Goal: Task Accomplishment & Management: Use online tool/utility

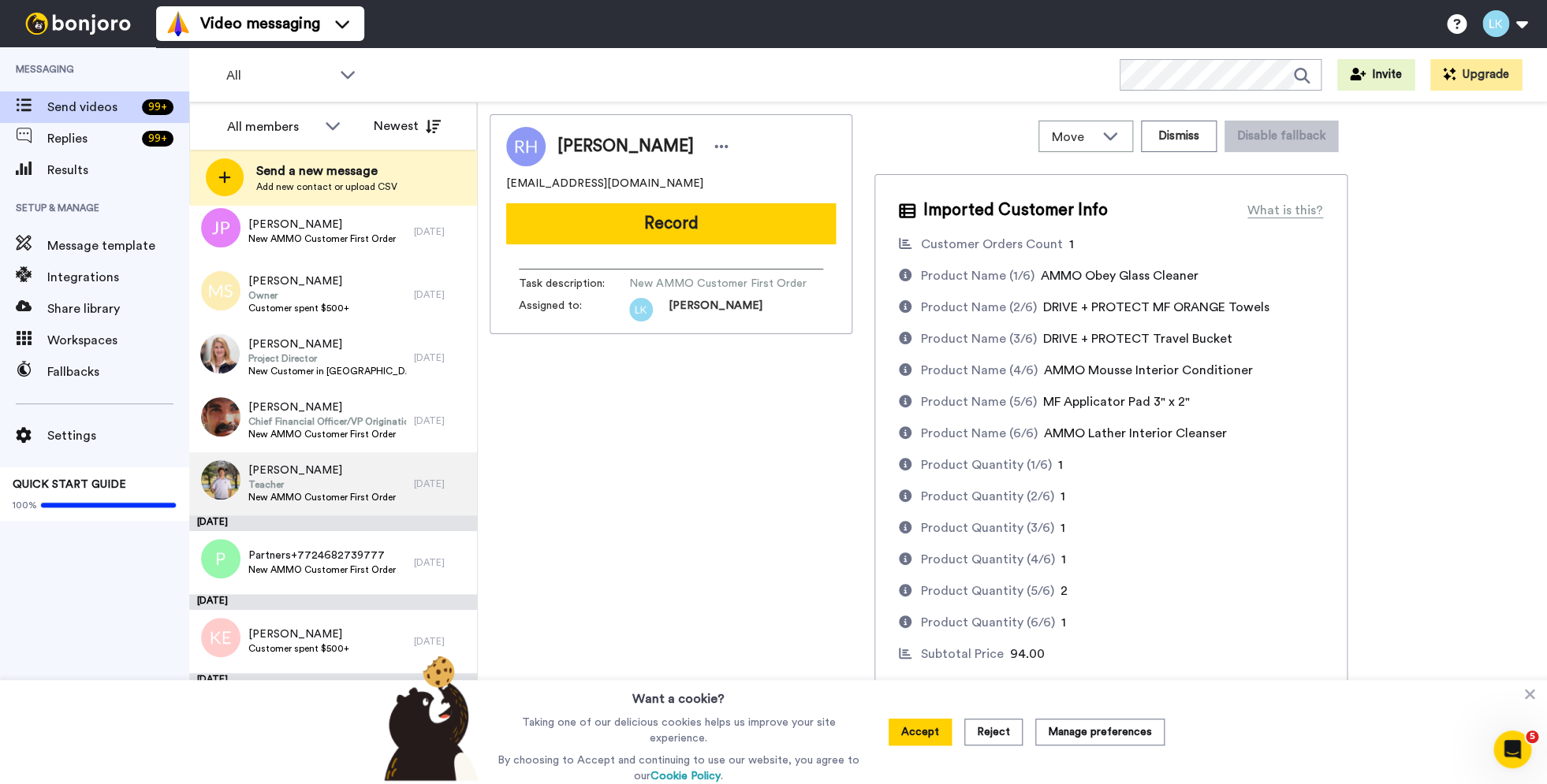
scroll to position [10595, 0]
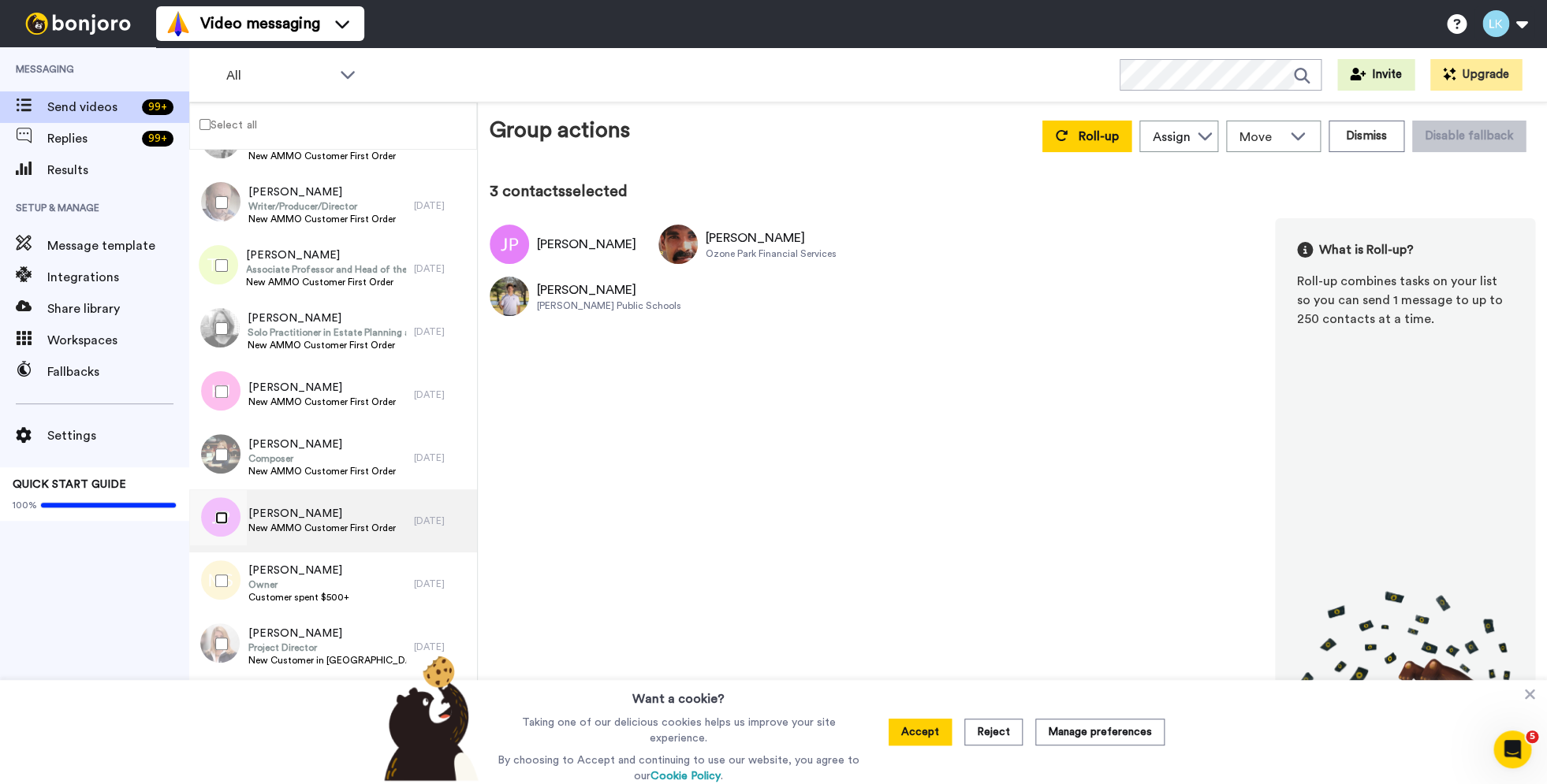
scroll to position [10235, 0]
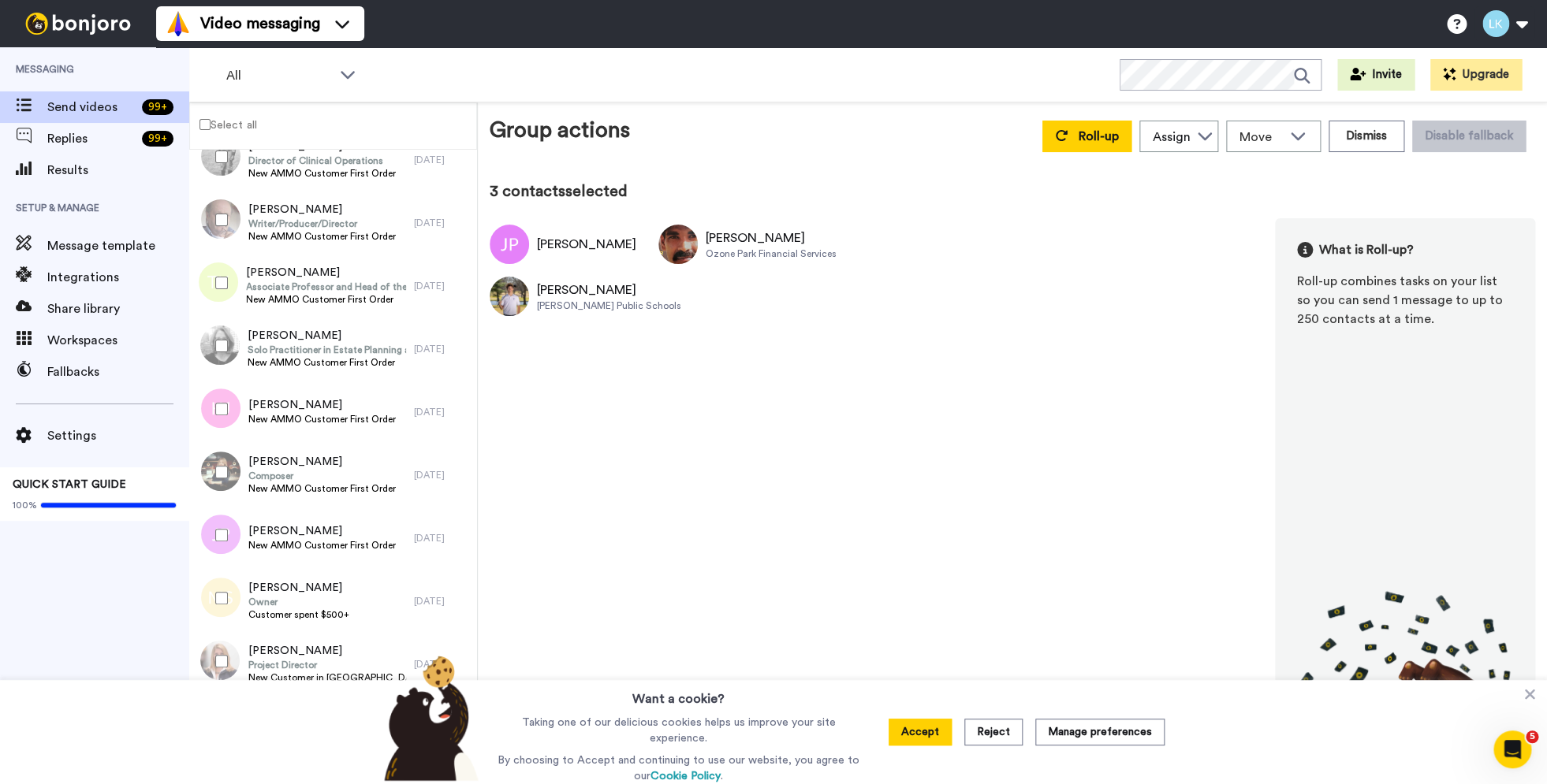
click at [212, 469] on div at bounding box center [218, 472] width 57 height 55
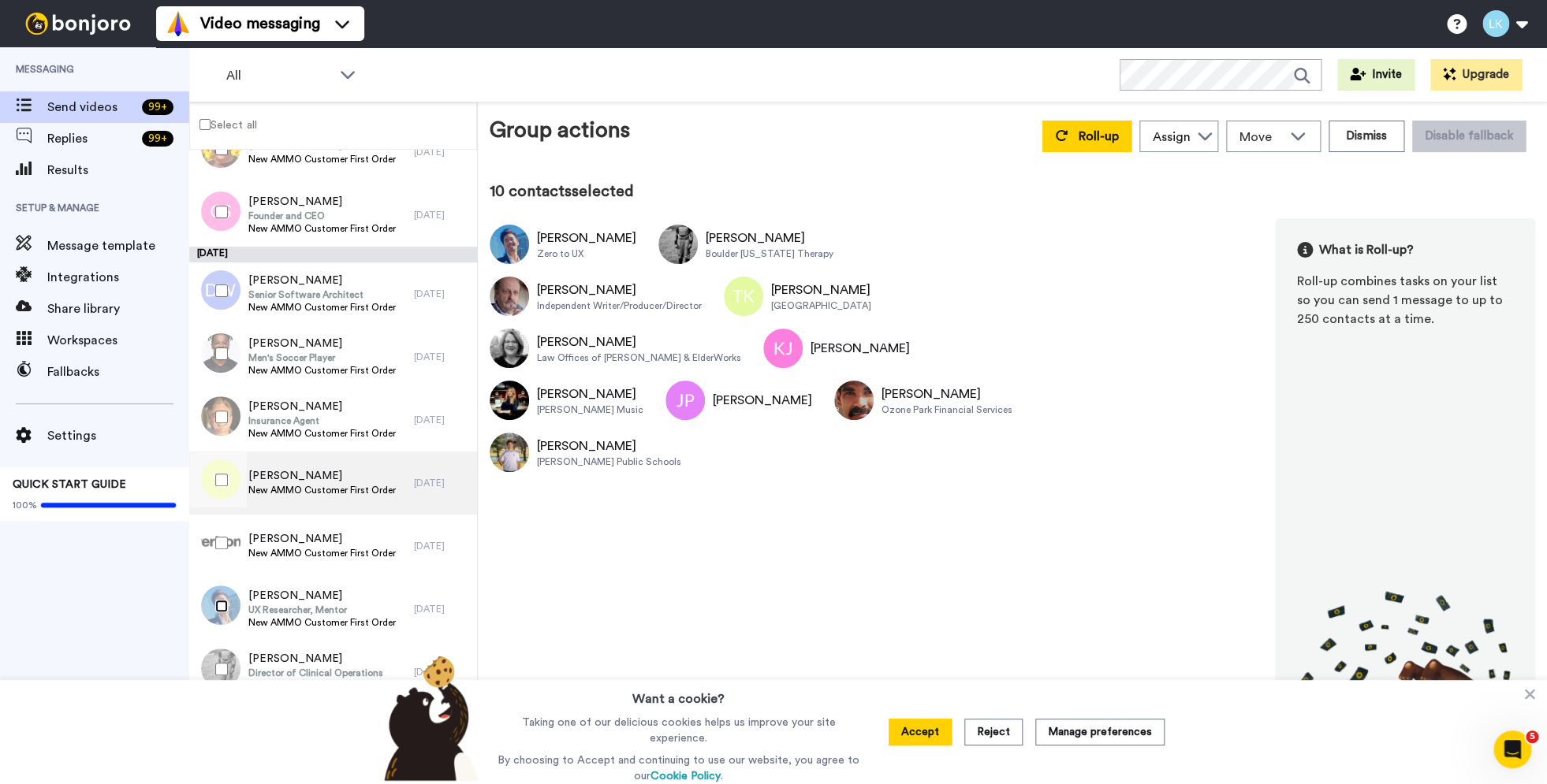
scroll to position [9700, 0]
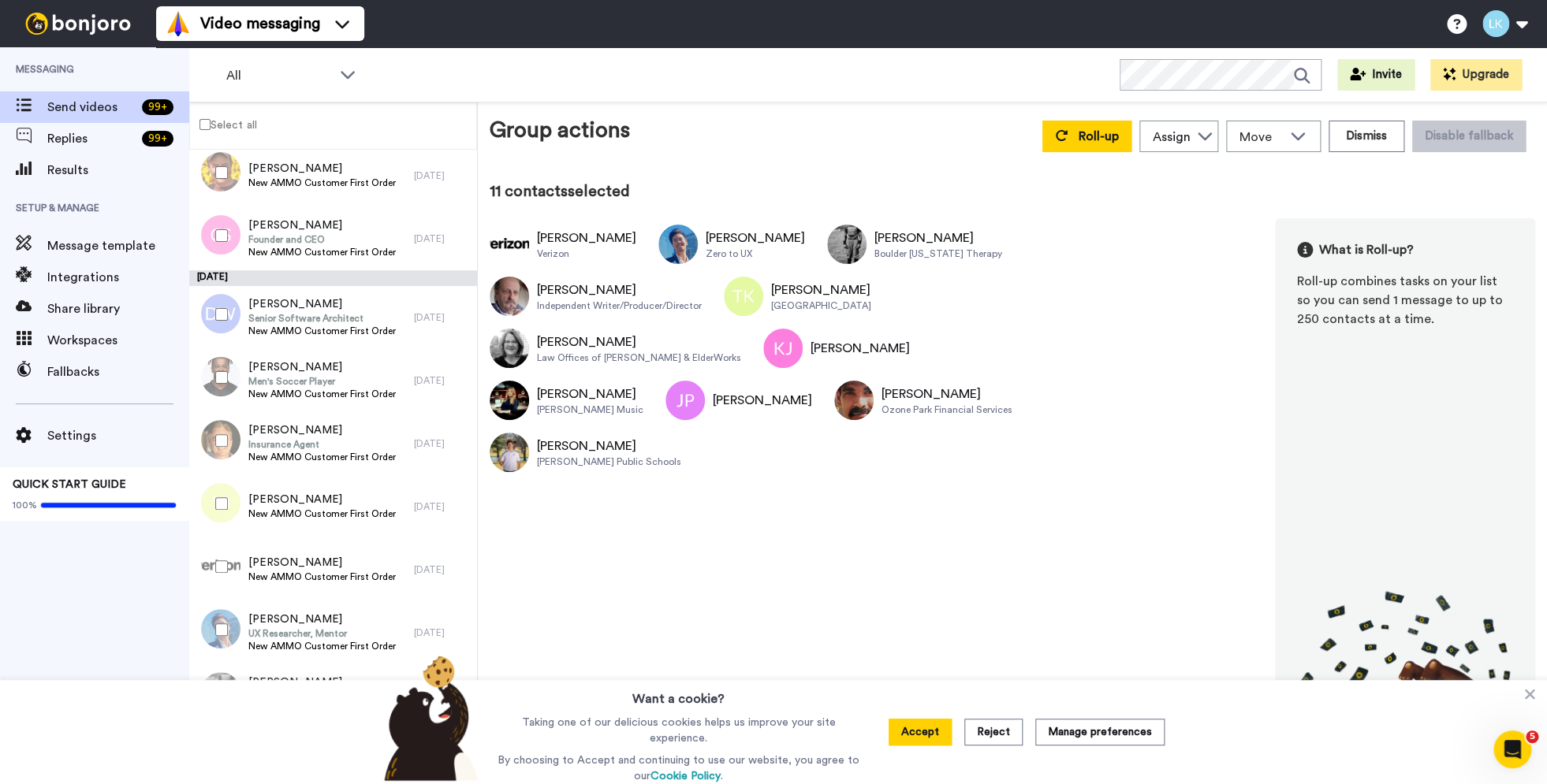
click at [227, 496] on div at bounding box center [218, 503] width 57 height 55
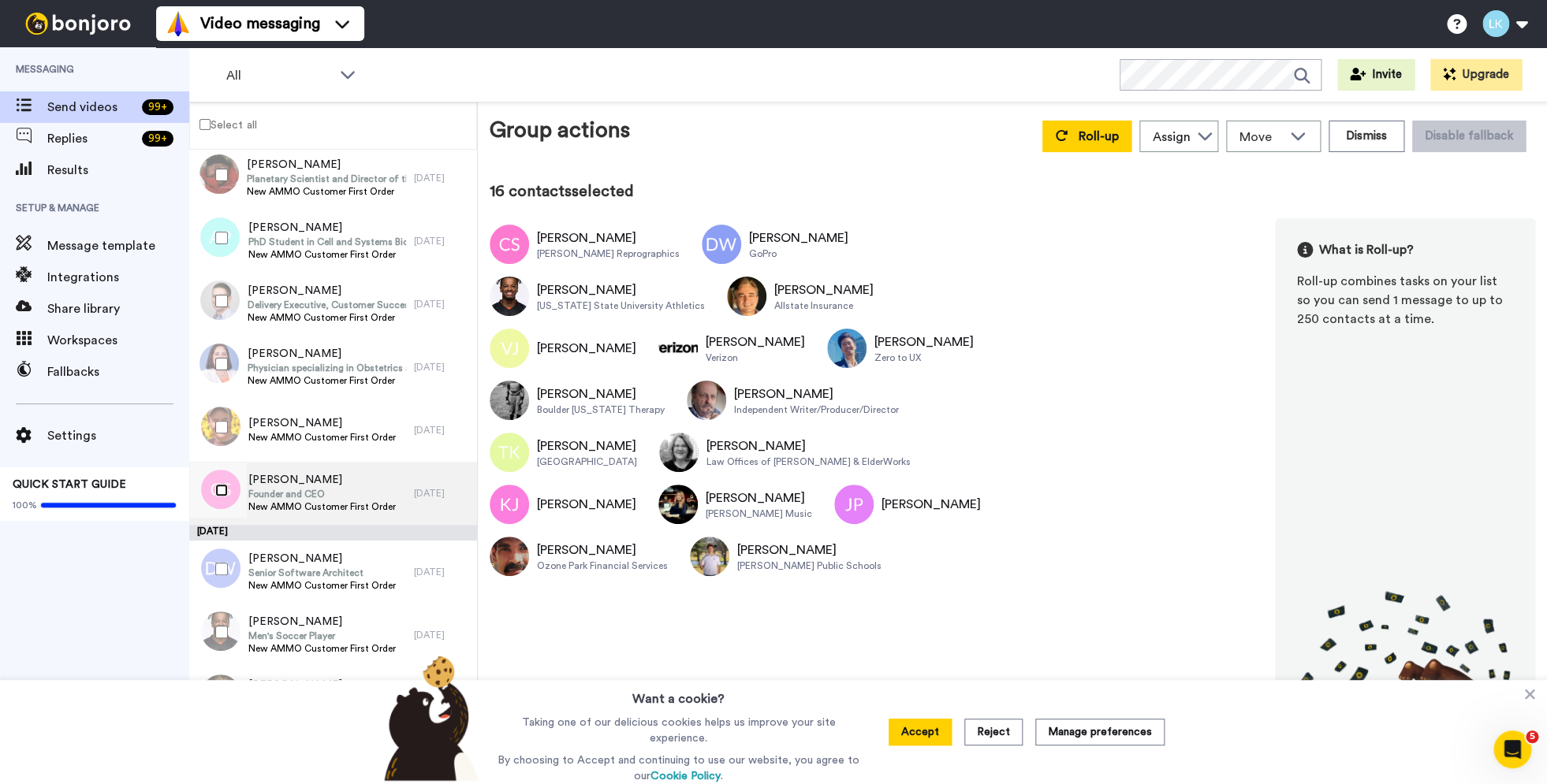
scroll to position [9442, 0]
click at [217, 430] on div at bounding box center [218, 430] width 57 height 55
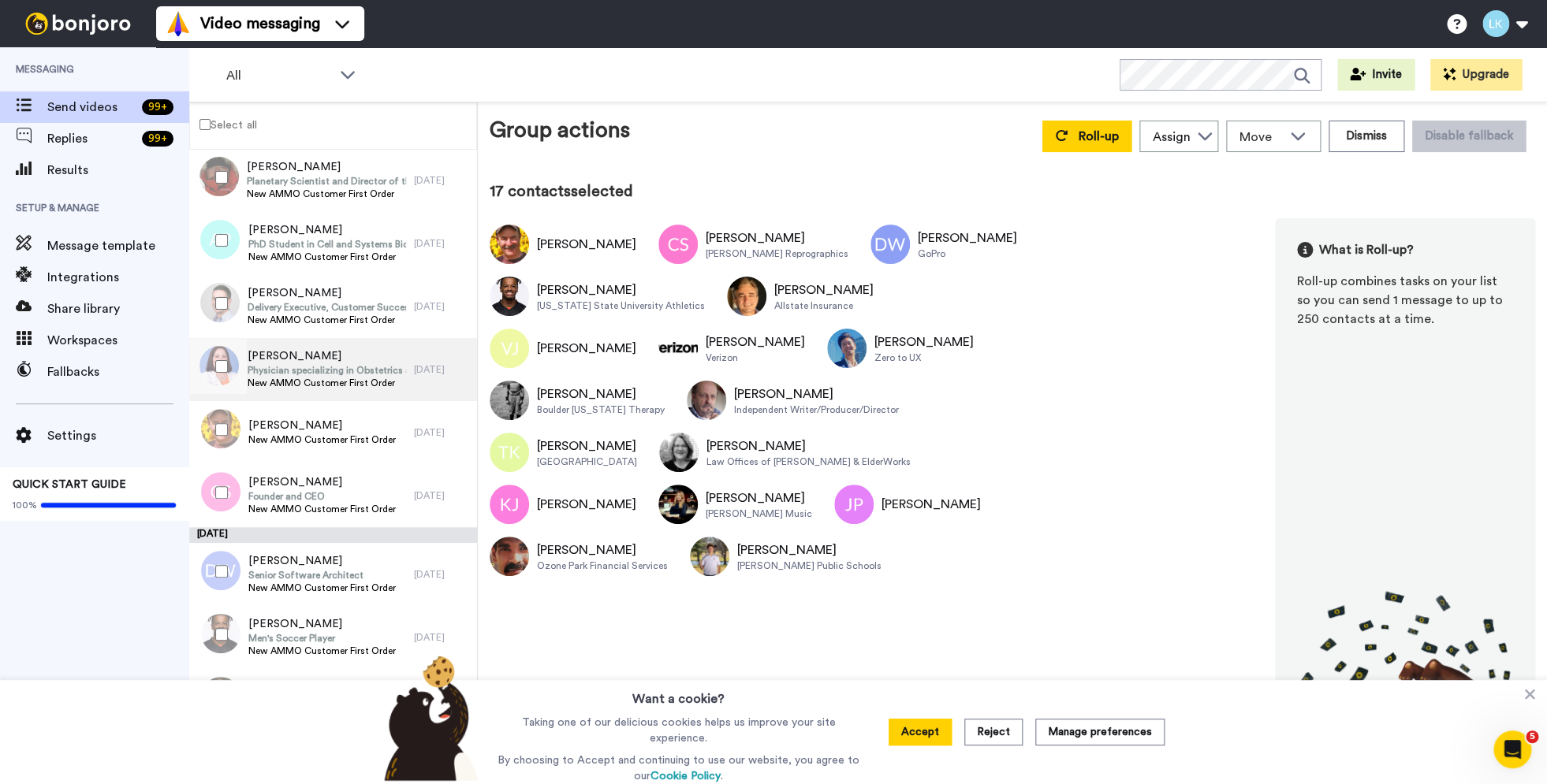
drag, startPoint x: 222, startPoint y: 375, endPoint x: 289, endPoint y: 395, distance: 69.9
click at [223, 375] on div at bounding box center [218, 366] width 57 height 55
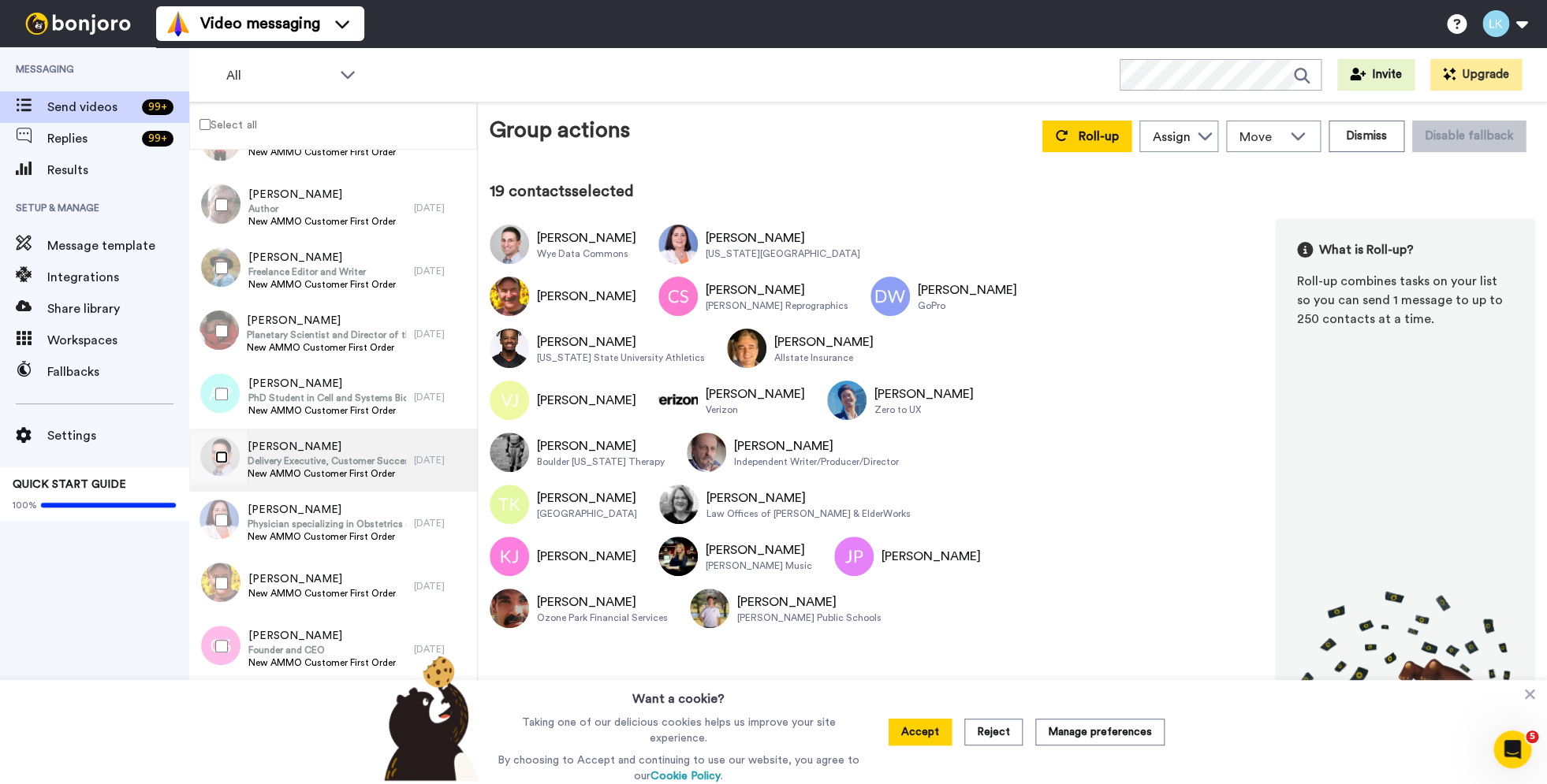
scroll to position [9270, 0]
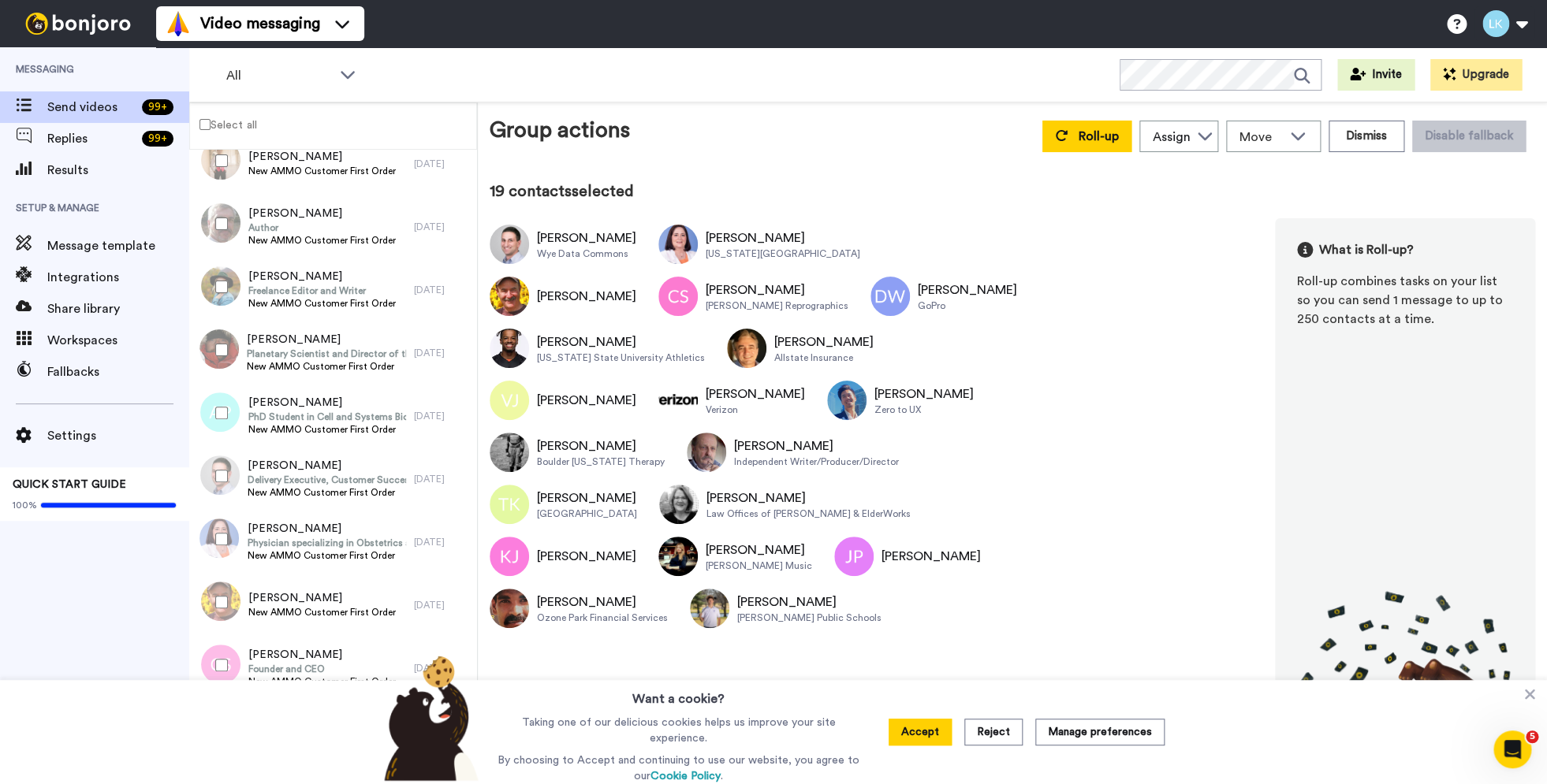
click at [230, 412] on div at bounding box center [218, 412] width 57 height 55
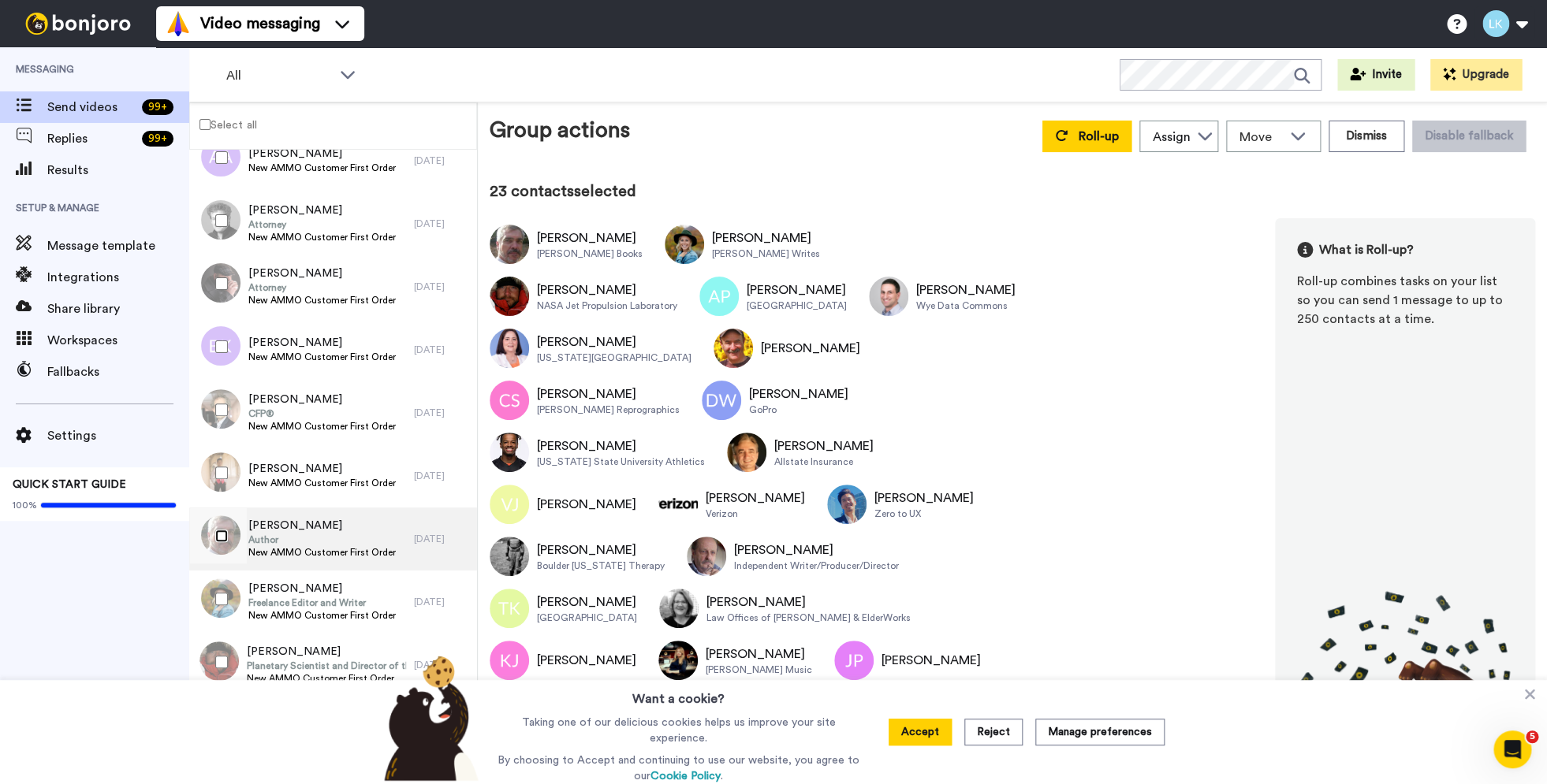
scroll to position [8941, 0]
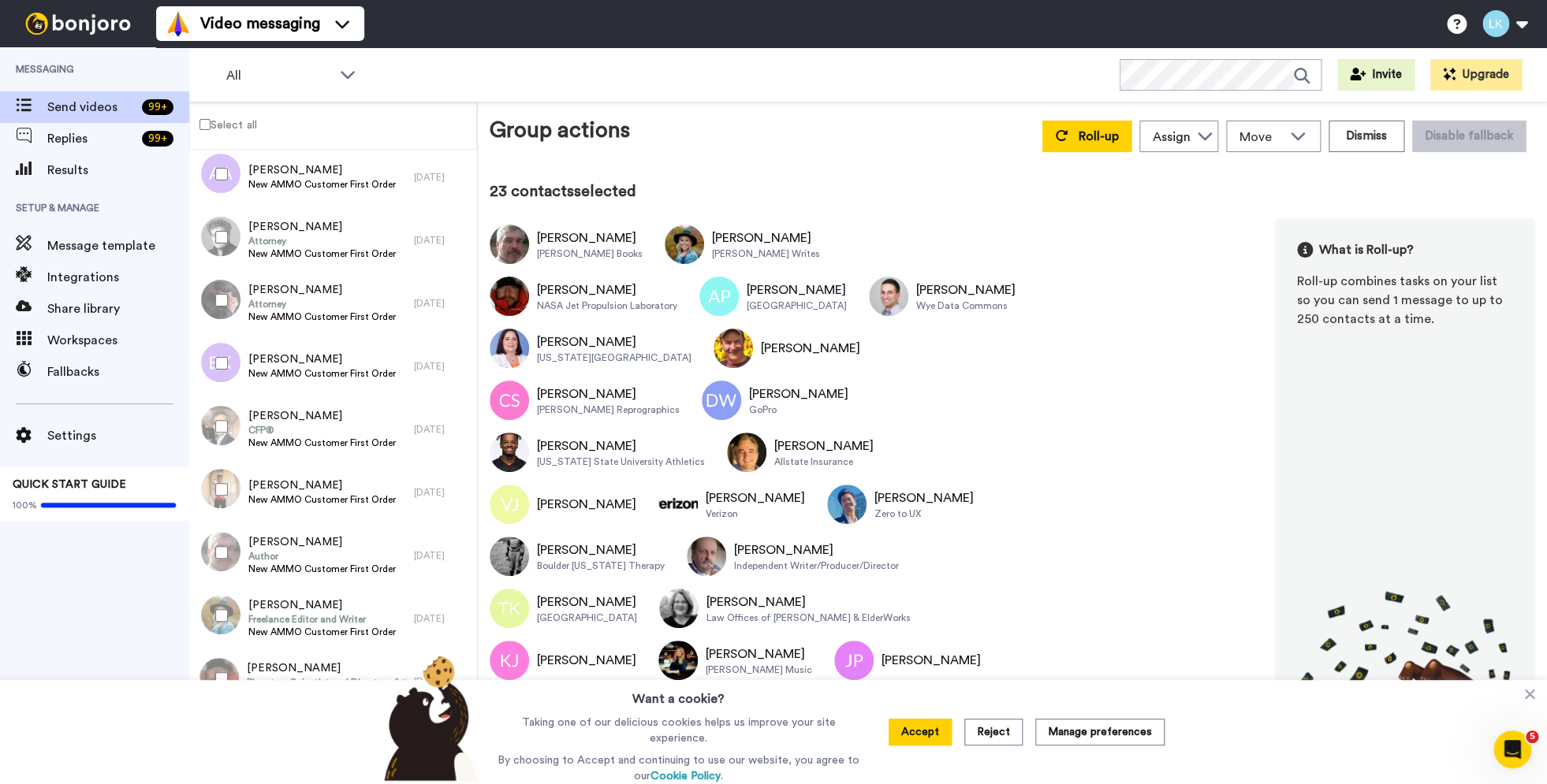
drag, startPoint x: 212, startPoint y: 486, endPoint x: 242, endPoint y: 436, distance: 58.3
click at [212, 485] on div at bounding box center [218, 489] width 57 height 55
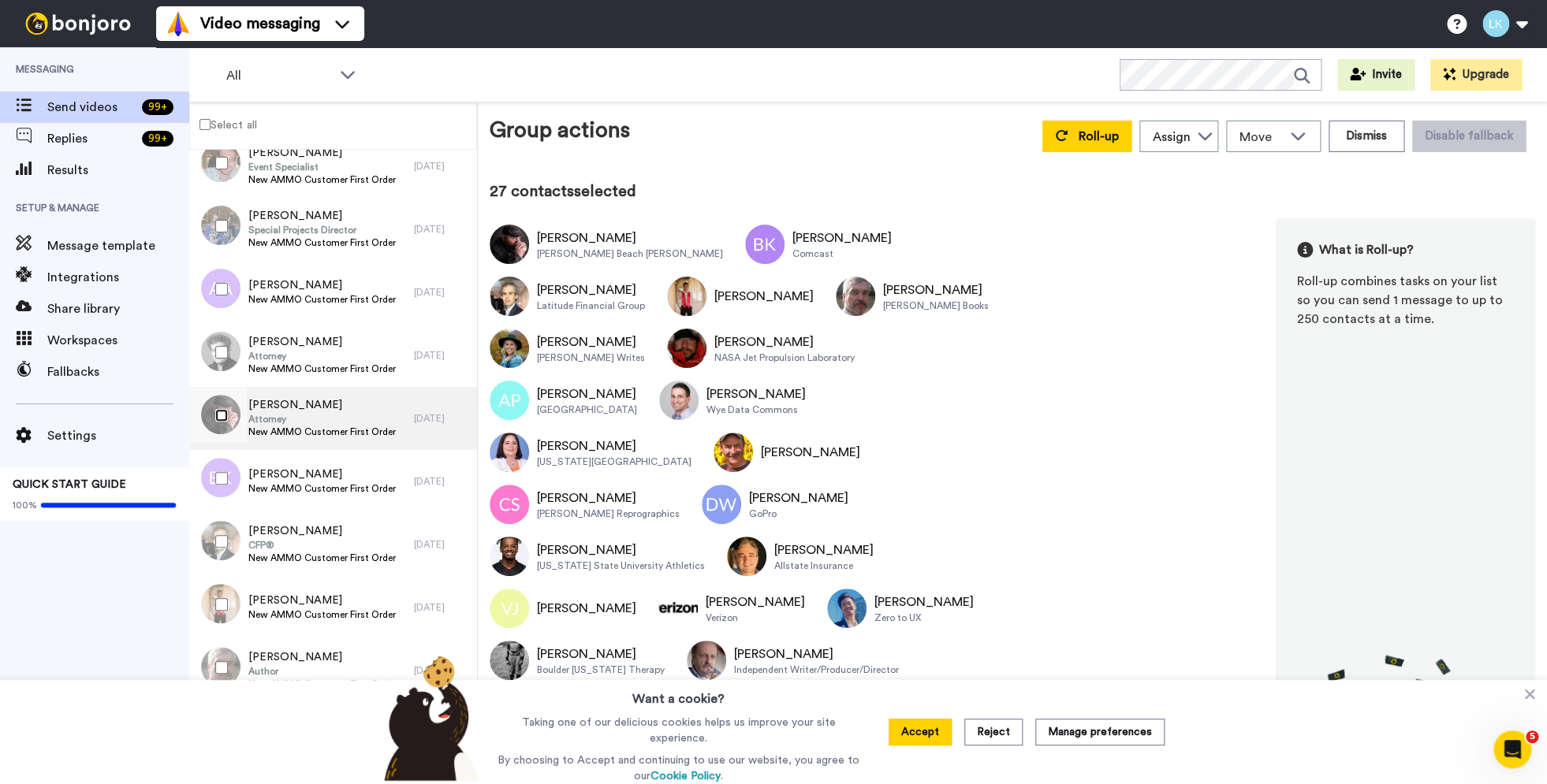
scroll to position [8771, 0]
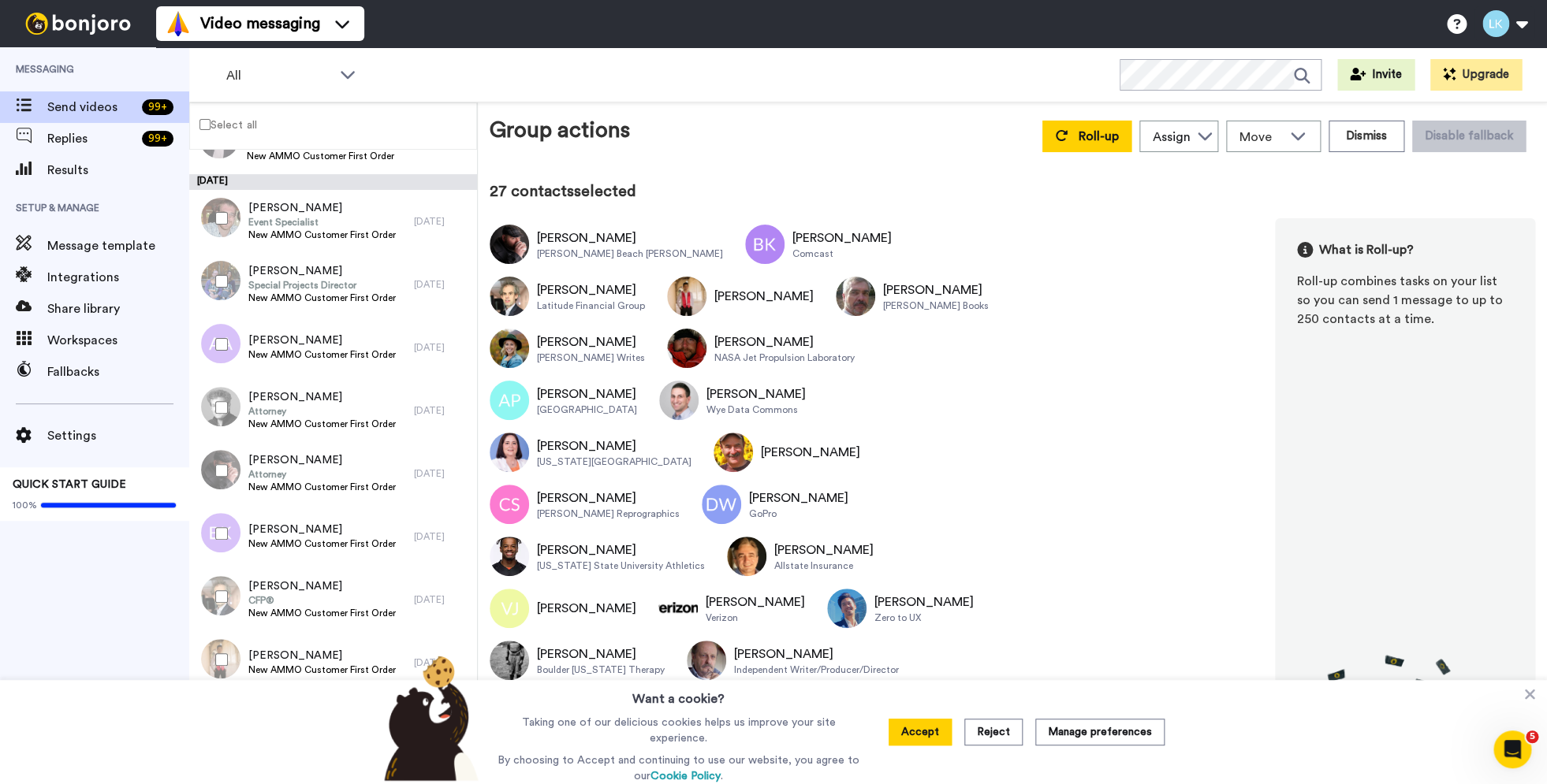
click at [237, 408] on div at bounding box center [218, 407] width 57 height 55
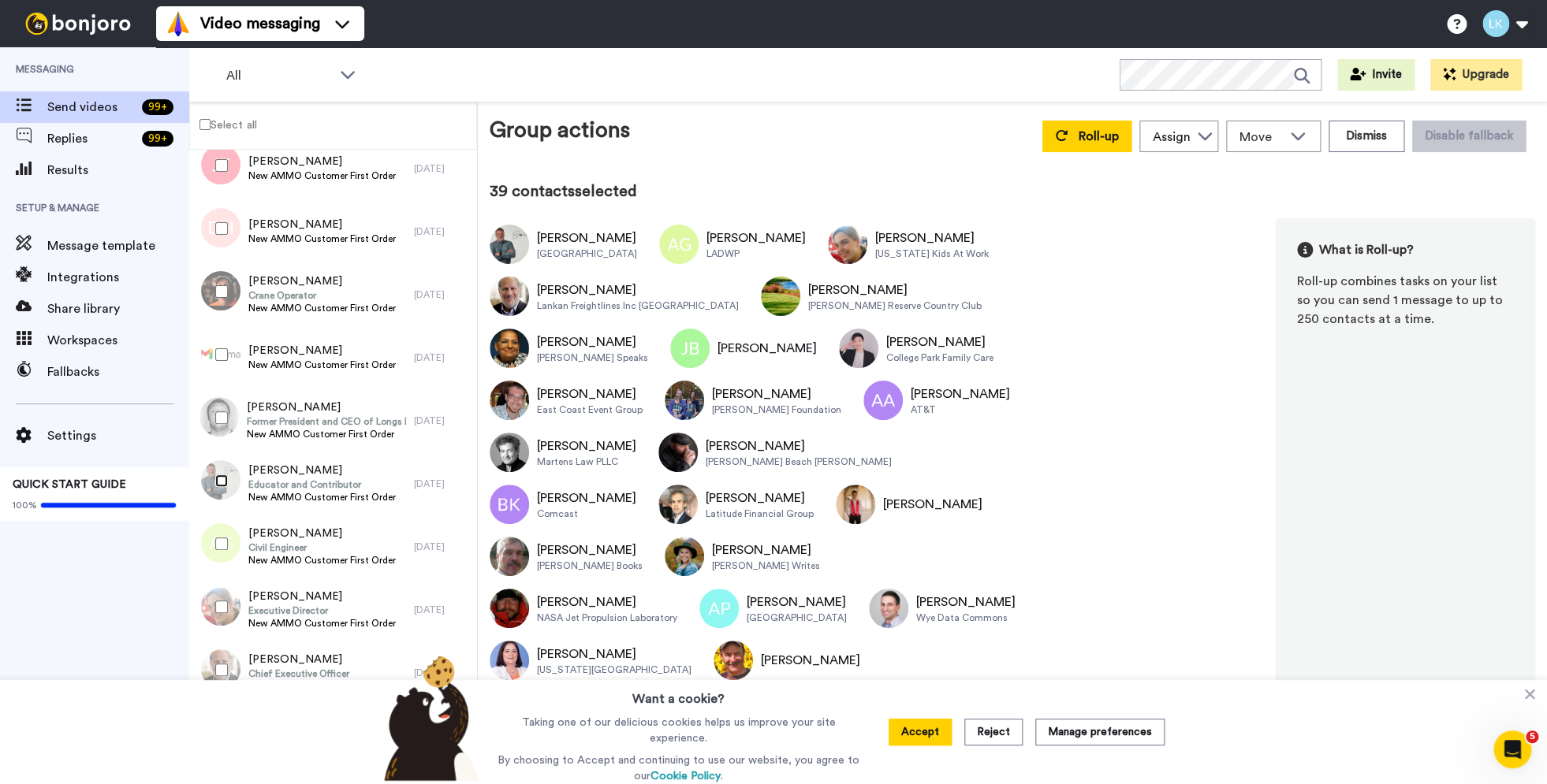
scroll to position [7983, 0]
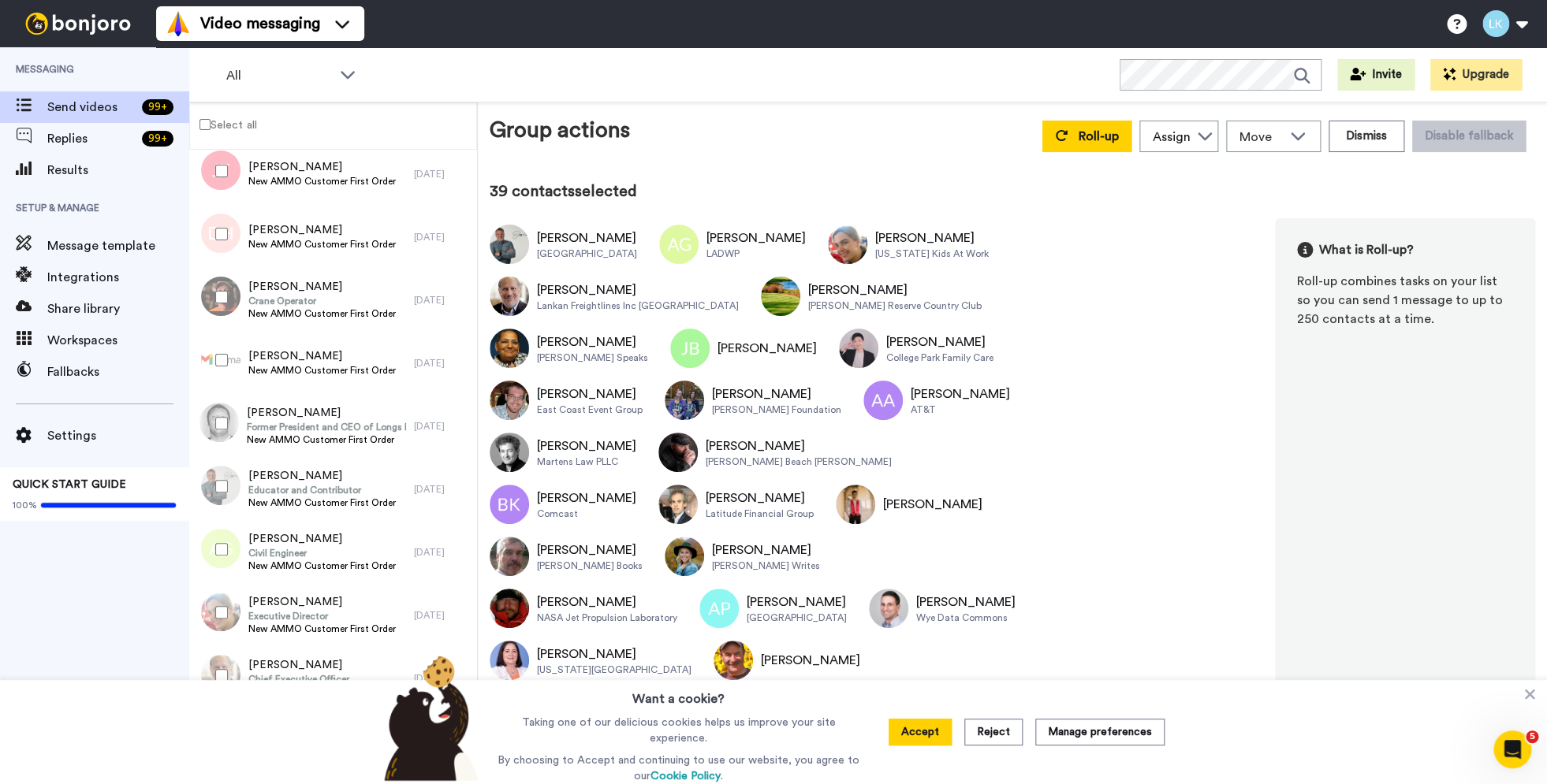
click at [210, 424] on div at bounding box center [218, 423] width 57 height 55
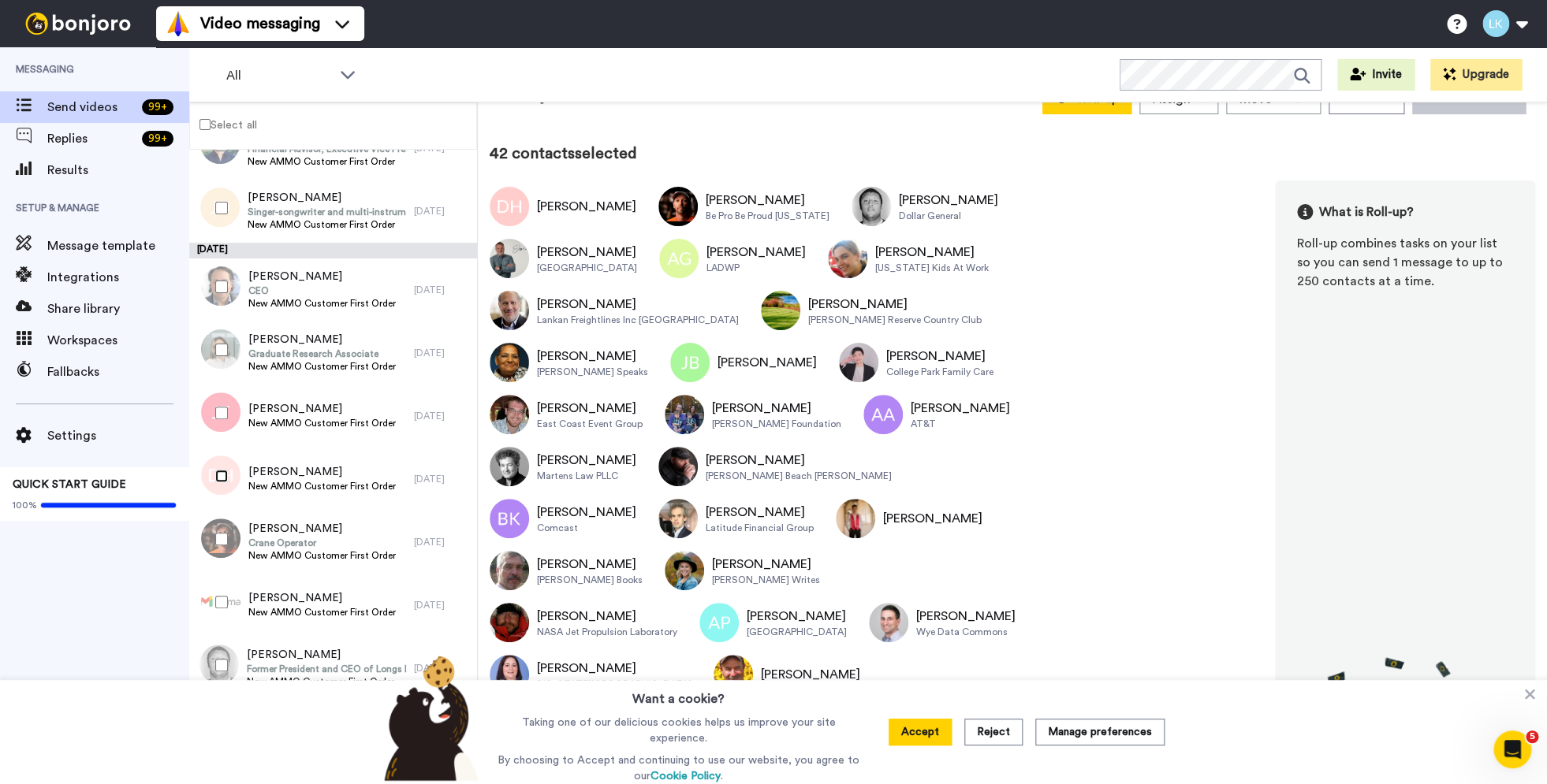
scroll to position [7733, 0]
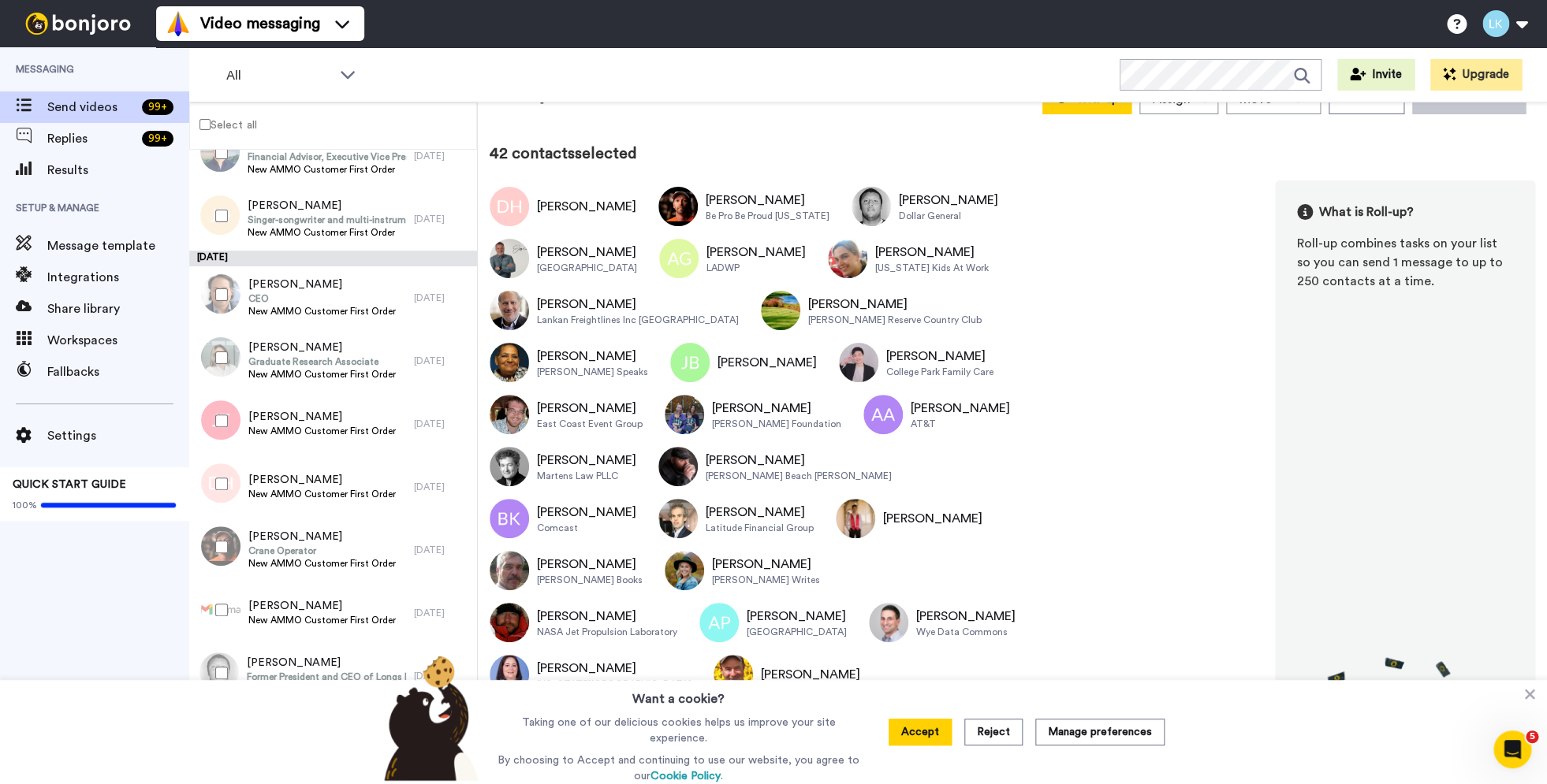
drag, startPoint x: 226, startPoint y: 429, endPoint x: 240, endPoint y: 420, distance: 16.6
click at [227, 430] on div at bounding box center [218, 420] width 57 height 55
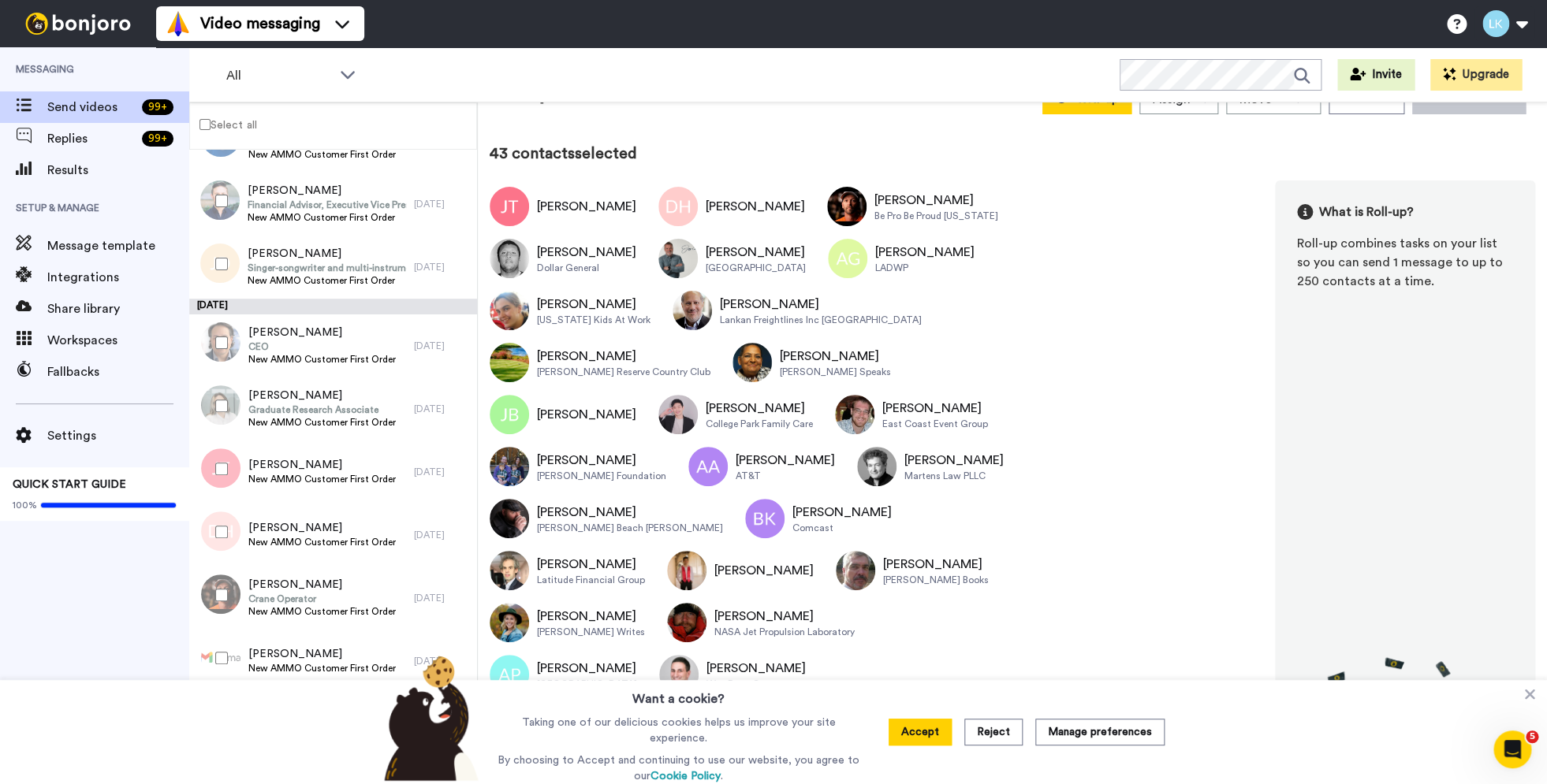
scroll to position [7684, 0]
click at [220, 414] on div at bounding box center [218, 407] width 57 height 55
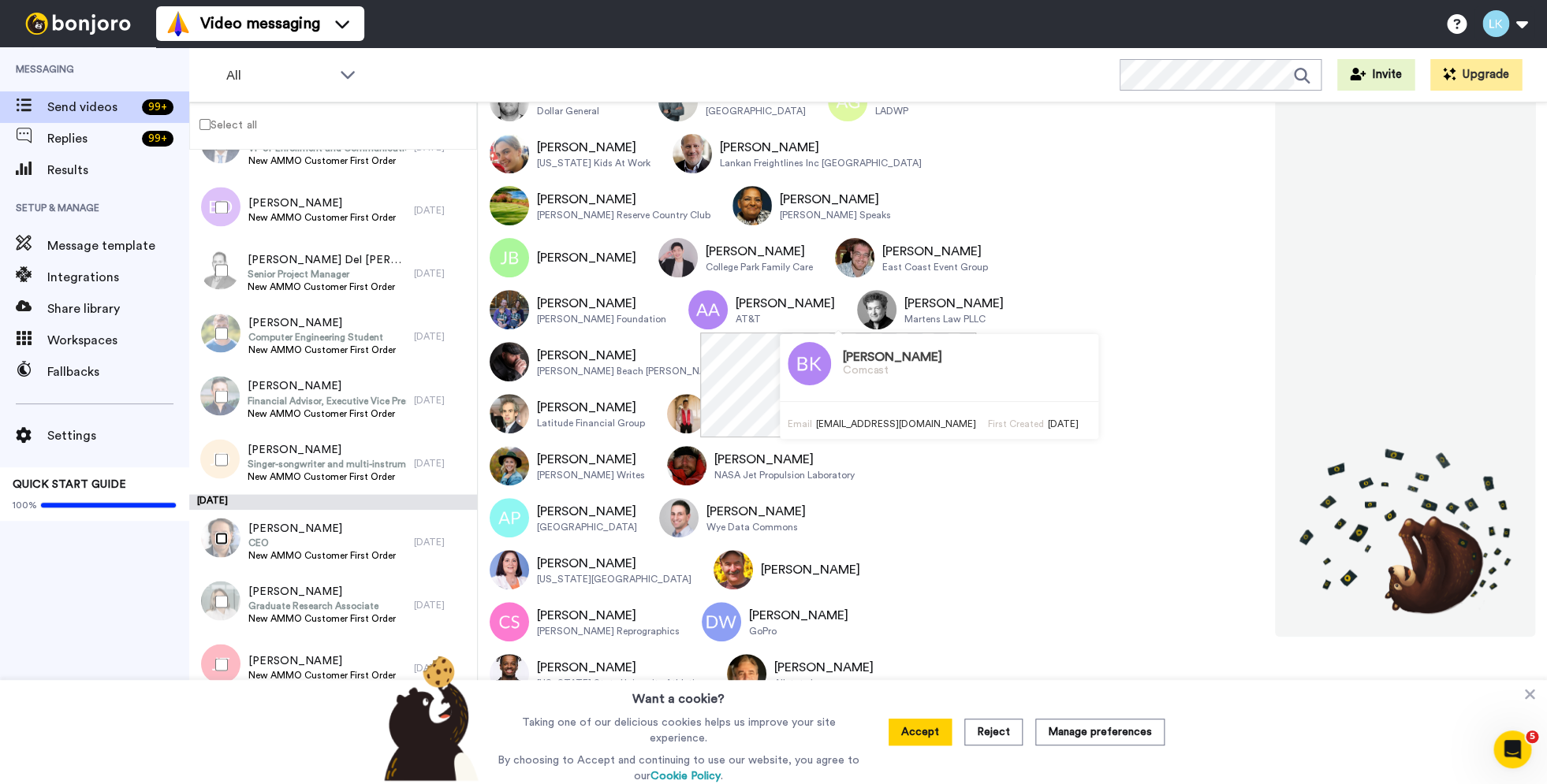
scroll to position [267, 0]
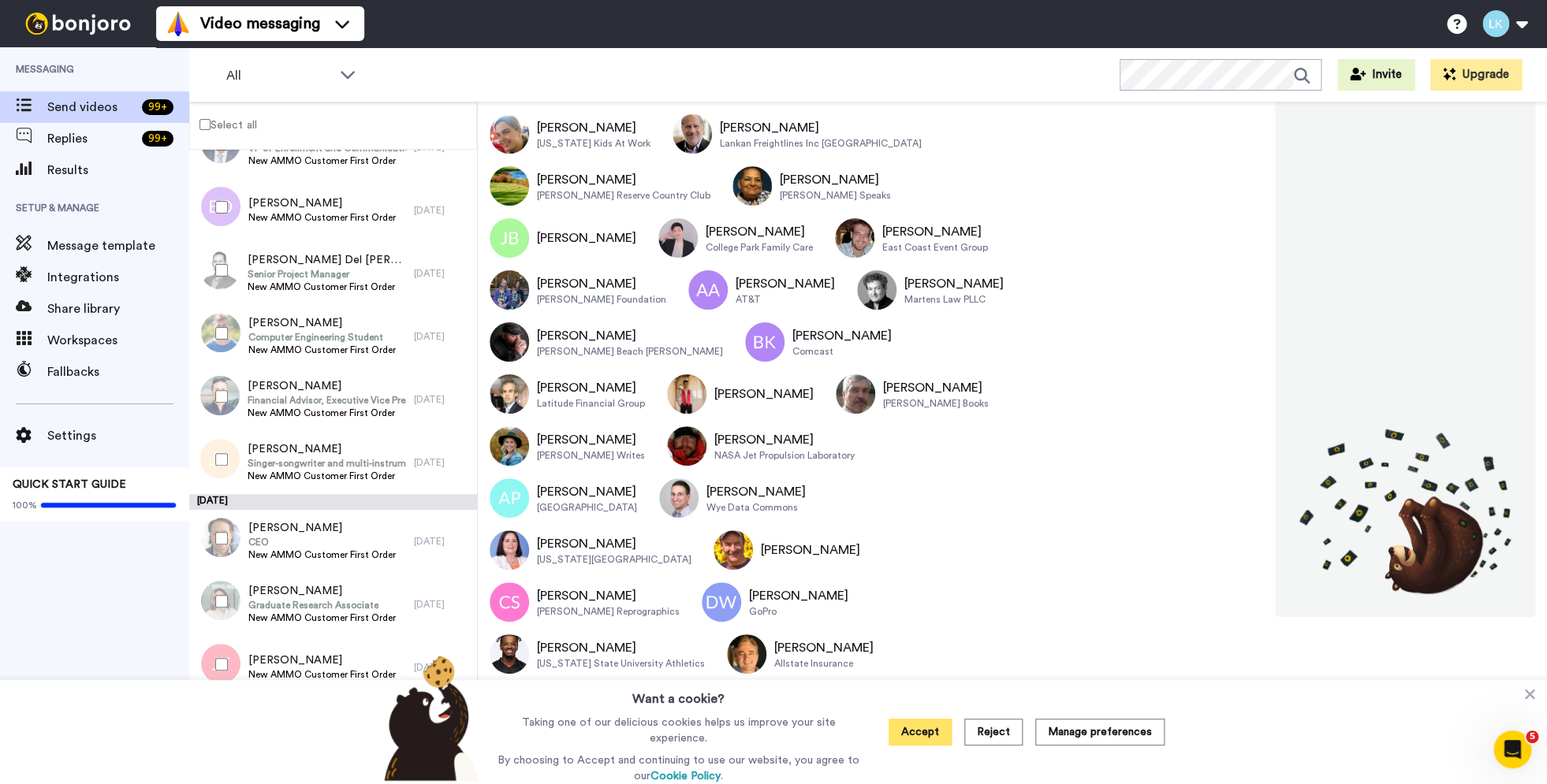
drag, startPoint x: 944, startPoint y: 739, endPoint x: 1145, endPoint y: 580, distance: 256.3
click at [944, 739] on button "Accept" at bounding box center [920, 732] width 63 height 27
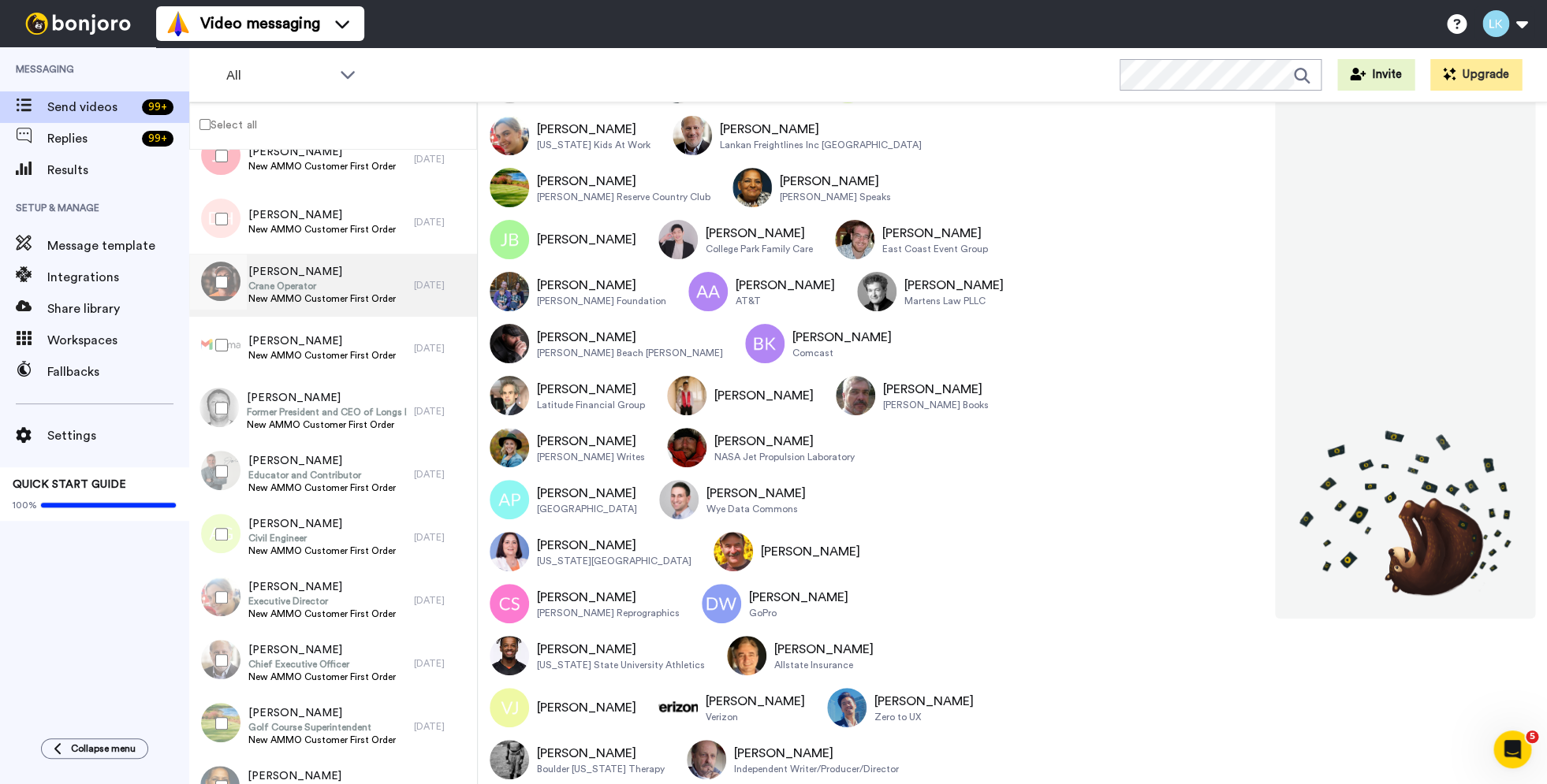
scroll to position [8023, 0]
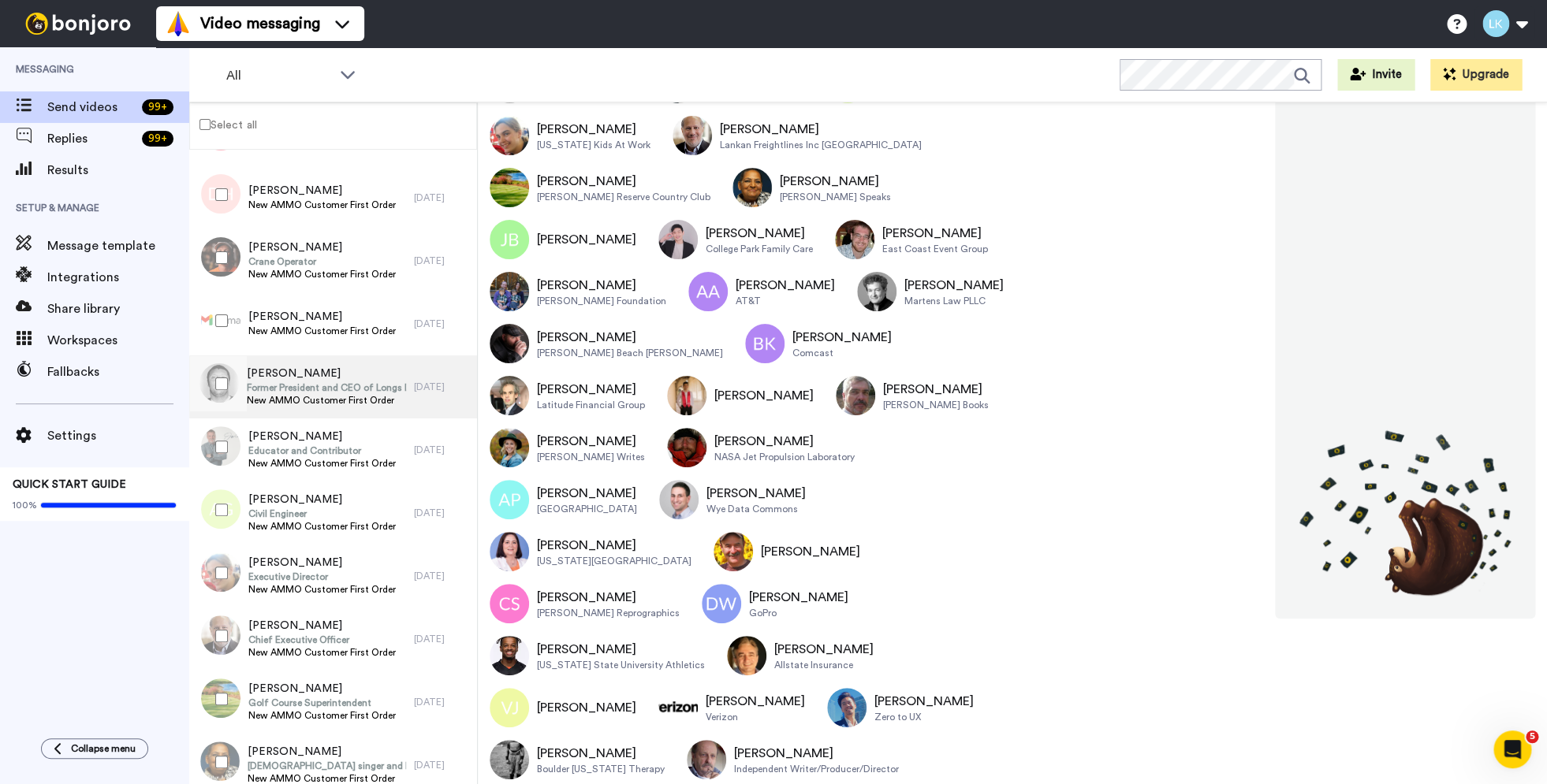
click at [403, 387] on span "Former President and CEO of Longs Drug Stores Corporation" at bounding box center [327, 388] width 159 height 13
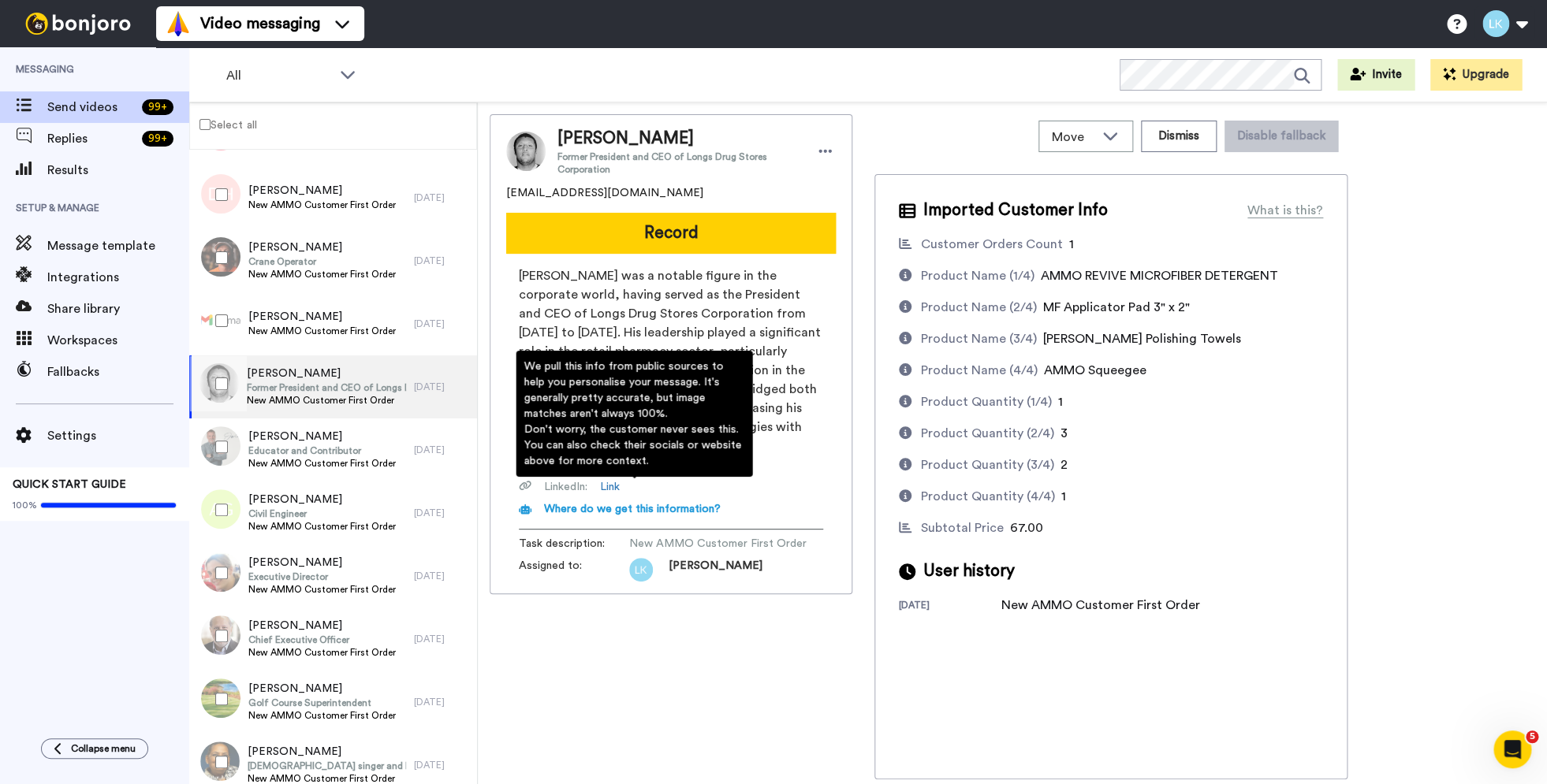
click at [632, 504] on span "Where do we get this information?" at bounding box center [631, 509] width 176 height 11
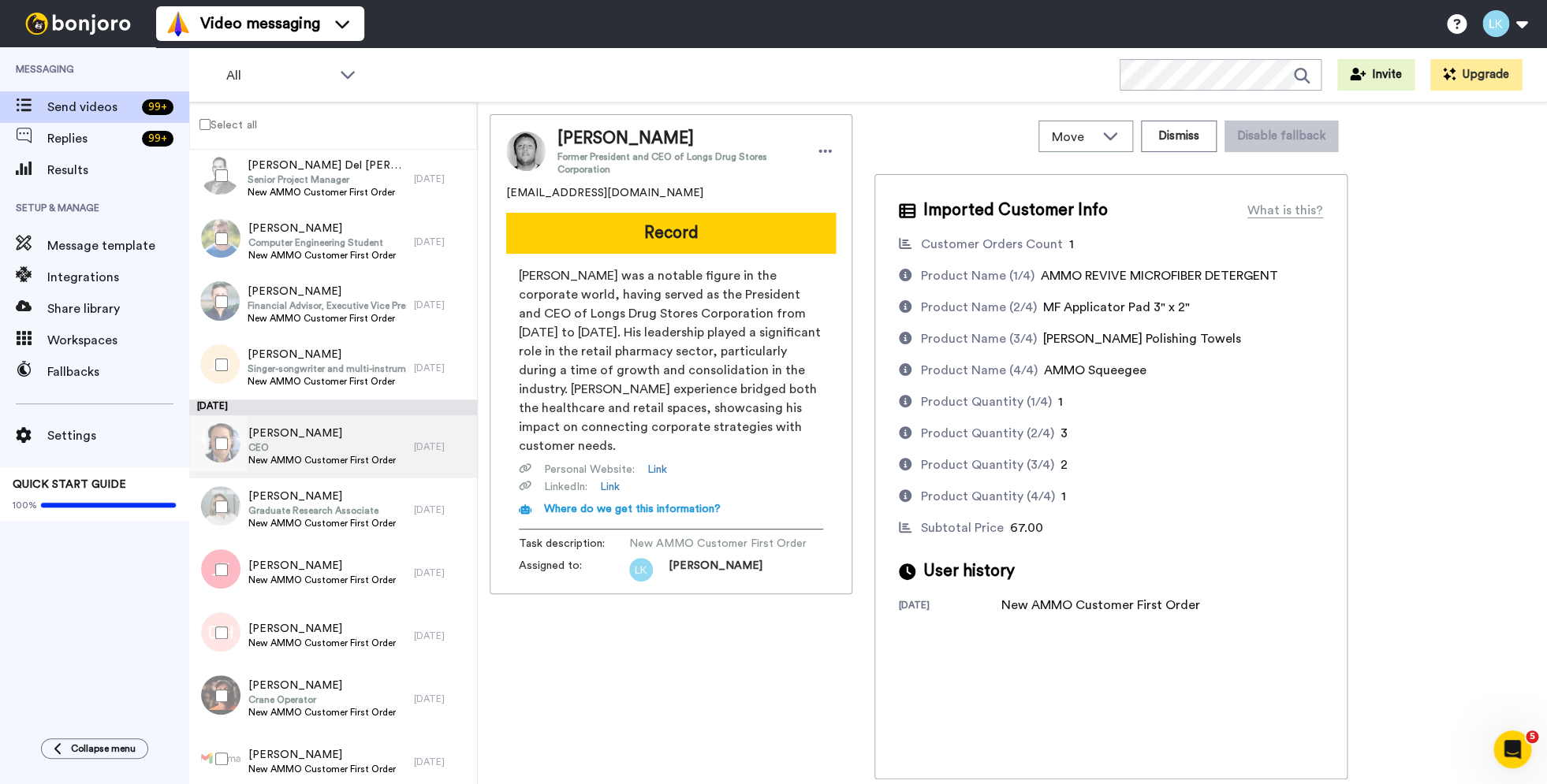
scroll to position [7585, 0]
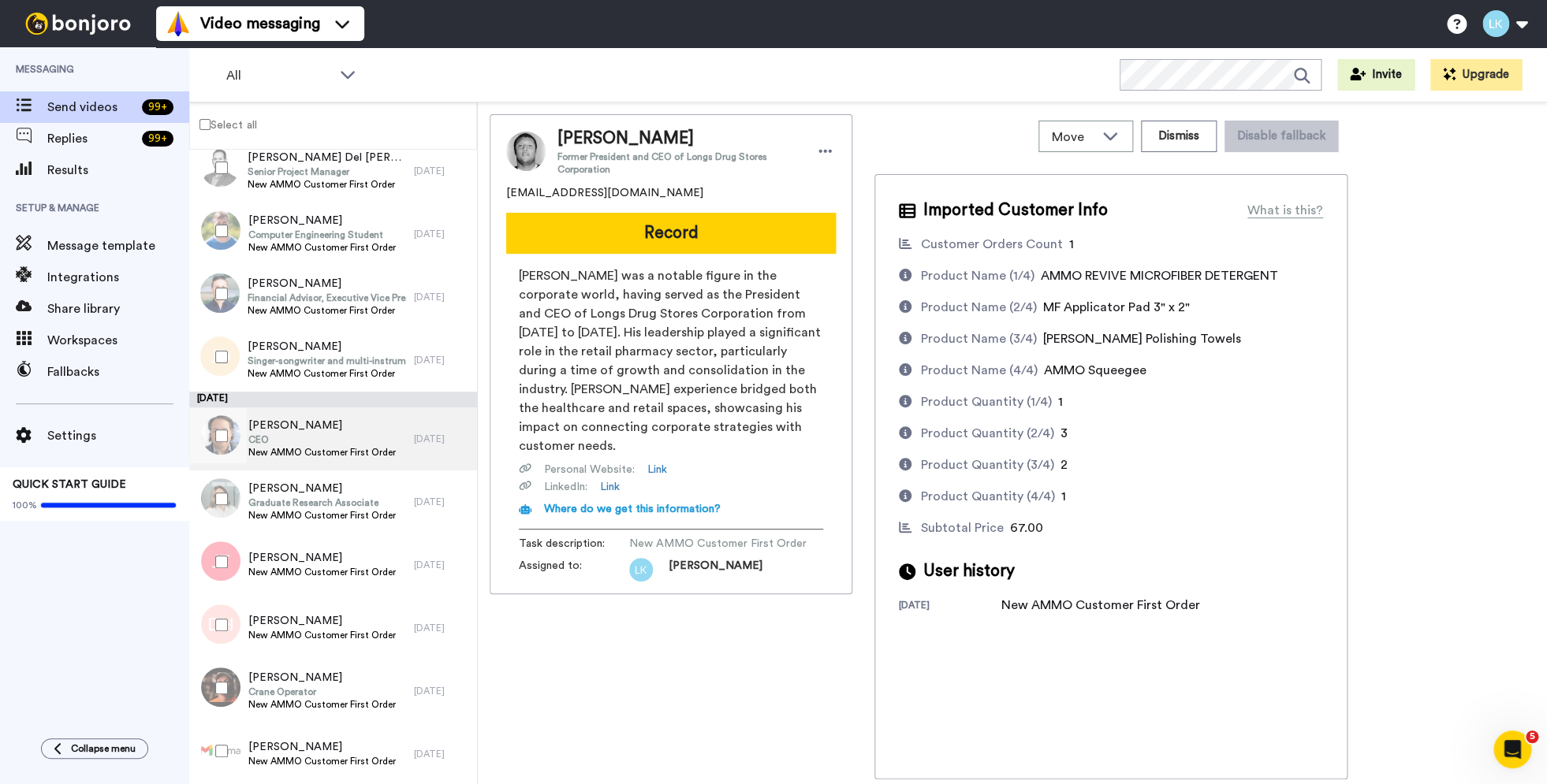
click at [346, 439] on span "CEO" at bounding box center [322, 439] width 147 height 13
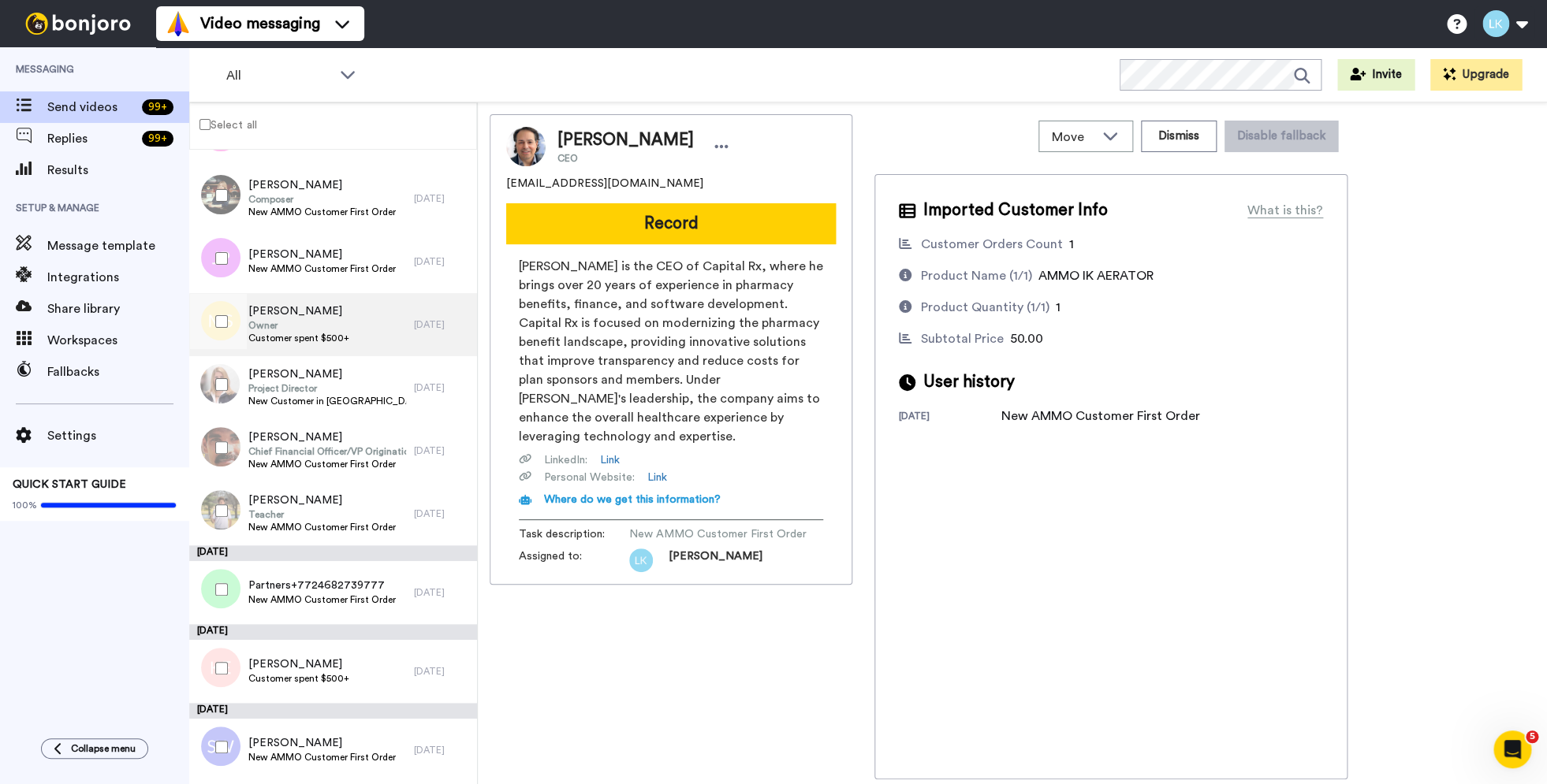
scroll to position [10528, 0]
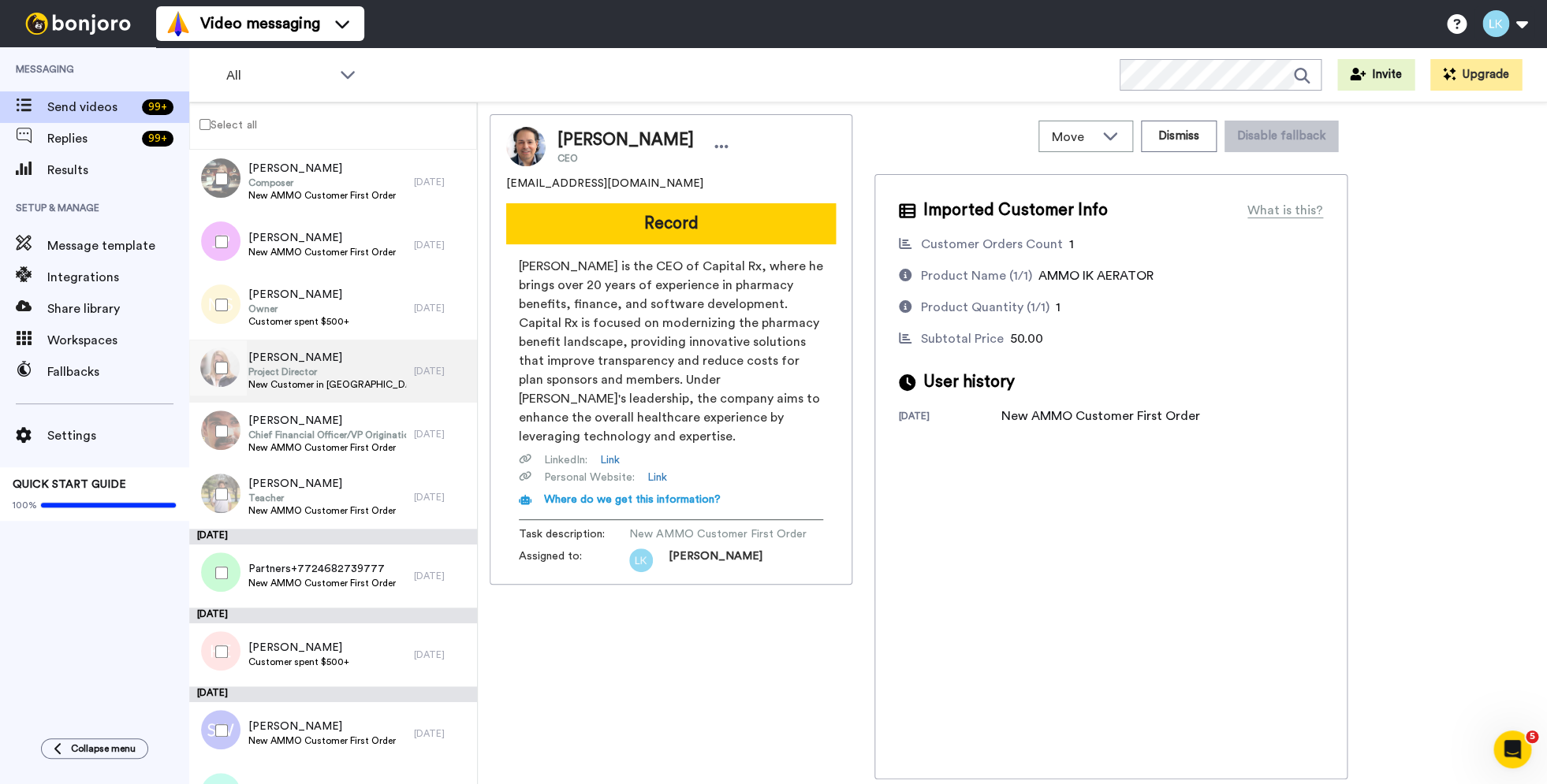
click at [287, 356] on span "[PERSON_NAME]" at bounding box center [327, 357] width 158 height 15
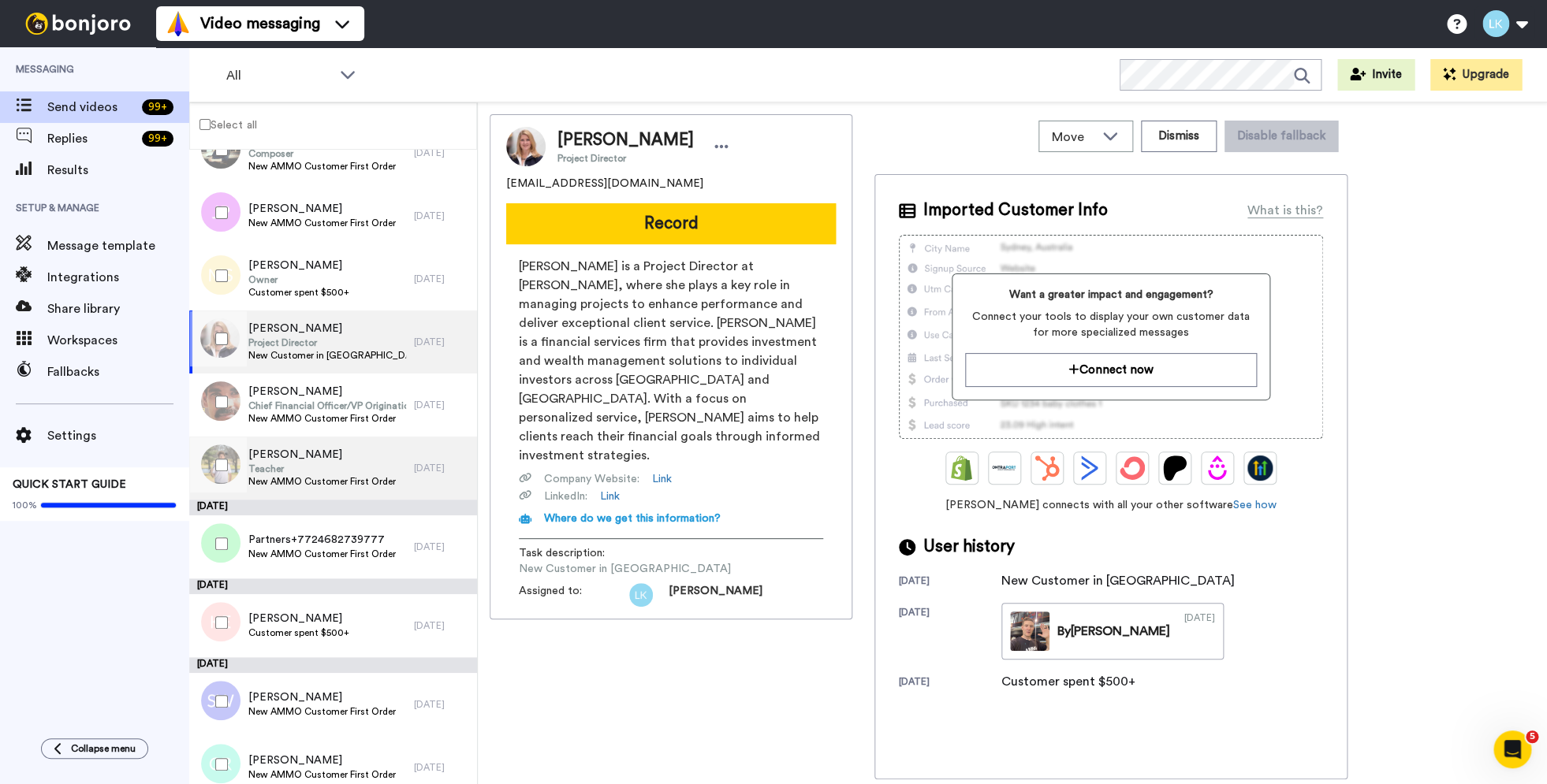
scroll to position [10490, 0]
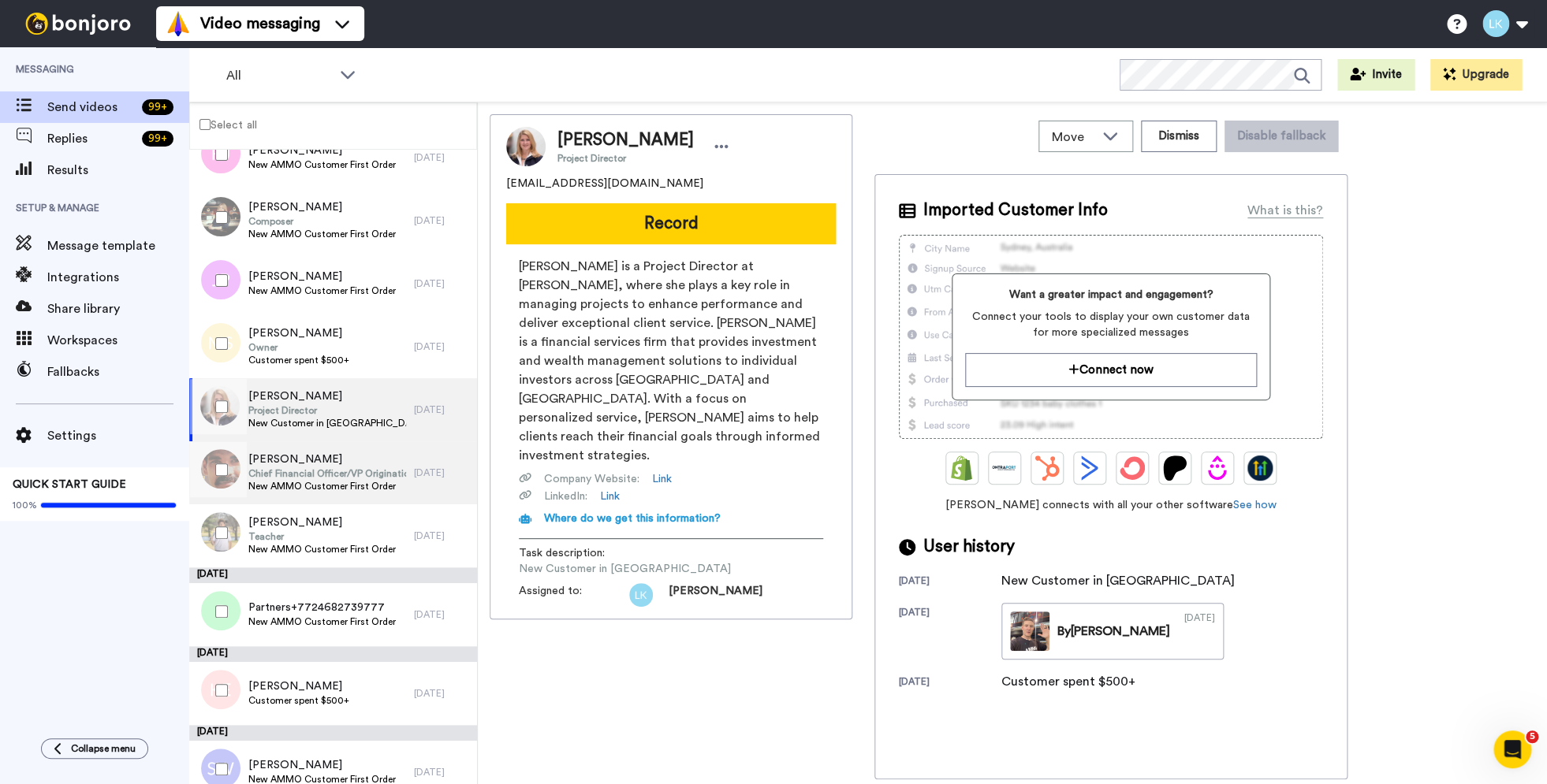
click at [348, 482] on span "New AMMO Customer First Order" at bounding box center [327, 486] width 157 height 13
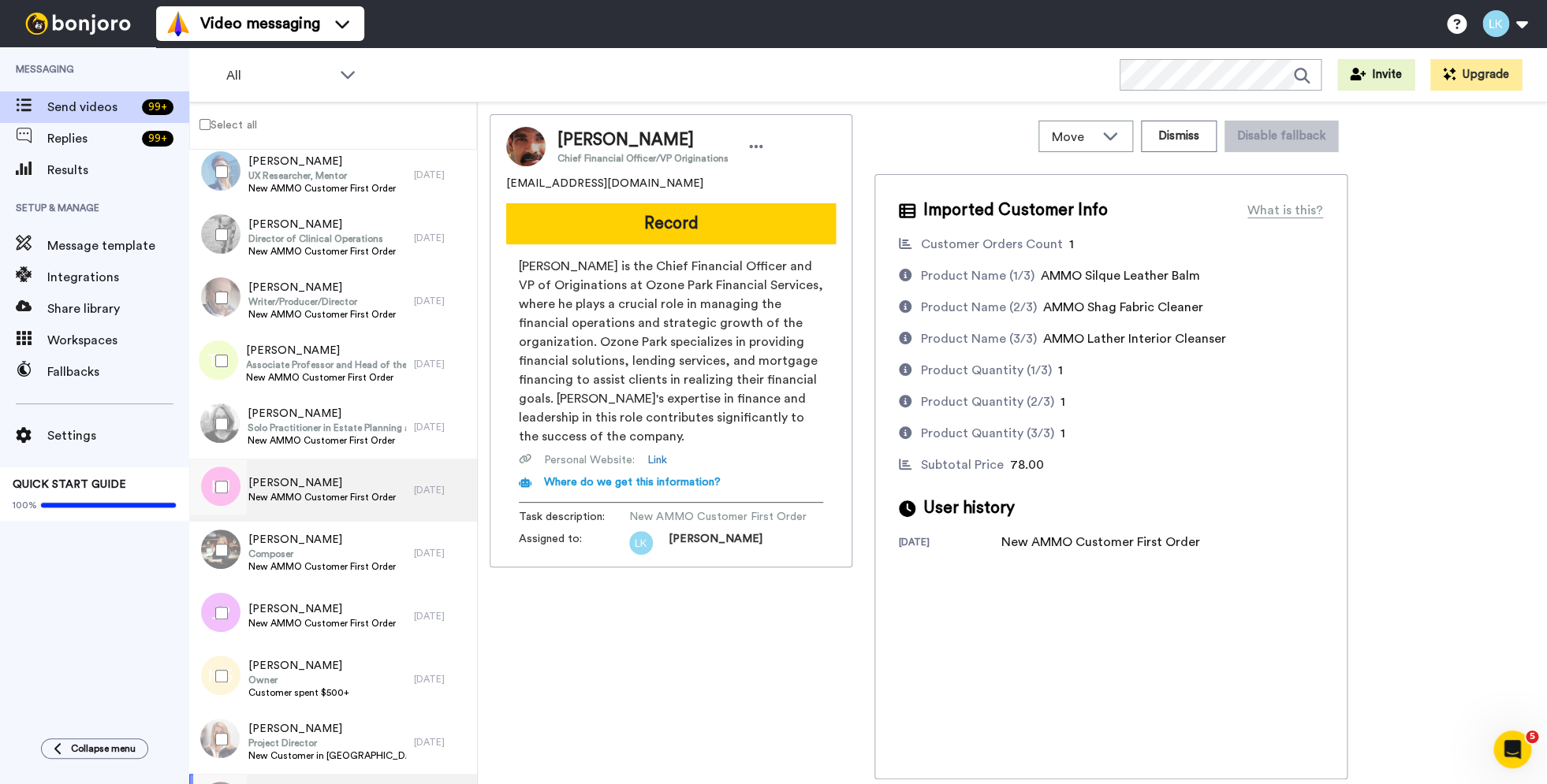
scroll to position [10150, 0]
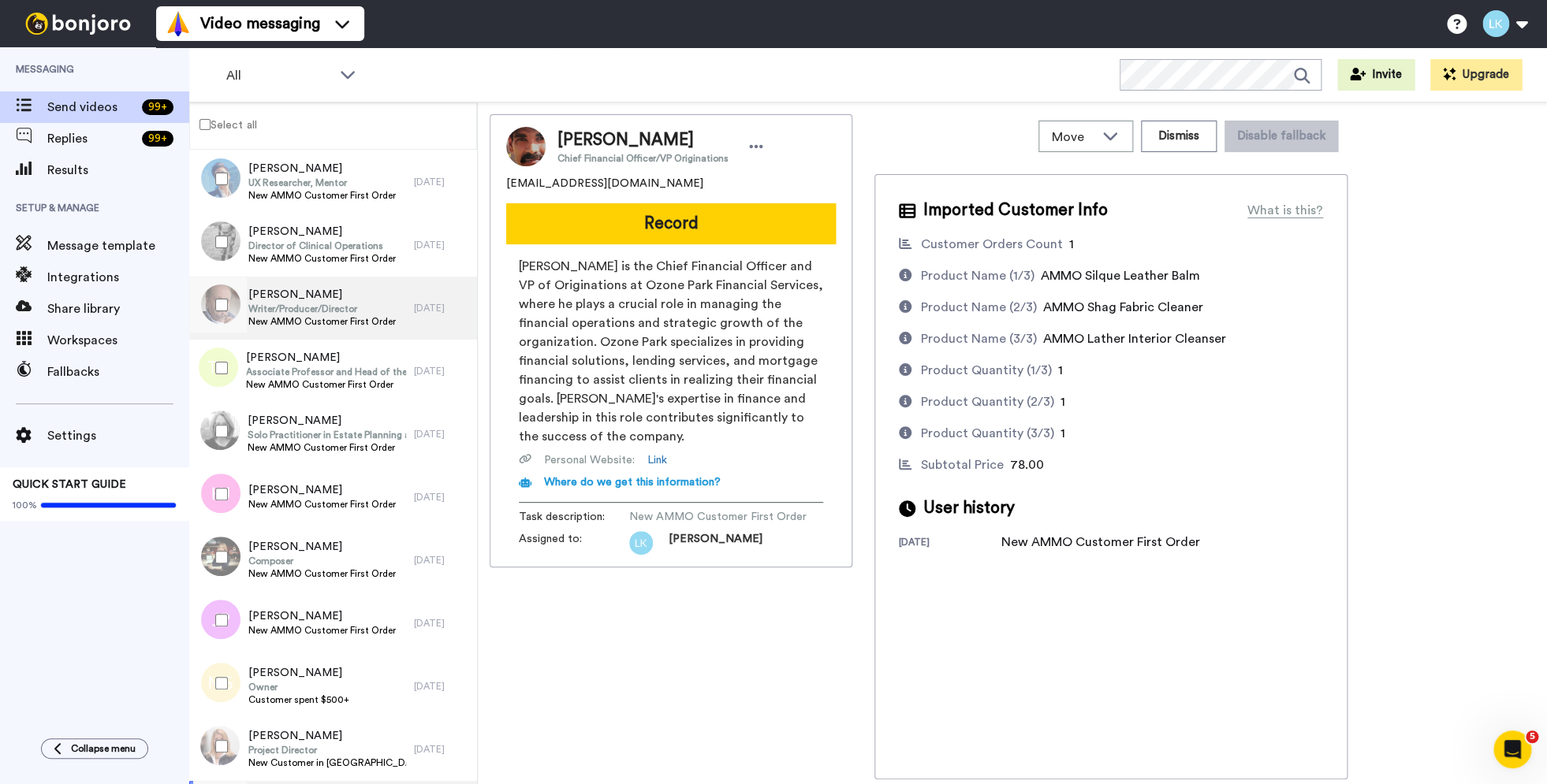
click at [344, 314] on span "Writer/Producer/Director" at bounding box center [322, 309] width 147 height 13
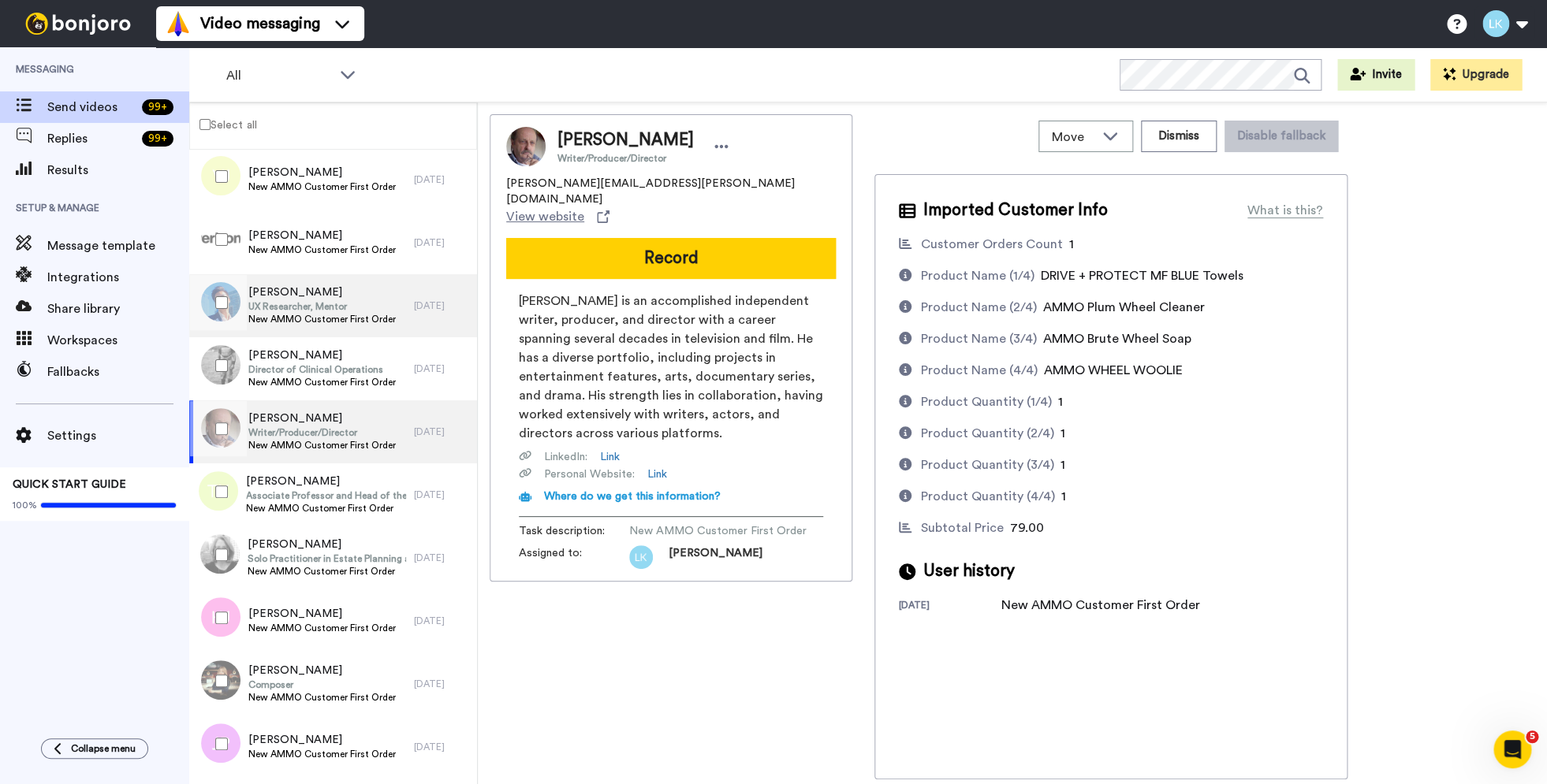
scroll to position [10024, 0]
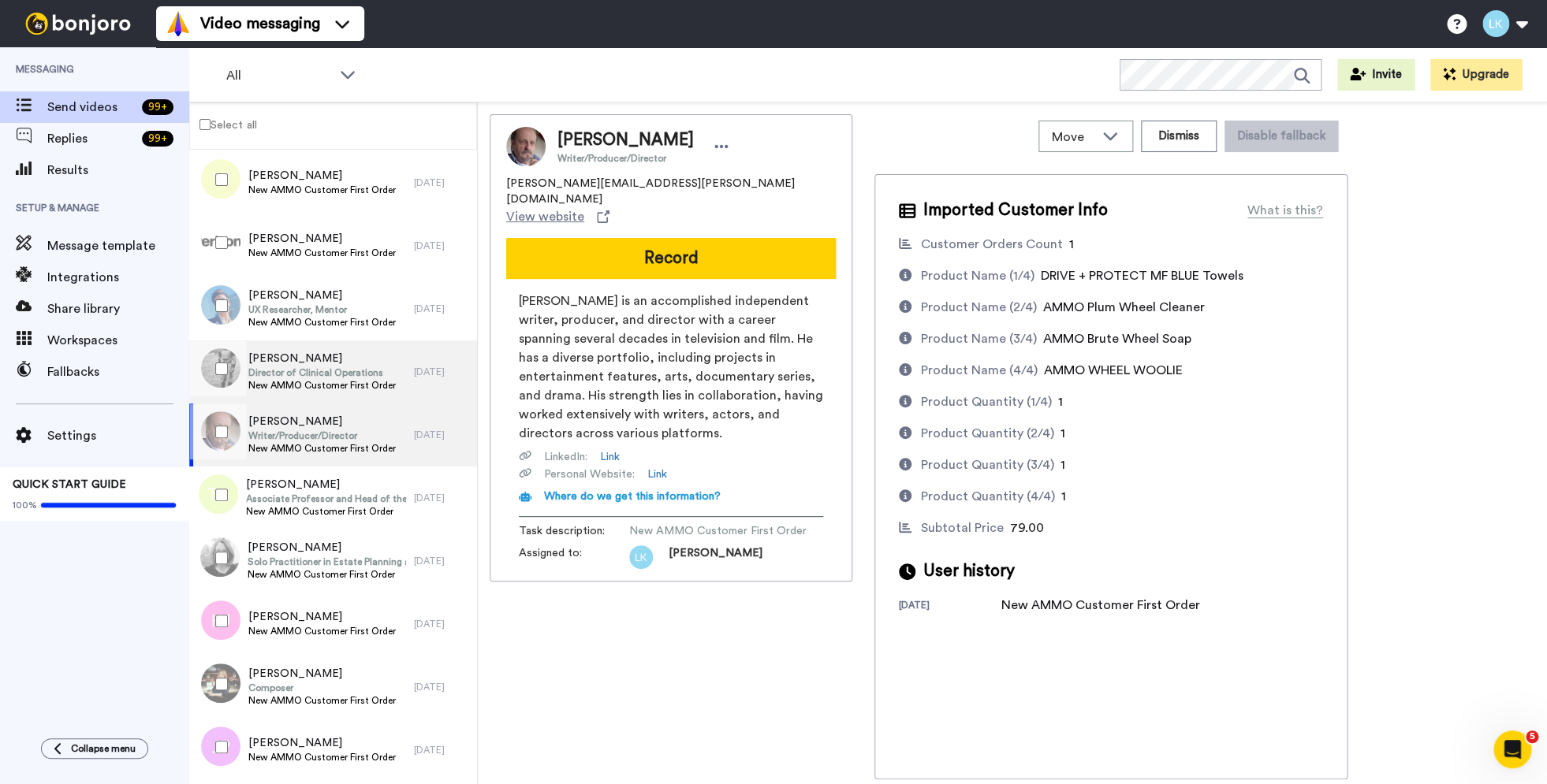
click at [313, 362] on span "Samuel Dunlap" at bounding box center [322, 358] width 147 height 15
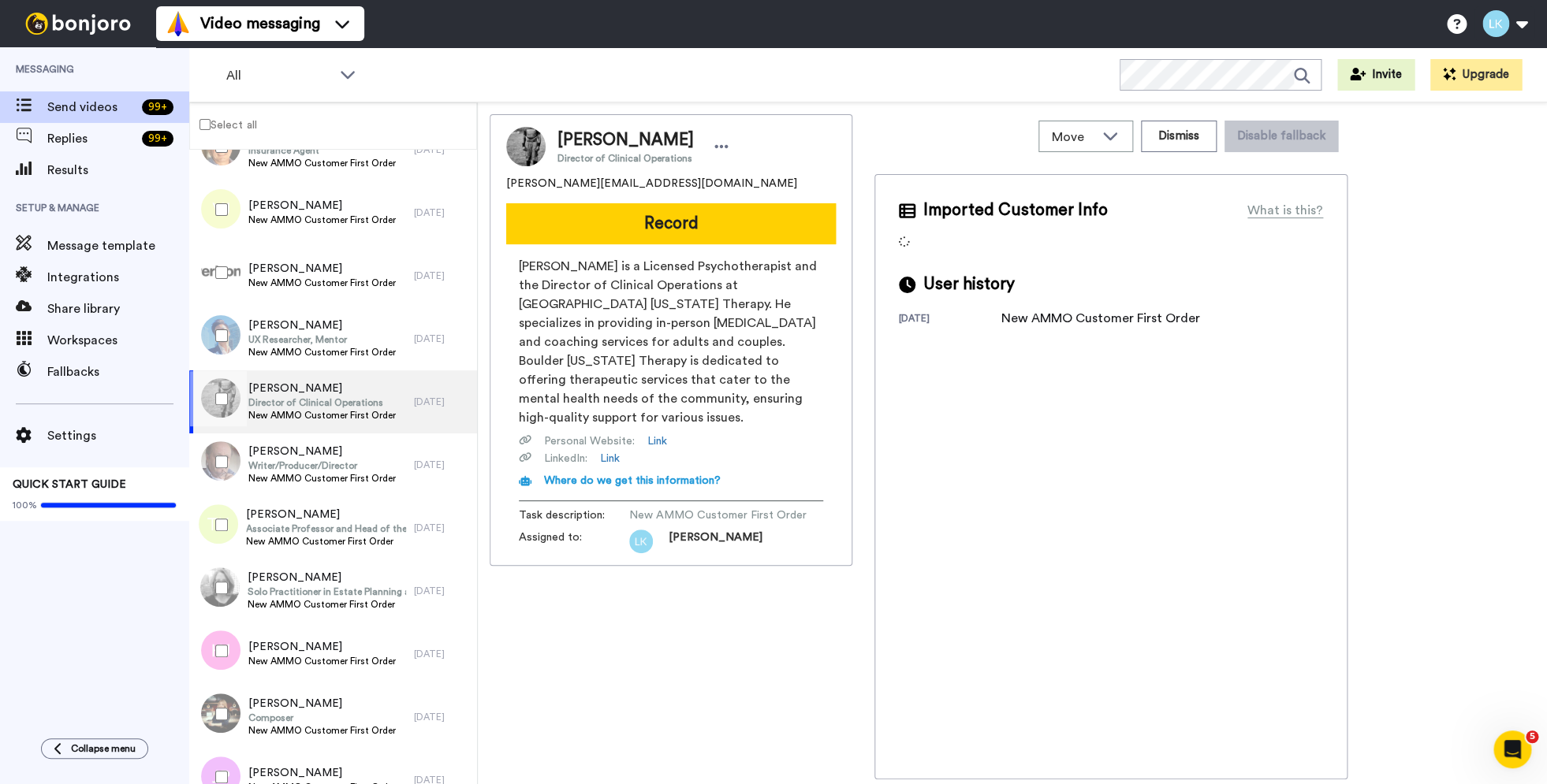
scroll to position [9985, 0]
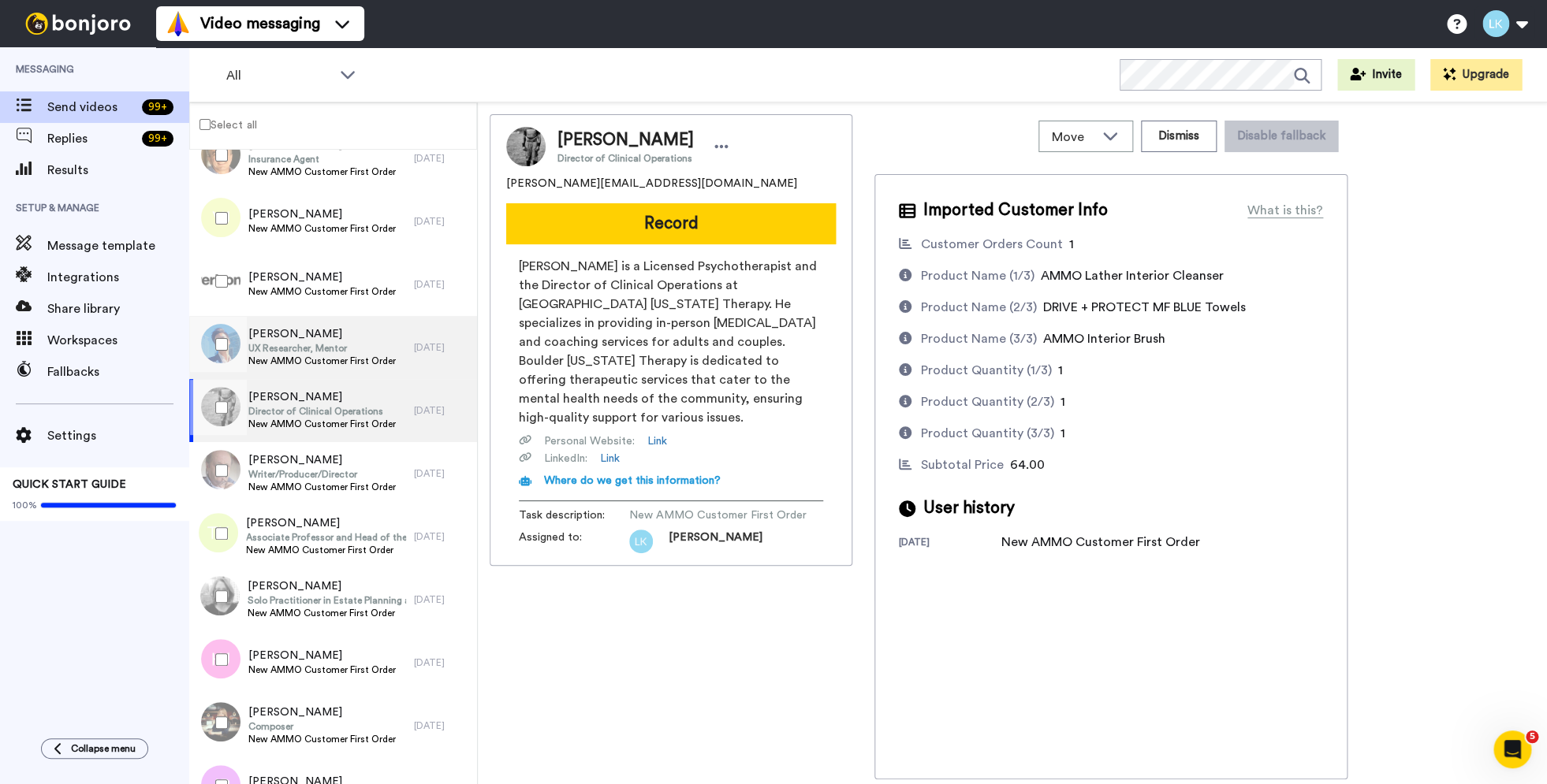
click at [349, 352] on span "UX Researcher, Mentor" at bounding box center [322, 348] width 147 height 13
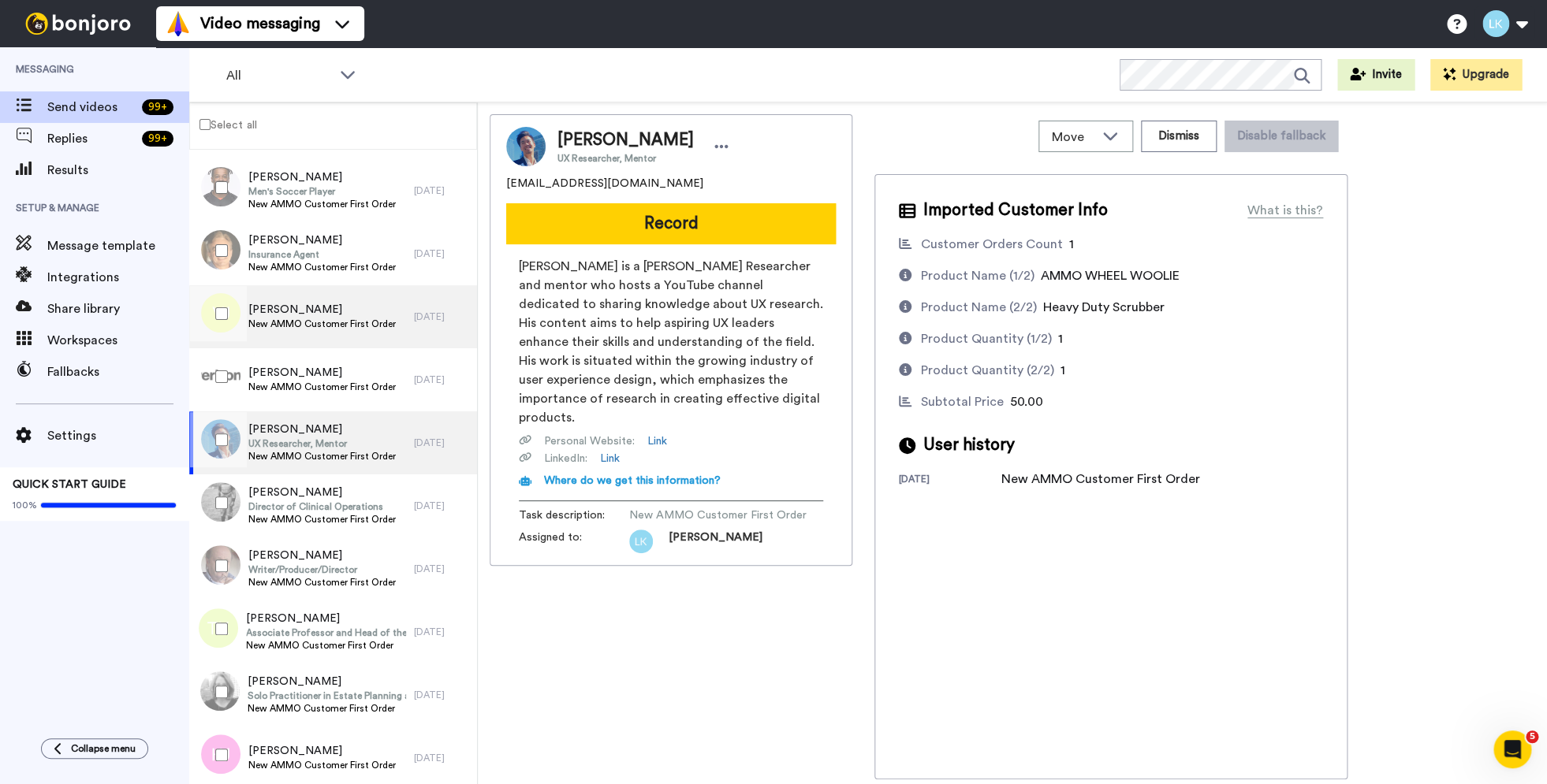
scroll to position [9886, 0]
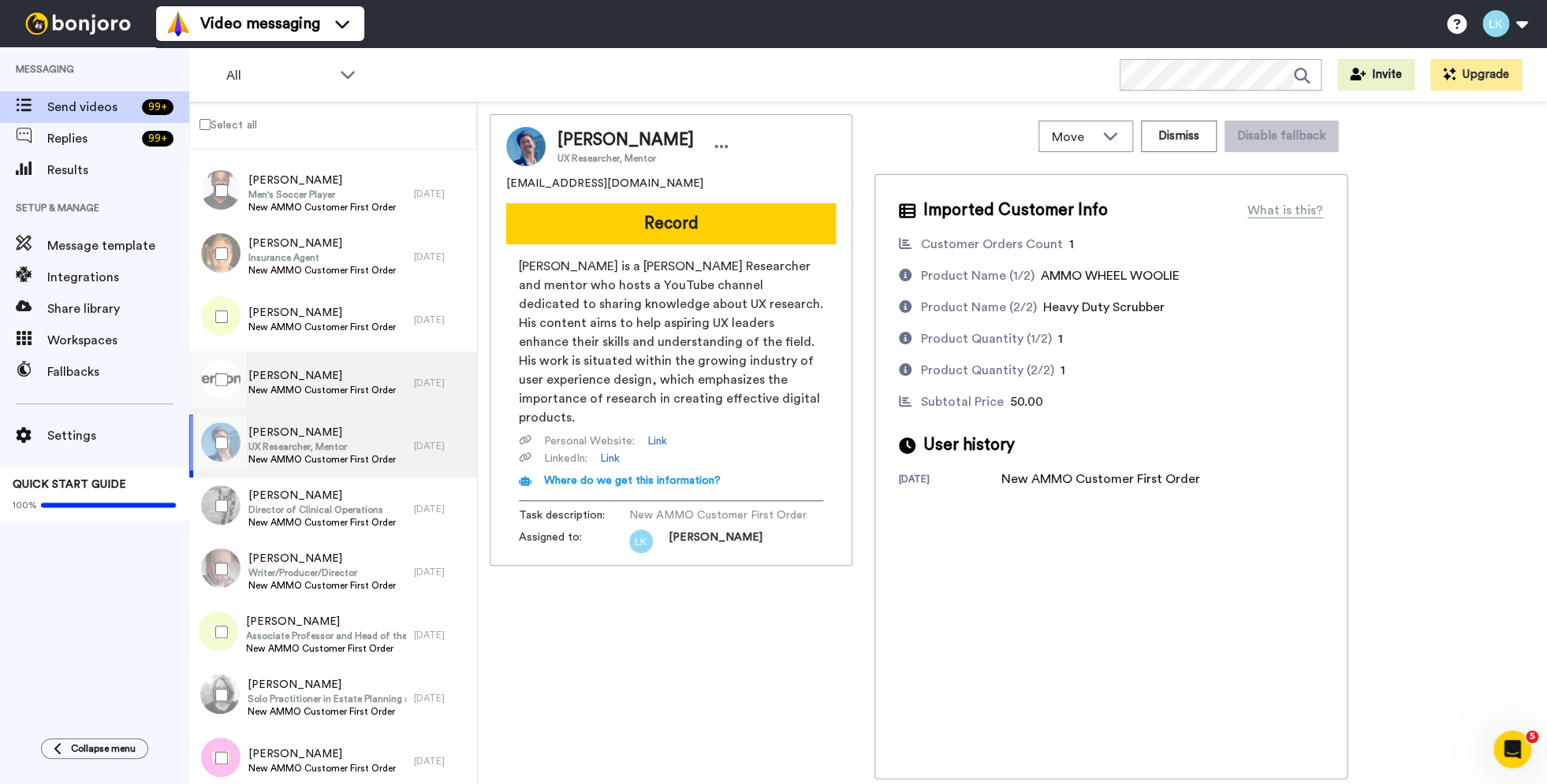
click at [376, 373] on span "Michael Harvey" at bounding box center [322, 375] width 147 height 15
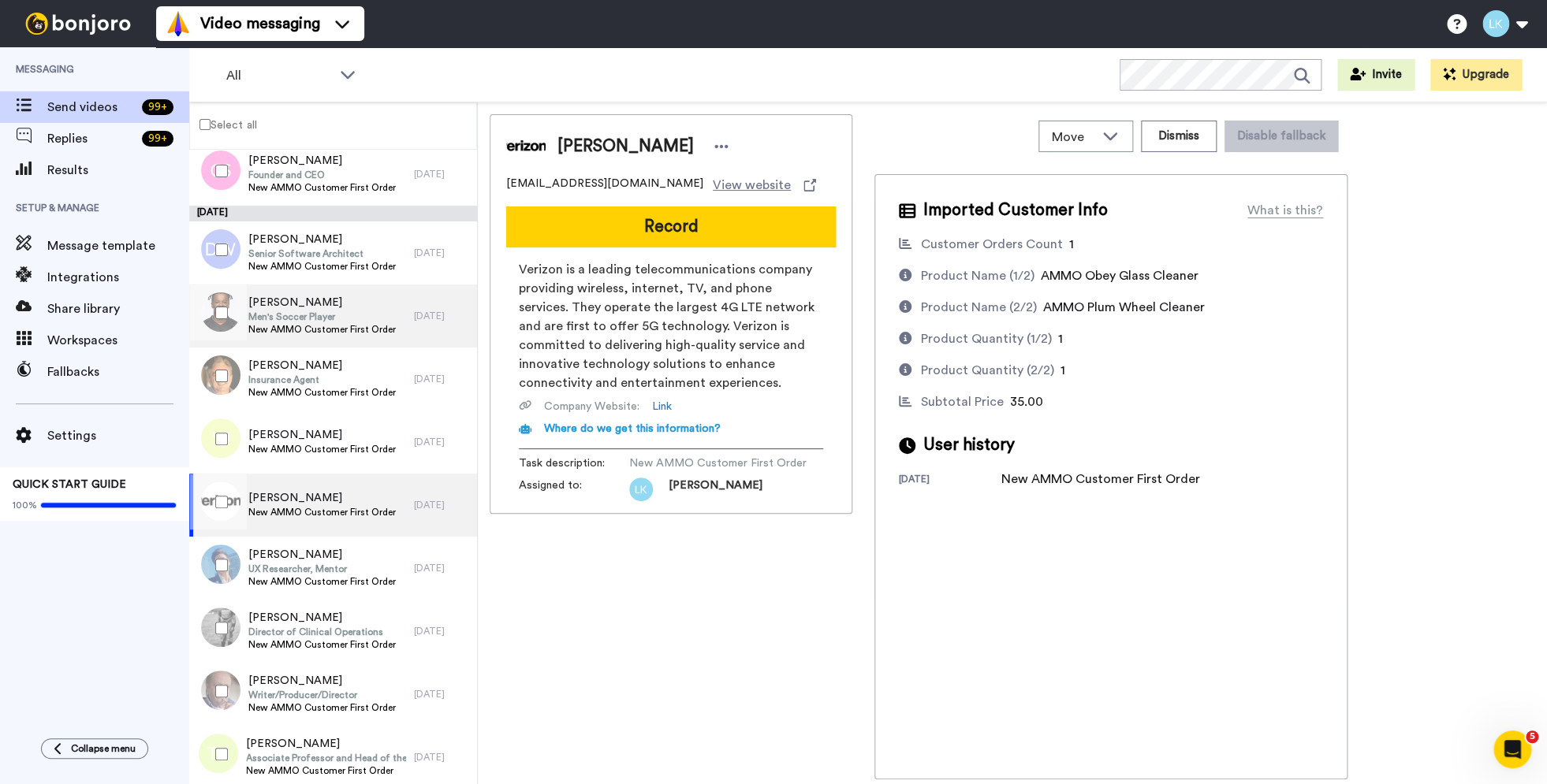
scroll to position [9750, 0]
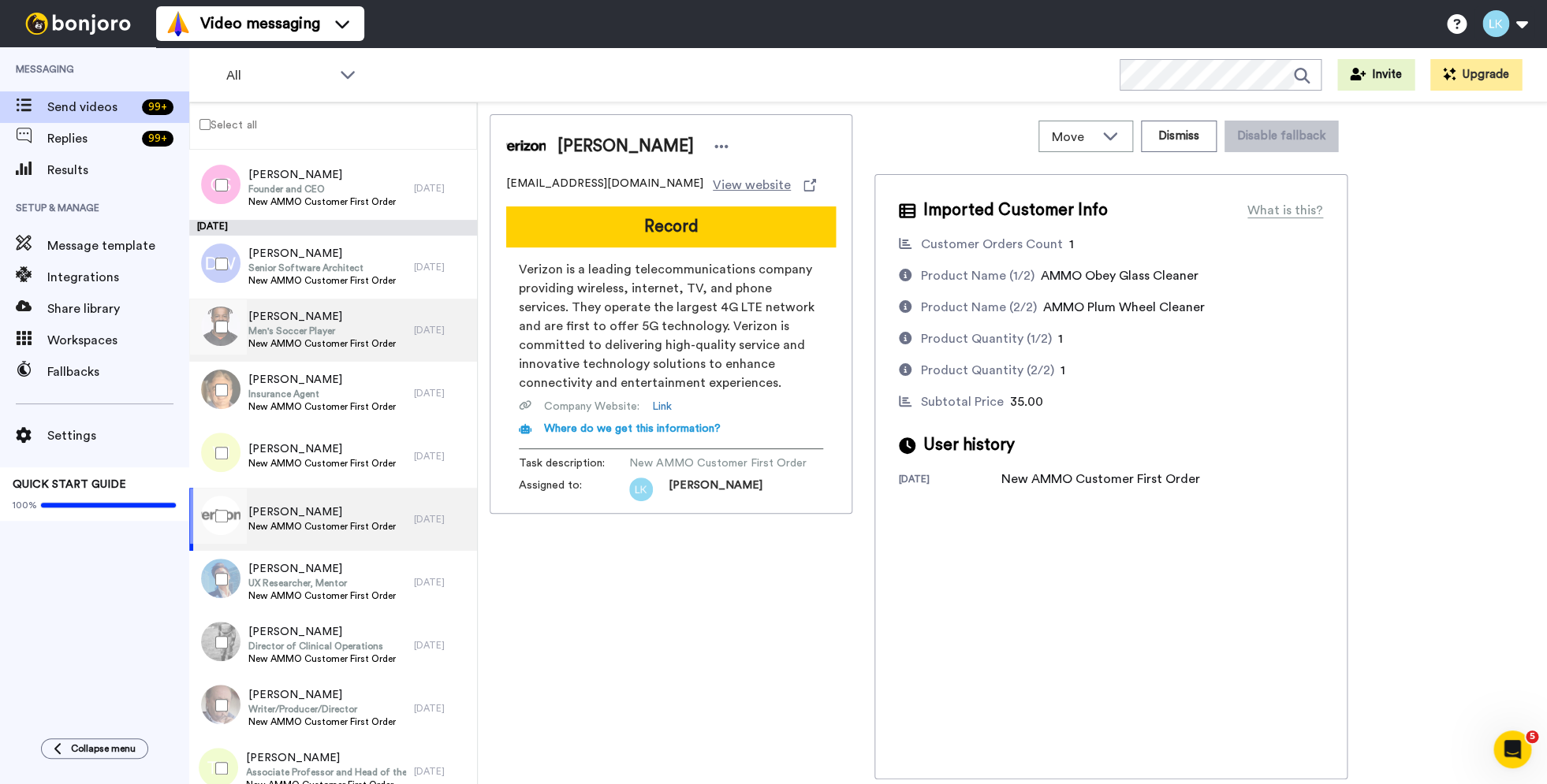
click at [356, 326] on span "Men's Soccer Player" at bounding box center [322, 331] width 147 height 13
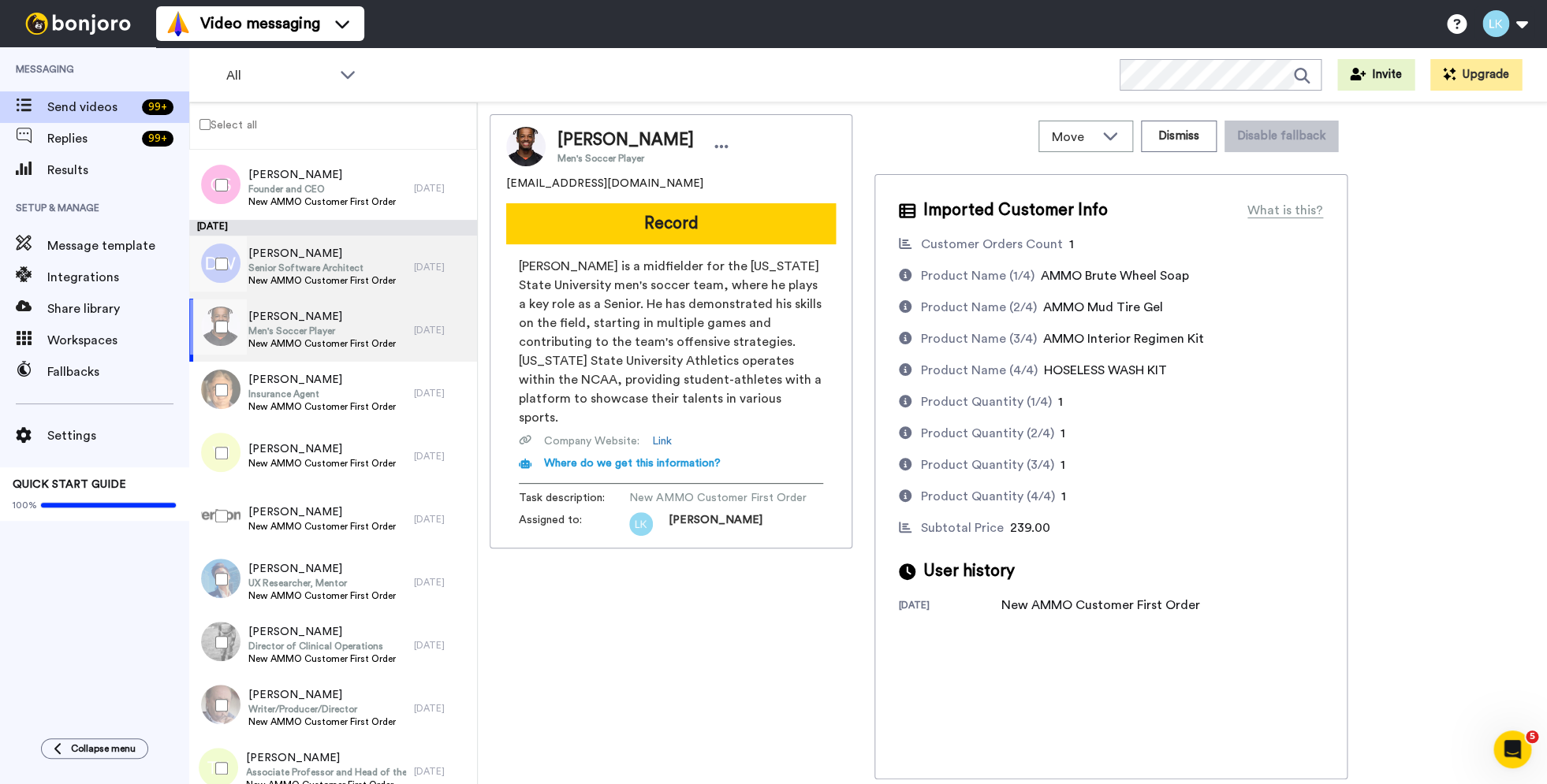
click at [384, 275] on span "New AMMO Customer First Order" at bounding box center [322, 280] width 147 height 13
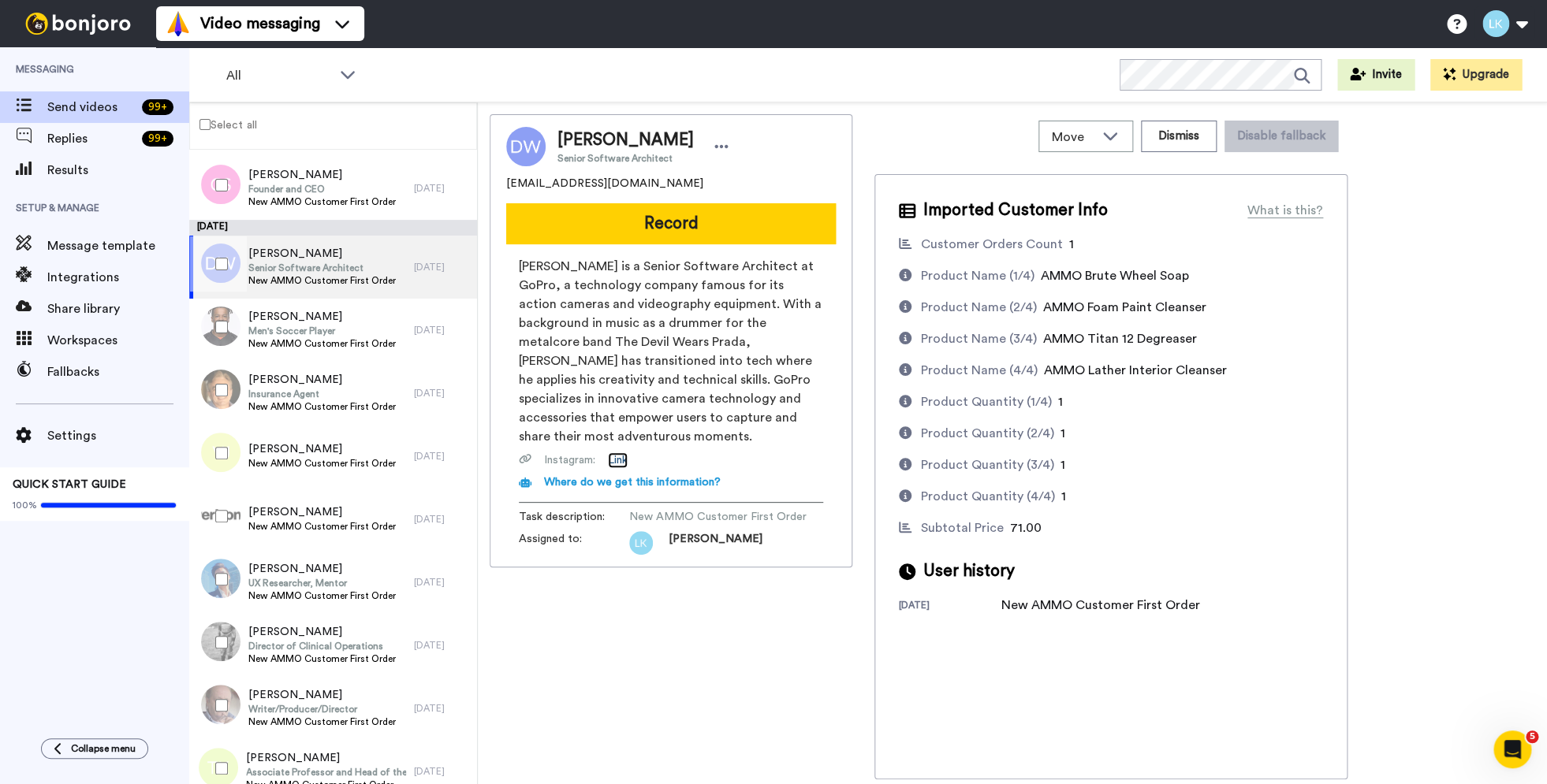
click at [625, 460] on link "Link" at bounding box center [618, 459] width 20 height 15
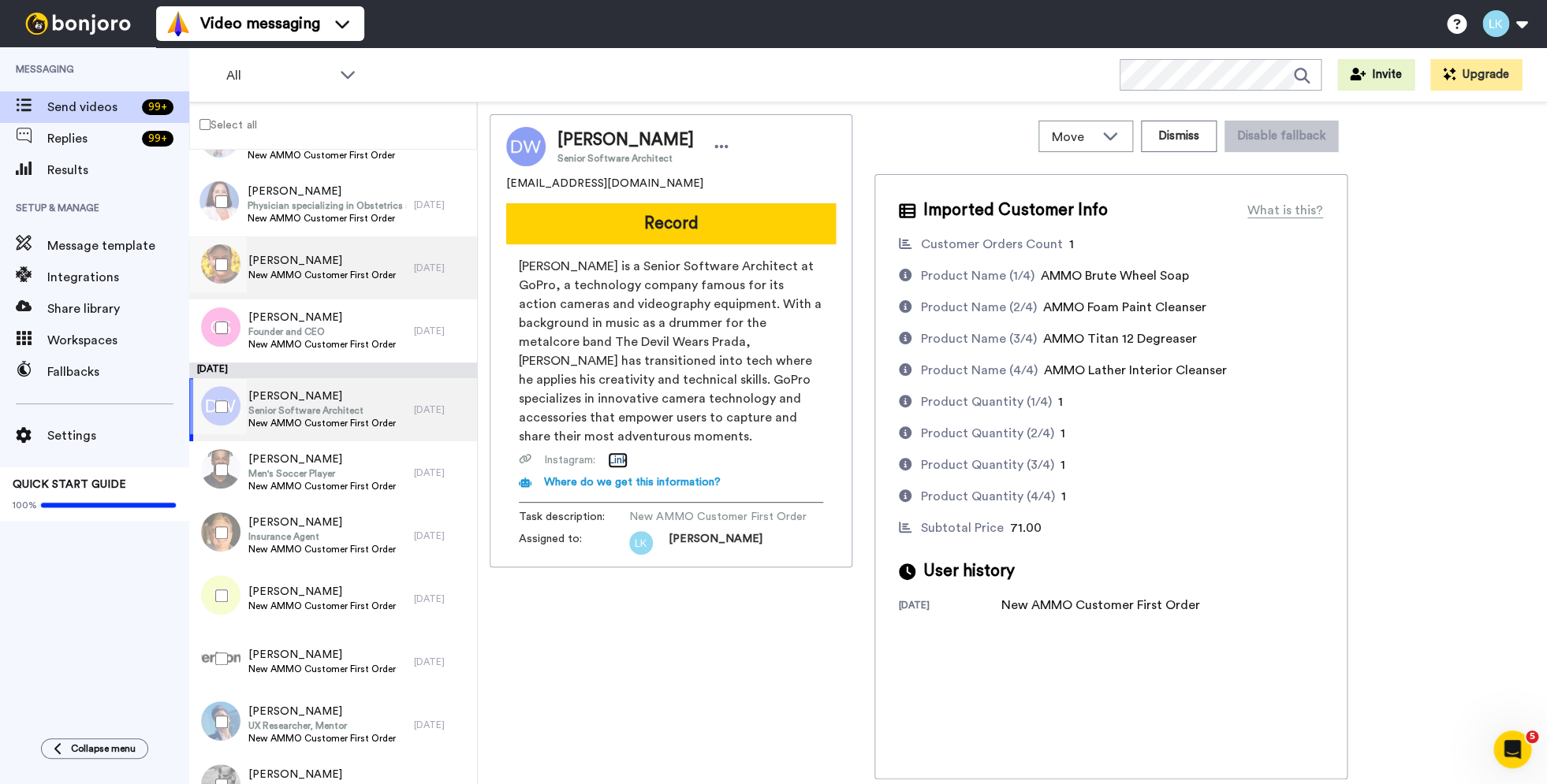
scroll to position [9583, 0]
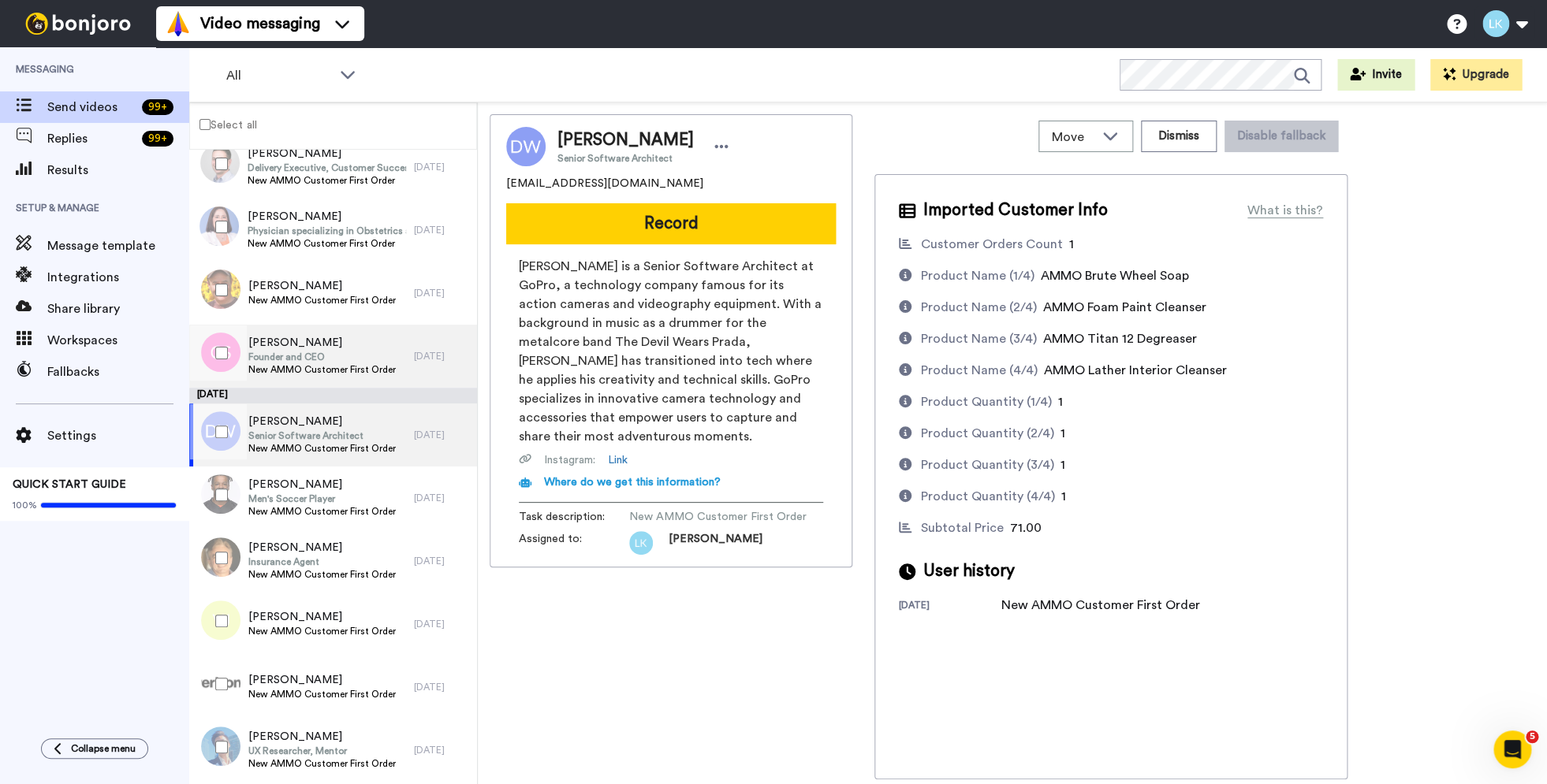
click at [358, 365] on span "New AMMO Customer First Order" at bounding box center [322, 370] width 147 height 13
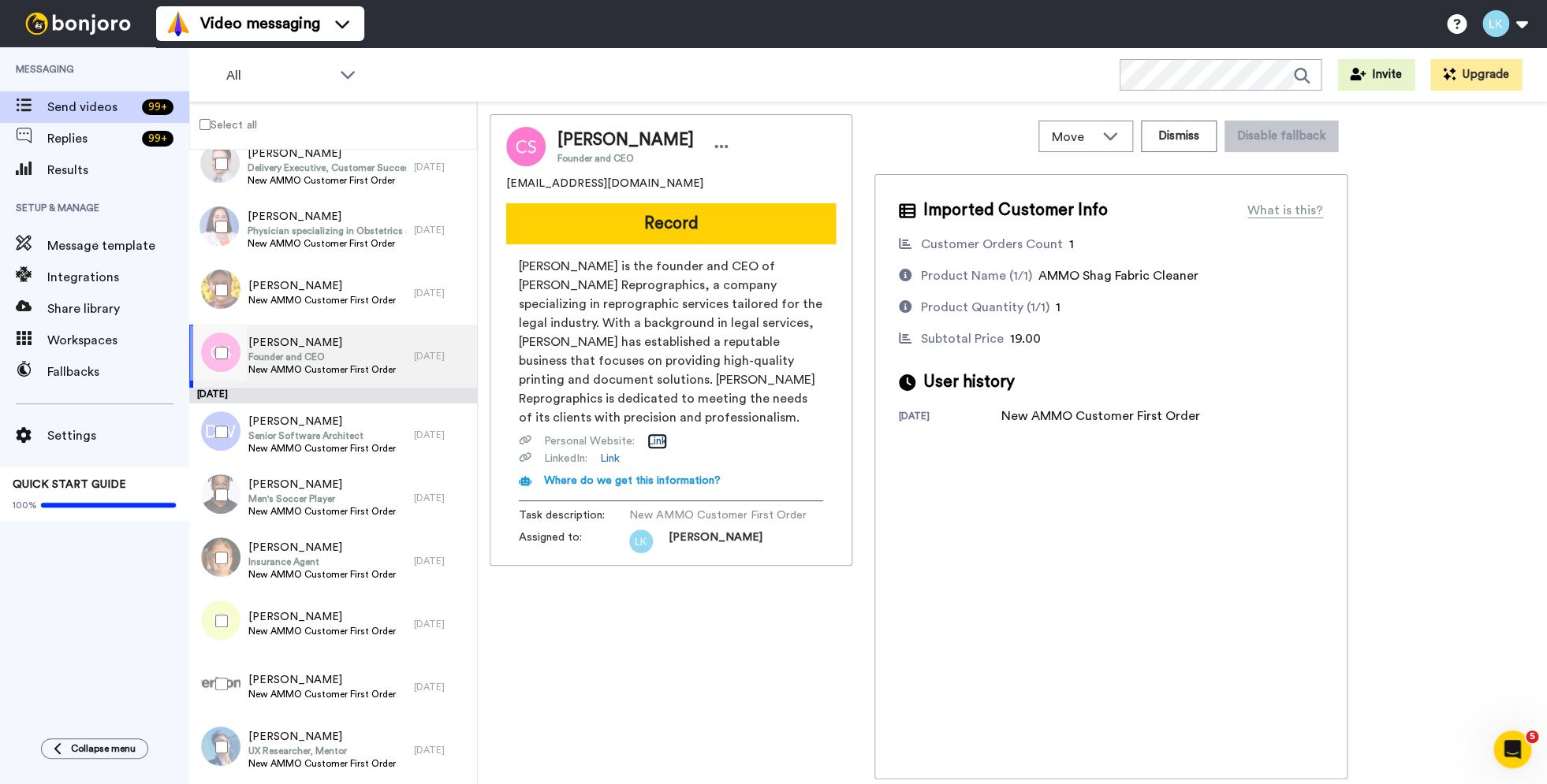
click at [651, 442] on link "Link" at bounding box center [658, 440] width 20 height 15
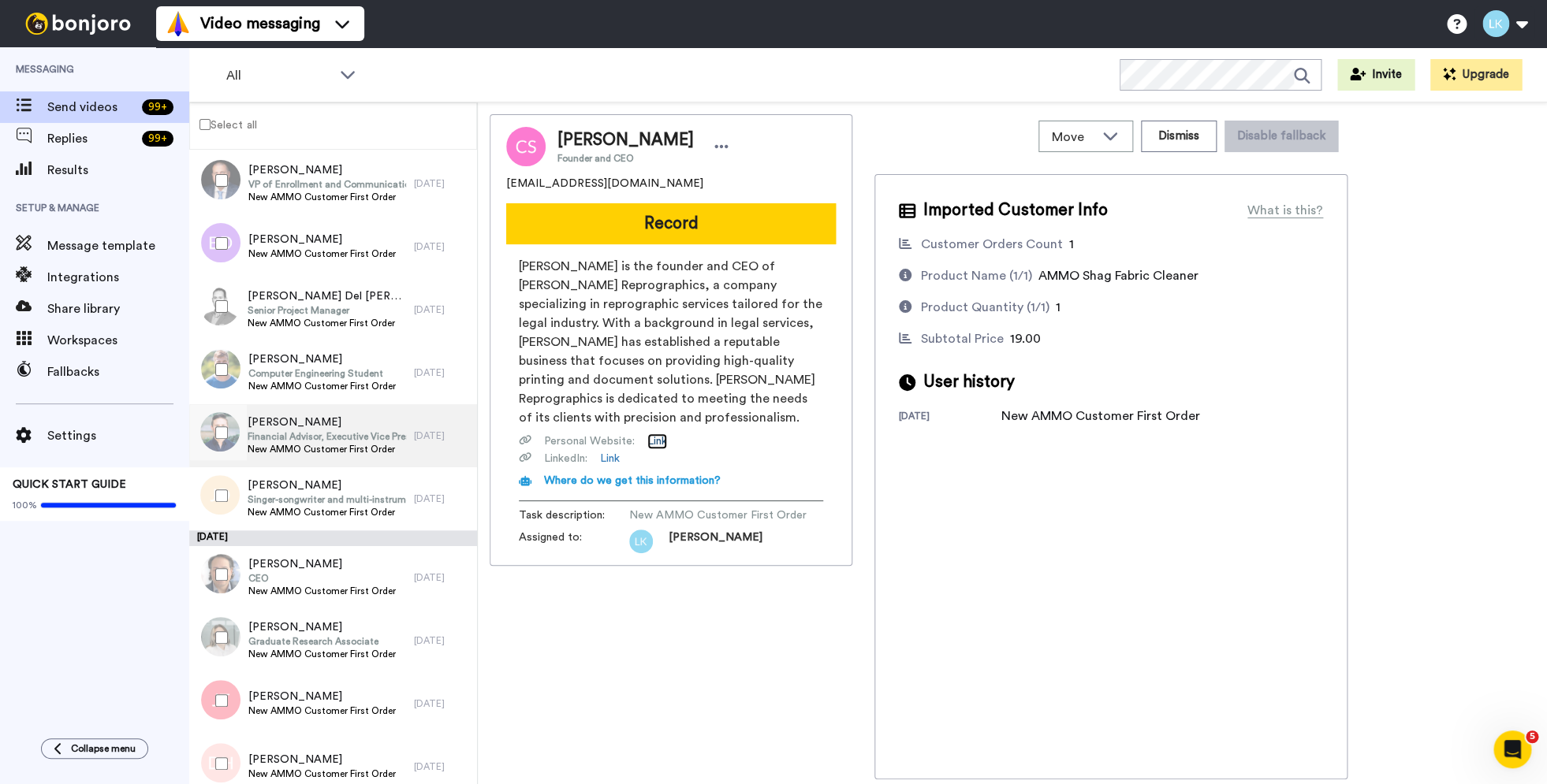
scroll to position [7446, 0]
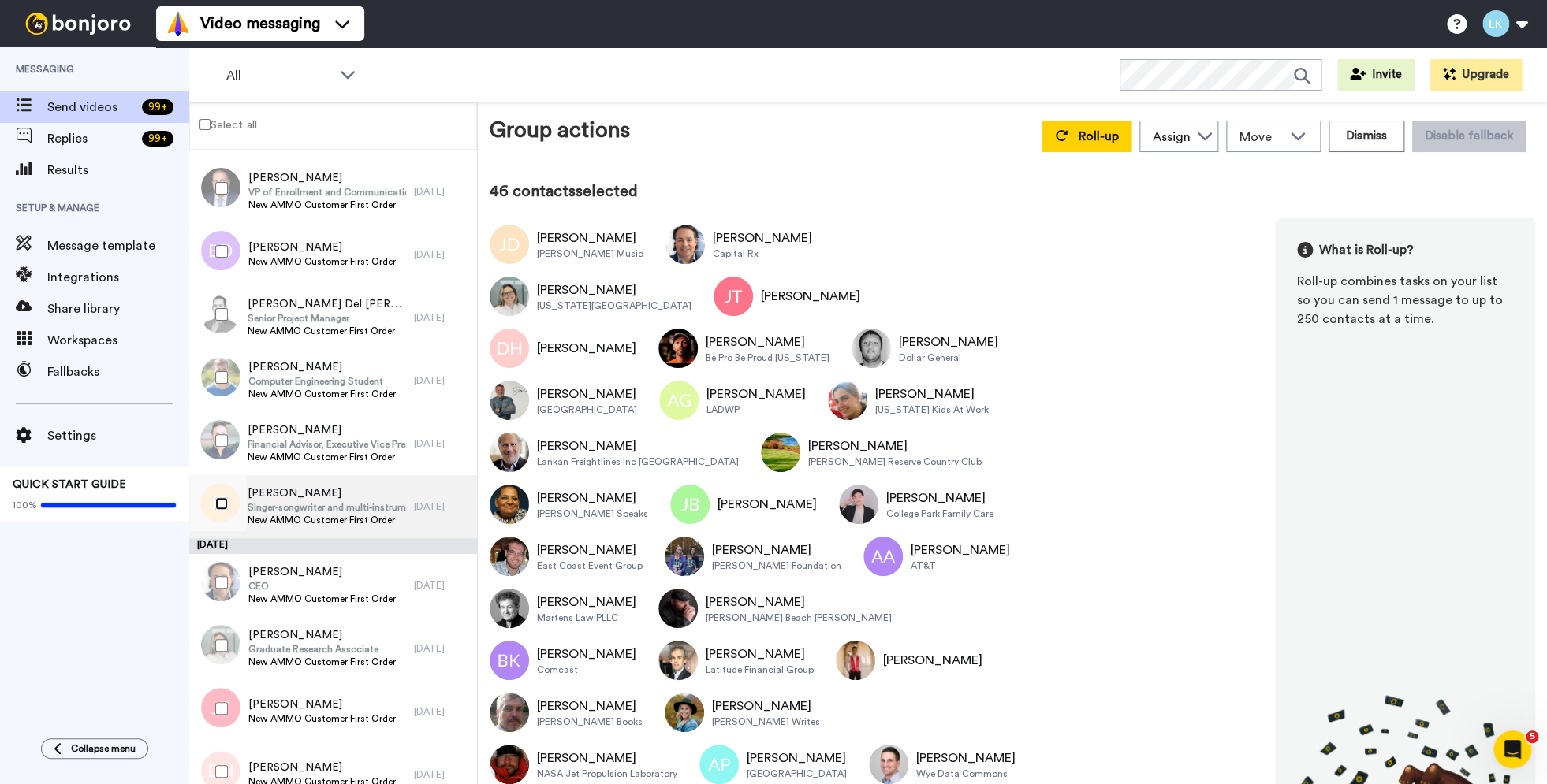
scroll to position [7429, 0]
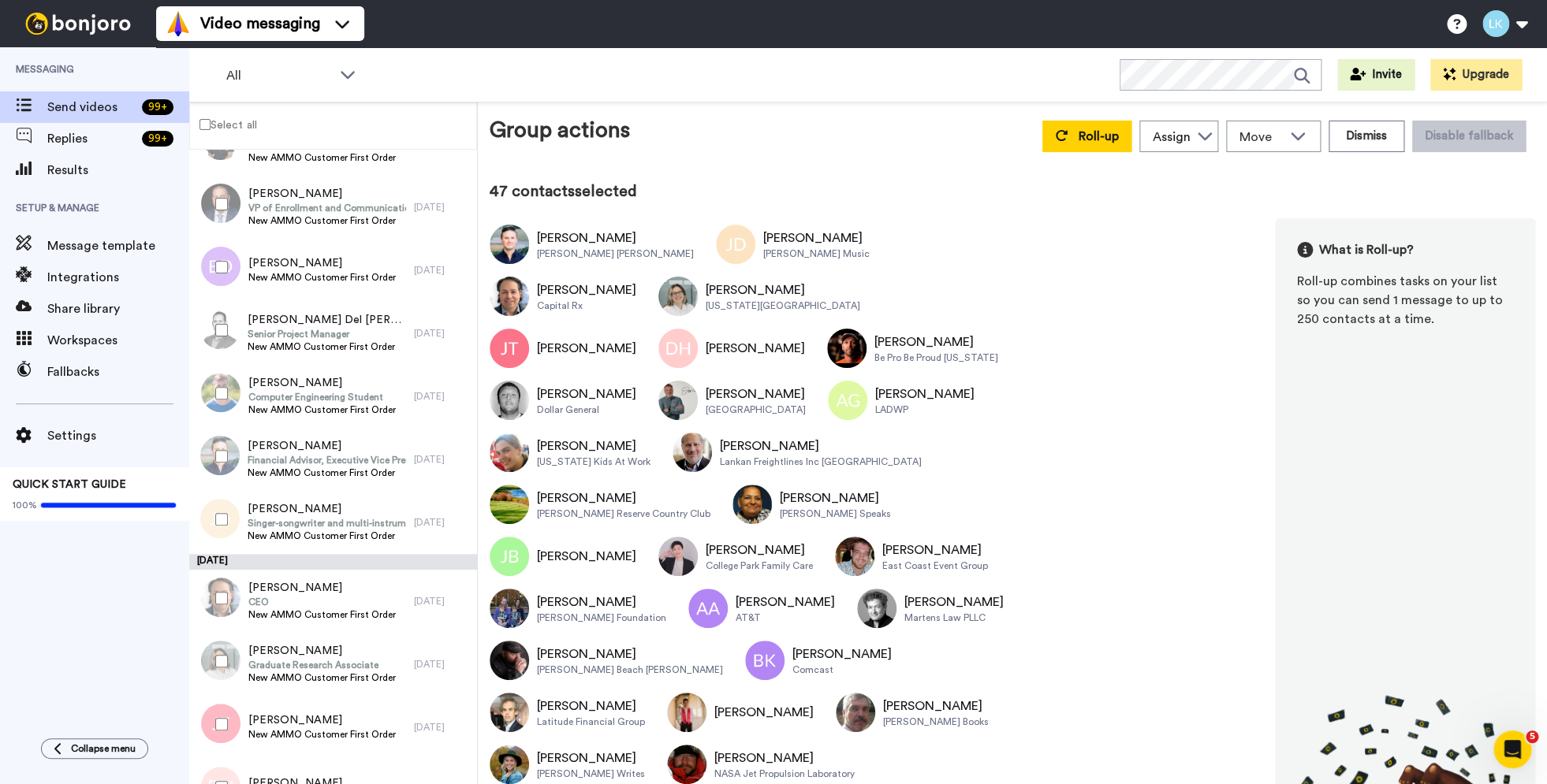
click at [208, 383] on div at bounding box center [218, 392] width 57 height 55
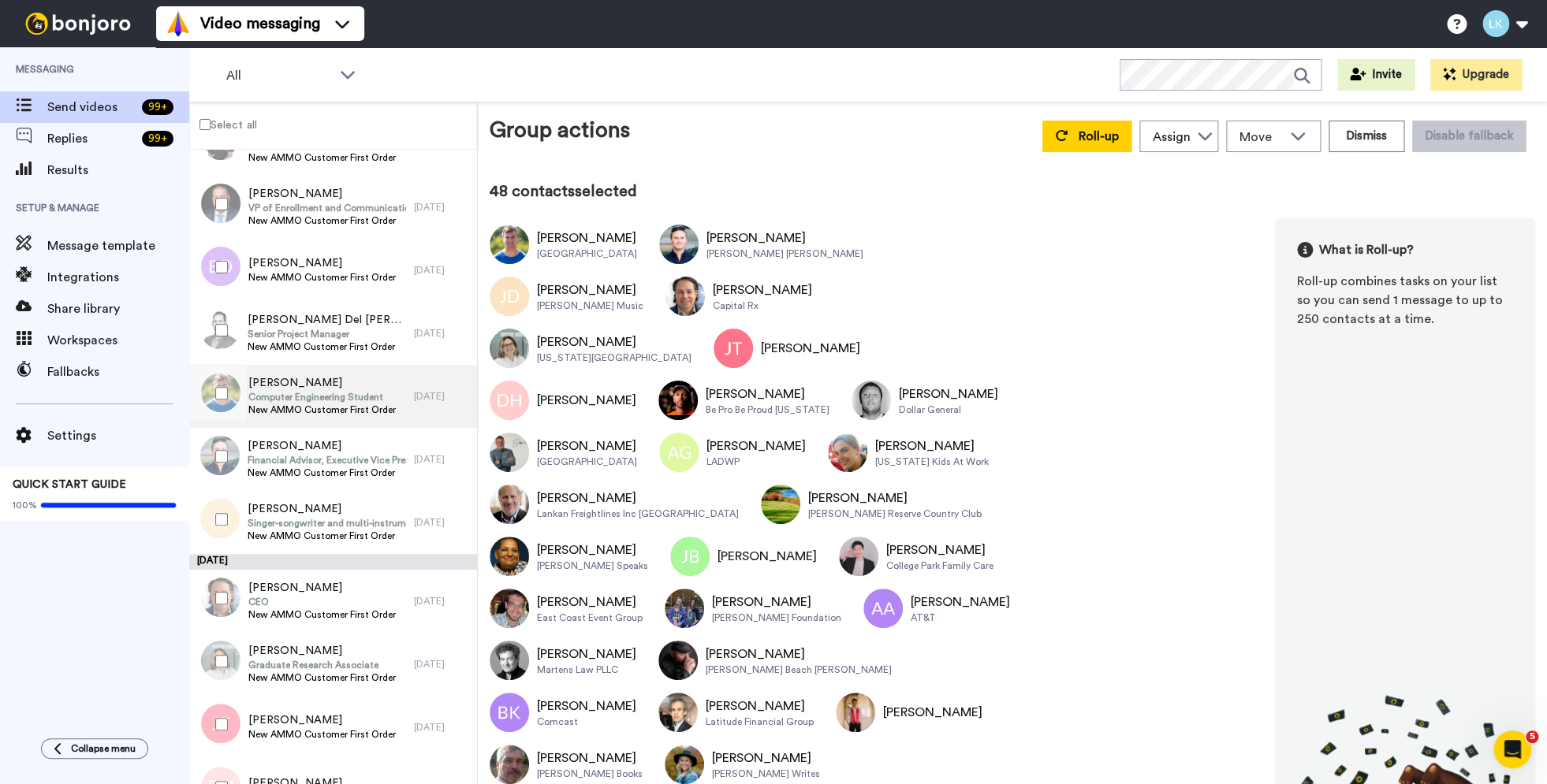
scroll to position [7433, 0]
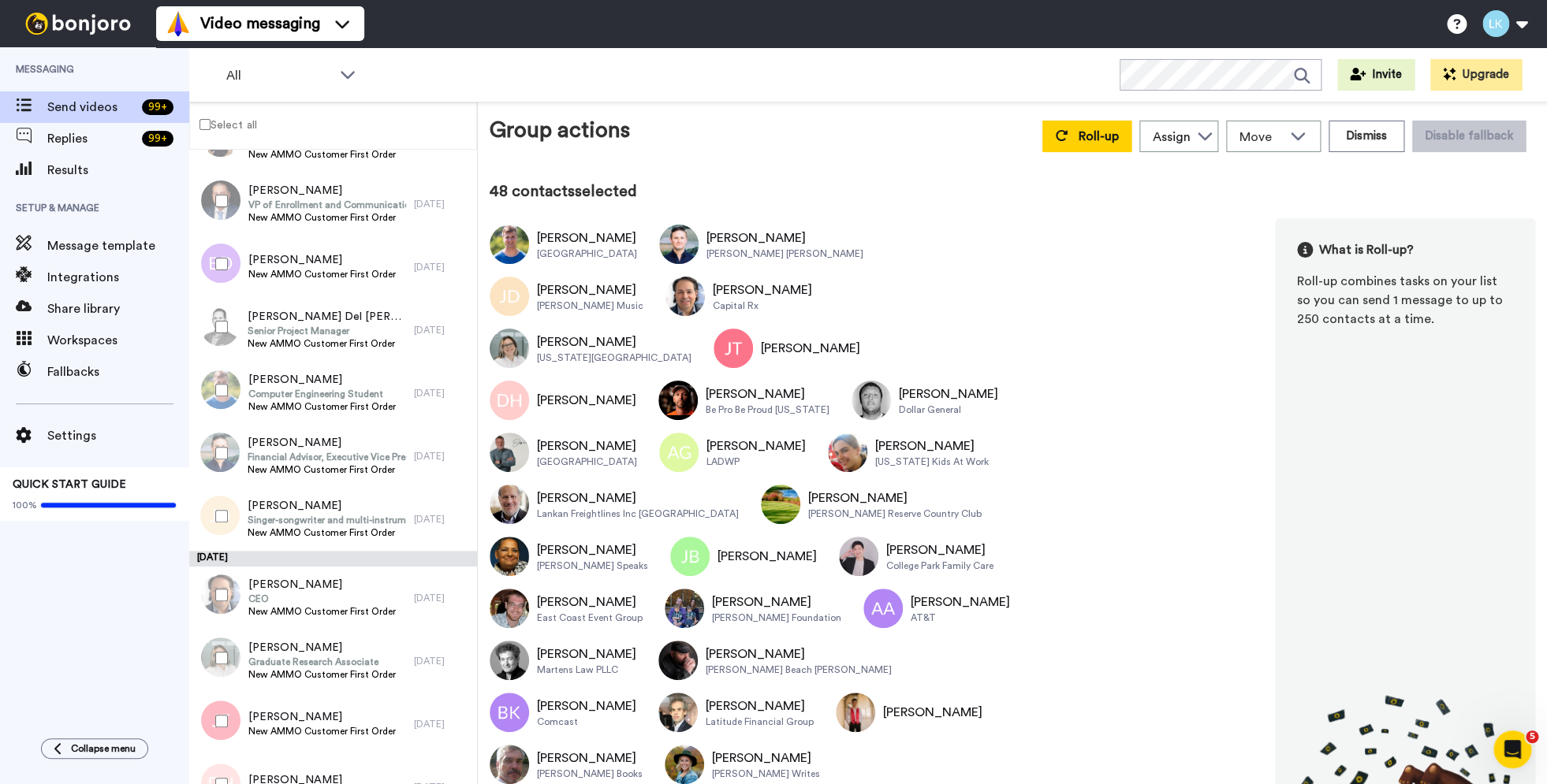
click at [214, 330] on div at bounding box center [218, 326] width 57 height 55
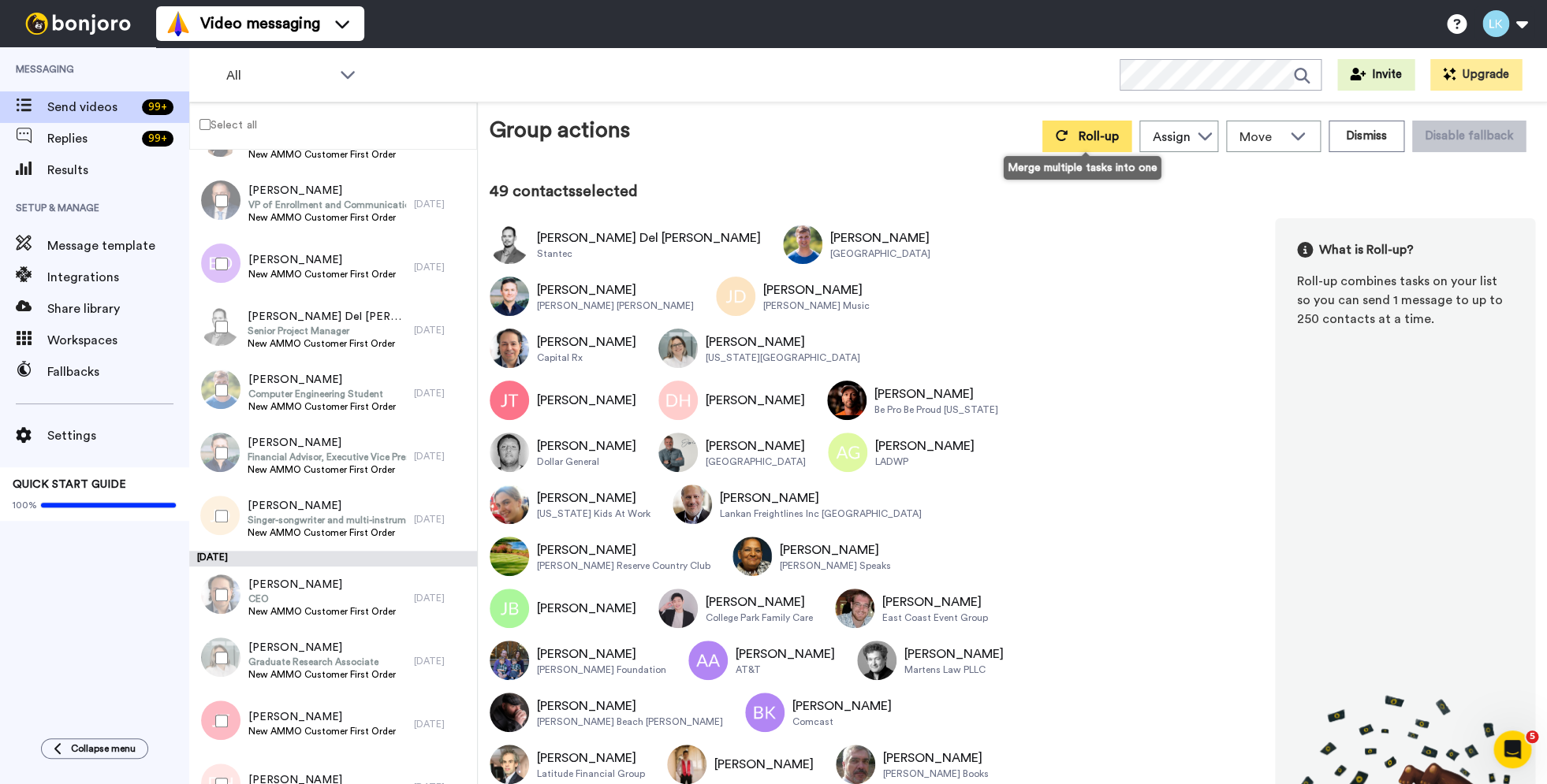
click at [1099, 138] on span "Roll-up" at bounding box center [1098, 137] width 40 height 13
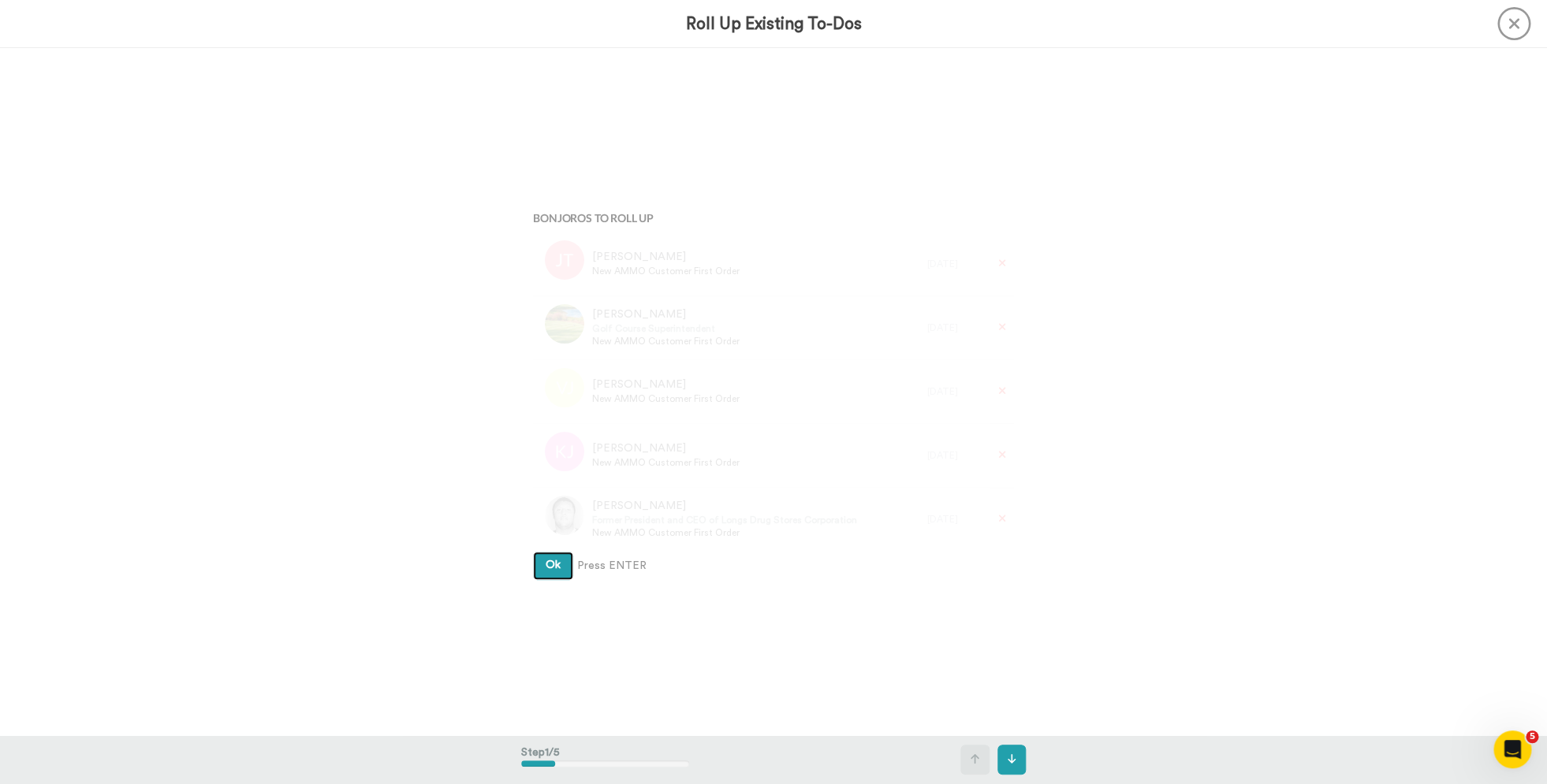
scroll to position [1, 0]
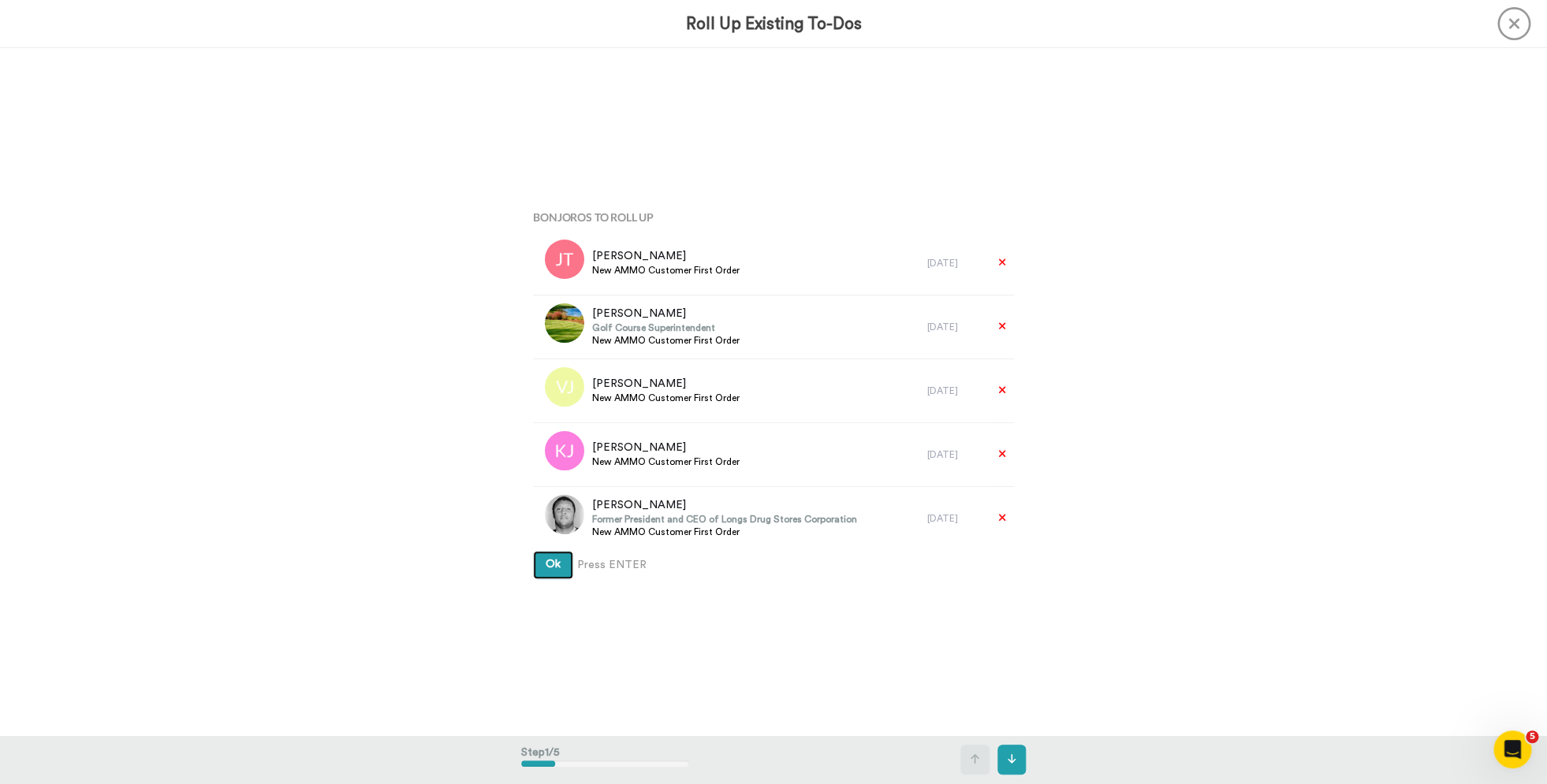
click at [547, 571] on button "Ok" at bounding box center [553, 564] width 40 height 28
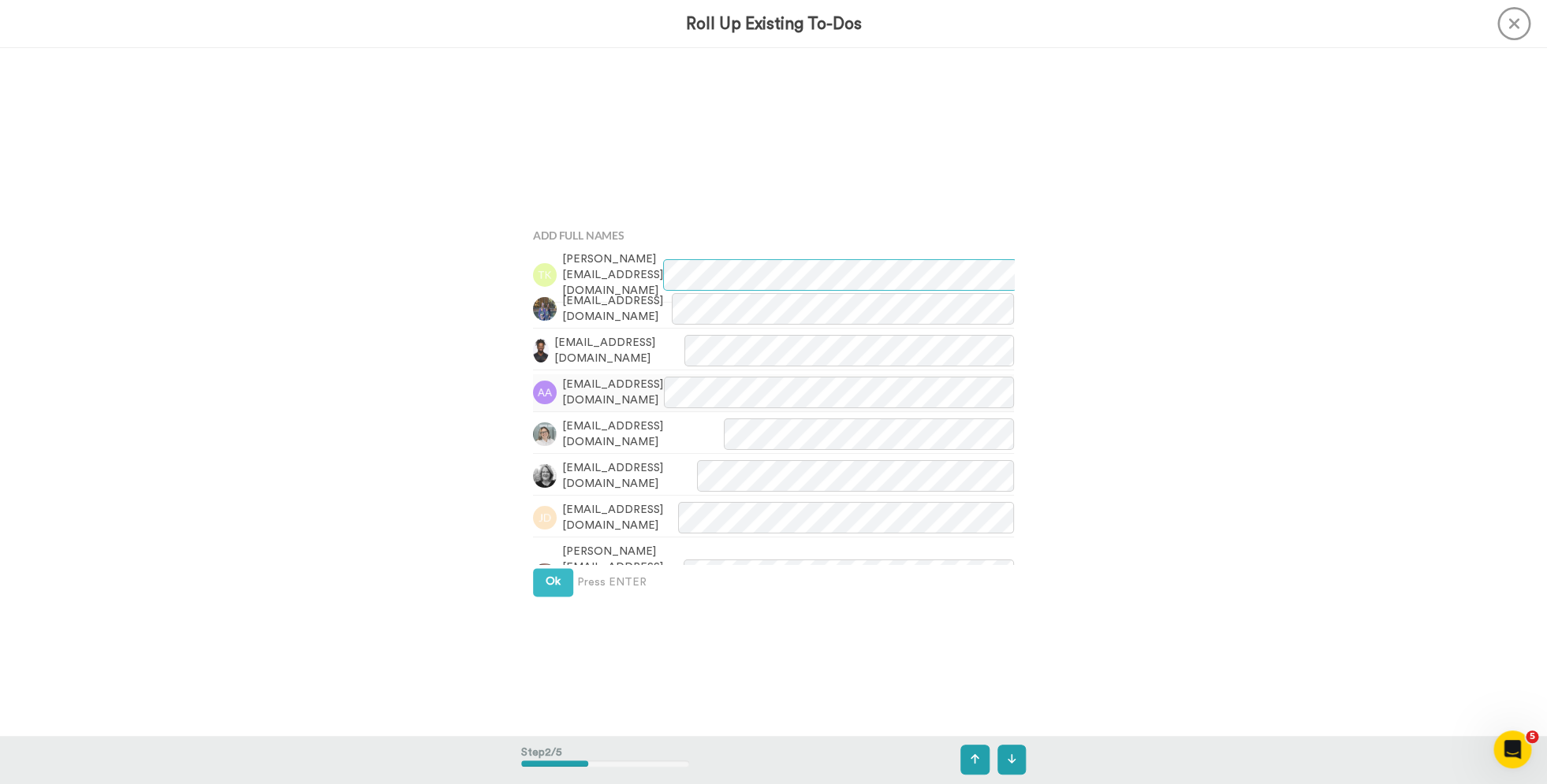
scroll to position [687, 0]
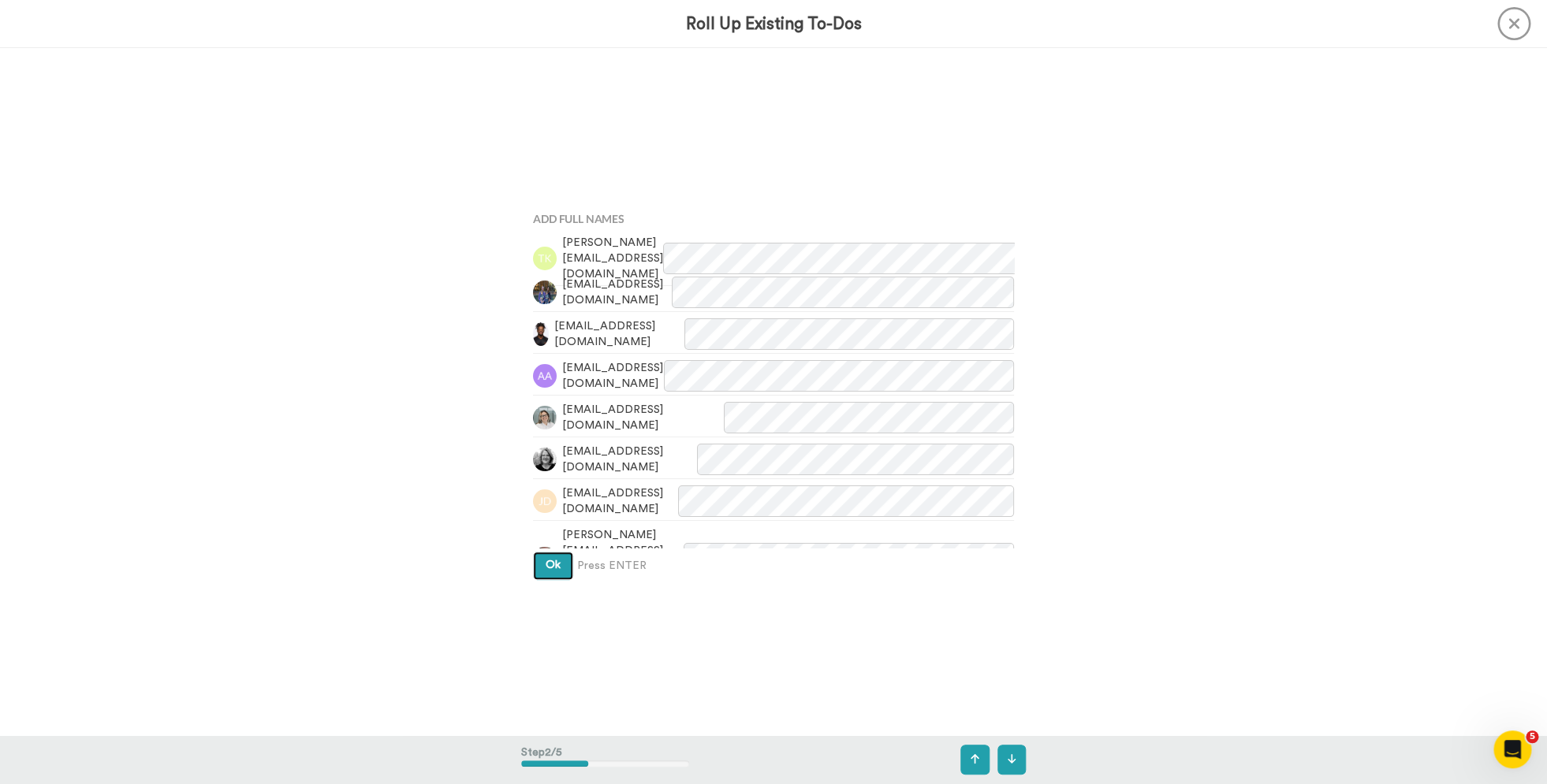
drag, startPoint x: 536, startPoint y: 568, endPoint x: 570, endPoint y: 564, distance: 34.2
click at [537, 568] on button "Ok" at bounding box center [553, 565] width 40 height 28
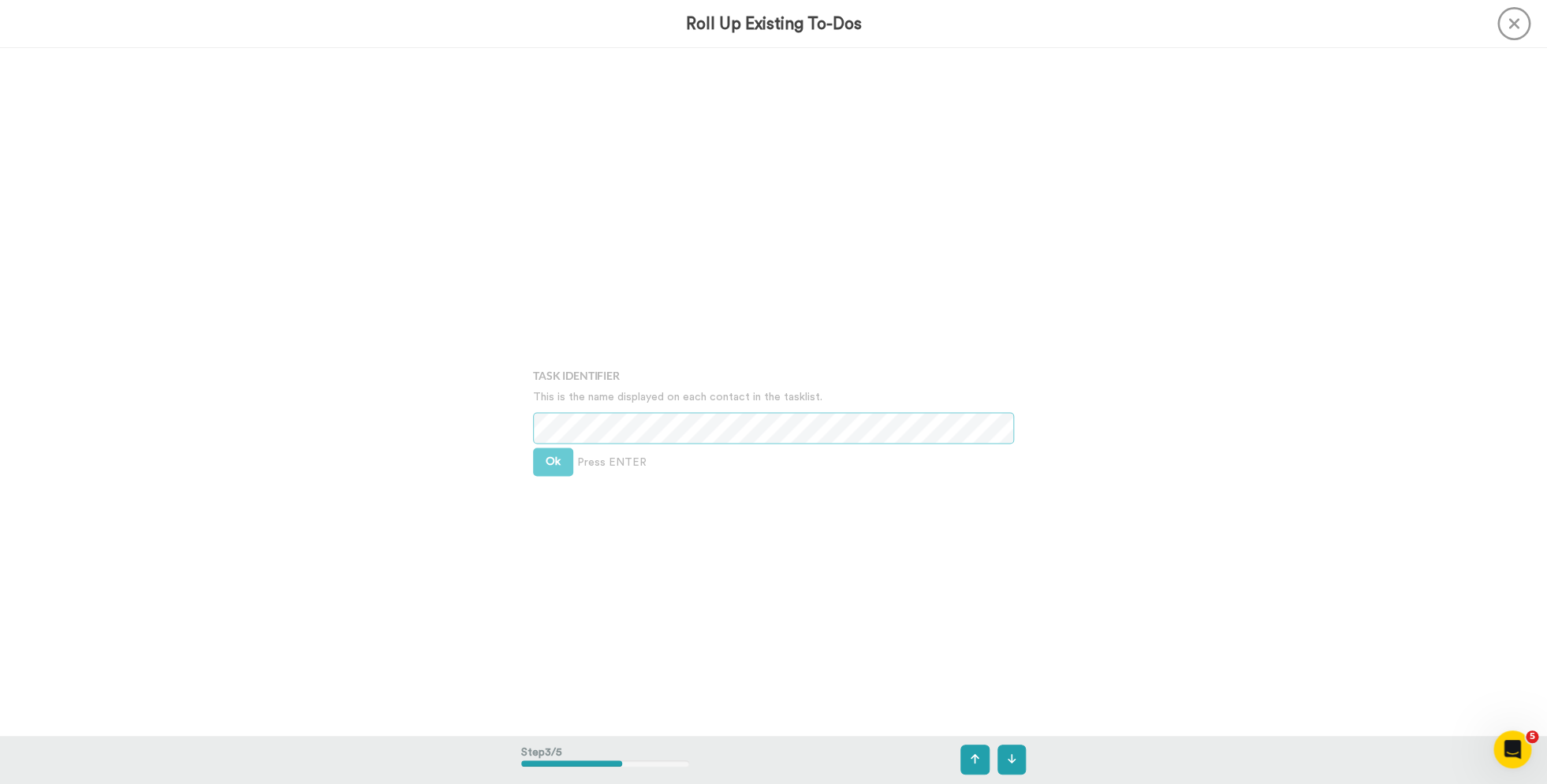
scroll to position [1374, 0]
click at [553, 432] on span "Ok" at bounding box center [553, 435] width 15 height 11
drag, startPoint x: 543, startPoint y: 421, endPoint x: 725, endPoint y: 432, distance: 182.3
click at [543, 421] on button "Ok" at bounding box center [553, 424] width 40 height 28
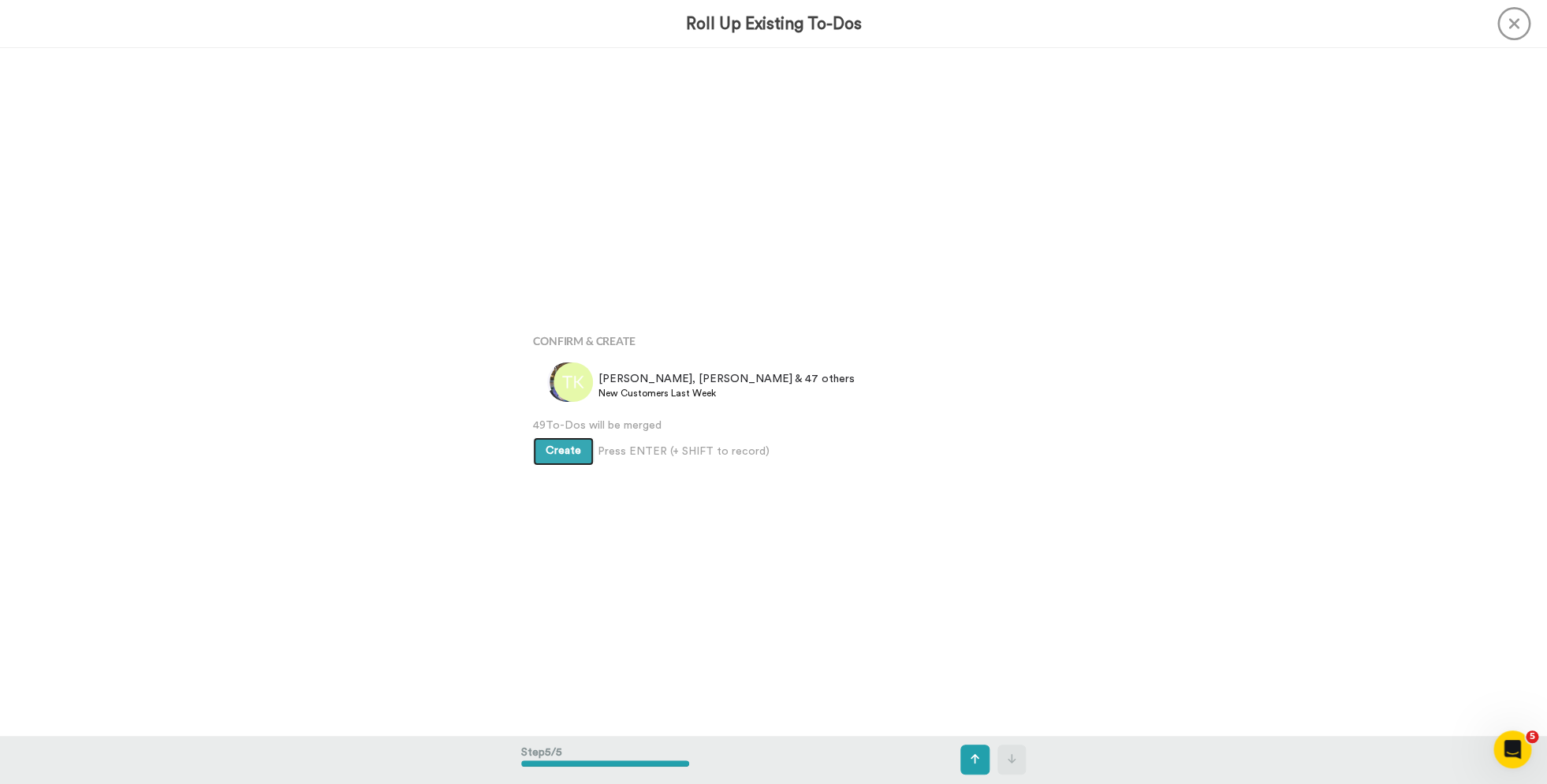
scroll to position [2748, 0]
drag, startPoint x: 562, startPoint y: 447, endPoint x: 803, endPoint y: 488, distance: 244.5
click at [562, 447] on span "Create" at bounding box center [563, 448] width 35 height 11
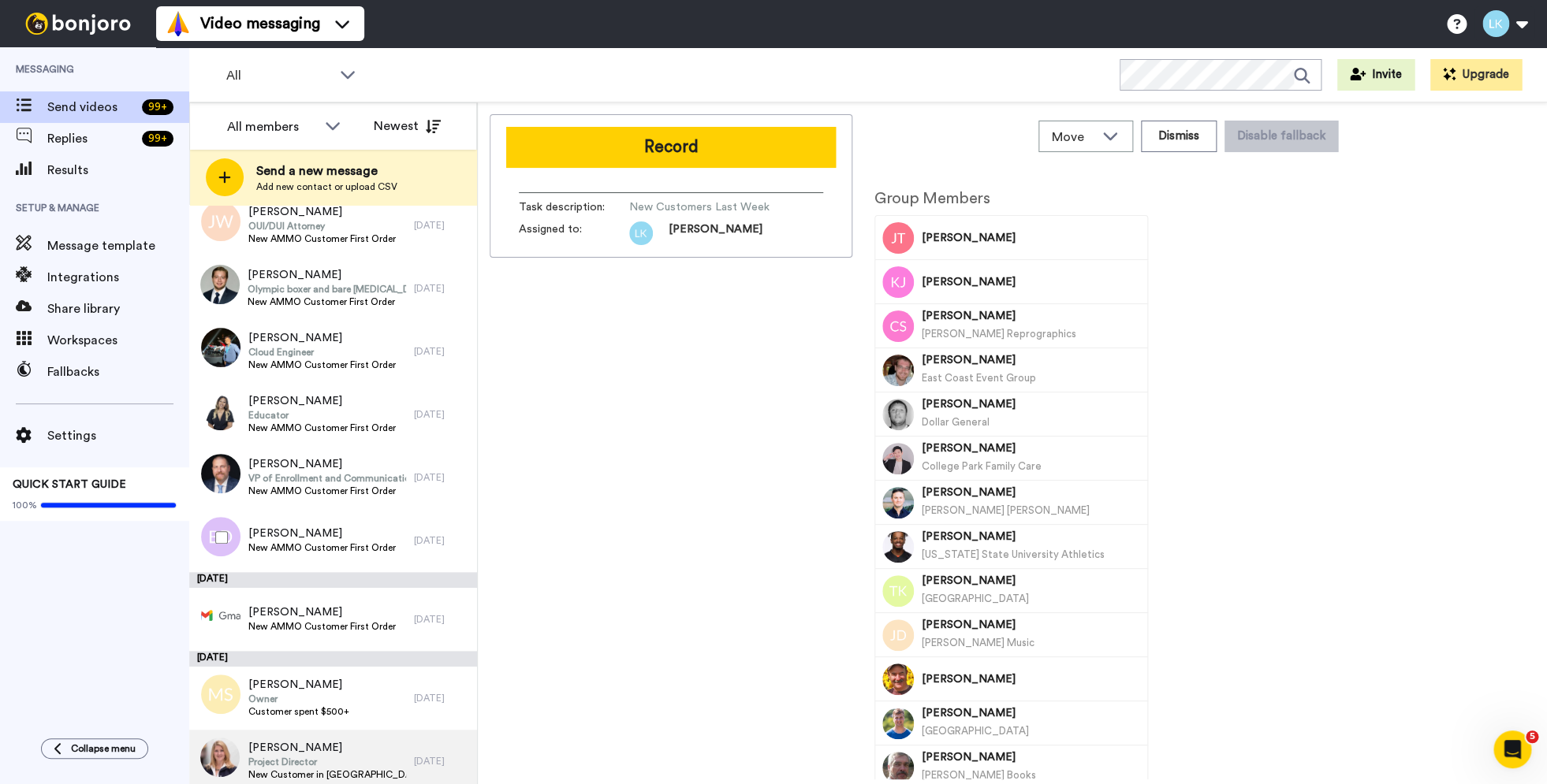
scroll to position [7256, 0]
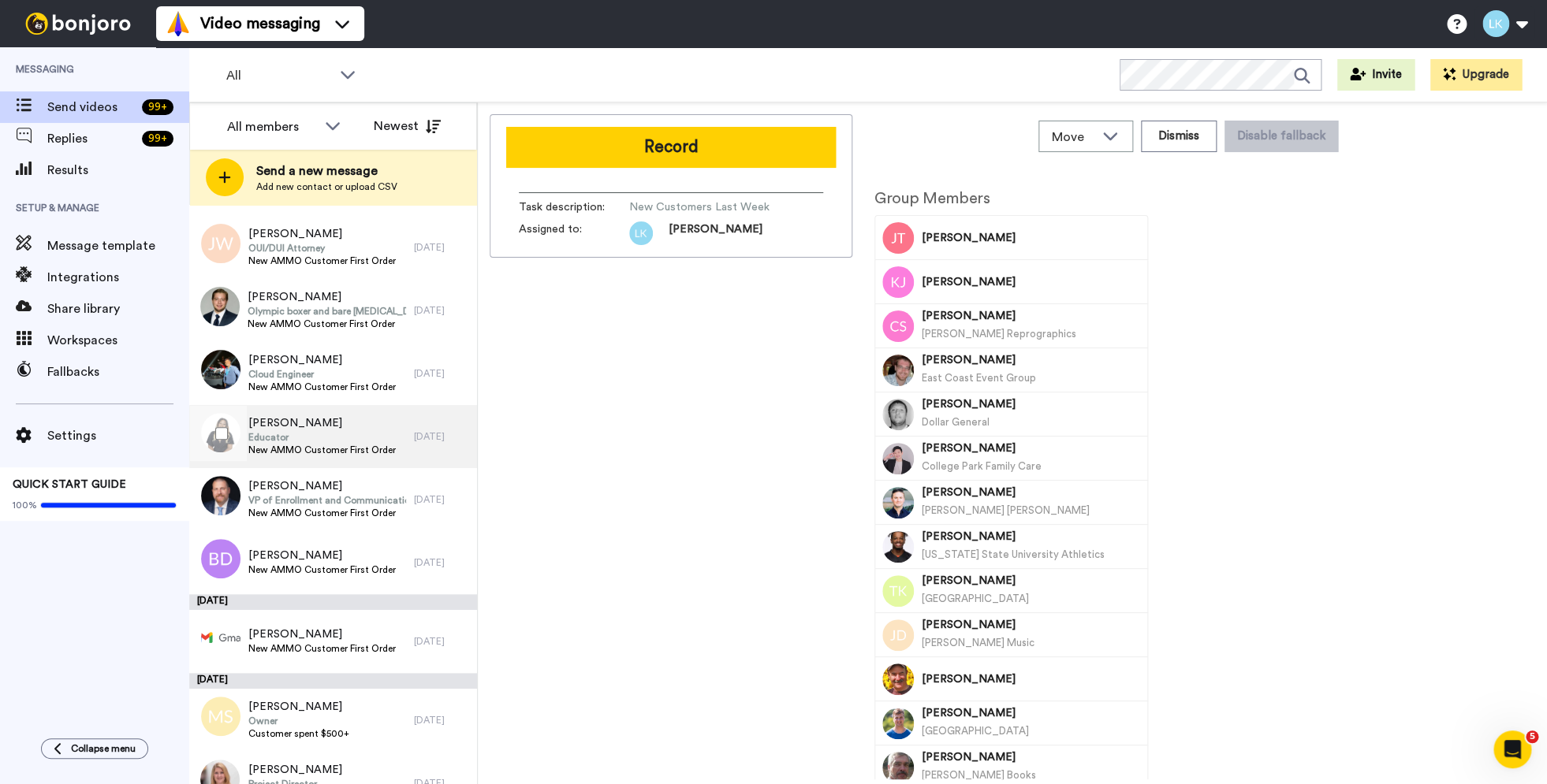
click at [299, 423] on span "[PERSON_NAME]" at bounding box center [322, 422] width 147 height 15
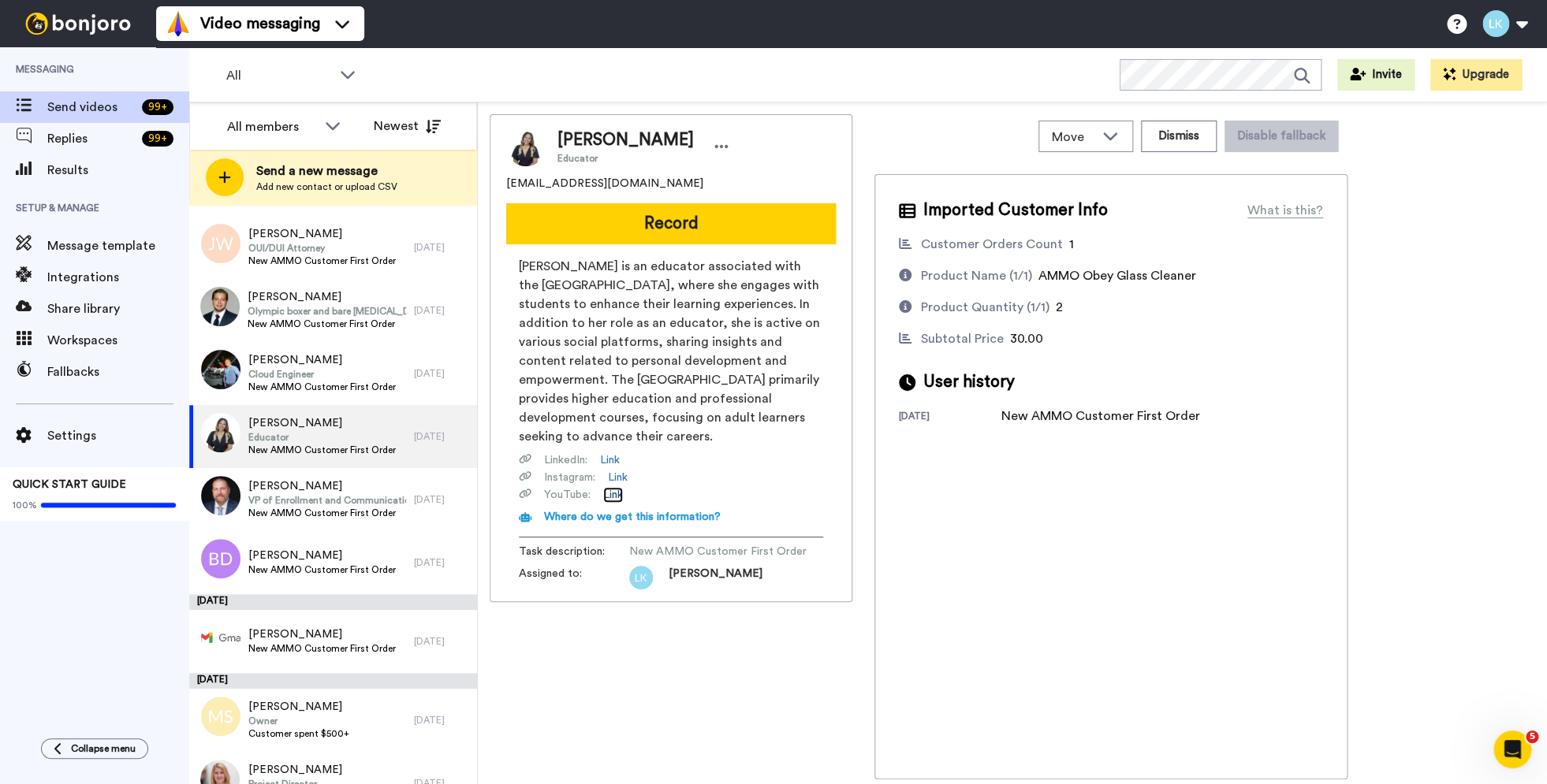
click at [611, 495] on link "Link" at bounding box center [613, 495] width 20 height 15
click at [318, 370] on span "Cloud Engineer" at bounding box center [322, 374] width 147 height 13
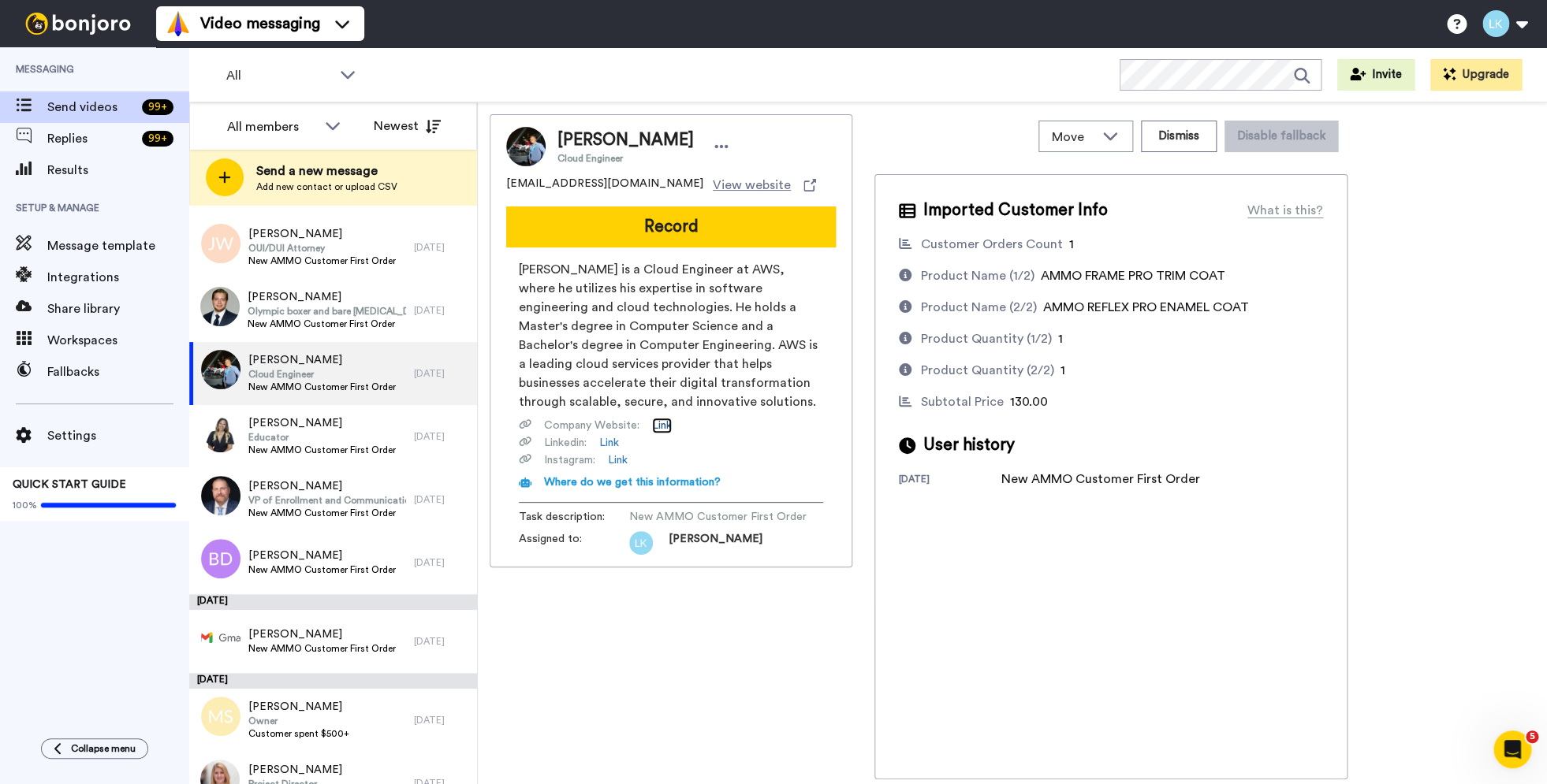
click at [667, 423] on link "Link" at bounding box center [662, 425] width 20 height 15
click at [354, 488] on span "Ross Calvert" at bounding box center [327, 486] width 157 height 15
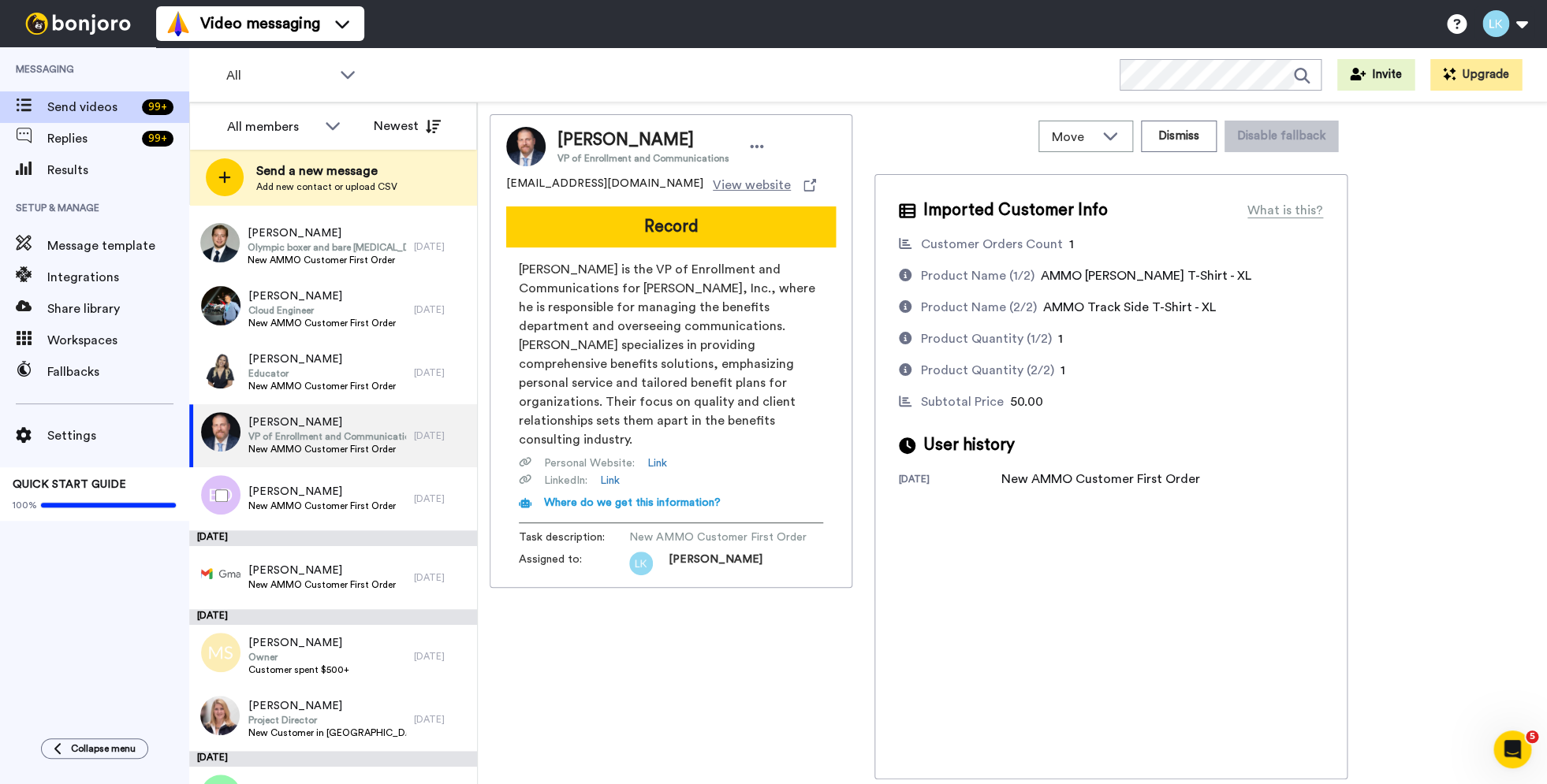
scroll to position [7325, 0]
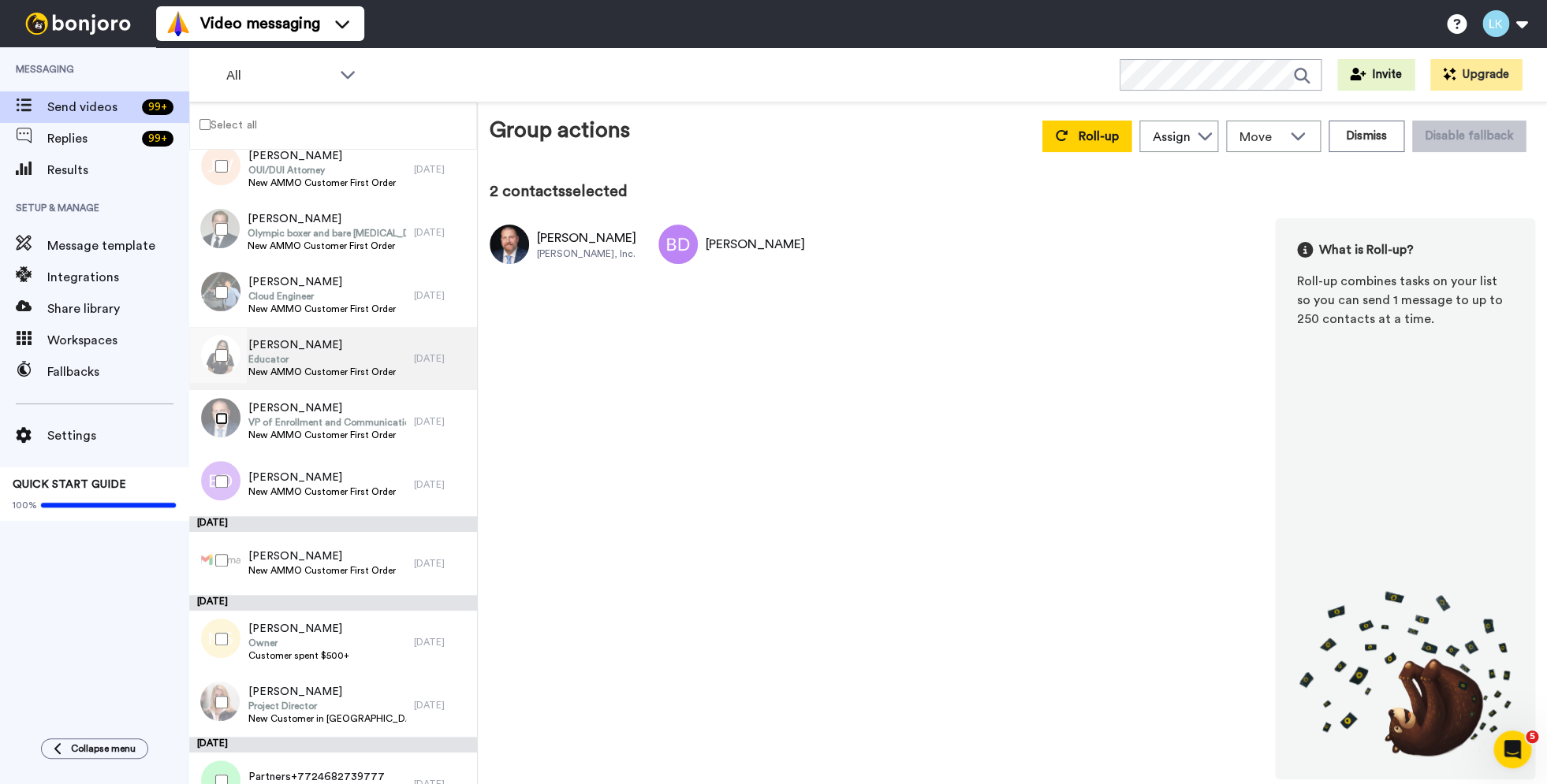
scroll to position [7241, 0]
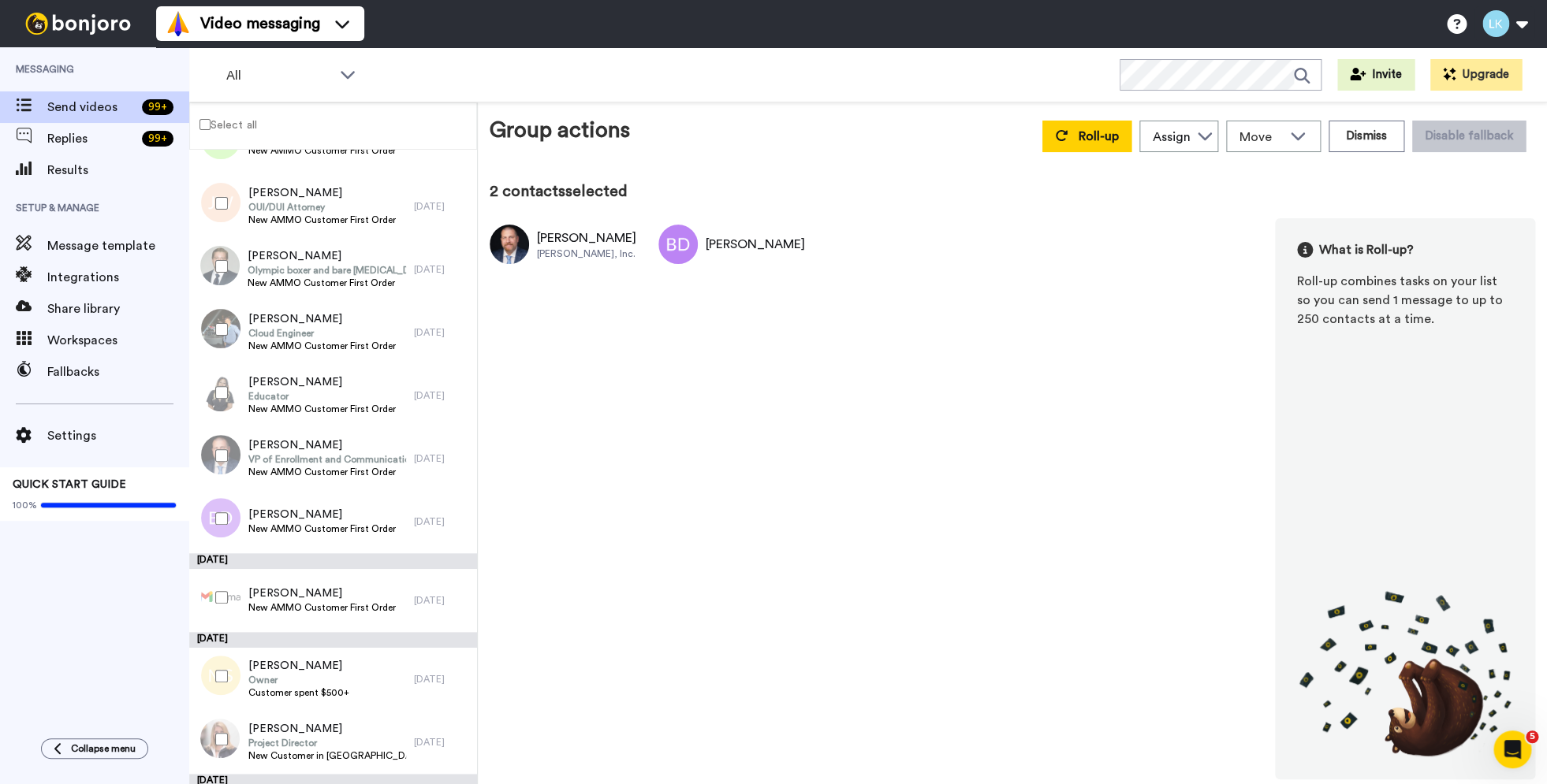
click at [223, 400] on div at bounding box center [218, 392] width 57 height 55
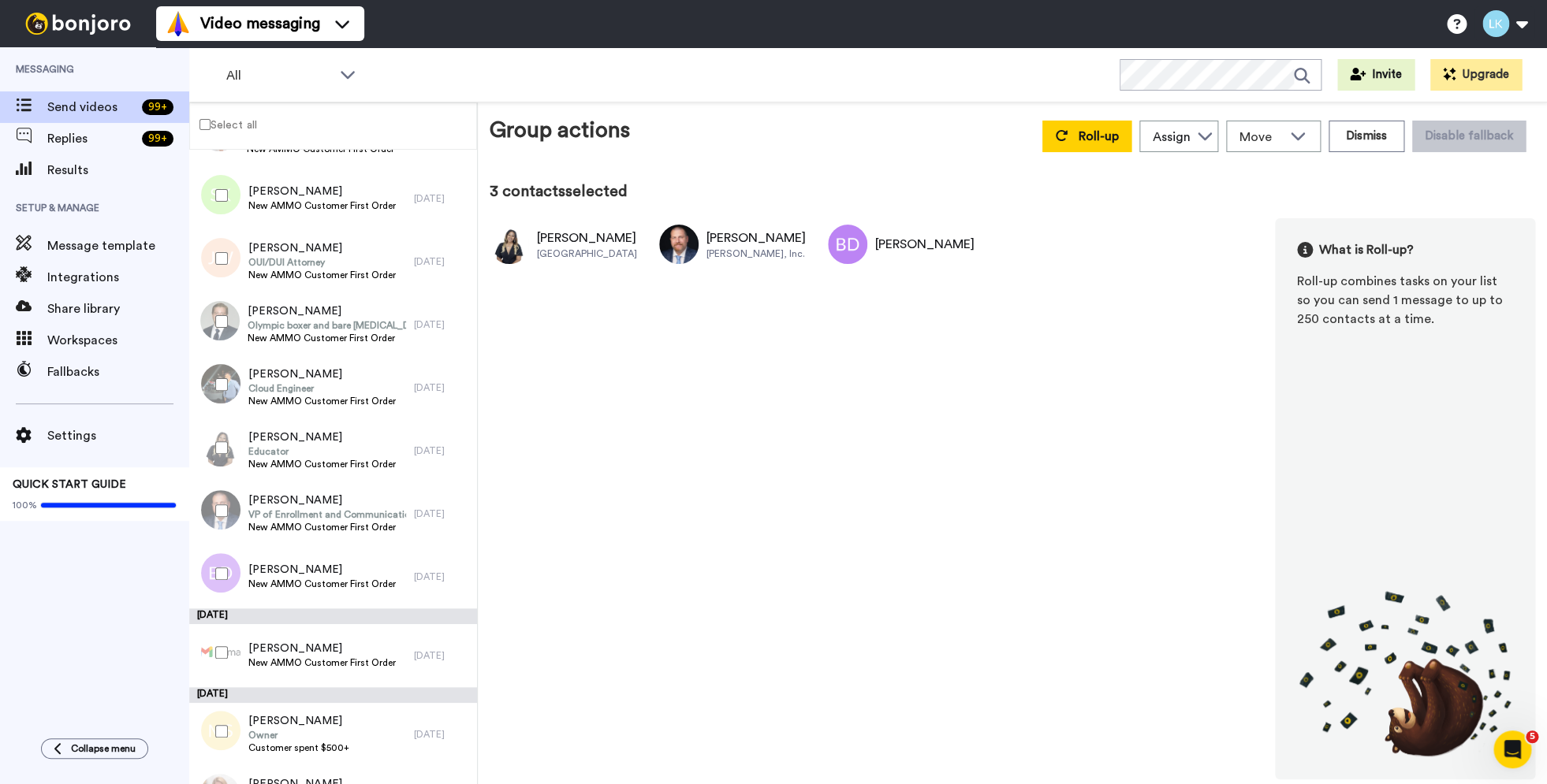
click at [227, 377] on div at bounding box center [218, 384] width 57 height 55
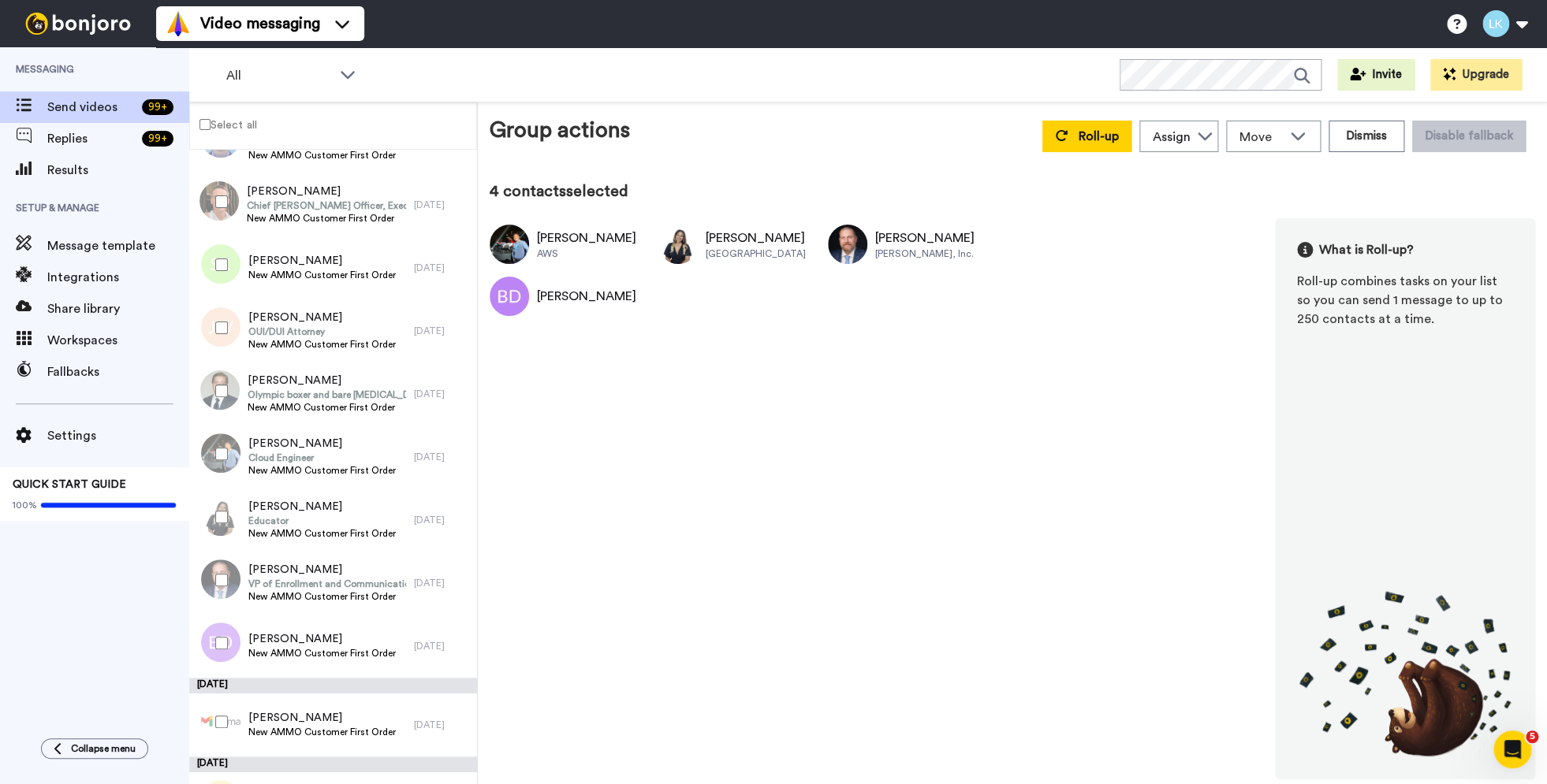
scroll to position [7116, 0]
click at [289, 381] on span "Adam Ziomek" at bounding box center [327, 382] width 158 height 15
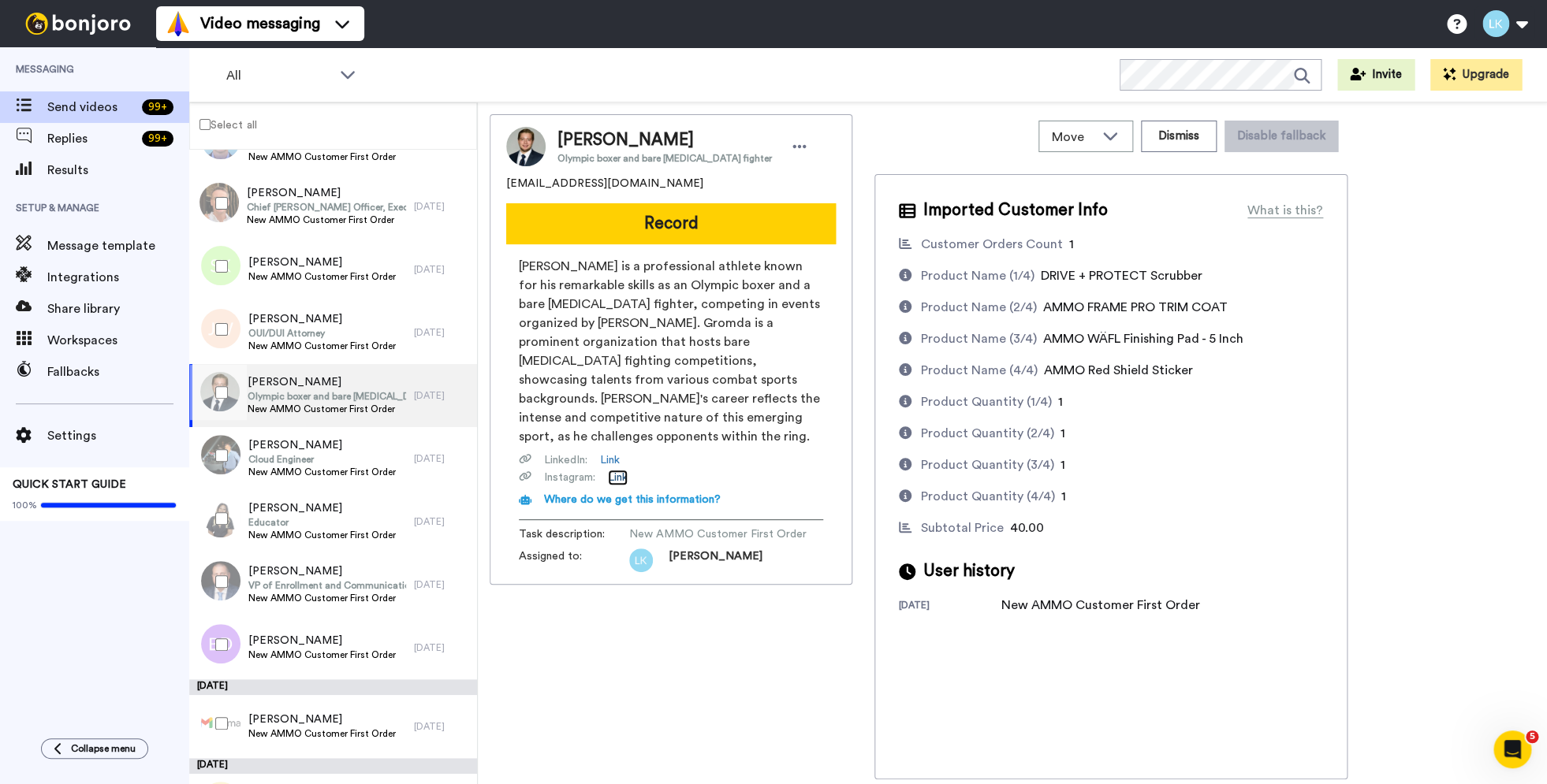
click at [623, 469] on link "Link" at bounding box center [618, 477] width 20 height 15
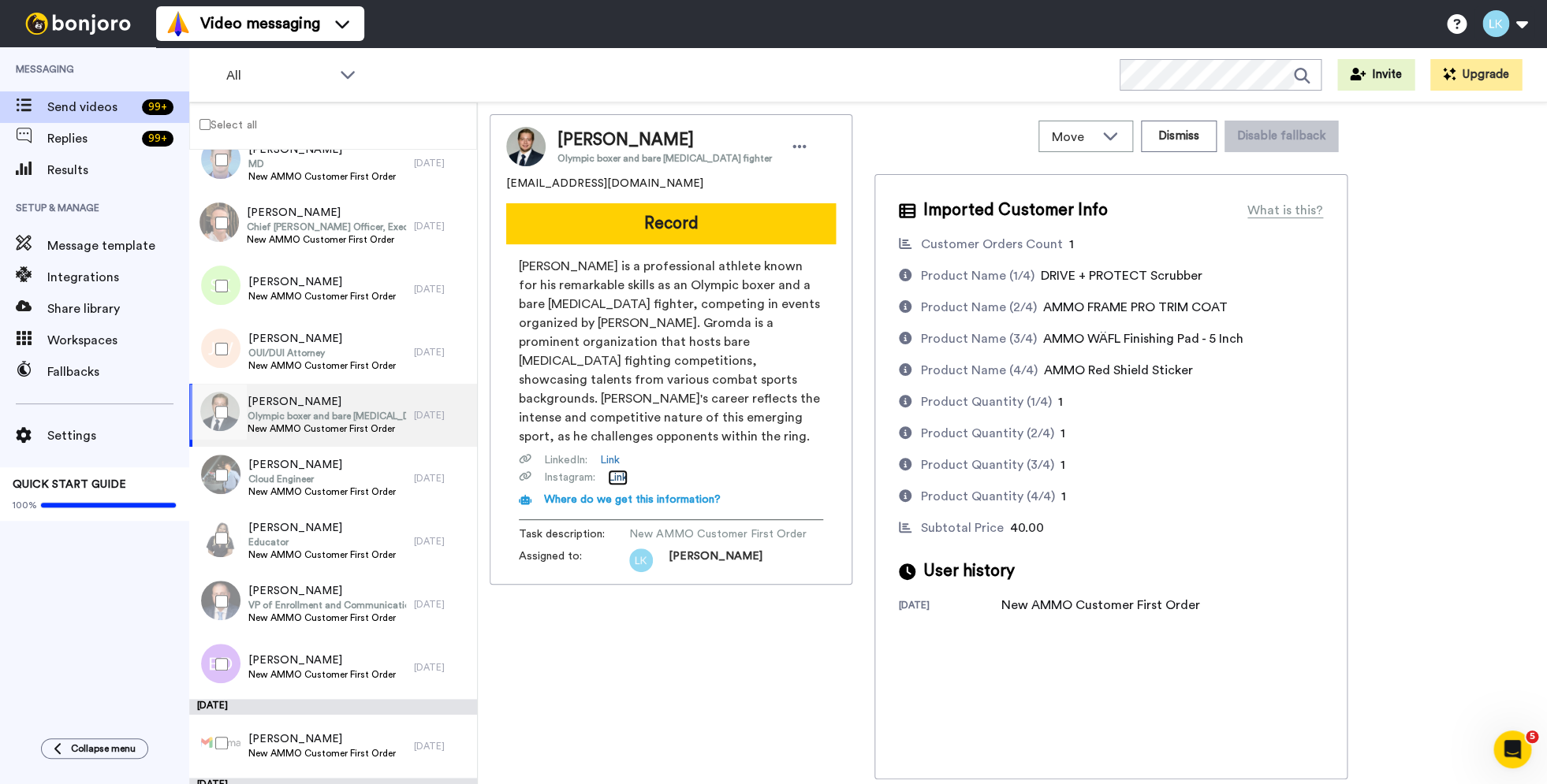
scroll to position [7090, 0]
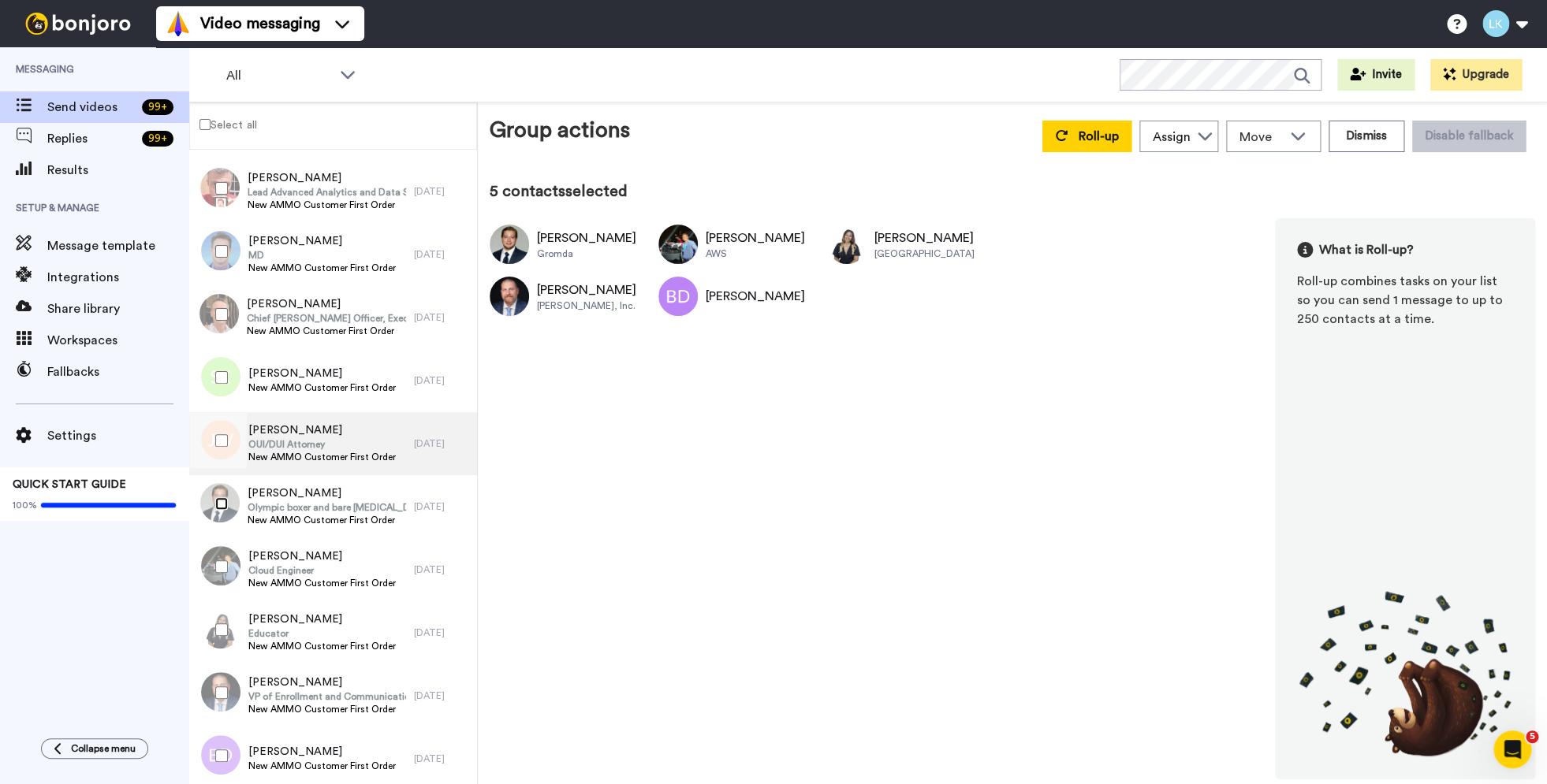
scroll to position [6998, 0]
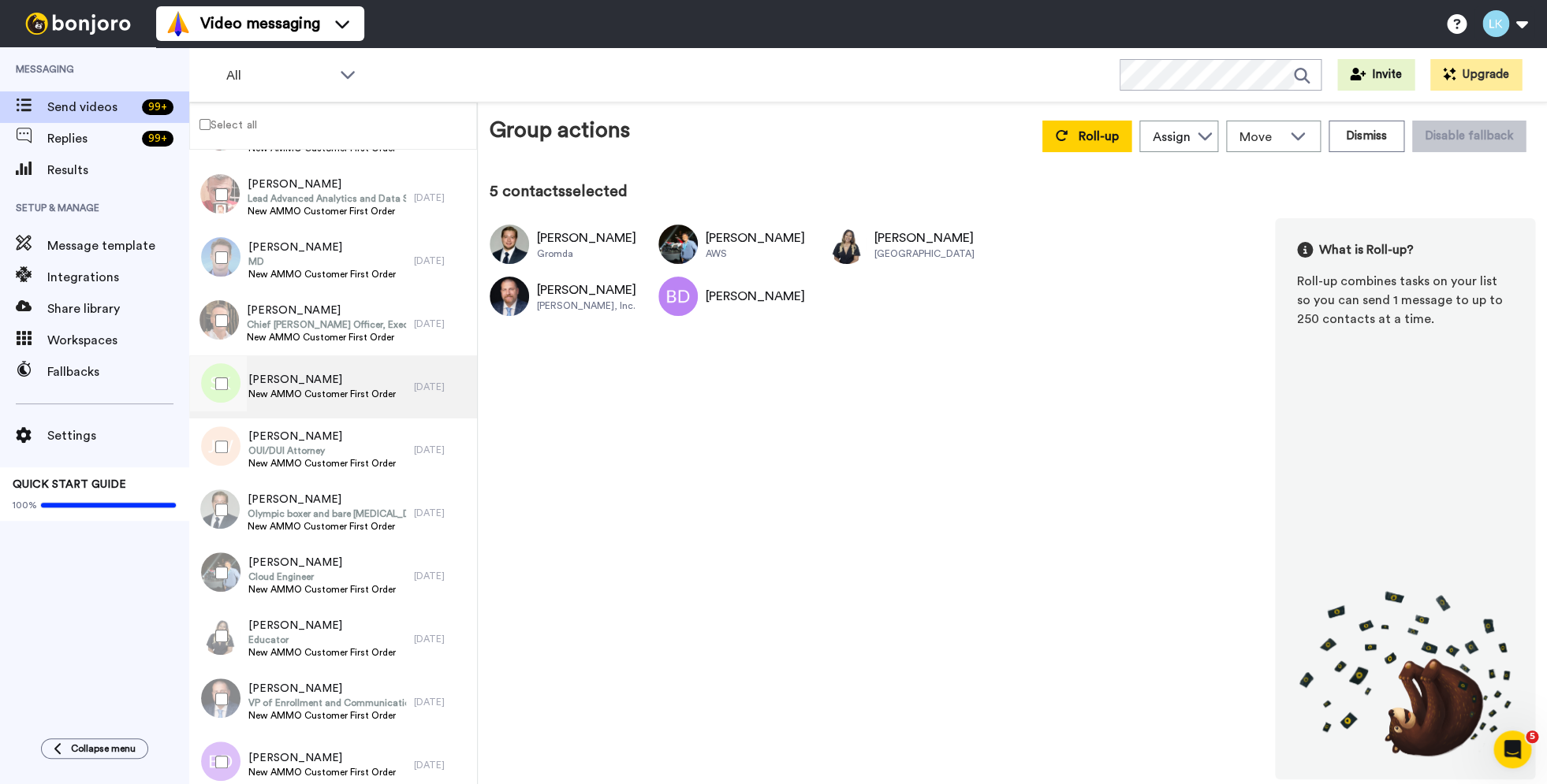
drag, startPoint x: 209, startPoint y: 447, endPoint x: 202, endPoint y: 414, distance: 33.7
click at [212, 447] on div at bounding box center [218, 447] width 57 height 55
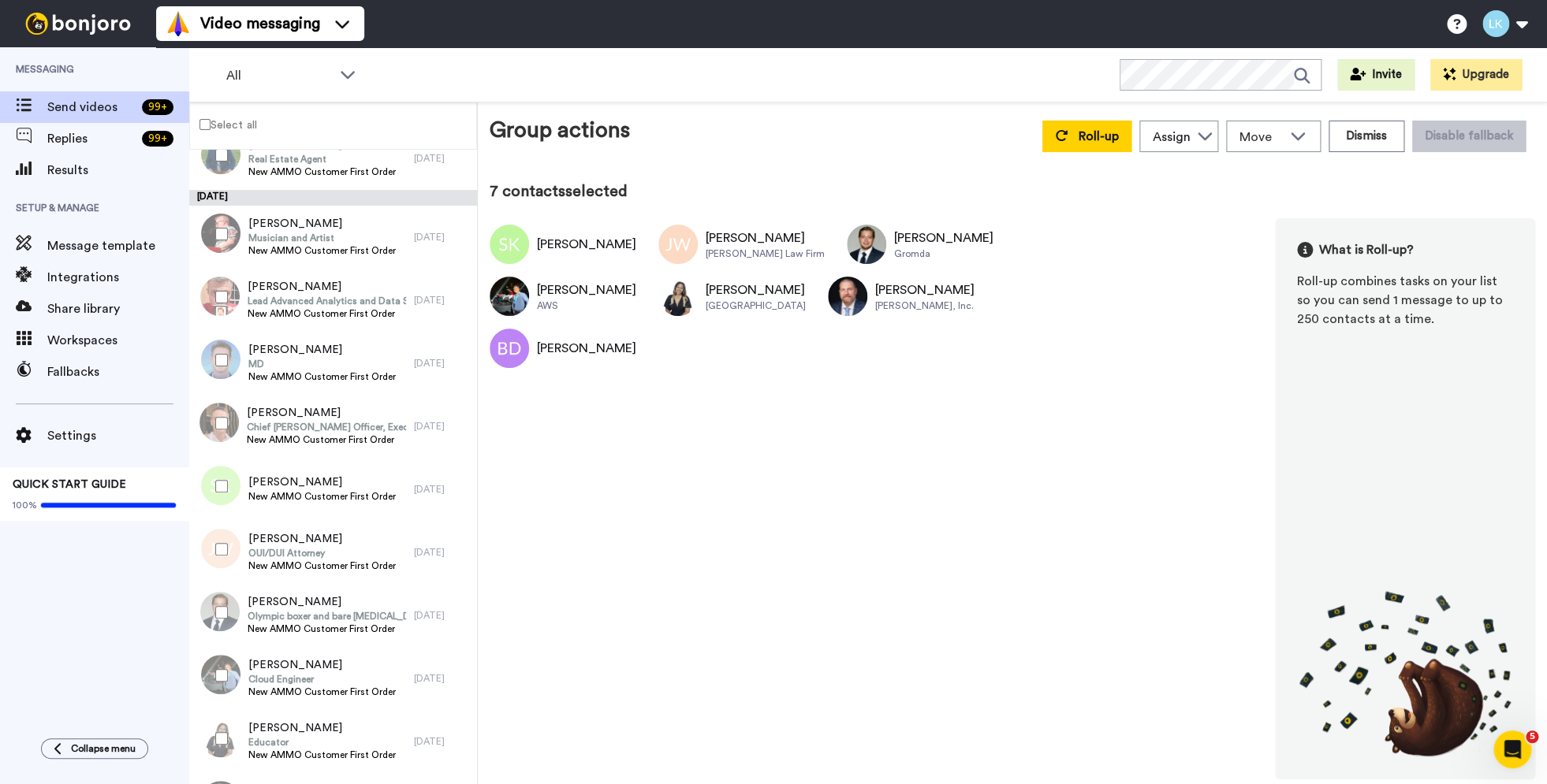
click at [222, 414] on div at bounding box center [218, 423] width 57 height 55
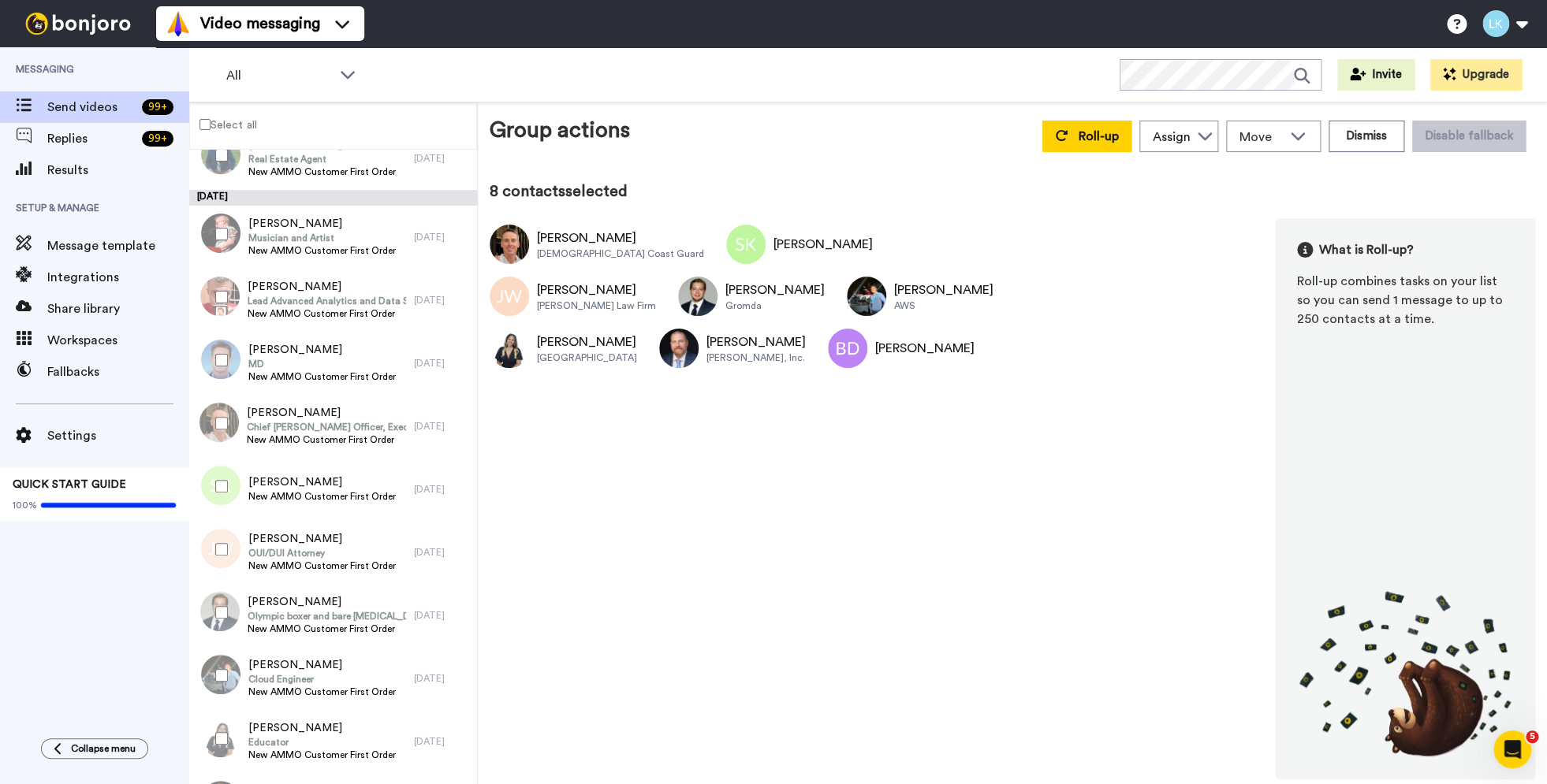
scroll to position [6897, 0]
click at [216, 357] on div at bounding box center [218, 358] width 57 height 55
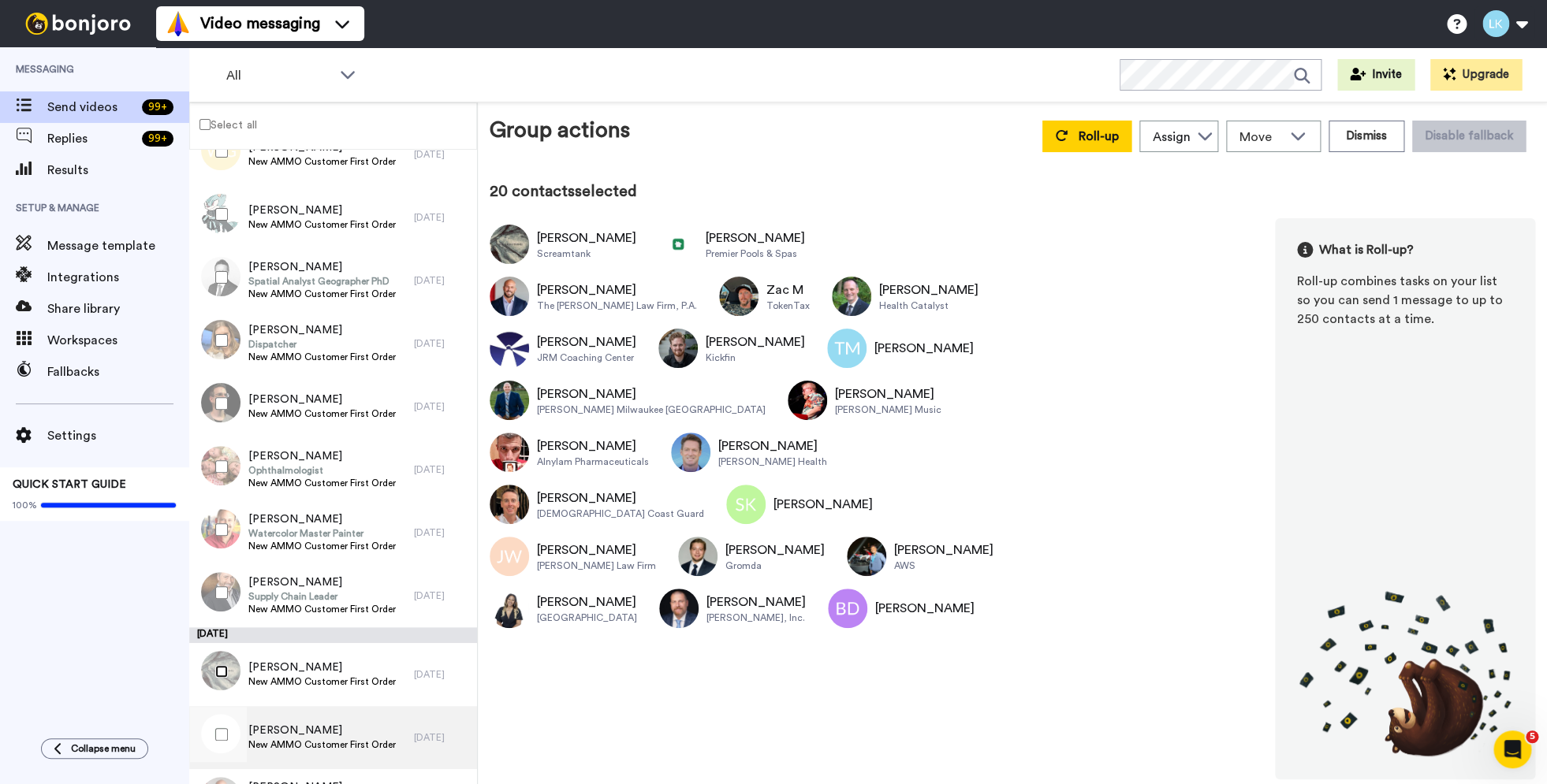
scroll to position [5876, 0]
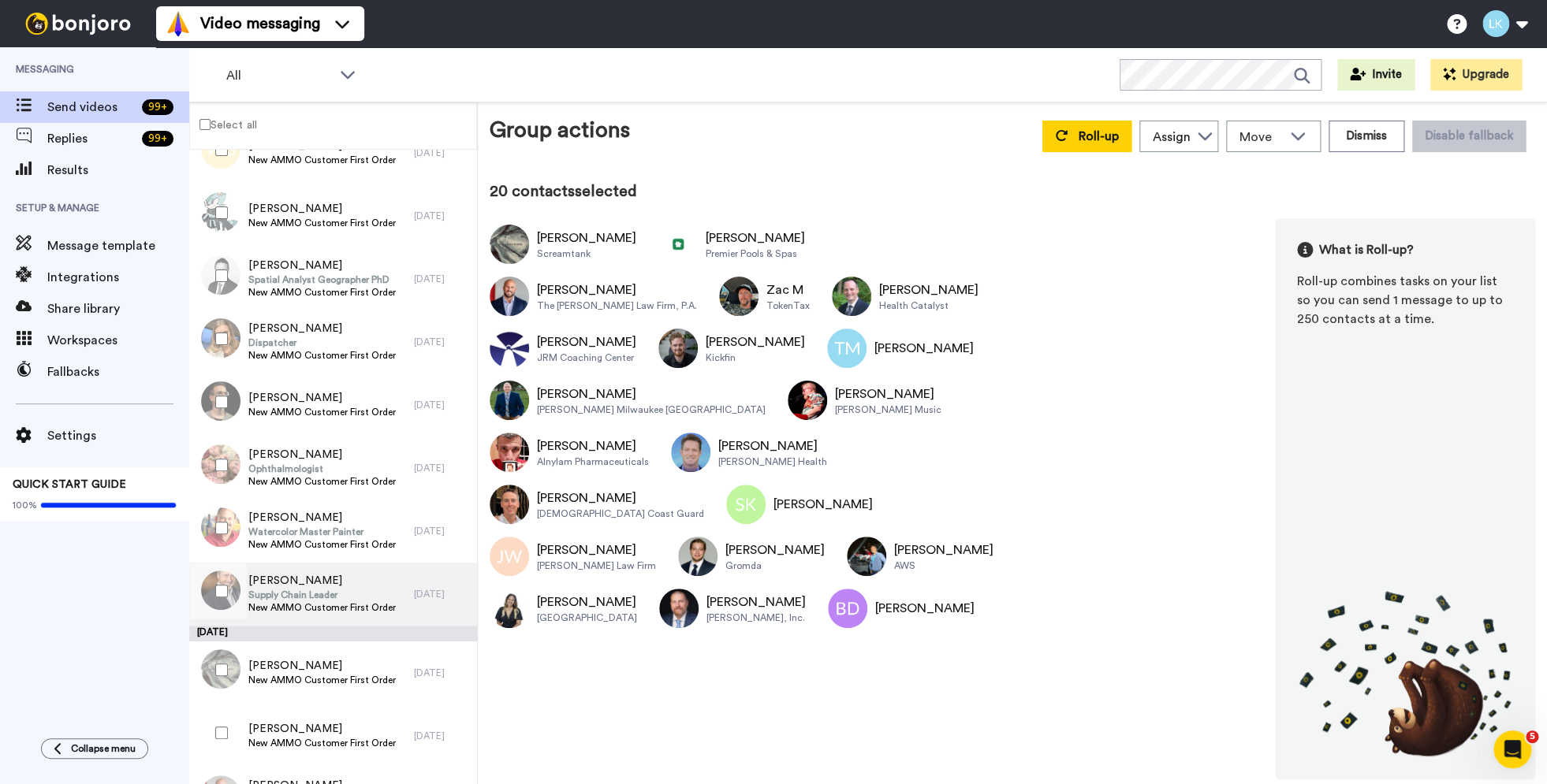
click at [262, 583] on span "Daniel Lensch" at bounding box center [322, 581] width 147 height 15
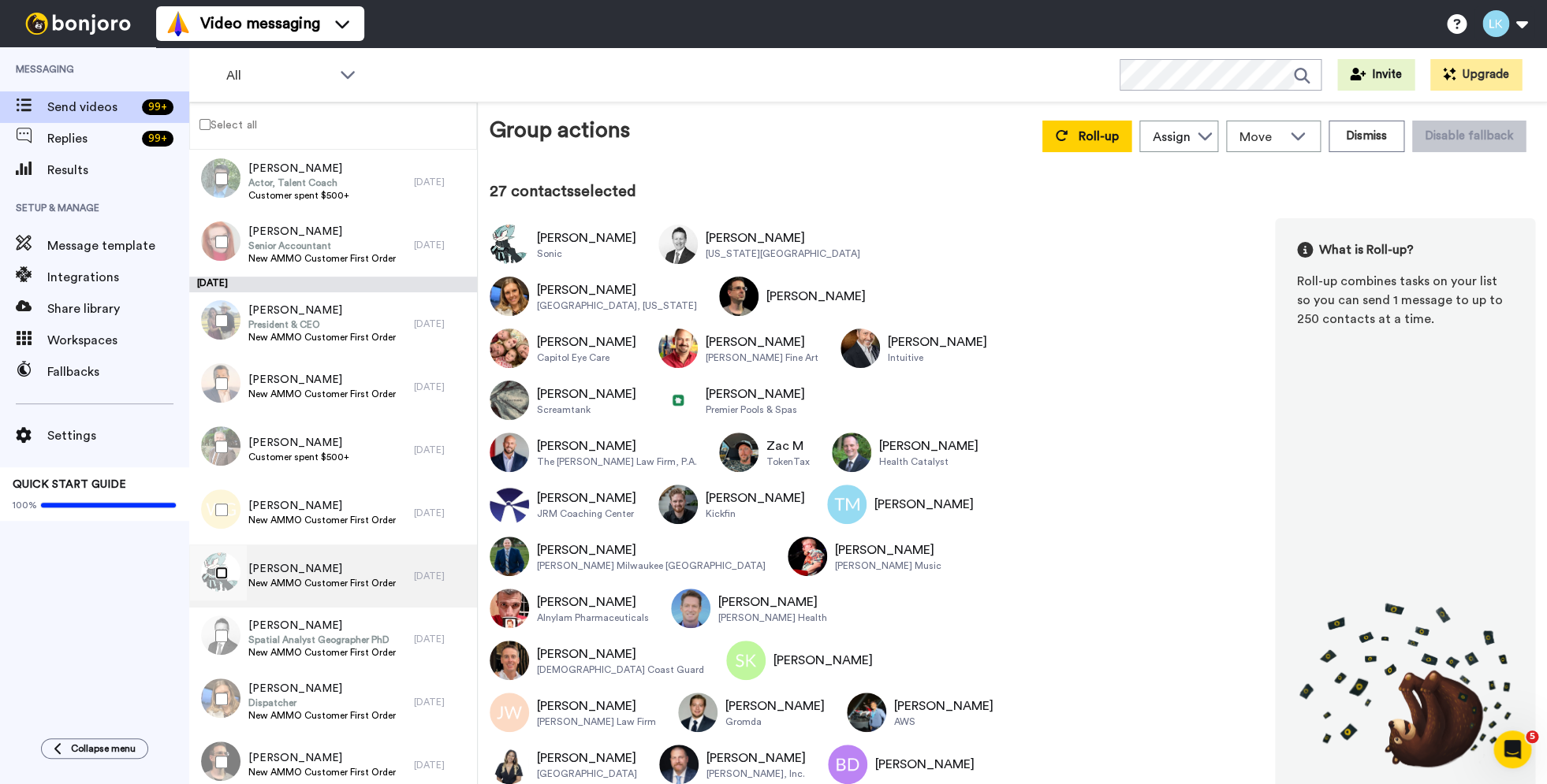
scroll to position [5491, 0]
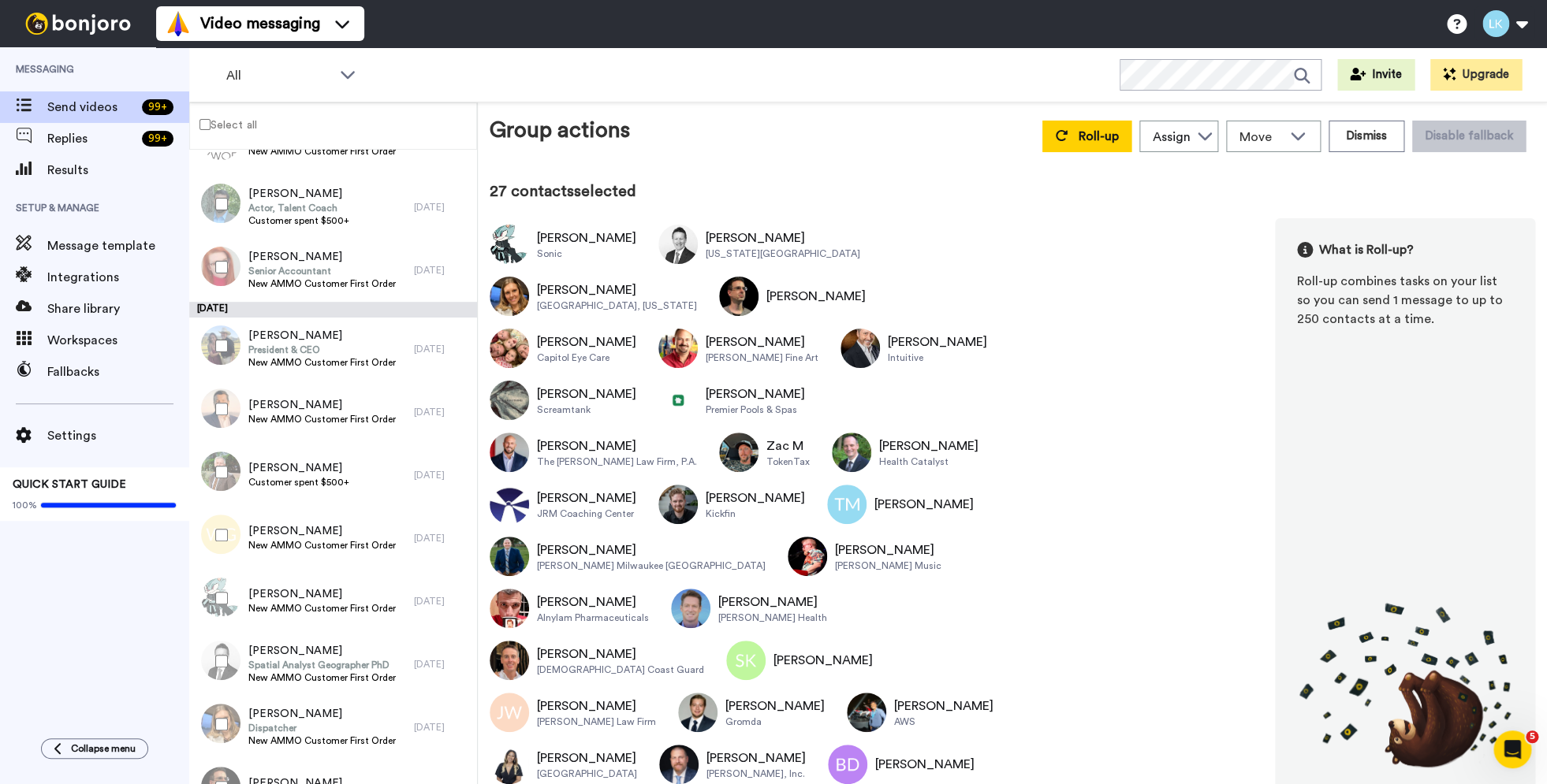
click at [229, 547] on div at bounding box center [218, 534] width 57 height 55
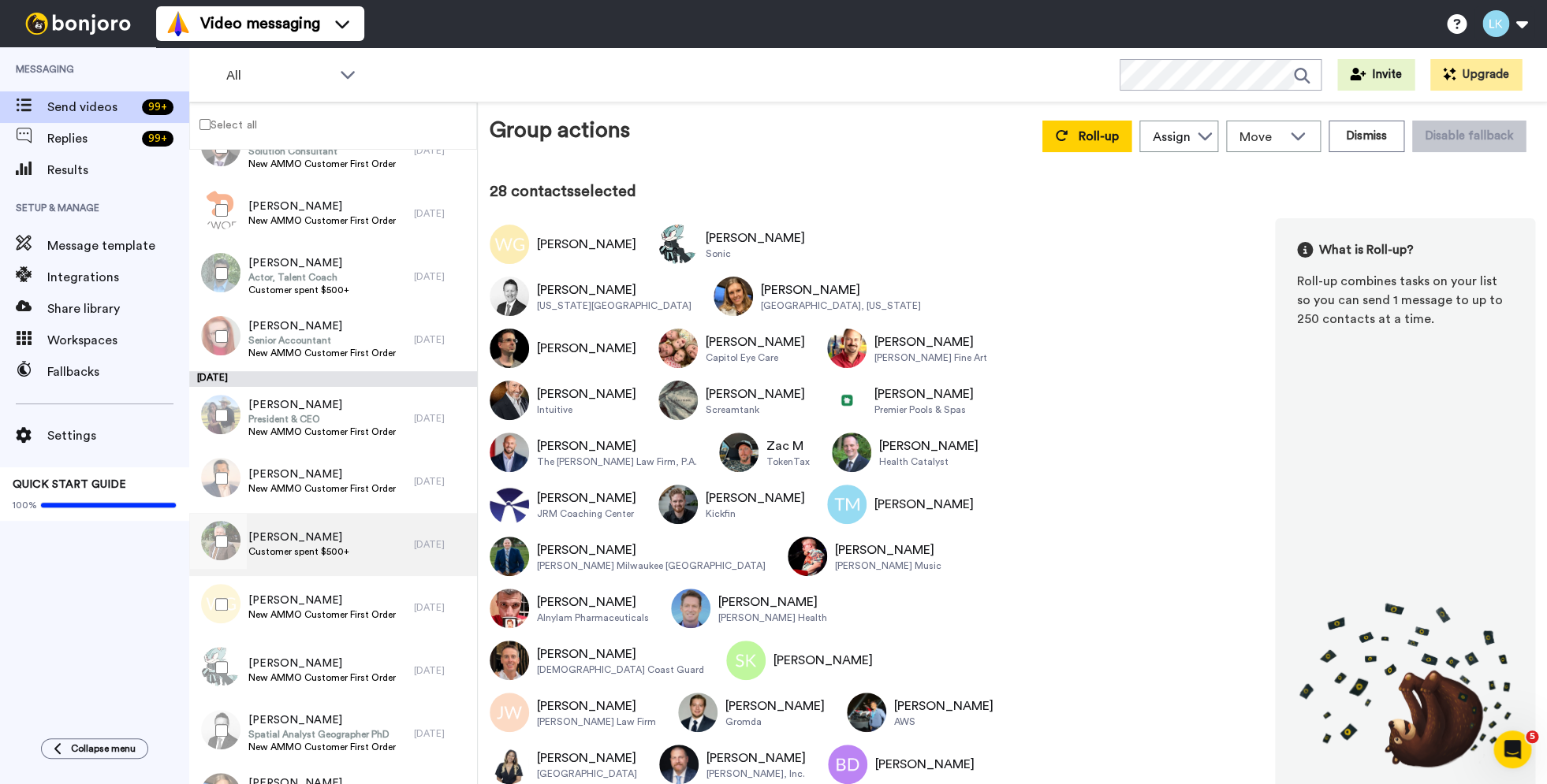
scroll to position [5424, 0]
click at [215, 471] on div at bounding box center [218, 476] width 57 height 55
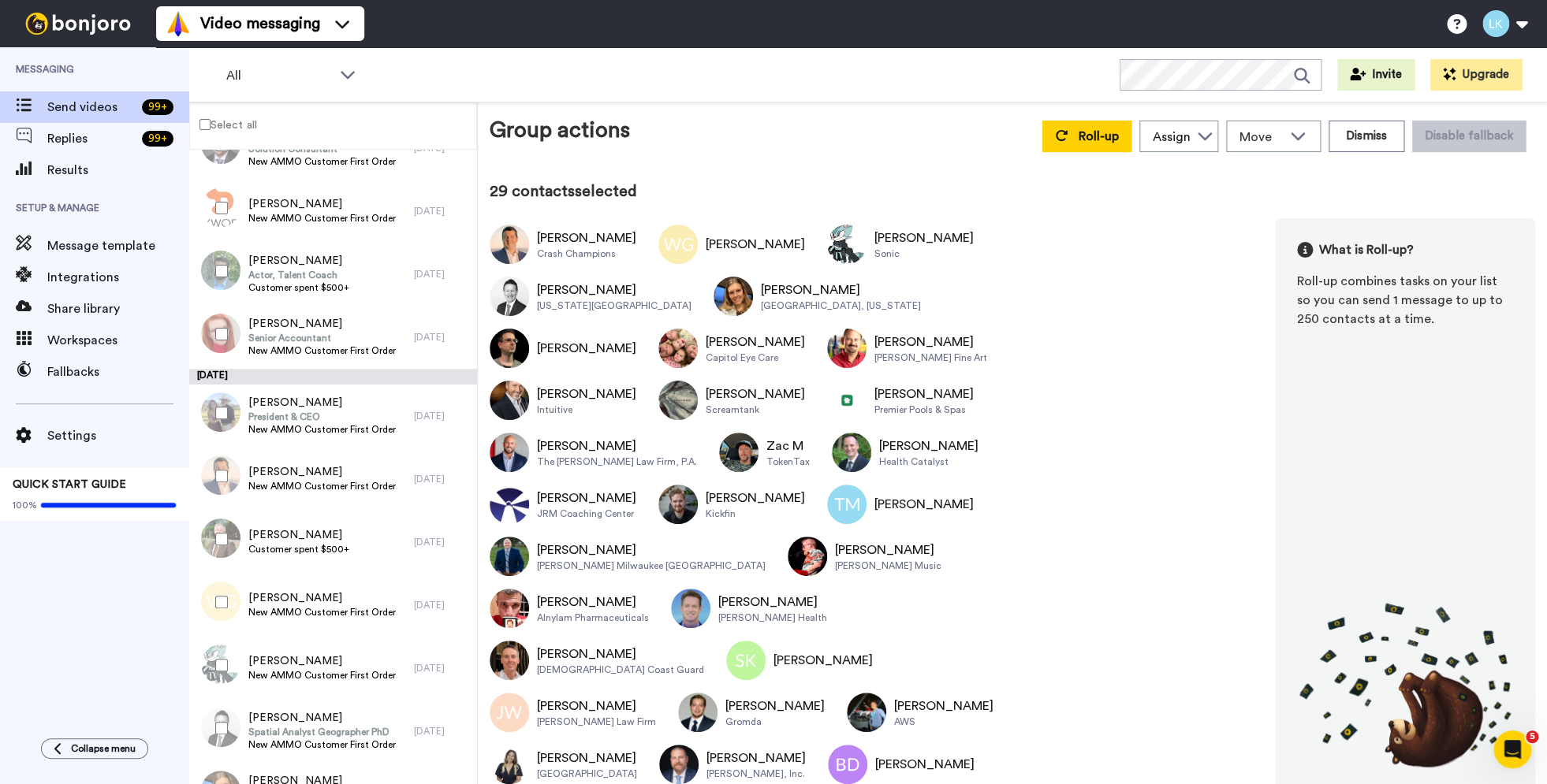
scroll to position [5394, 0]
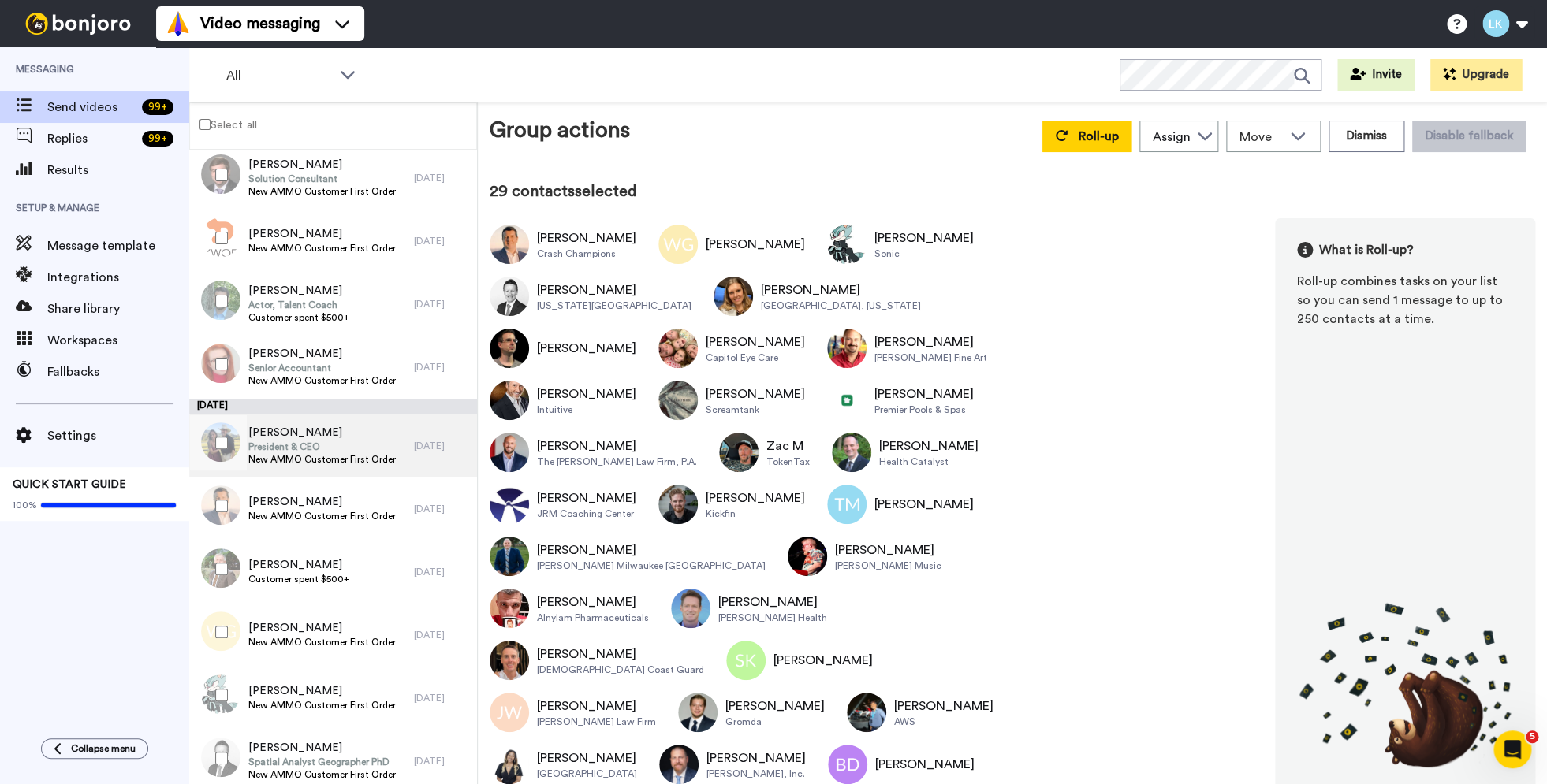
click at [297, 441] on span "President & CEO" at bounding box center [322, 447] width 147 height 13
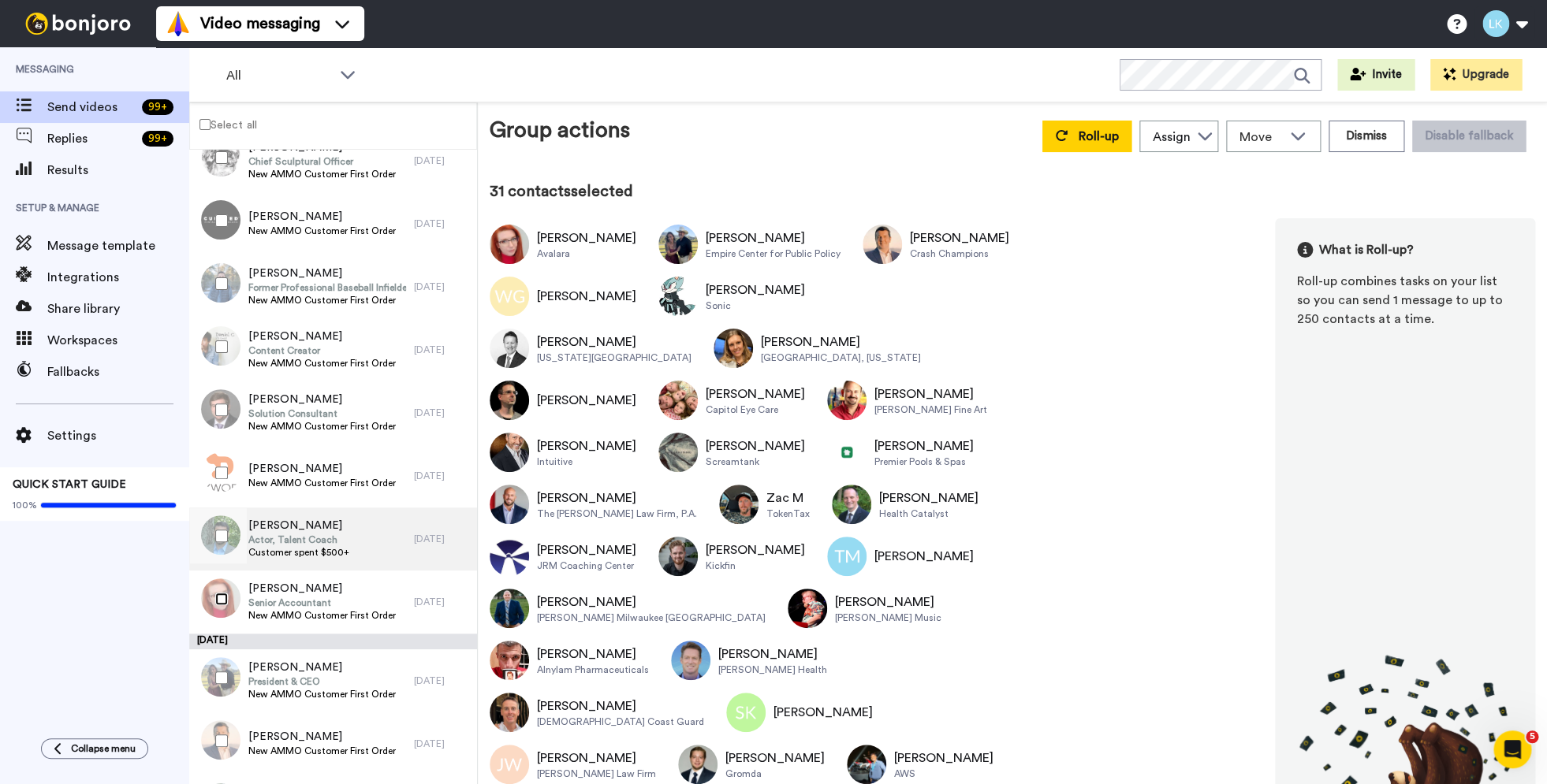
scroll to position [5137, 0]
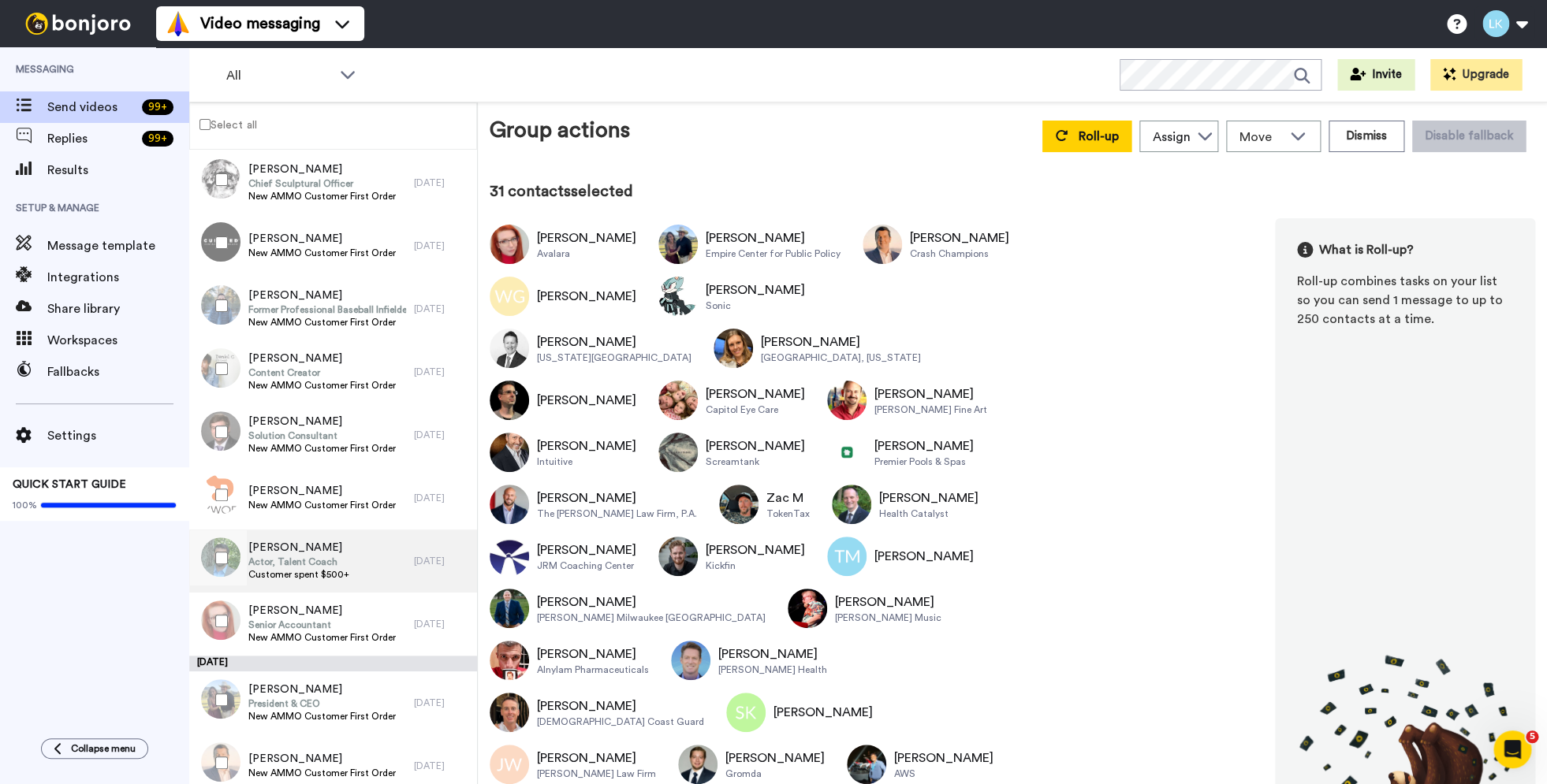
click at [304, 552] on span "[PERSON_NAME]" at bounding box center [299, 547] width 101 height 15
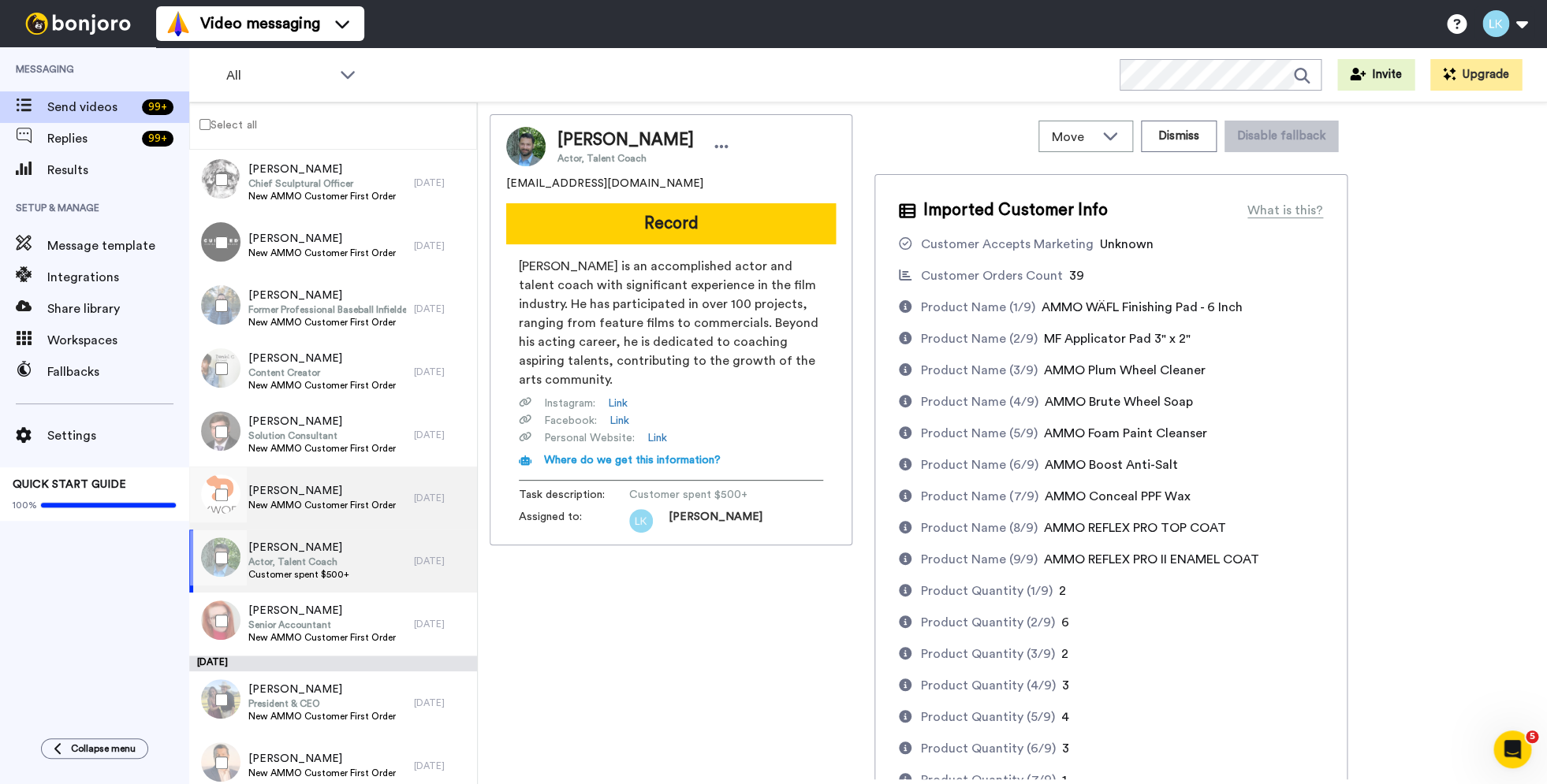
click at [286, 492] on span "John O'Malley" at bounding box center [322, 490] width 147 height 15
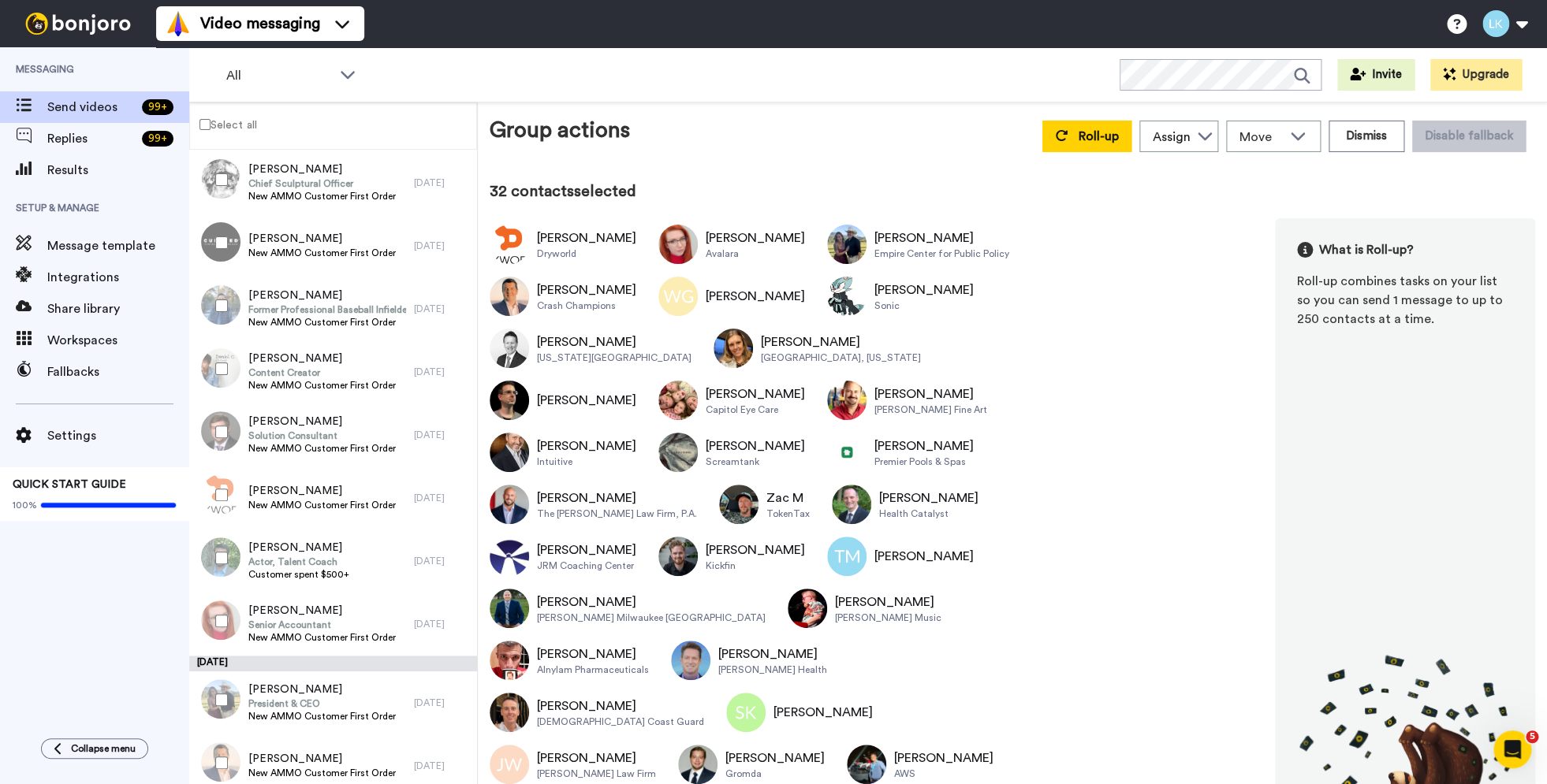
click at [233, 435] on div at bounding box center [218, 431] width 57 height 55
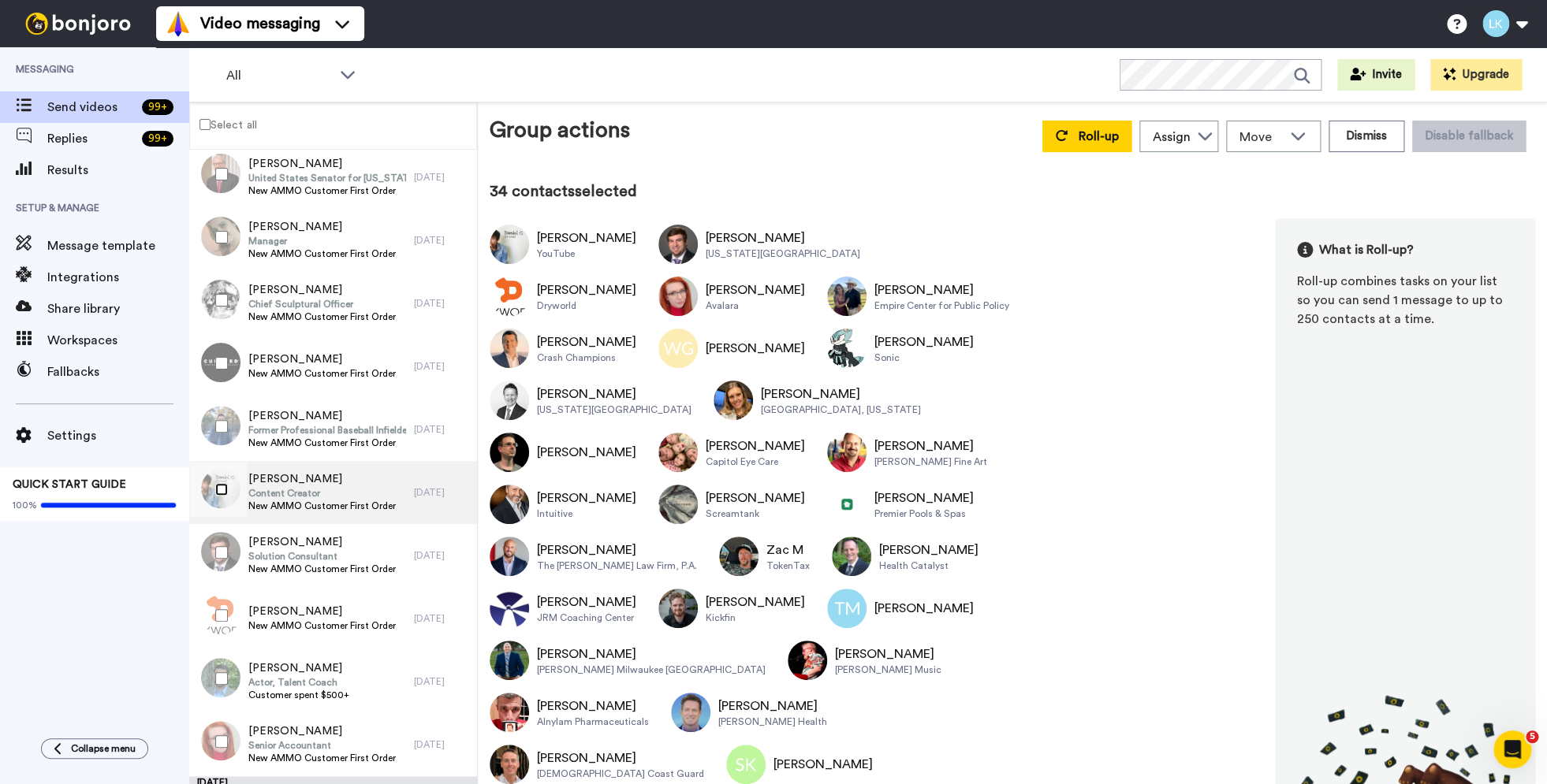
scroll to position [5009, 0]
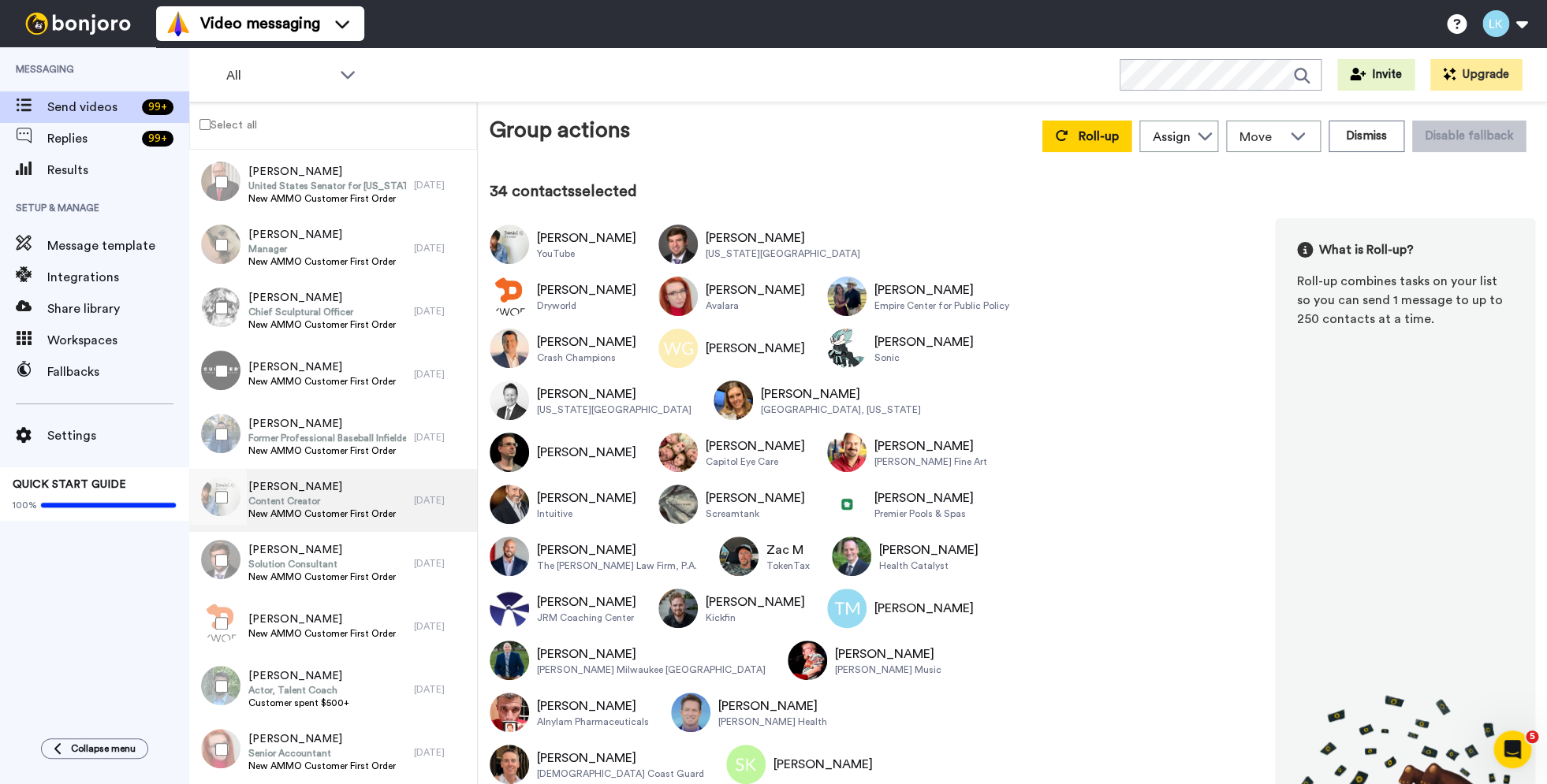
click at [298, 498] on span "Content Creator" at bounding box center [322, 501] width 147 height 13
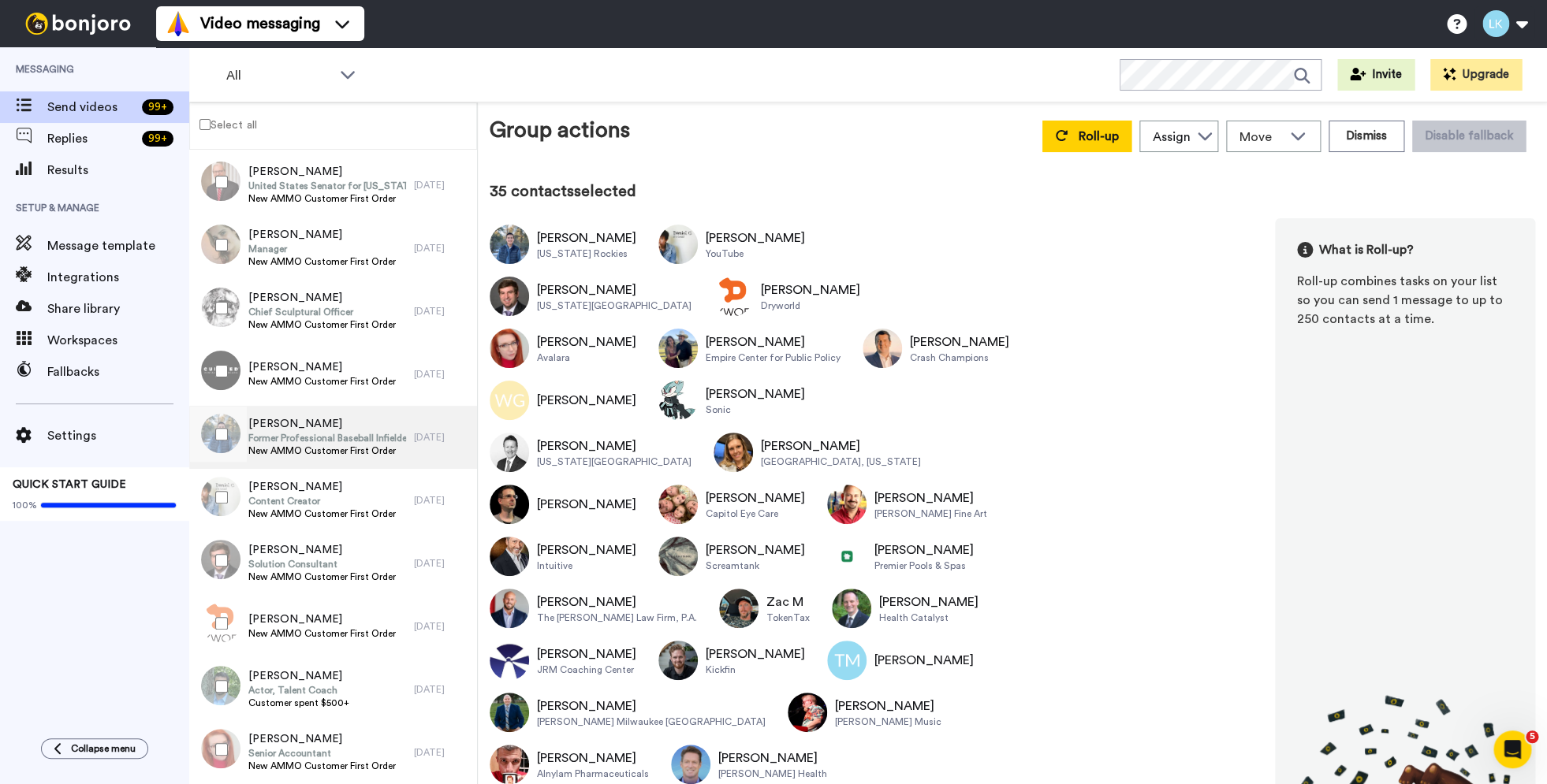
click at [301, 445] on span "New AMMO Customer First Order" at bounding box center [327, 451] width 157 height 13
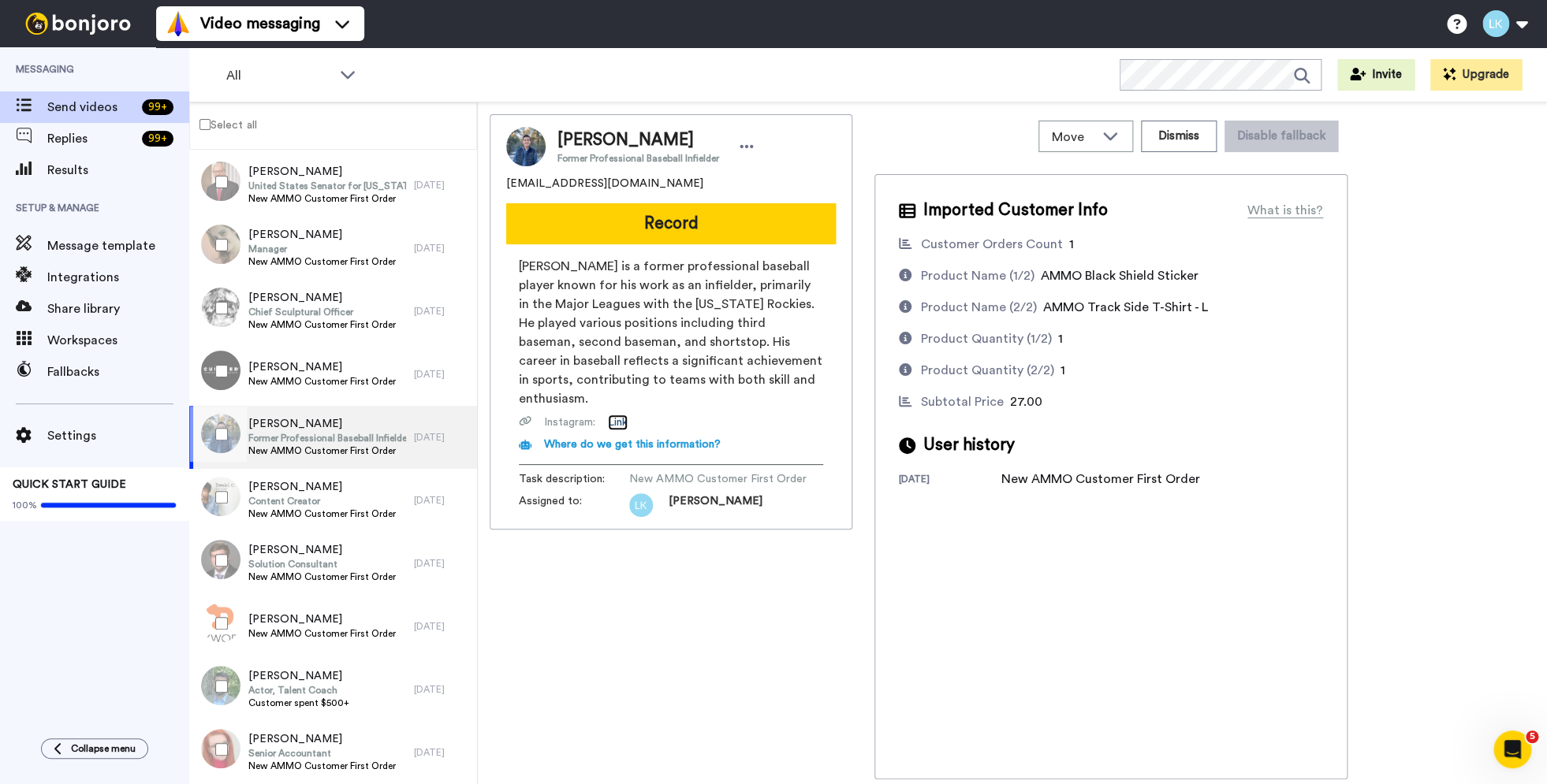
click at [623, 414] on link "Link" at bounding box center [618, 421] width 20 height 15
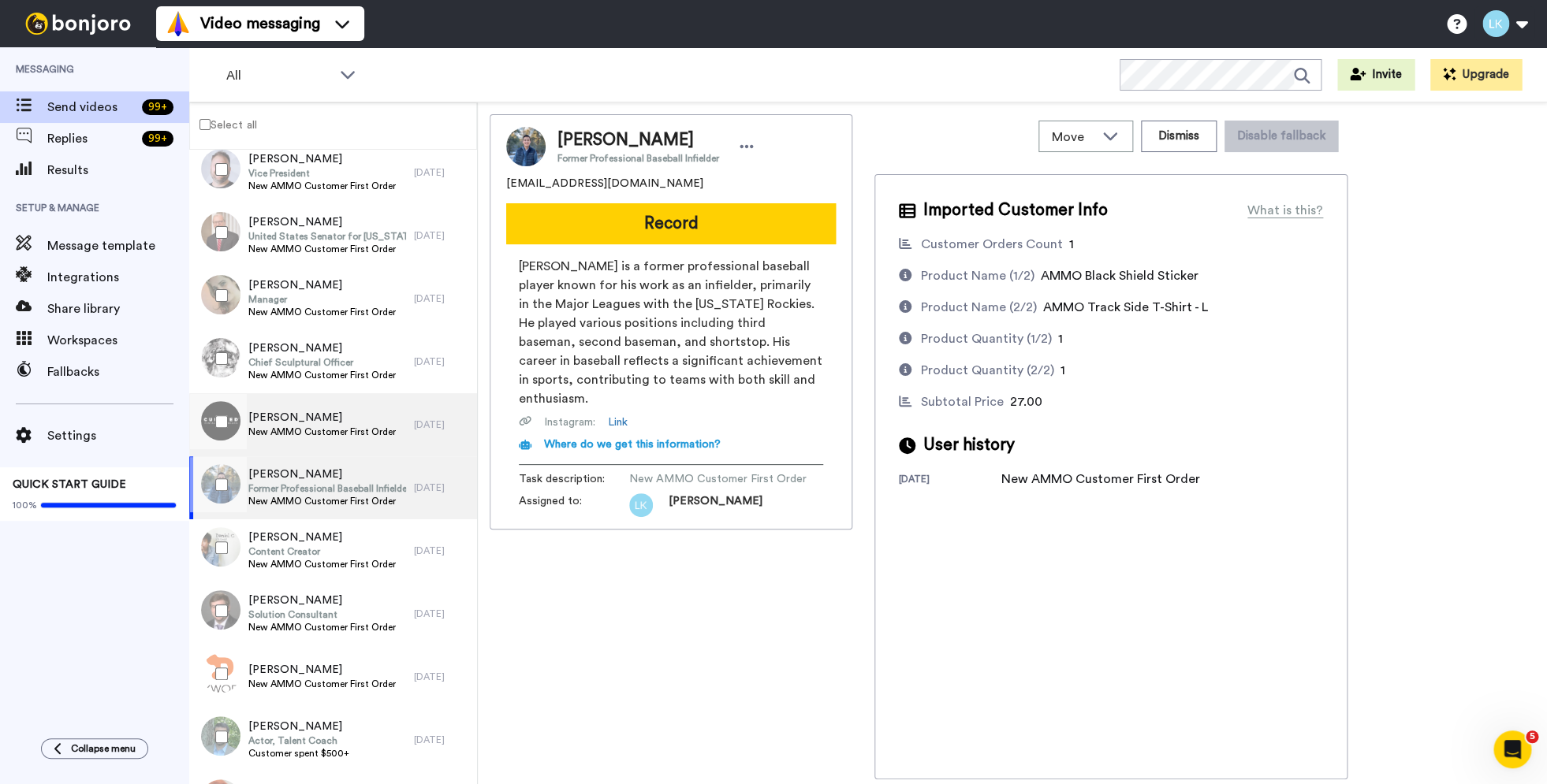
click at [290, 420] on span "[PERSON_NAME]" at bounding box center [322, 417] width 147 height 15
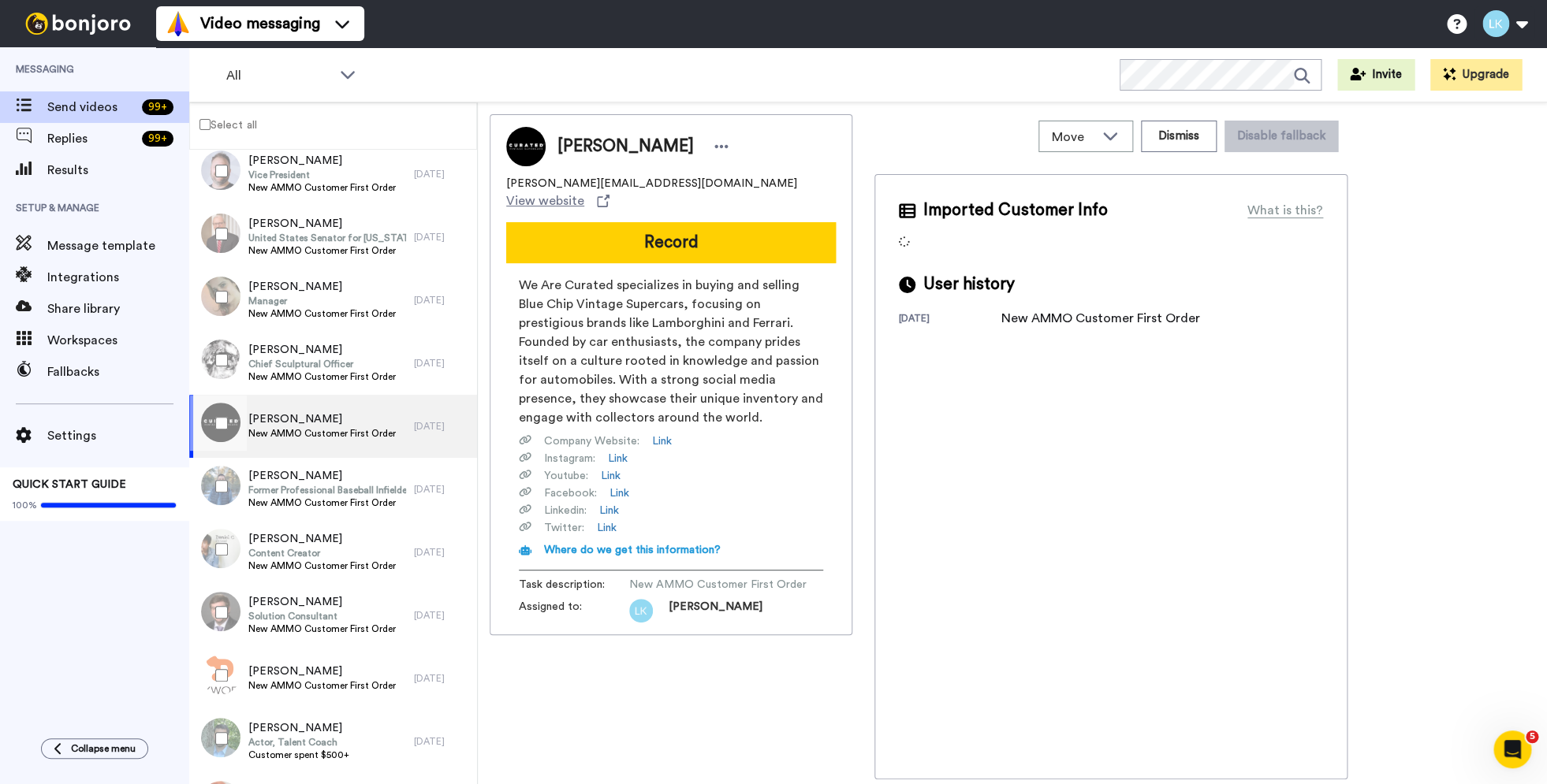
scroll to position [4955, 0]
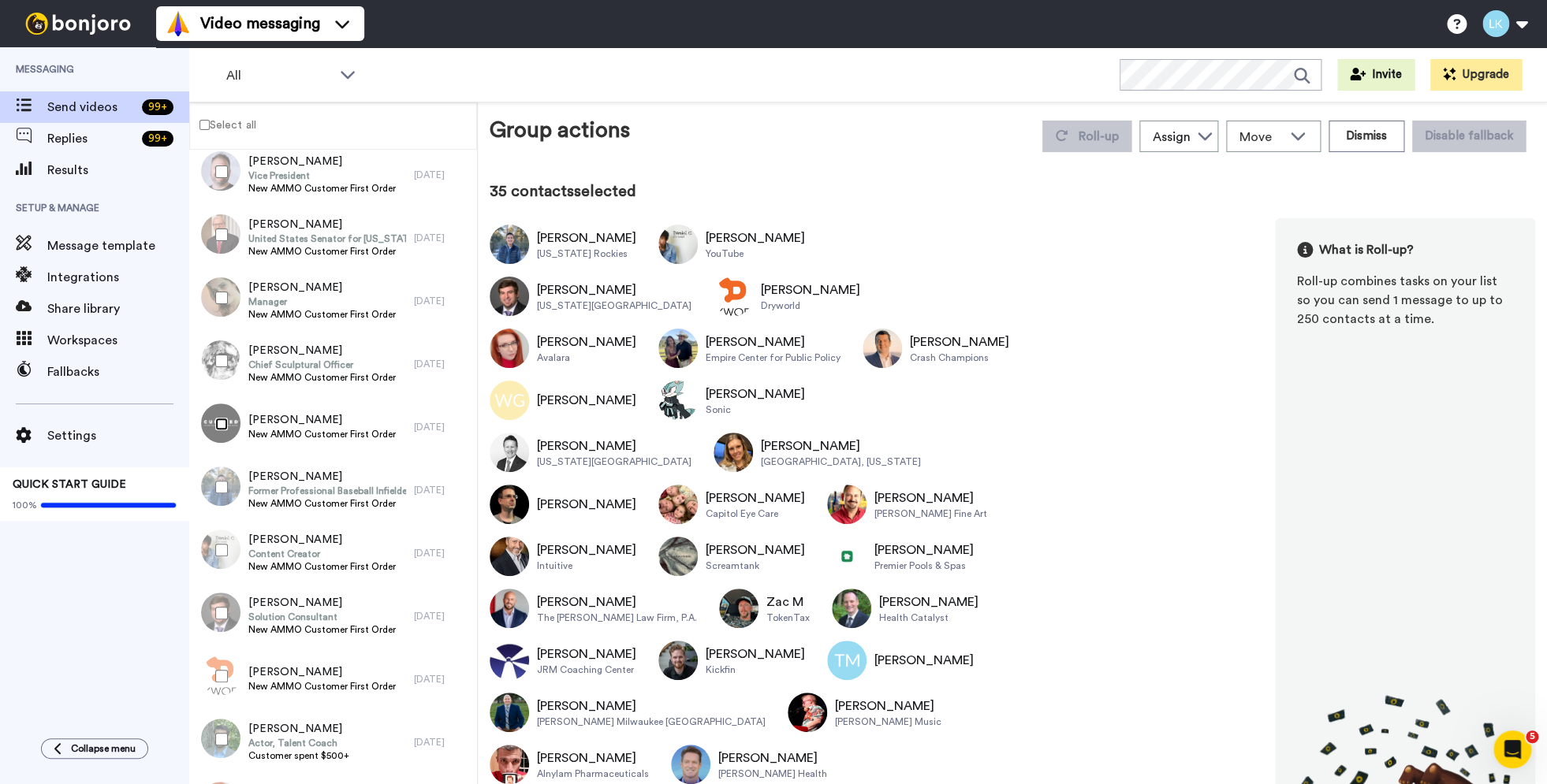
scroll to position [4960, 0]
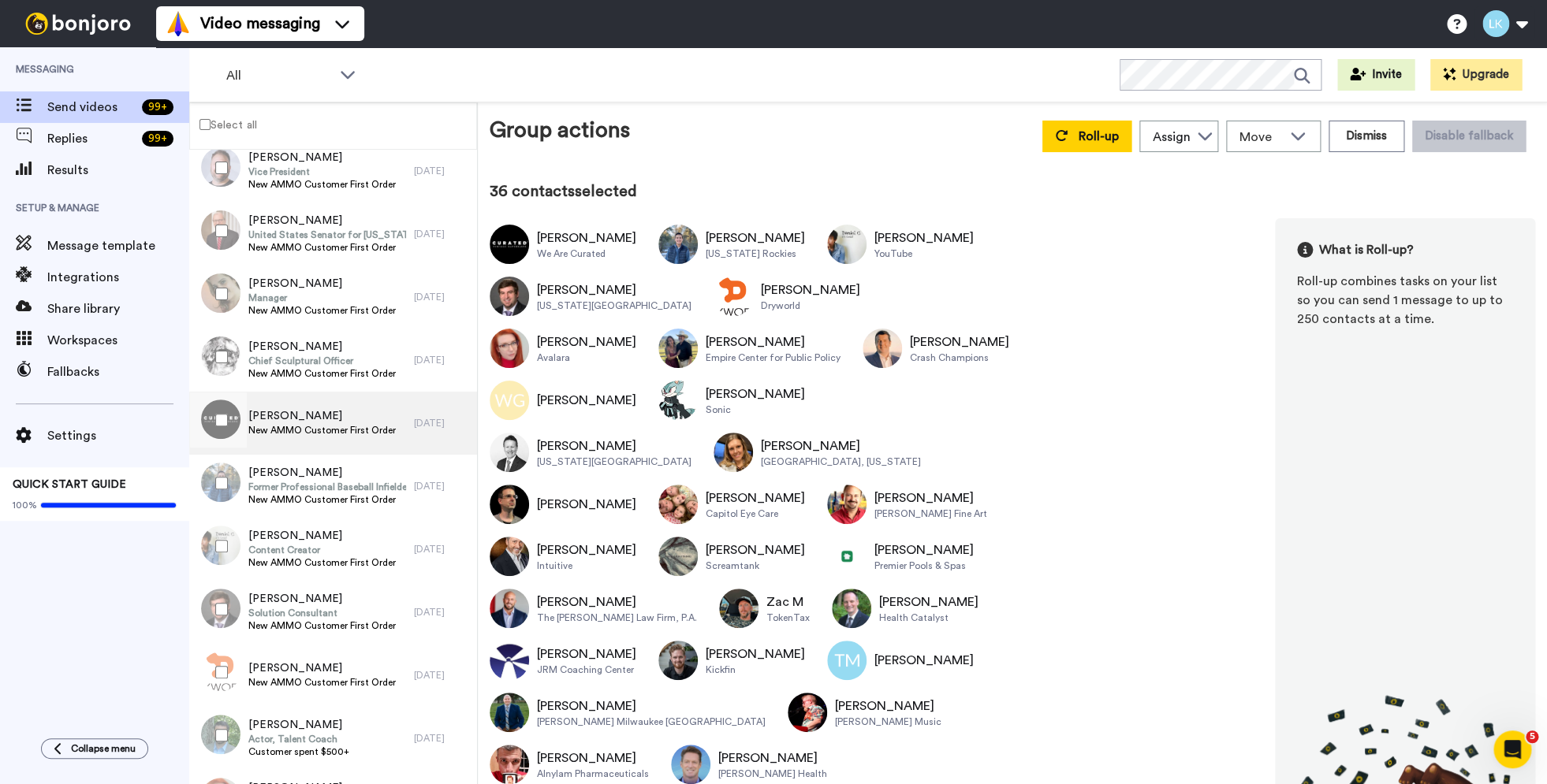
click at [278, 419] on span "[PERSON_NAME]" at bounding box center [322, 415] width 147 height 15
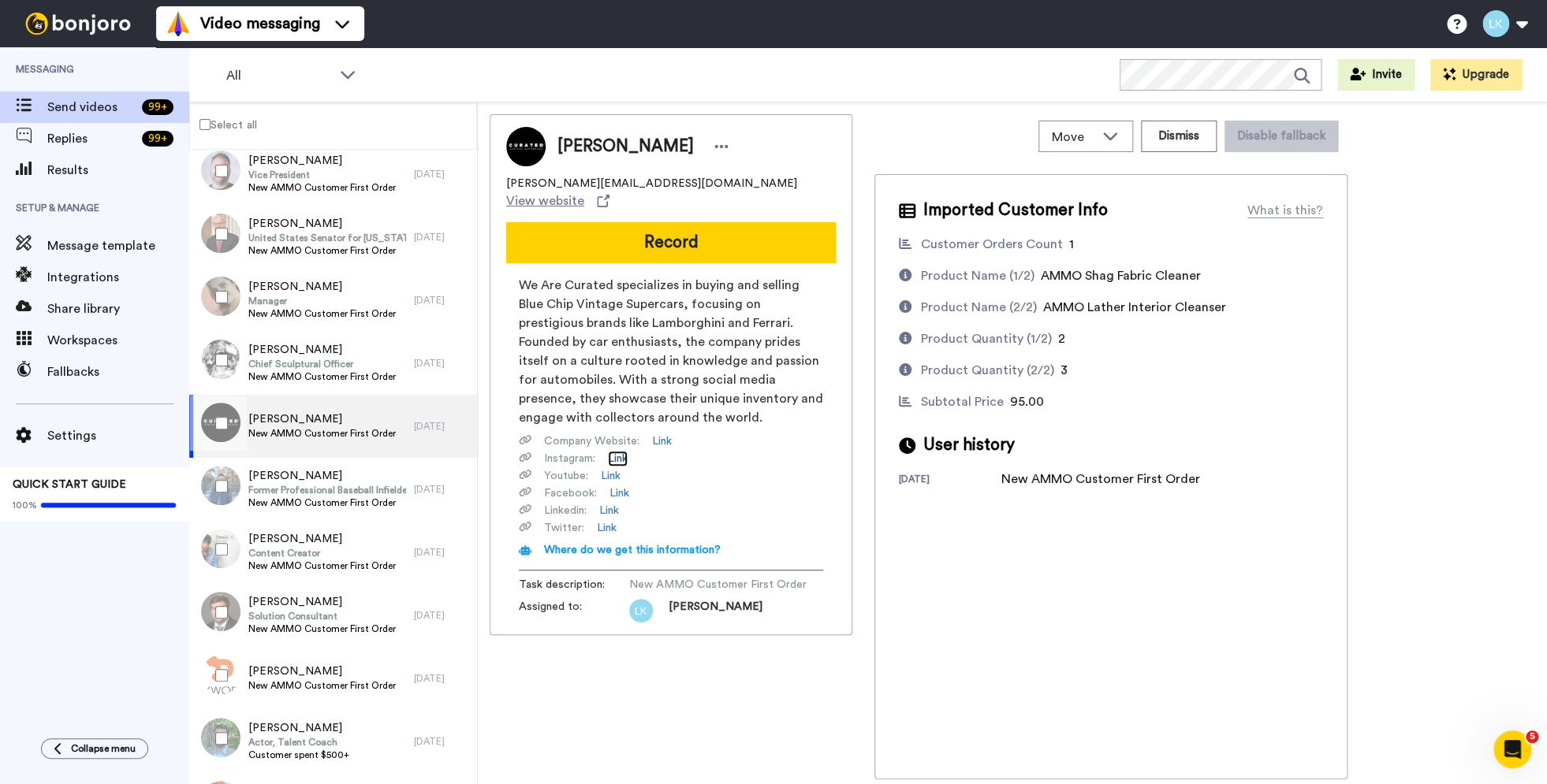
scroll to position [4955, 0]
click at [621, 451] on link "Link" at bounding box center [618, 458] width 20 height 15
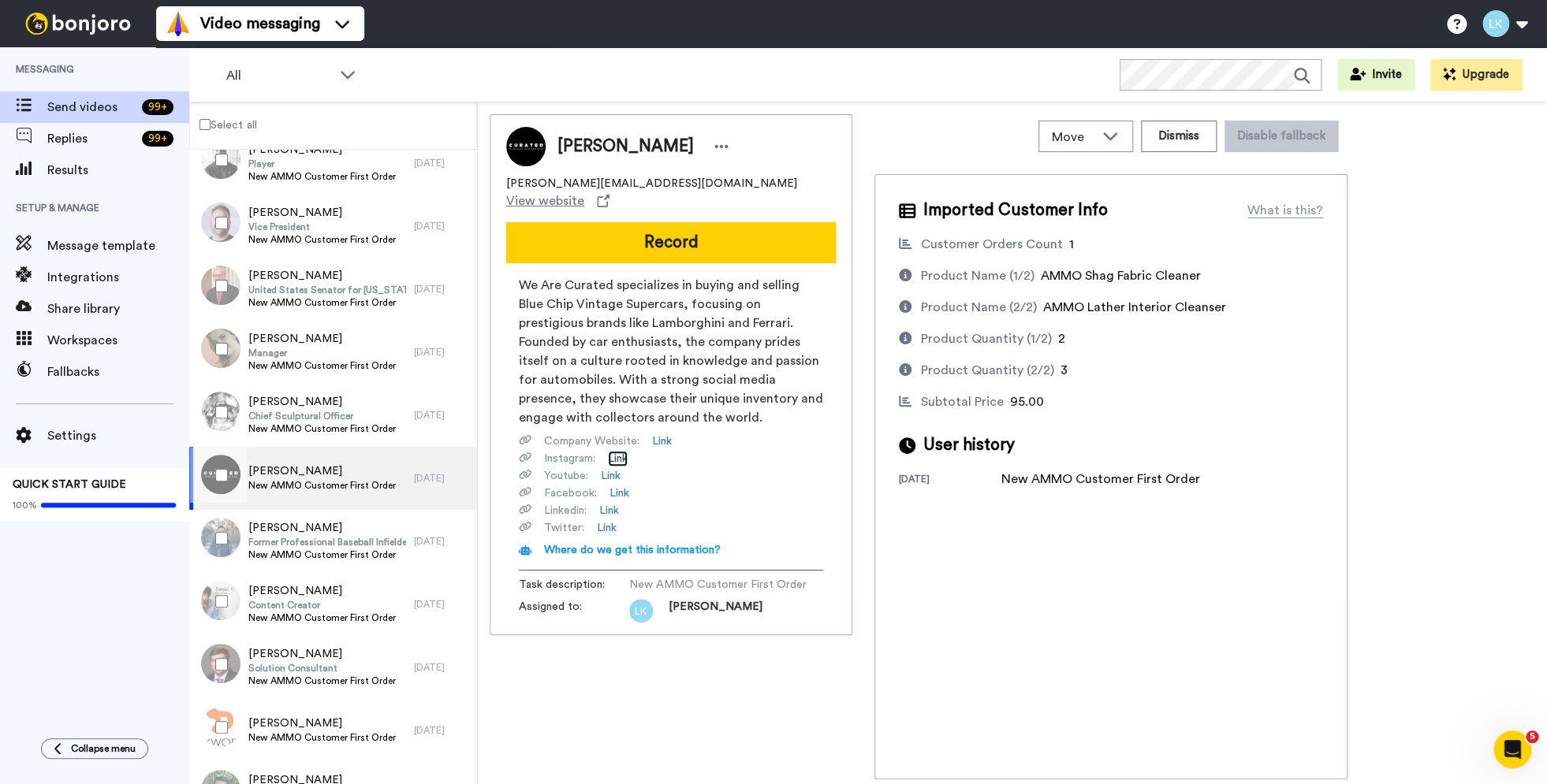
scroll to position [4888, 0]
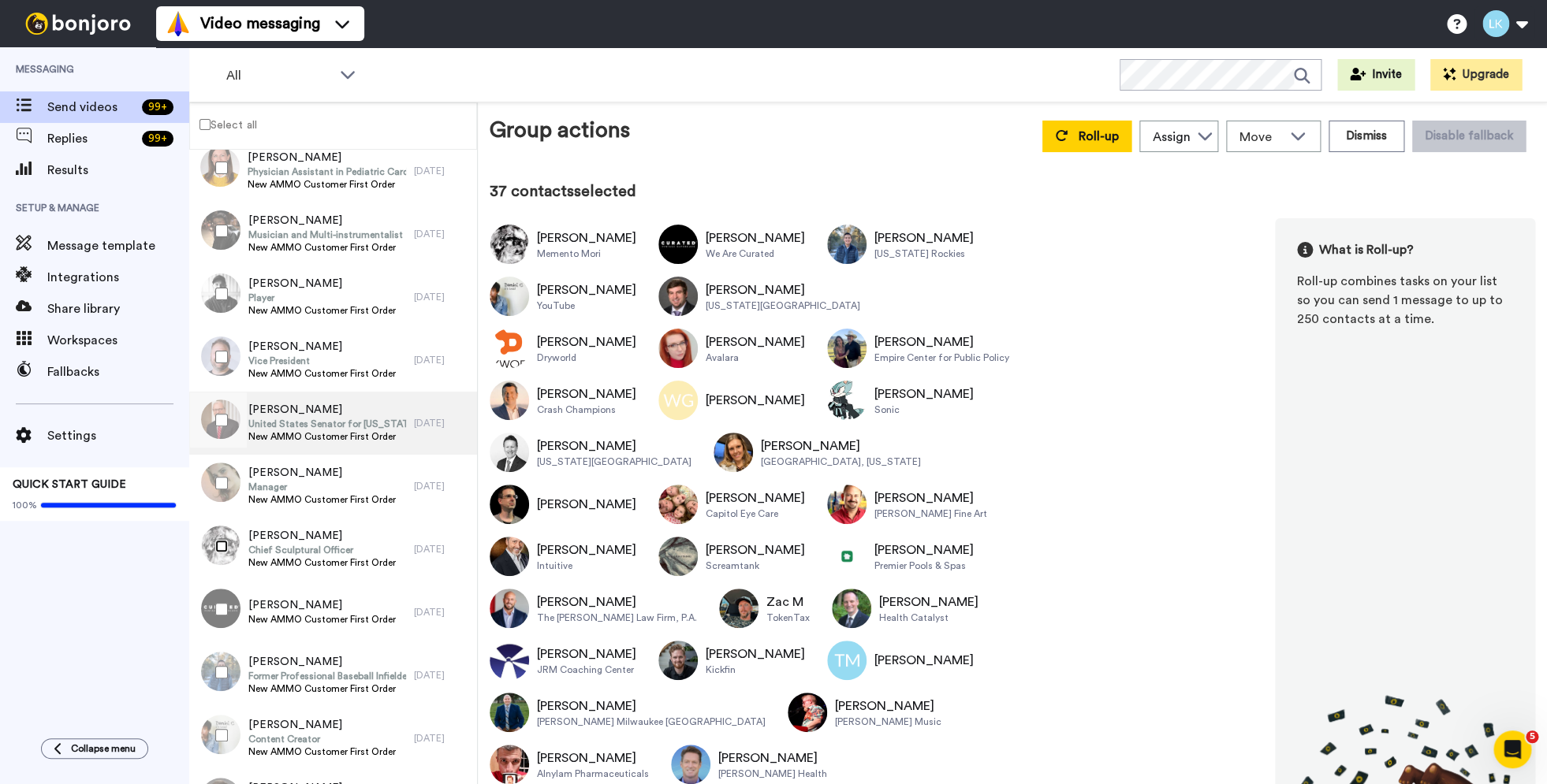
scroll to position [4765, 0]
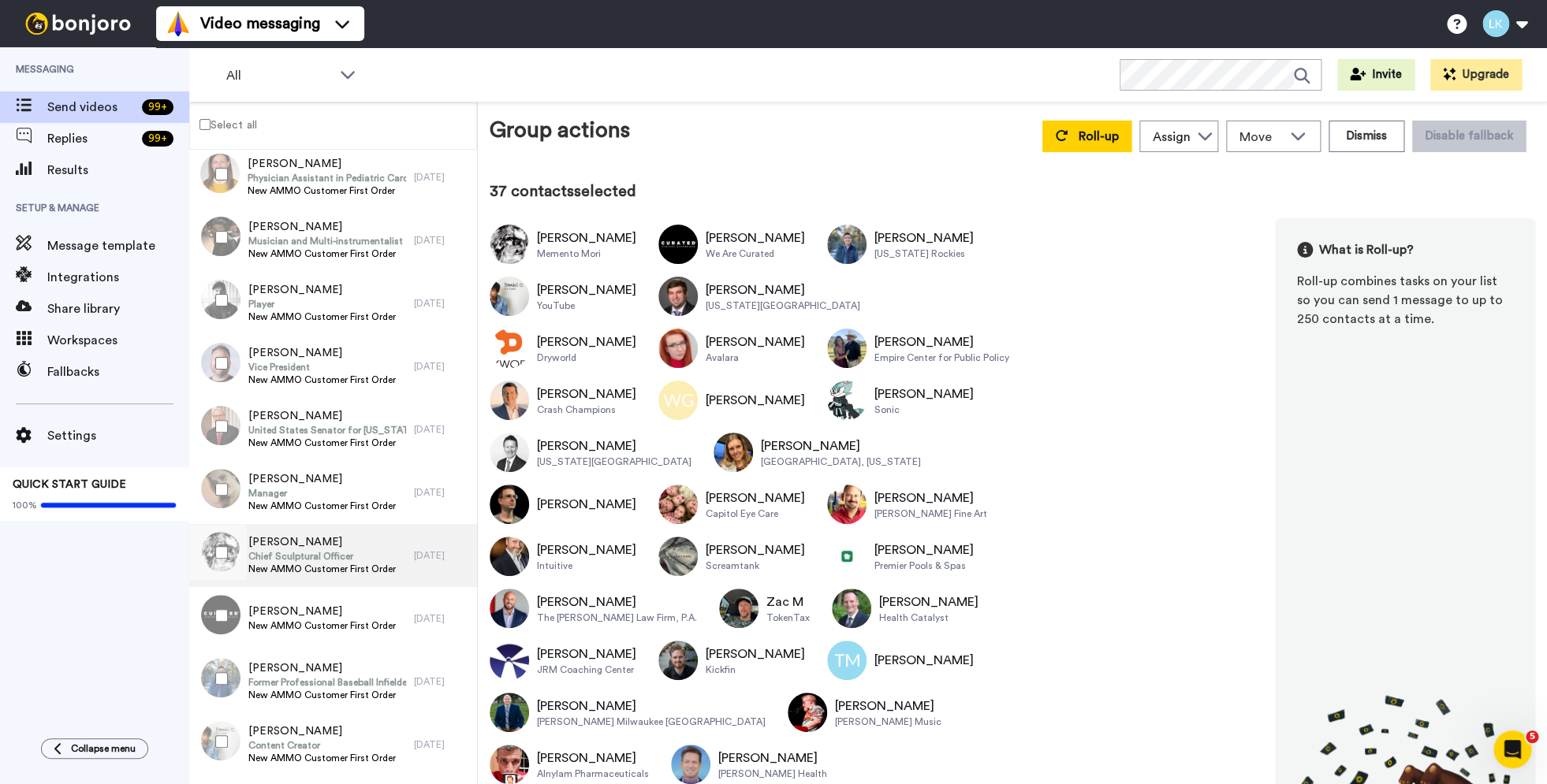
click at [319, 553] on span "Chief Sculptural Officer" at bounding box center [322, 556] width 147 height 13
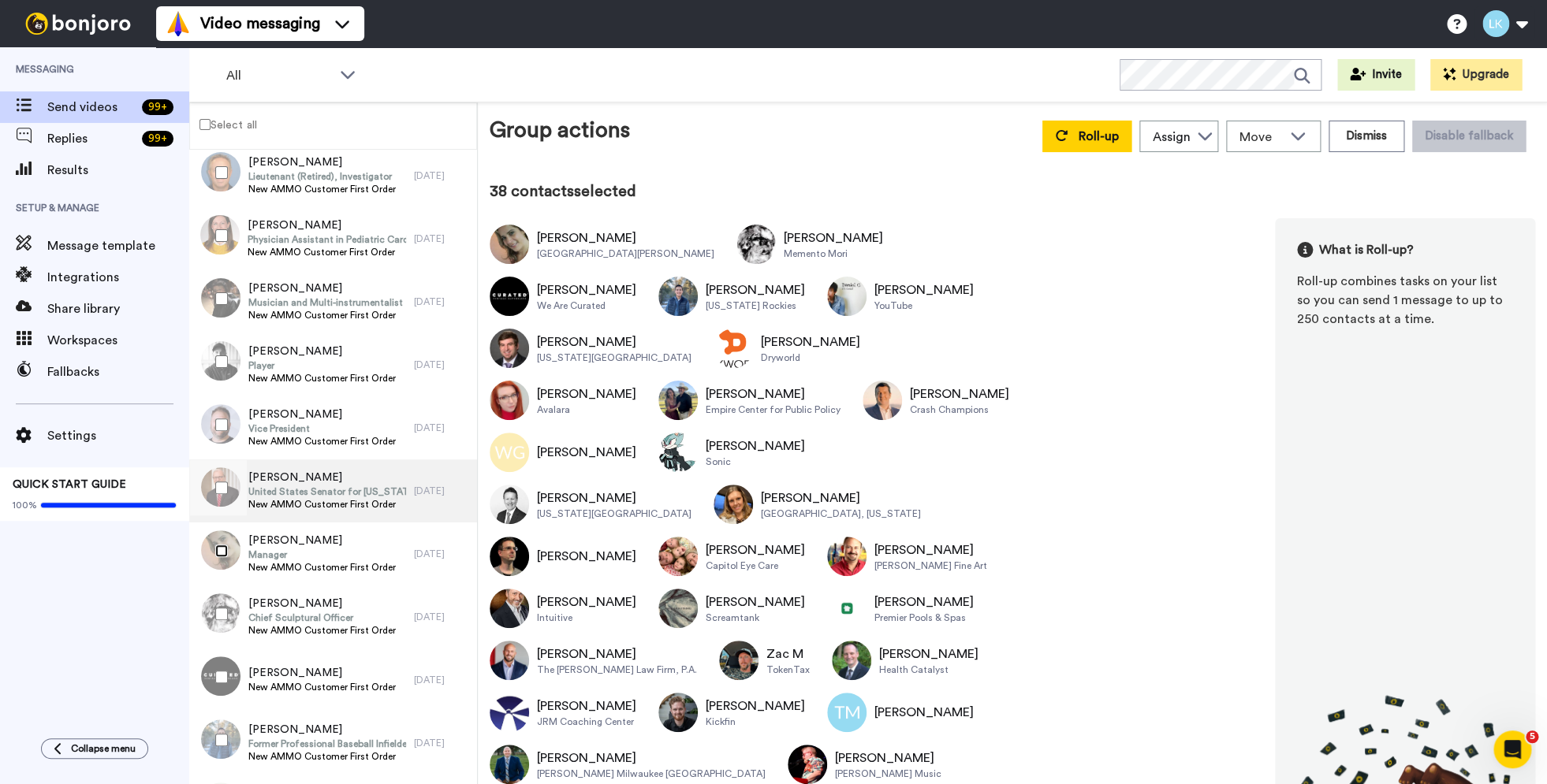
scroll to position [4700, 0]
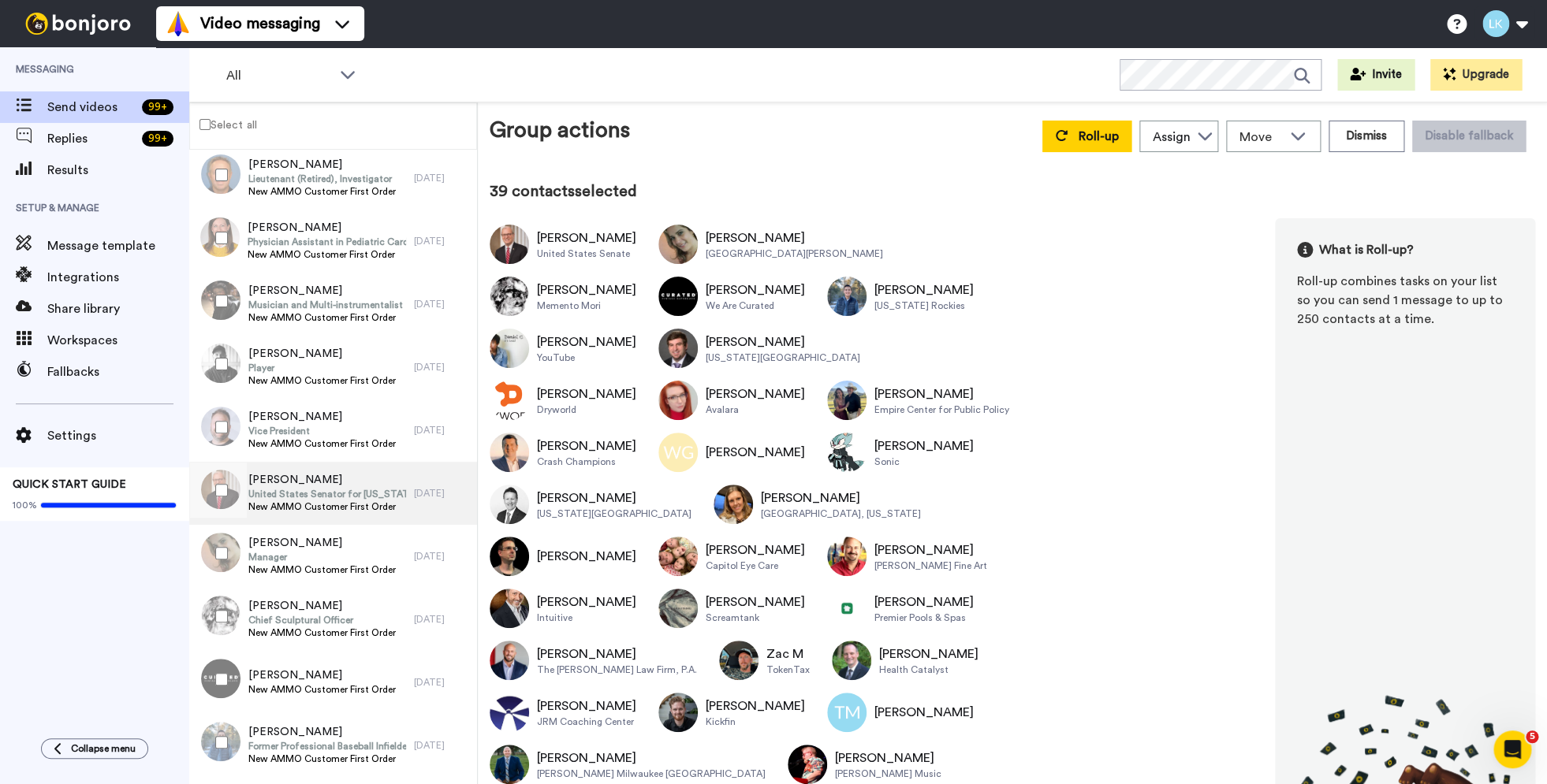
click at [307, 495] on span "United States Senator for North Dakota" at bounding box center [327, 495] width 157 height 13
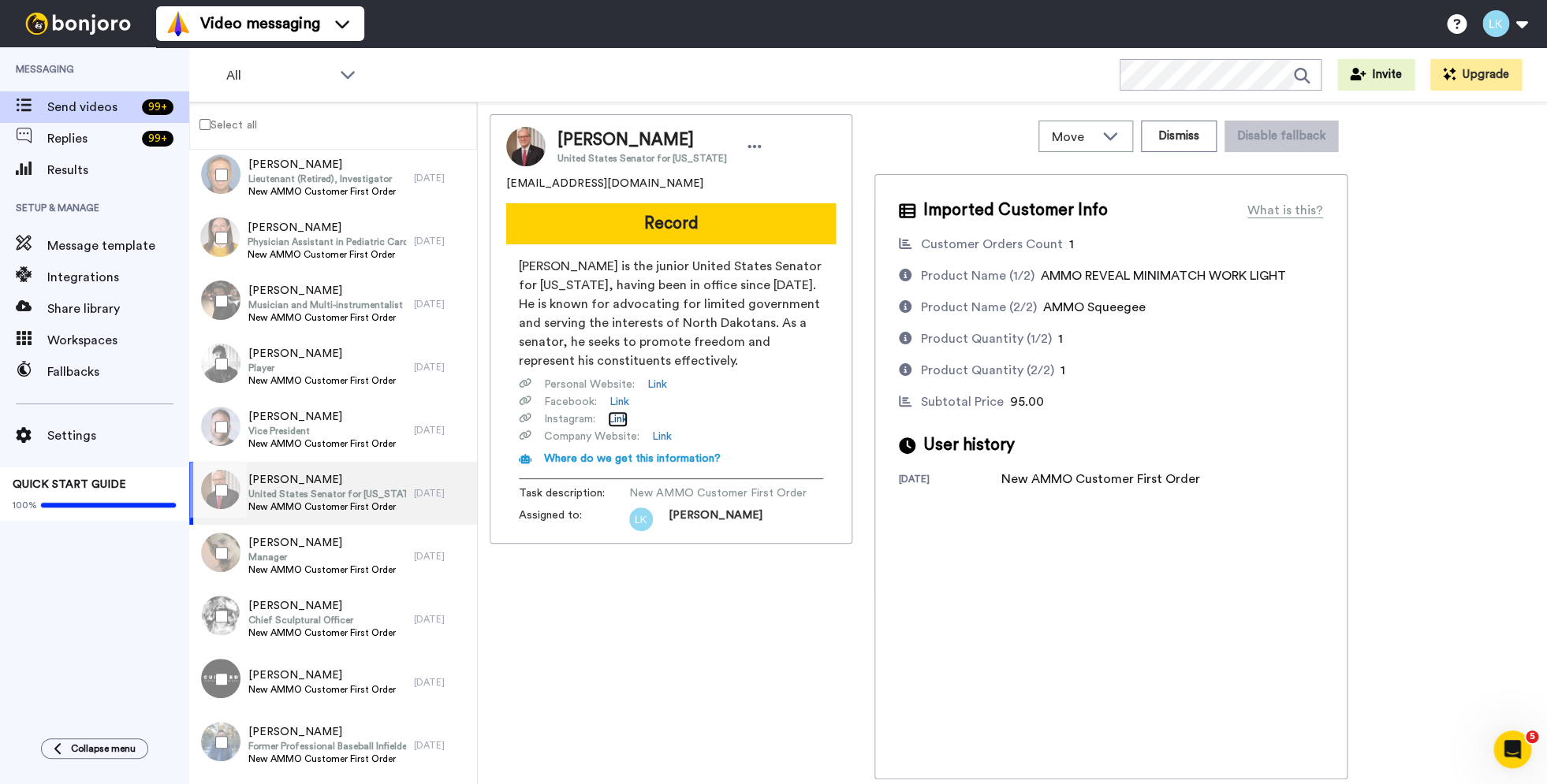
click at [617, 418] on link "Link" at bounding box center [618, 419] width 20 height 15
click at [317, 417] on span "Jeff Ehrhard" at bounding box center [322, 416] width 147 height 15
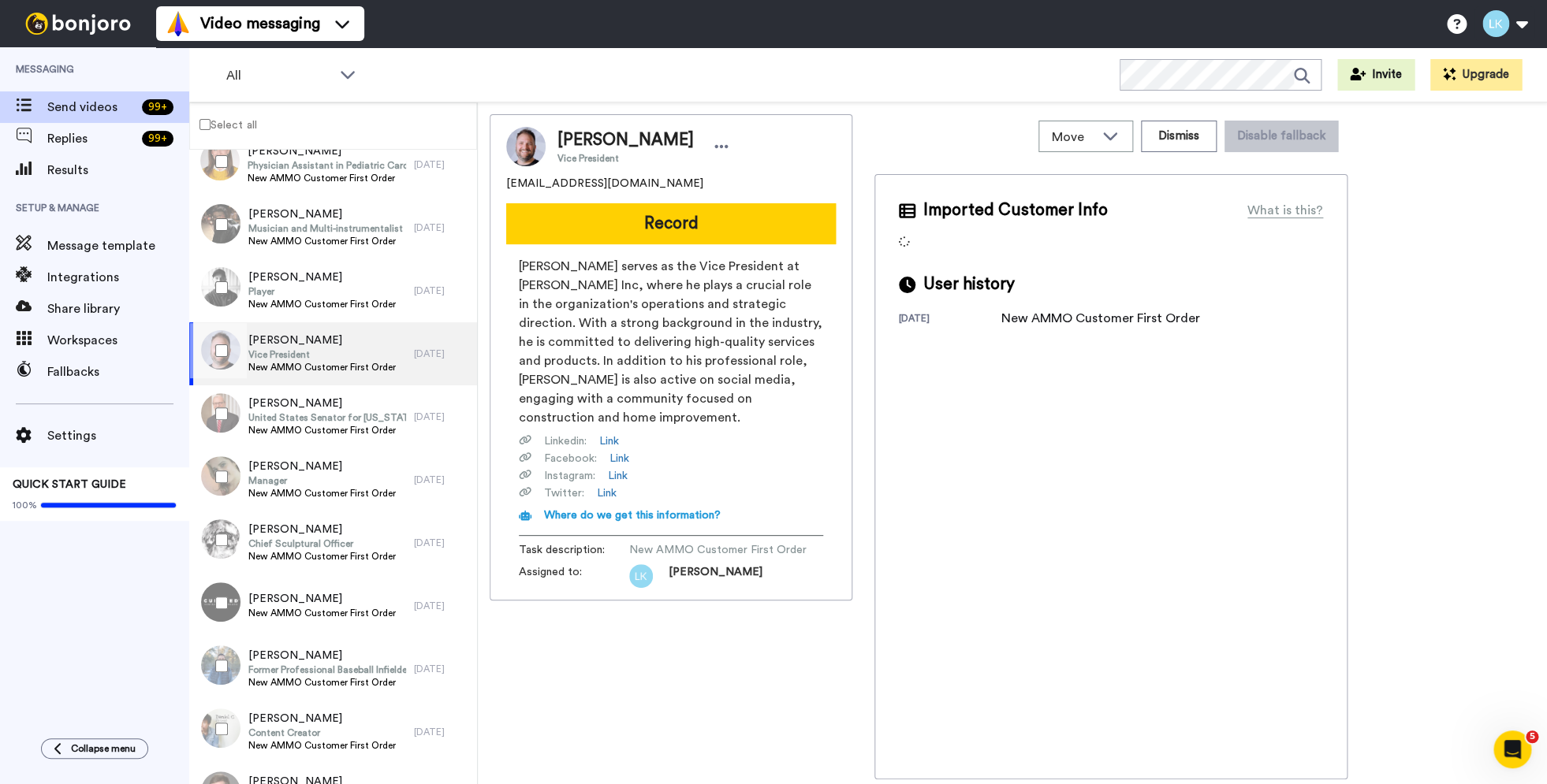
scroll to position [4741, 0]
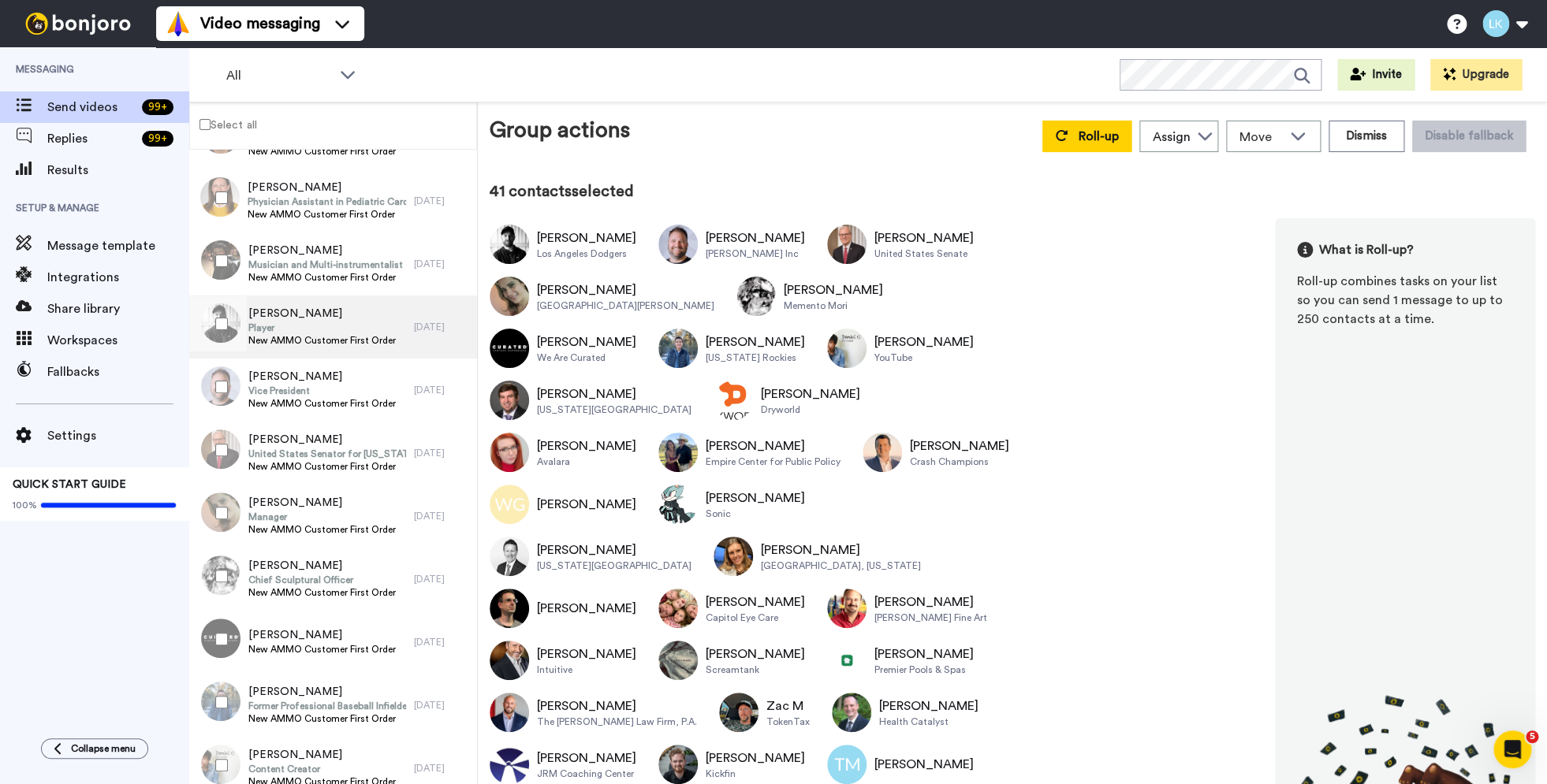
click at [318, 325] on span "Player" at bounding box center [322, 328] width 147 height 13
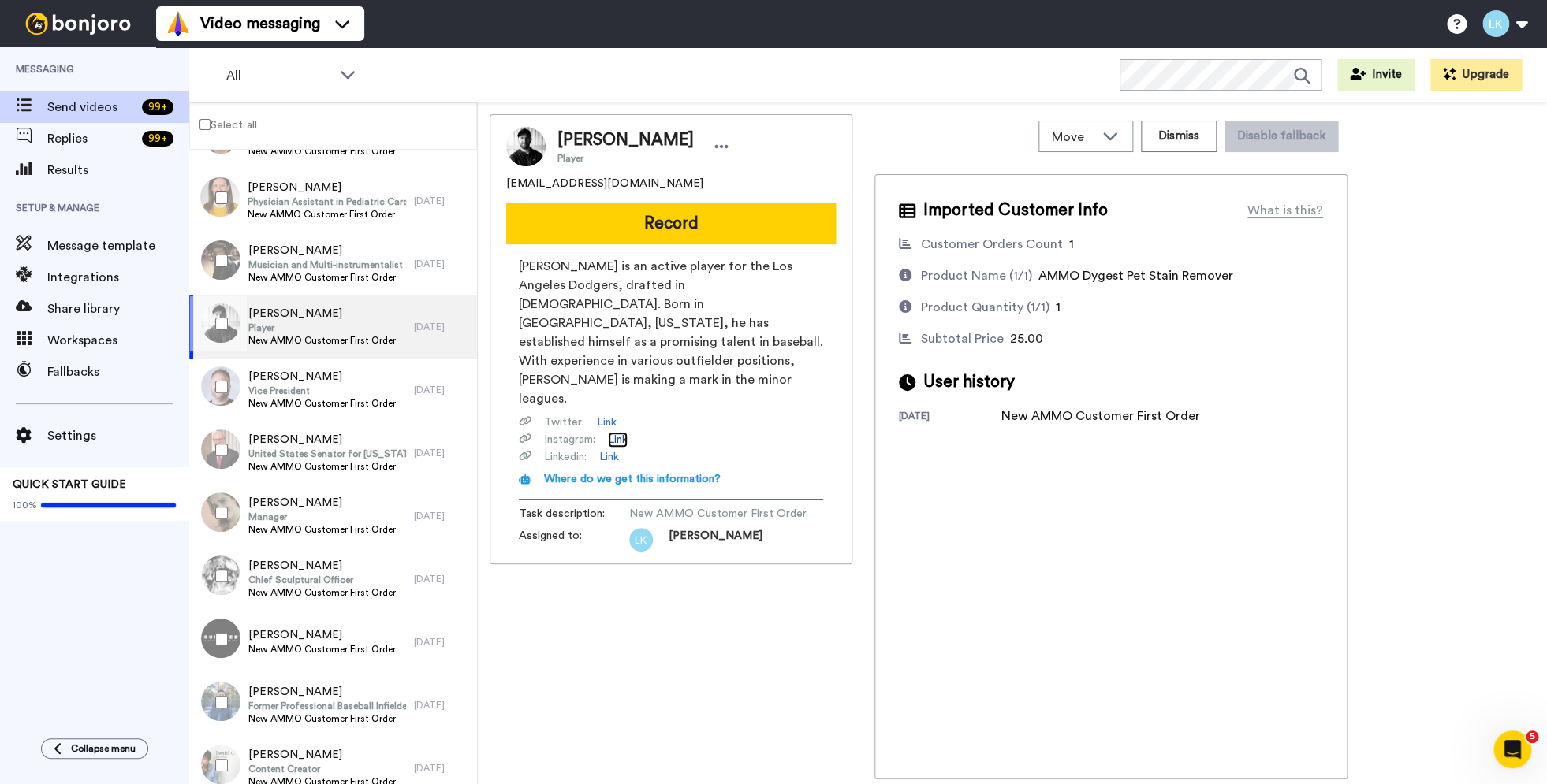
click at [619, 432] on link "Link" at bounding box center [618, 439] width 20 height 15
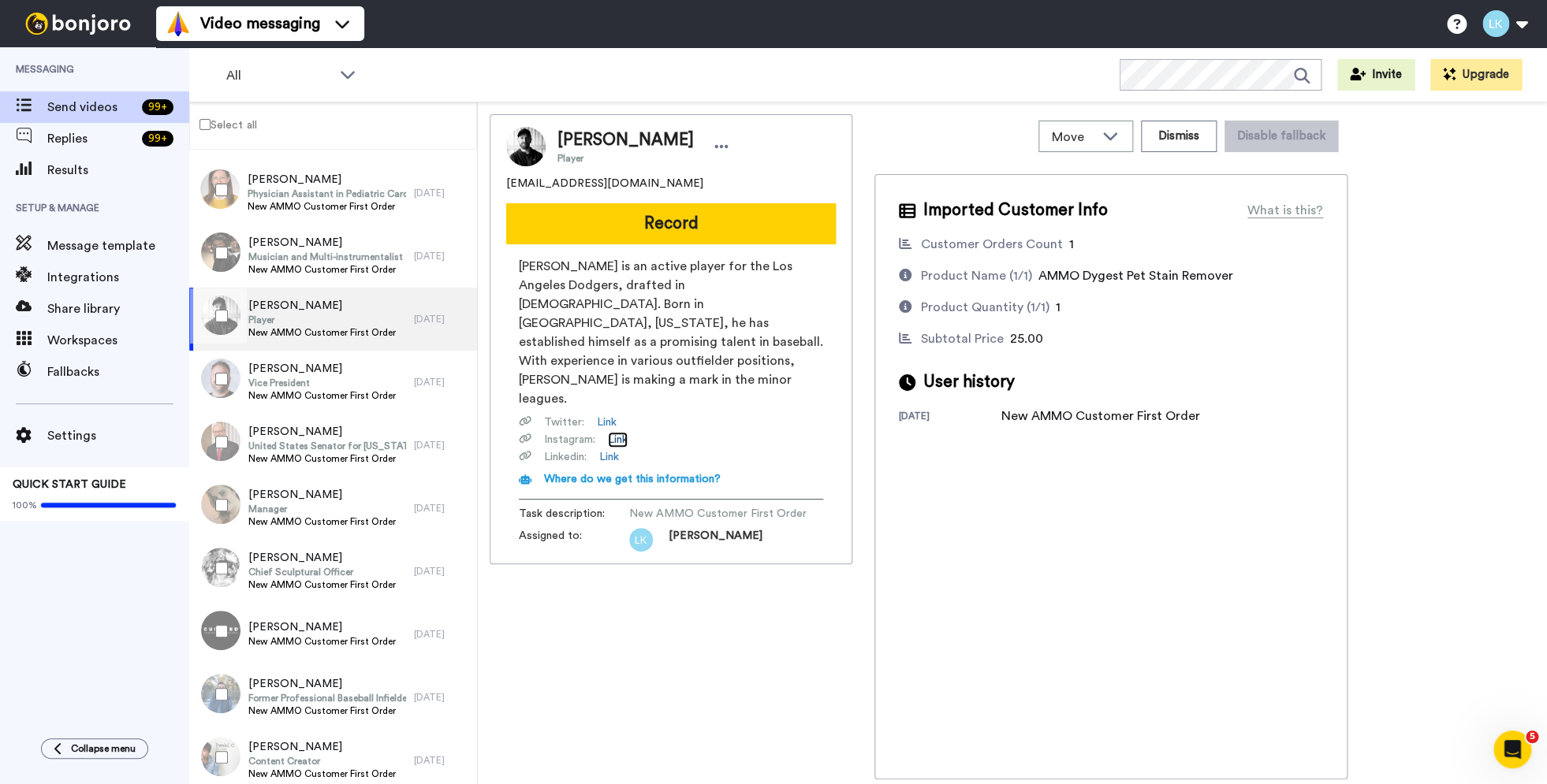
scroll to position [4701, 0]
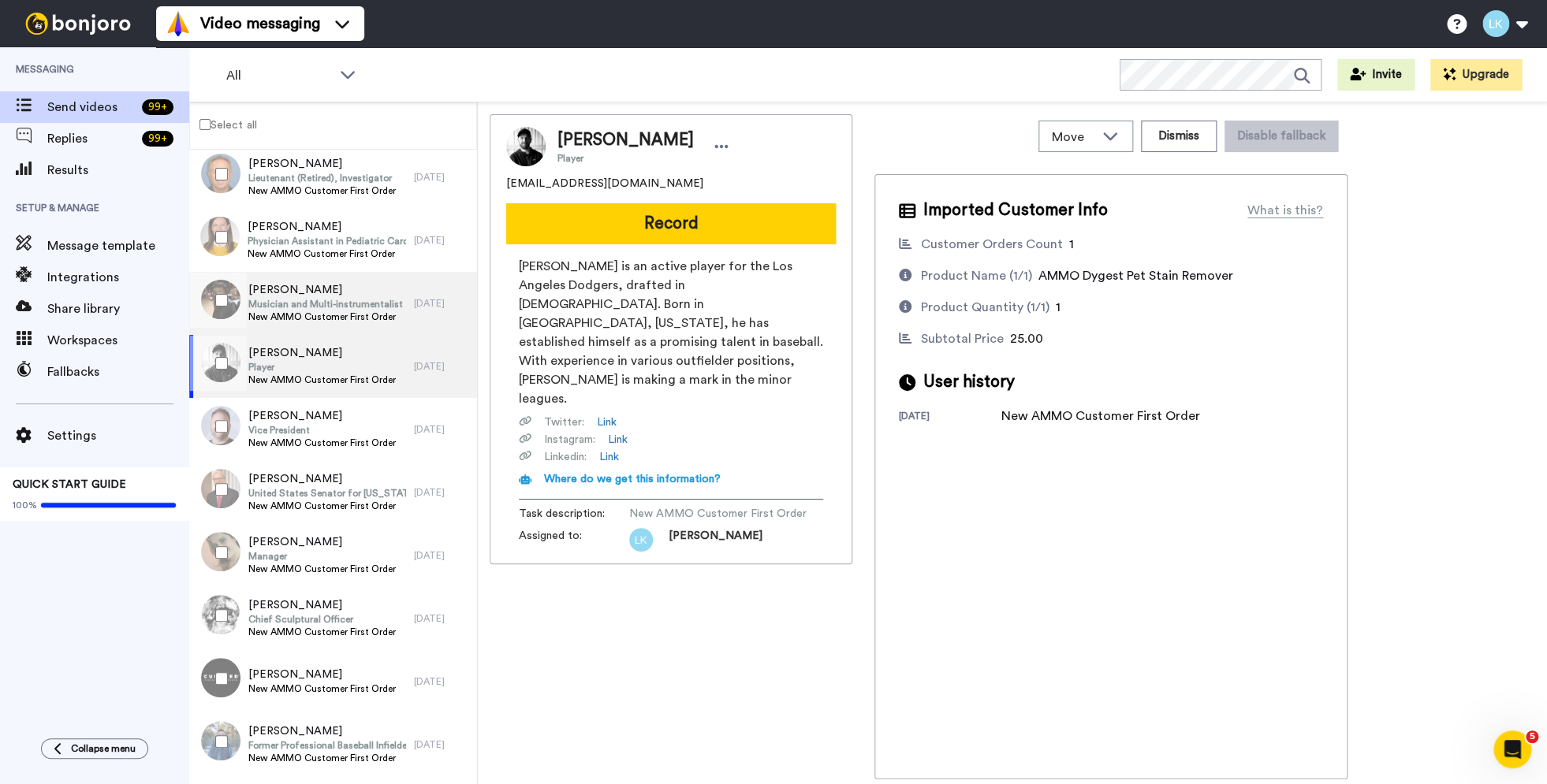
click at [359, 301] on span "Musician and Multi-instrumentalist" at bounding box center [326, 304] width 155 height 13
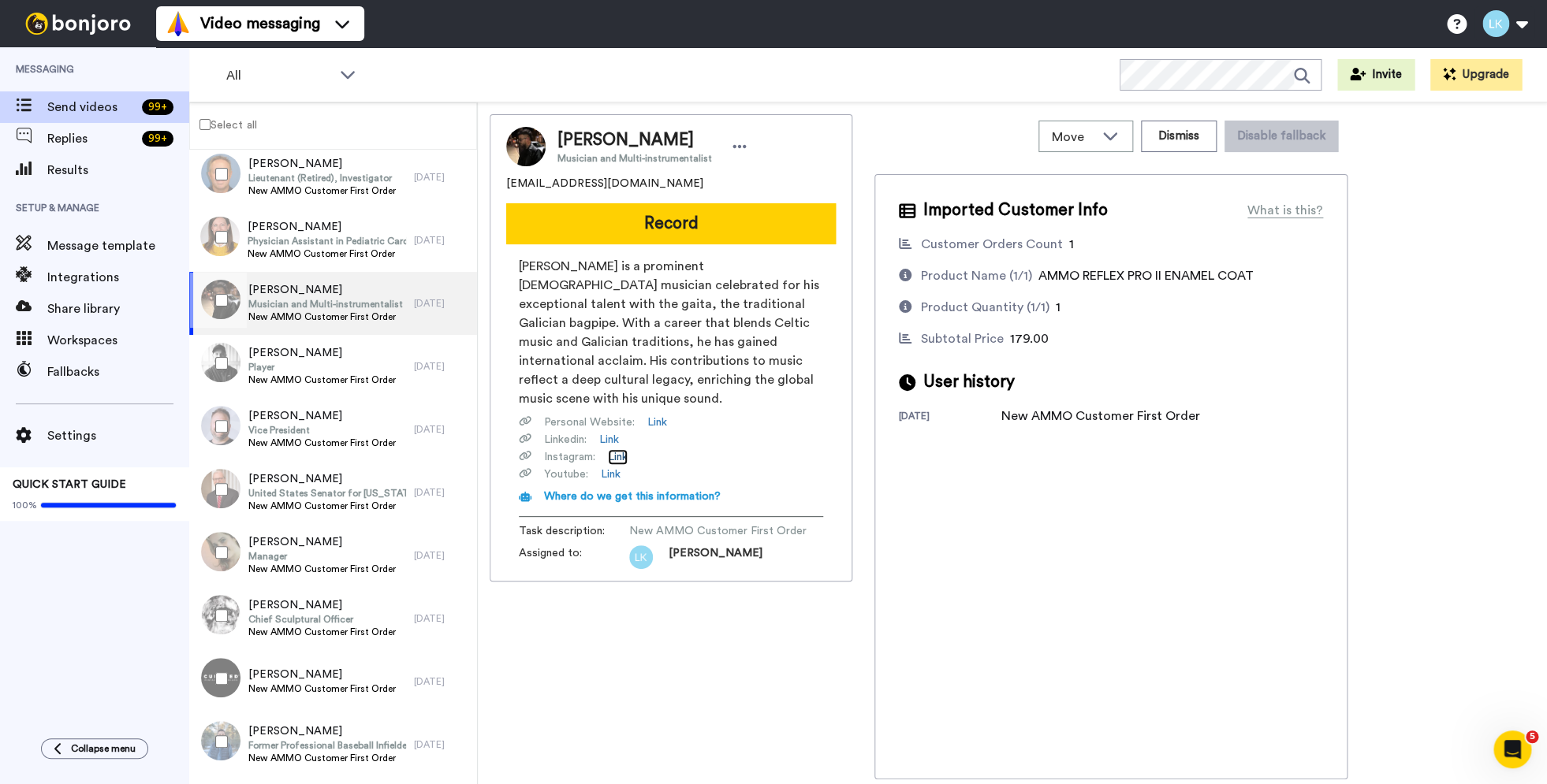
click at [620, 449] on link "Link" at bounding box center [618, 457] width 20 height 15
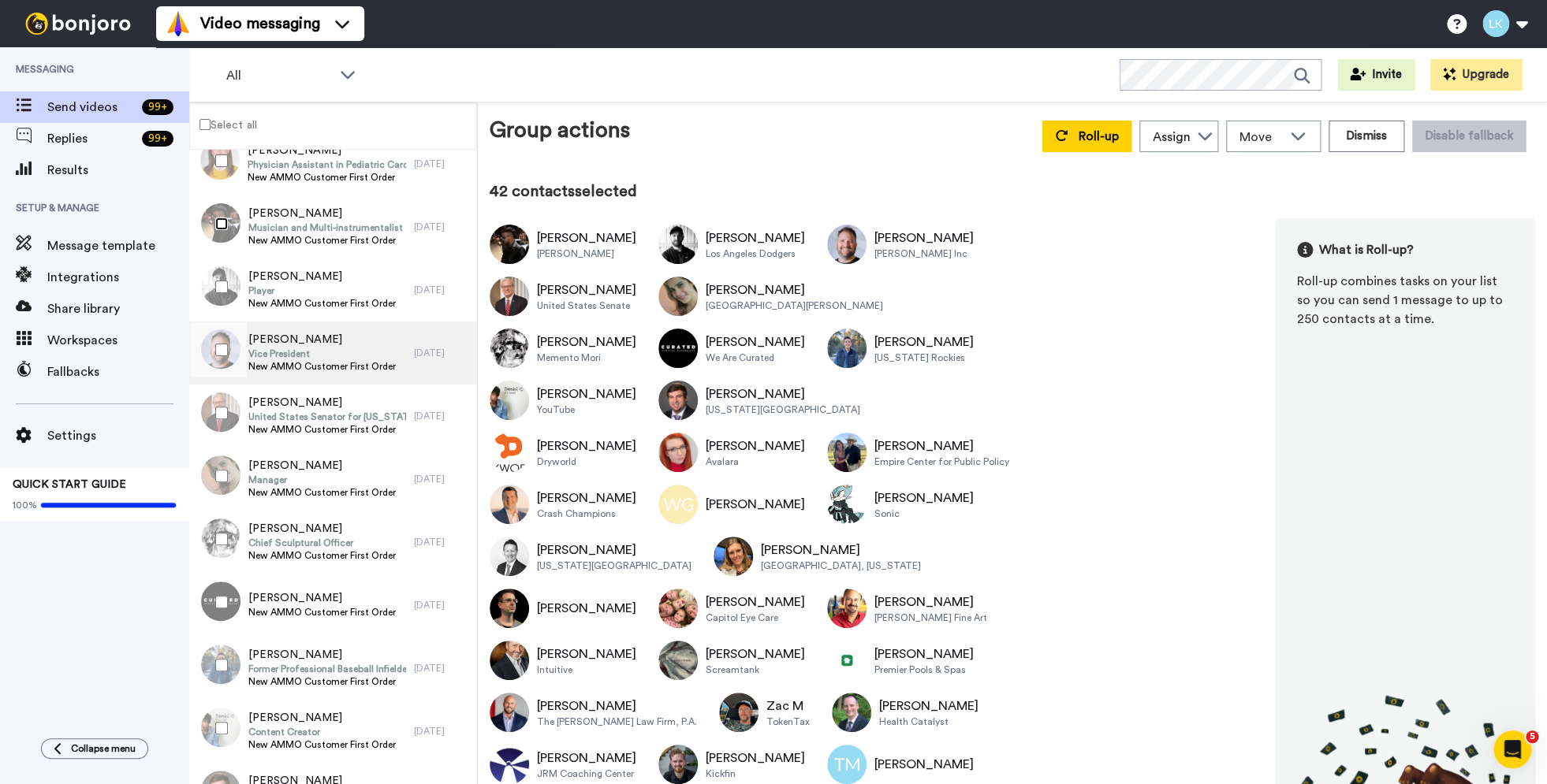
scroll to position [4885, 0]
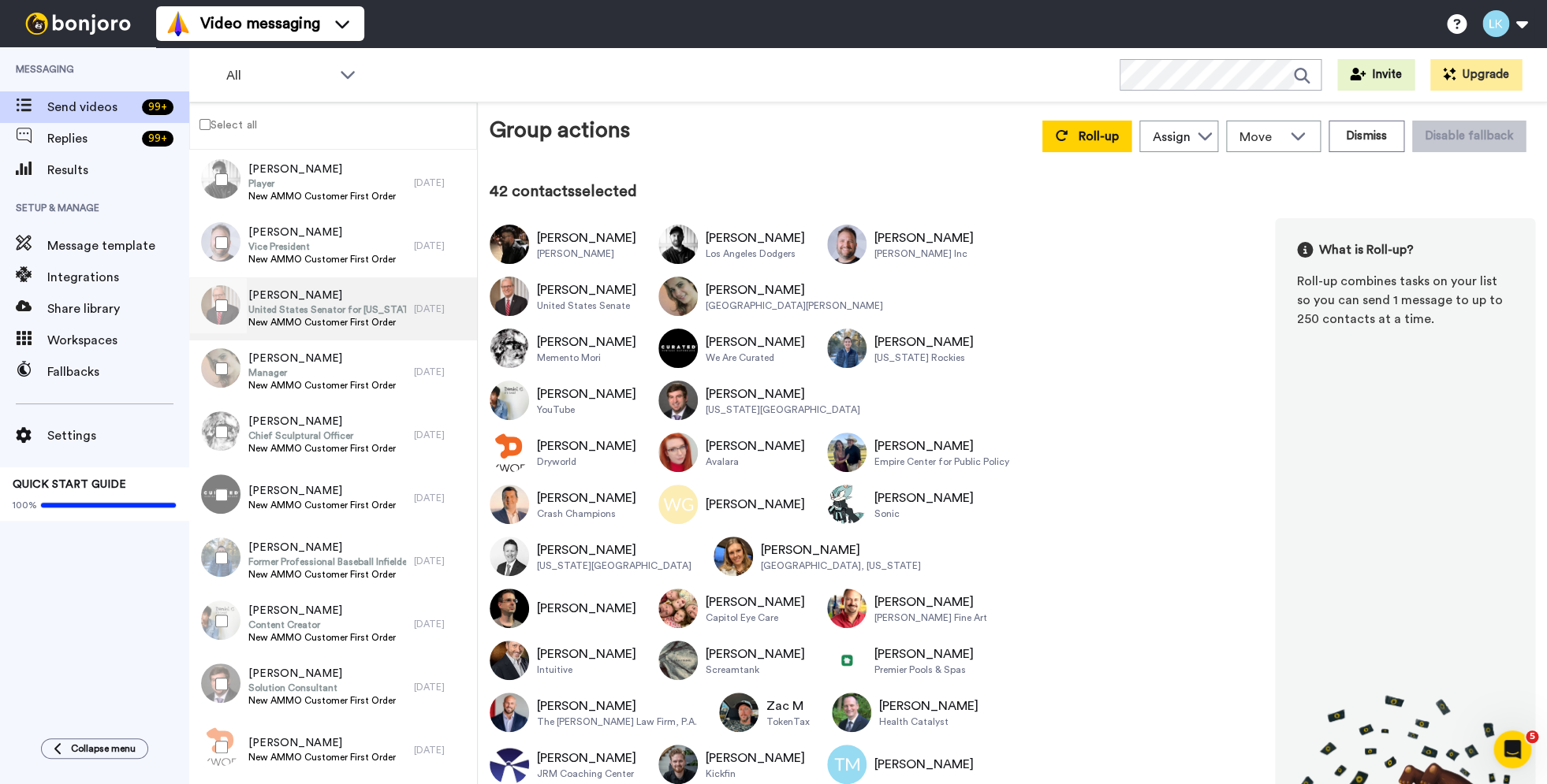
drag, startPoint x: 361, startPoint y: 321, endPoint x: 338, endPoint y: 326, distance: 23.5
click at [360, 321] on span "New AMMO Customer First Order" at bounding box center [327, 323] width 157 height 13
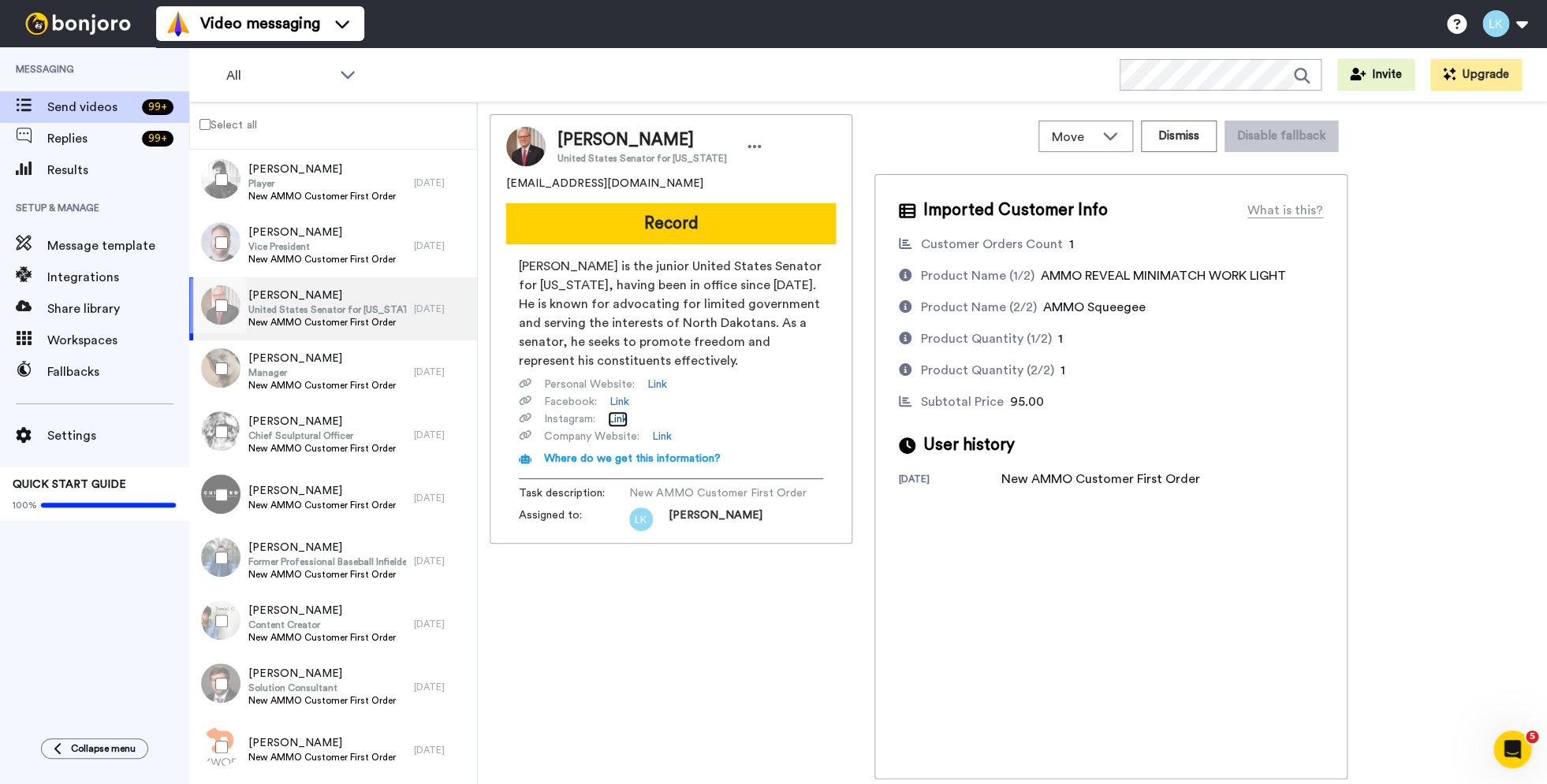
click at [622, 419] on link "Link" at bounding box center [618, 419] width 20 height 15
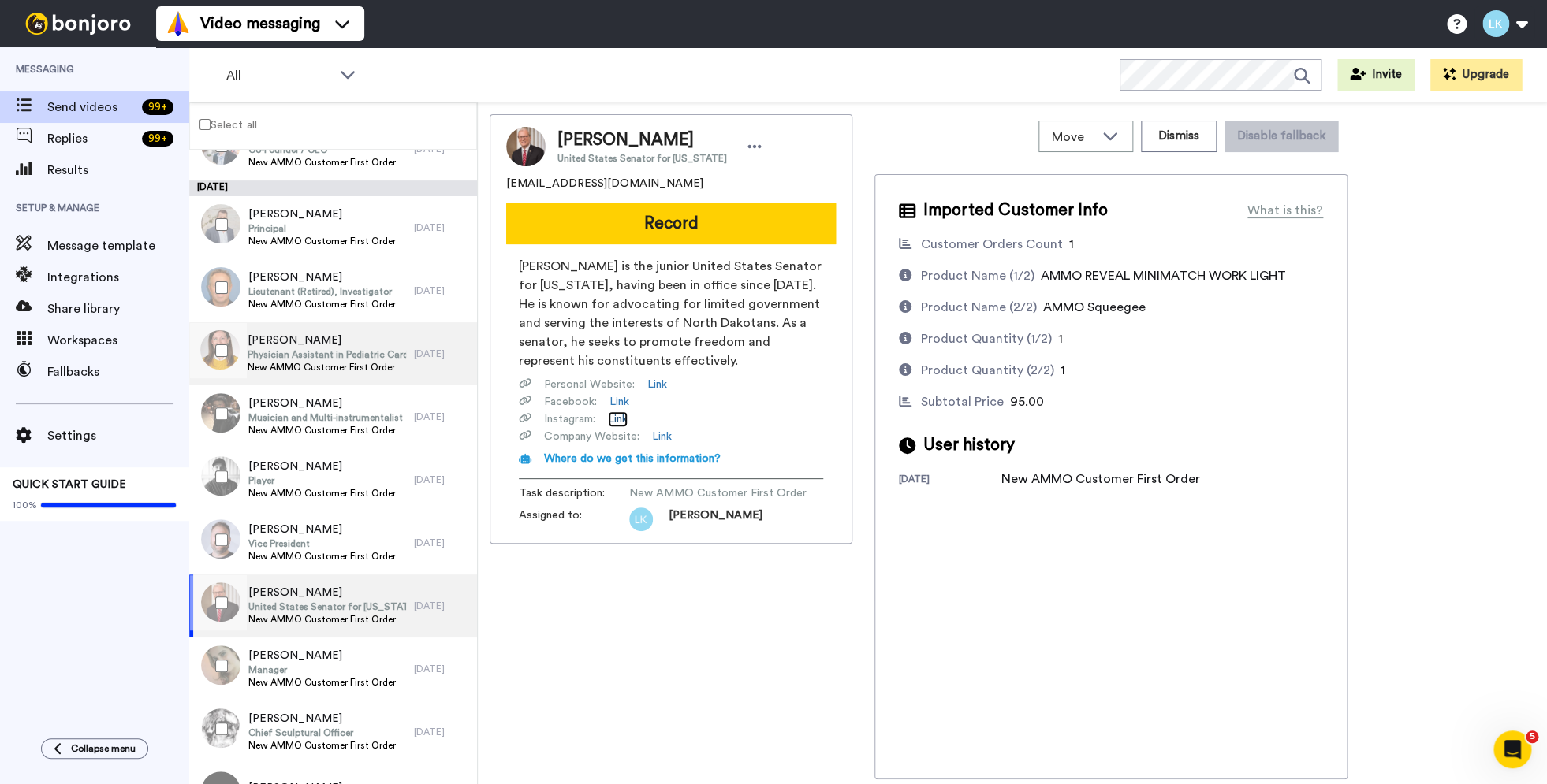
scroll to position [4586, 0]
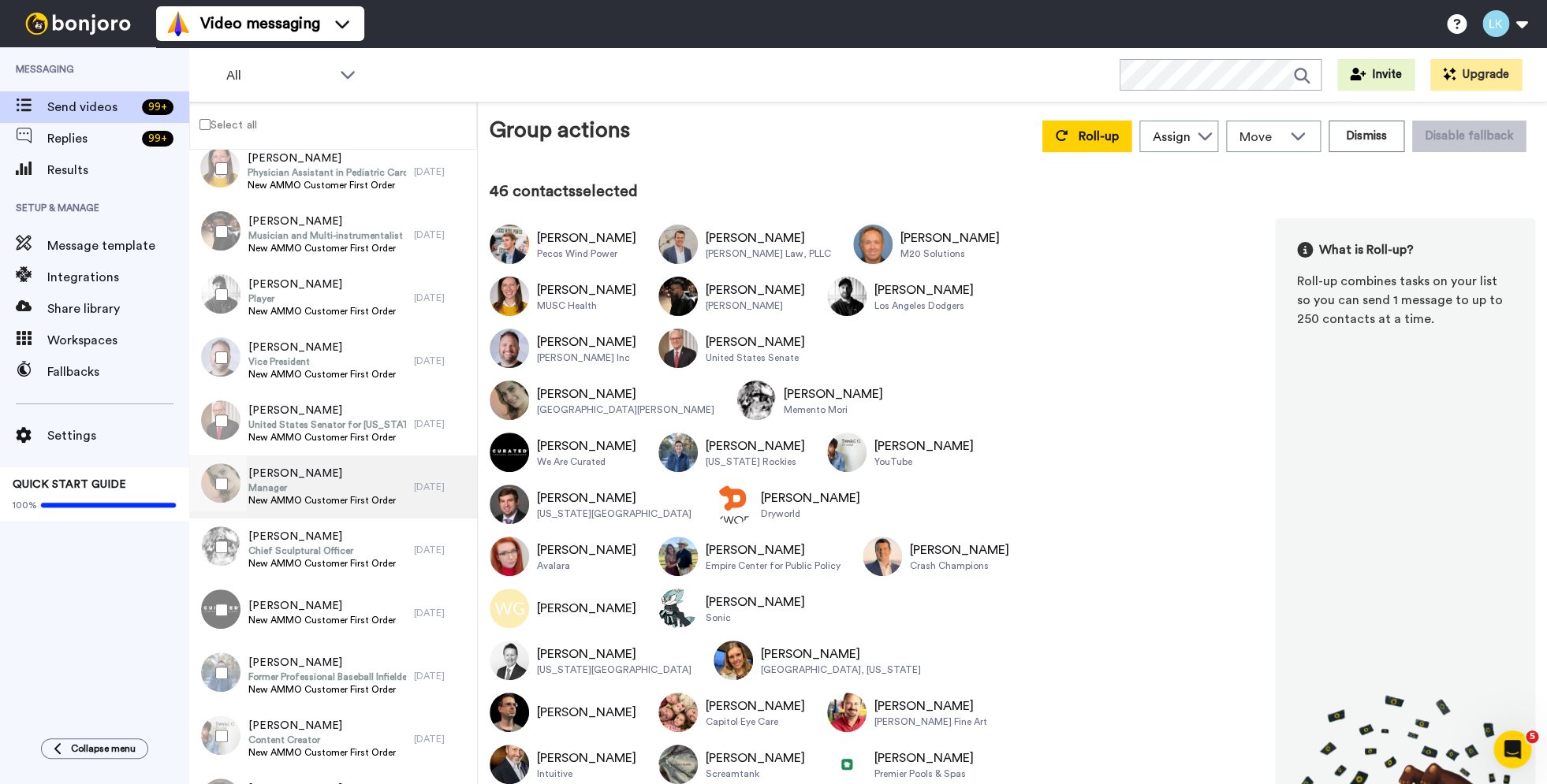
scroll to position [4857, 0]
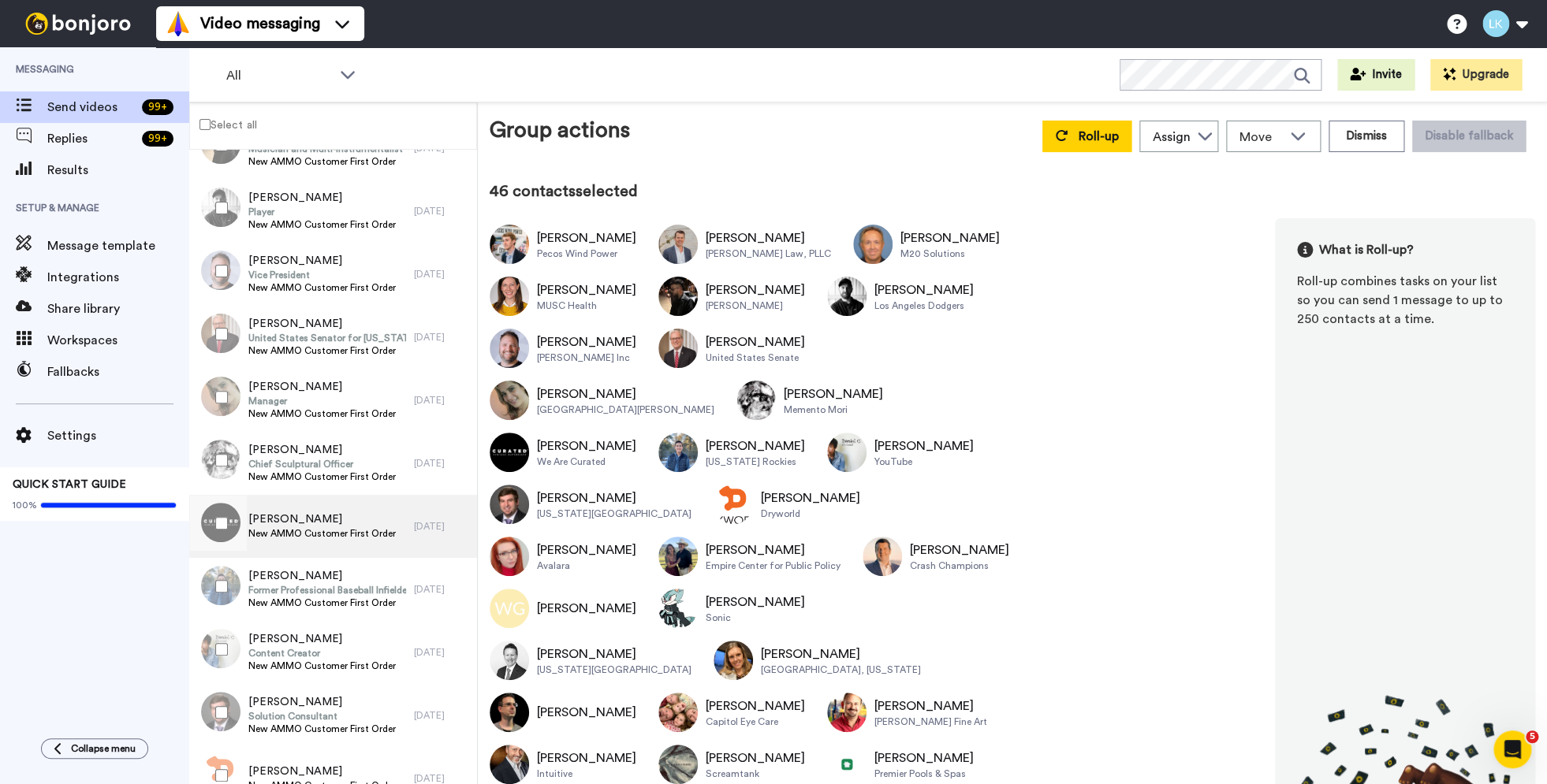
click at [378, 529] on span "New AMMO Customer First Order" at bounding box center [322, 534] width 147 height 13
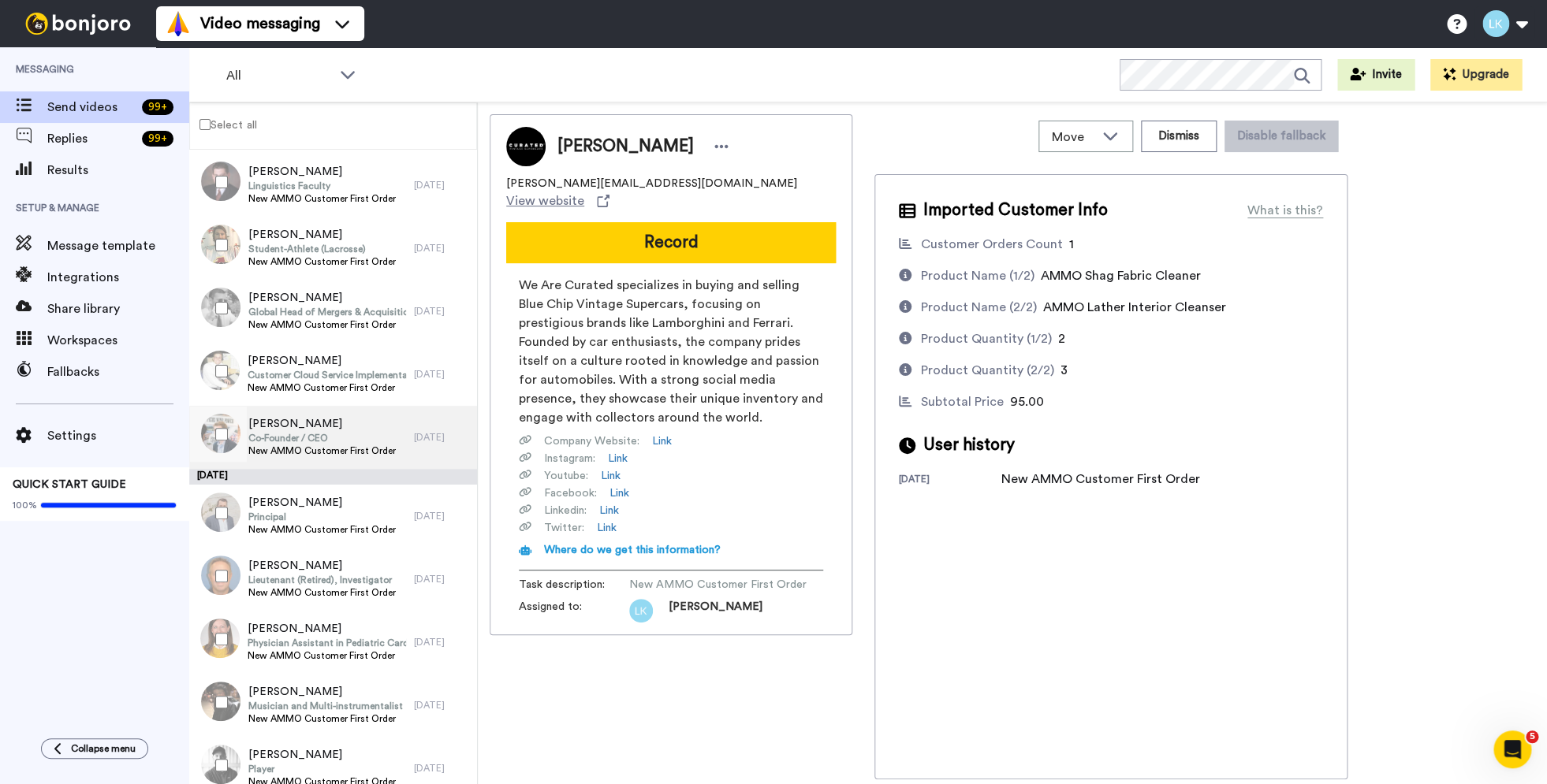
scroll to position [4220, 0]
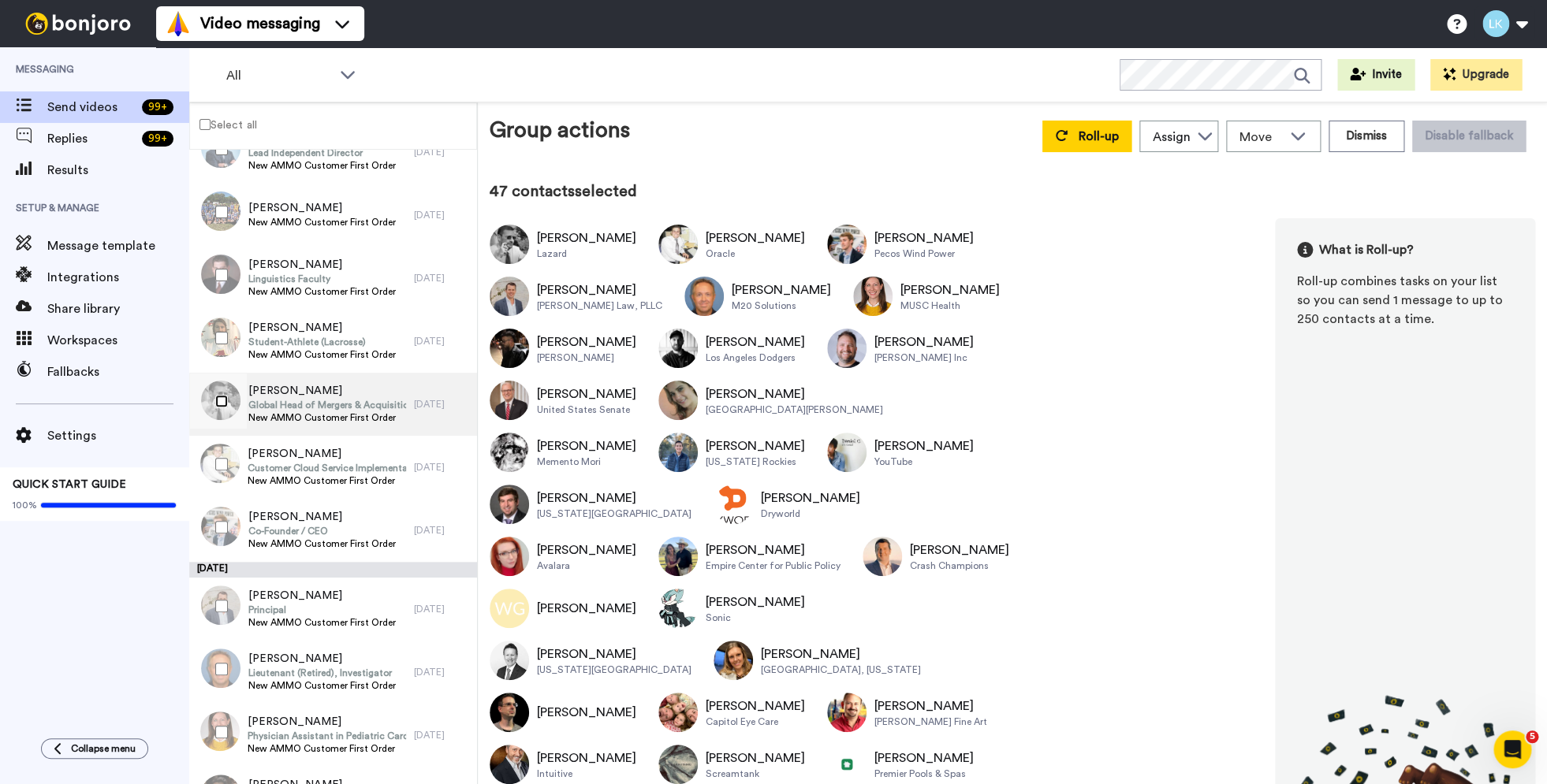
scroll to position [4204, 0]
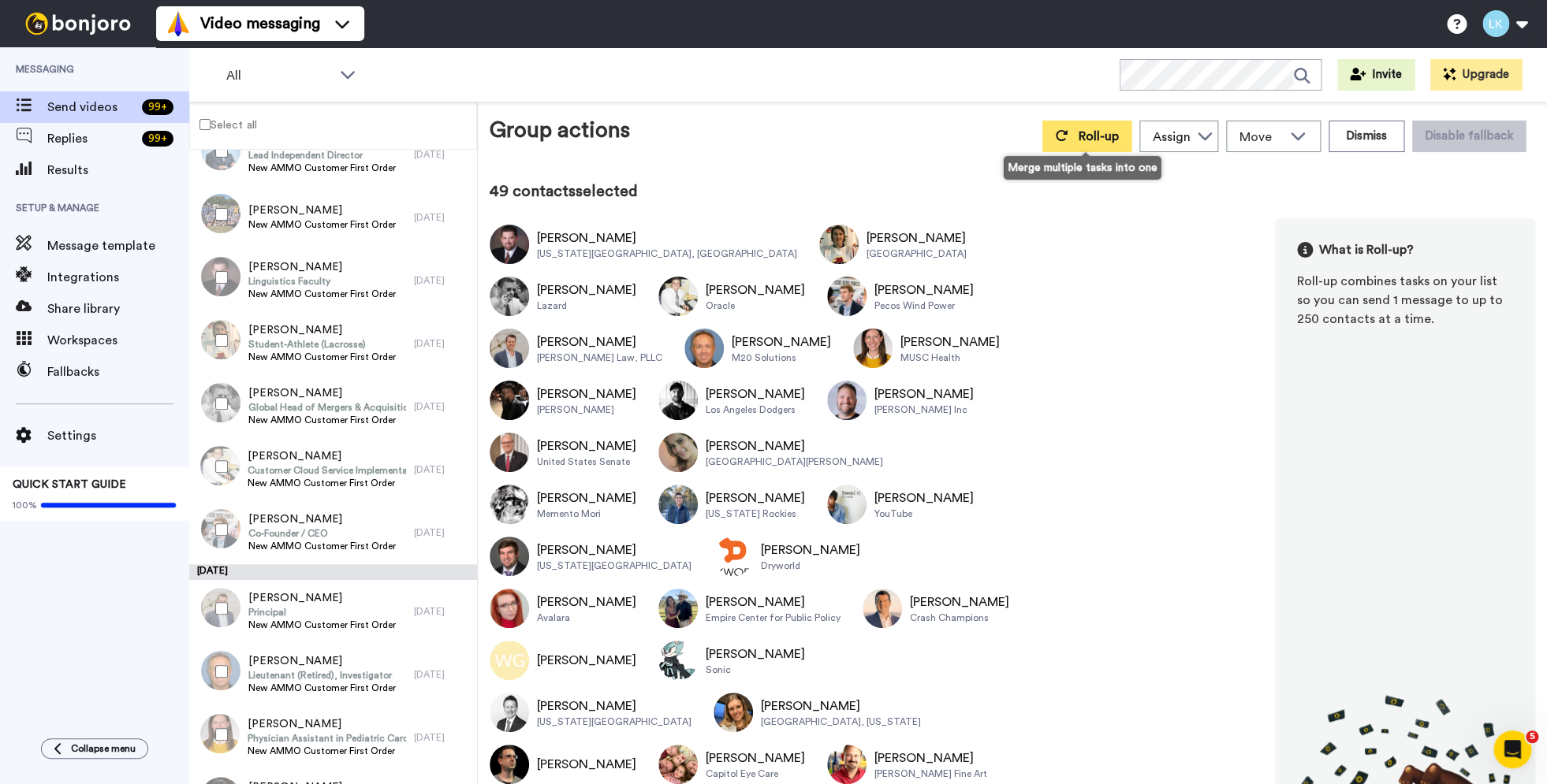
click at [1086, 139] on span "Roll-up" at bounding box center [1098, 137] width 40 height 13
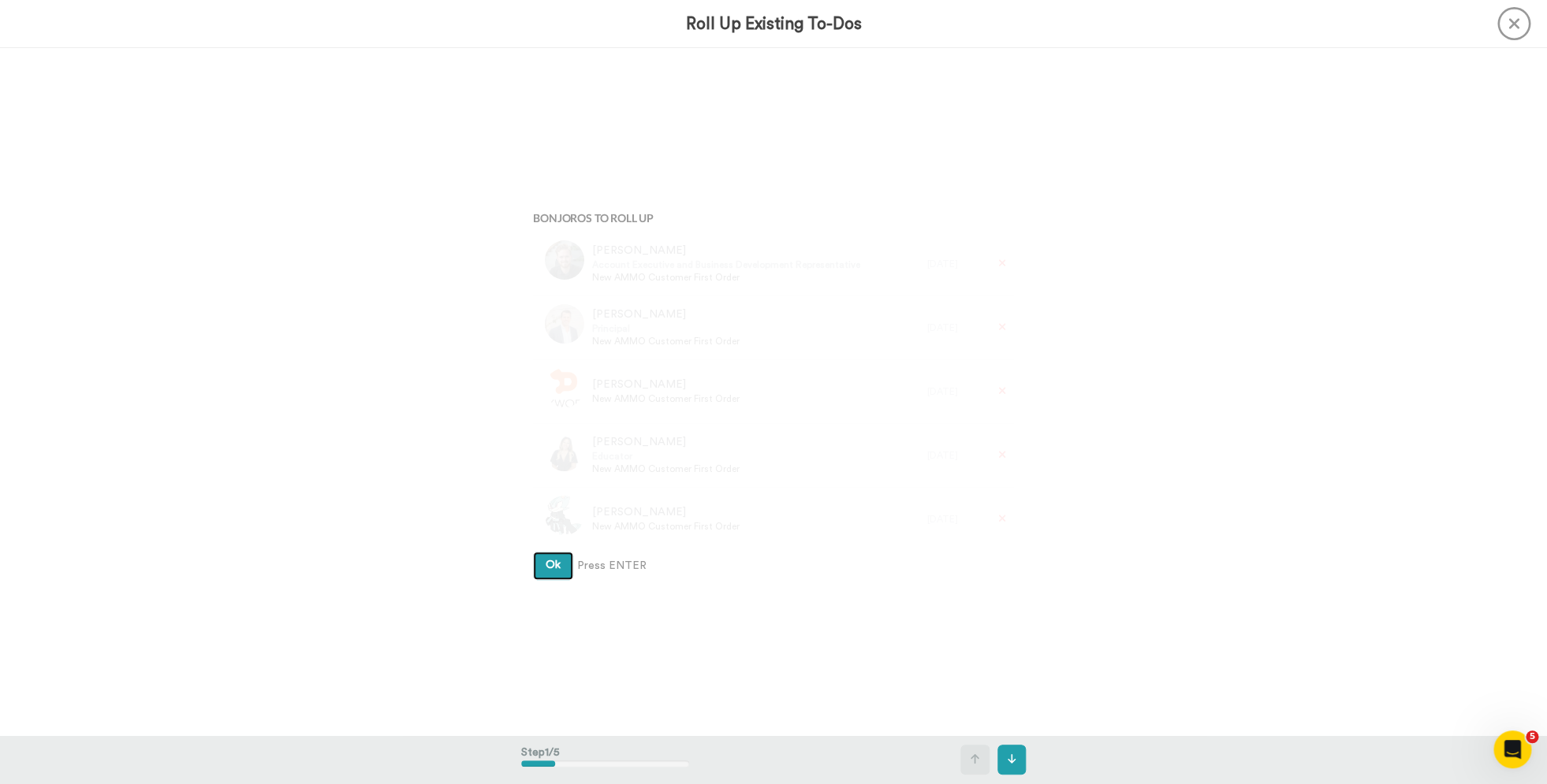
scroll to position [1, 0]
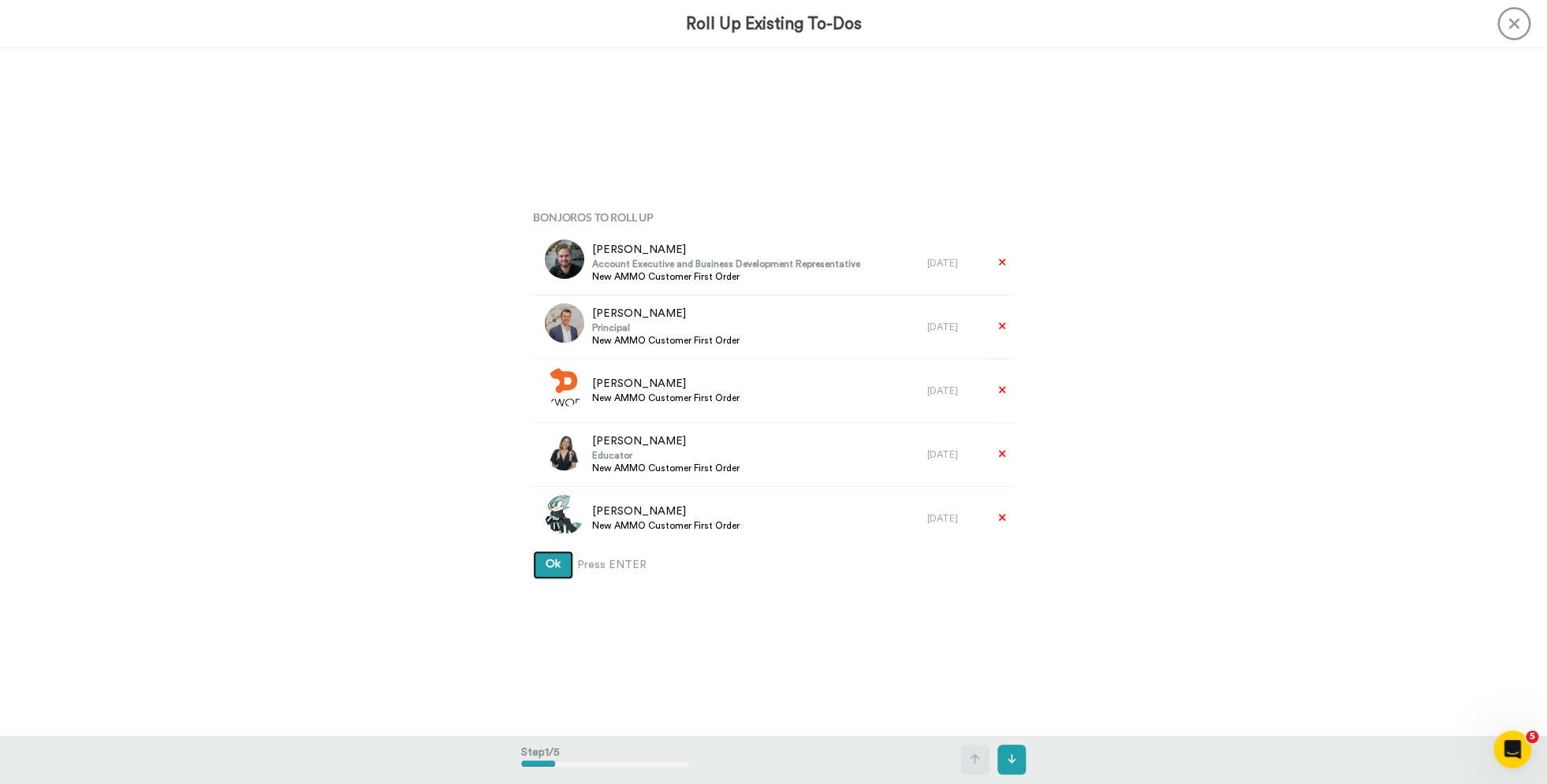
drag, startPoint x: 536, startPoint y: 567, endPoint x: 552, endPoint y: 558, distance: 18.4
click at [537, 565] on button "Ok" at bounding box center [553, 564] width 40 height 28
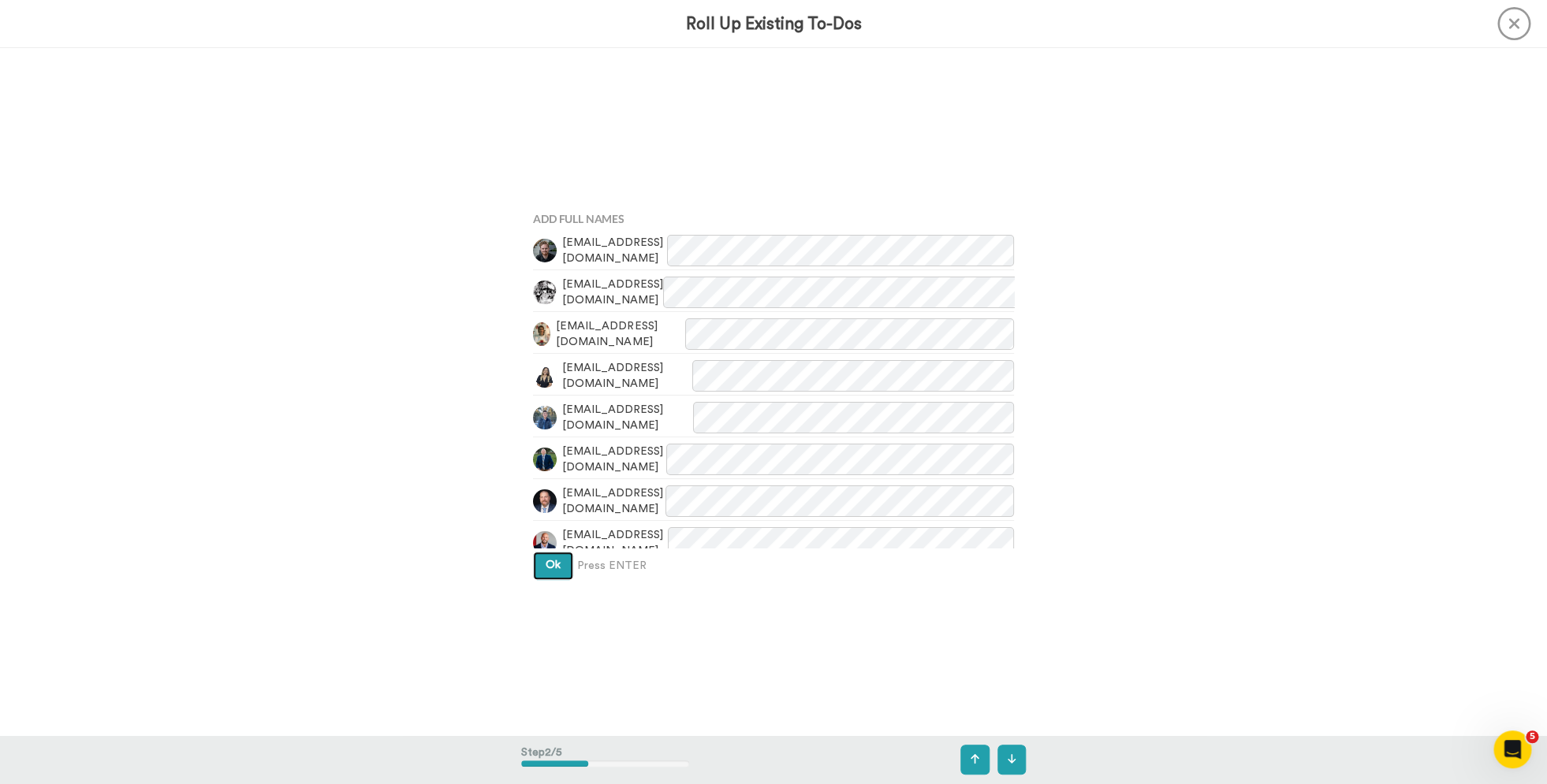
drag, startPoint x: 555, startPoint y: 571, endPoint x: 679, endPoint y: 526, distance: 131.9
click at [555, 572] on button "Ok" at bounding box center [553, 565] width 40 height 28
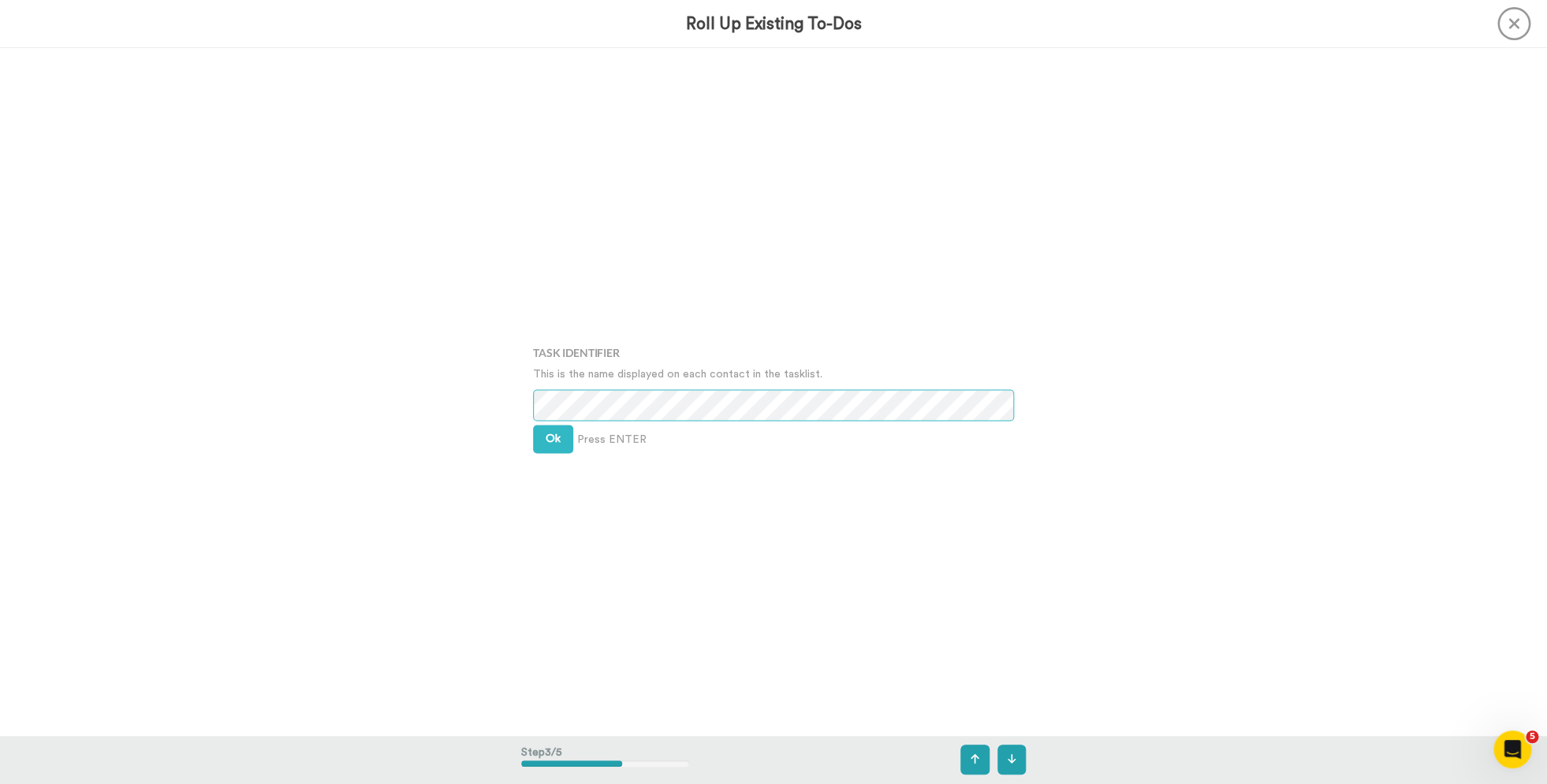
scroll to position [1374, 0]
click at [554, 435] on span "Ok" at bounding box center [553, 435] width 15 height 11
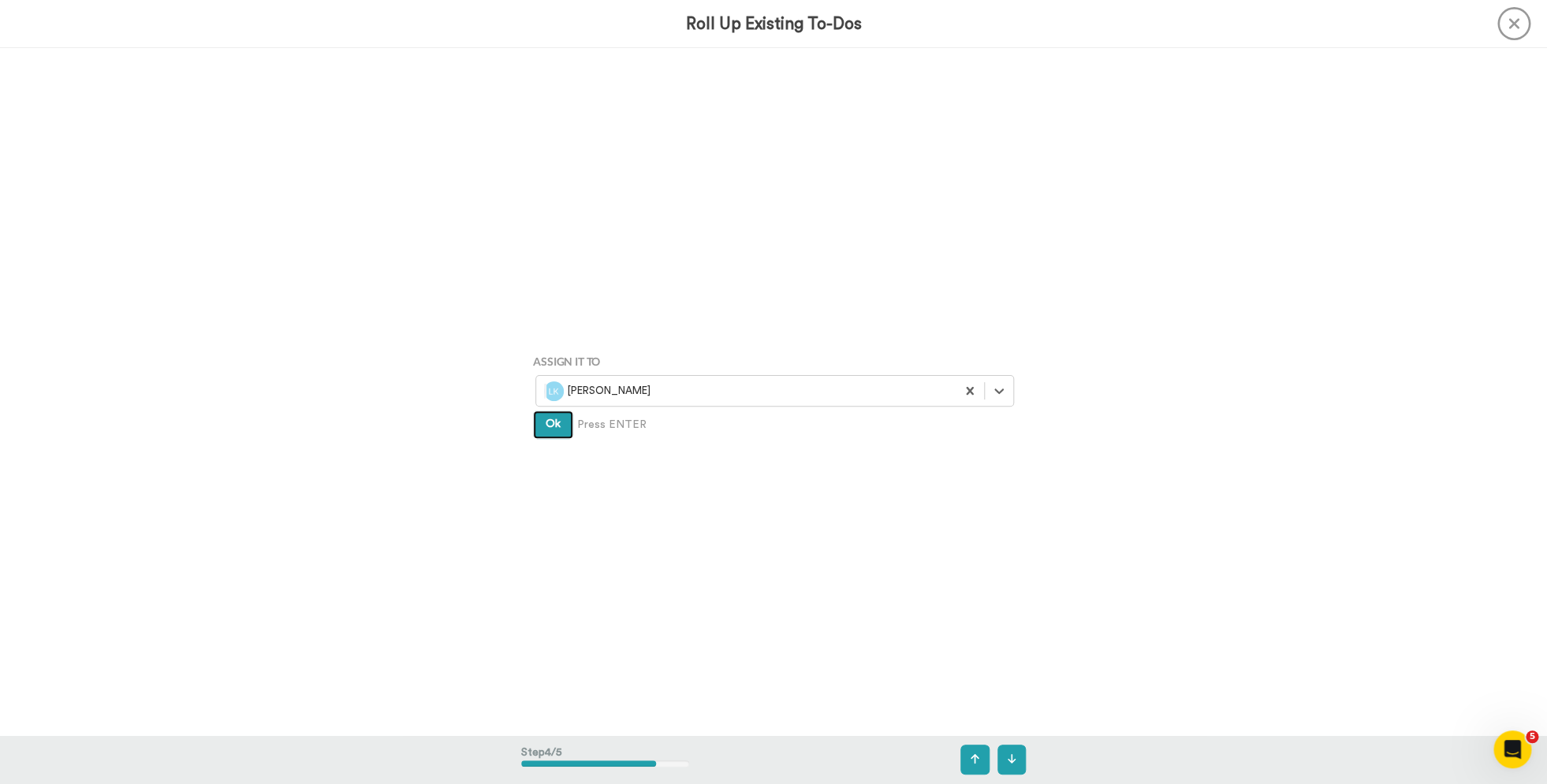
drag, startPoint x: 560, startPoint y: 420, endPoint x: 706, endPoint y: 411, distance: 146.3
click at [562, 419] on button "Ok" at bounding box center [553, 424] width 40 height 28
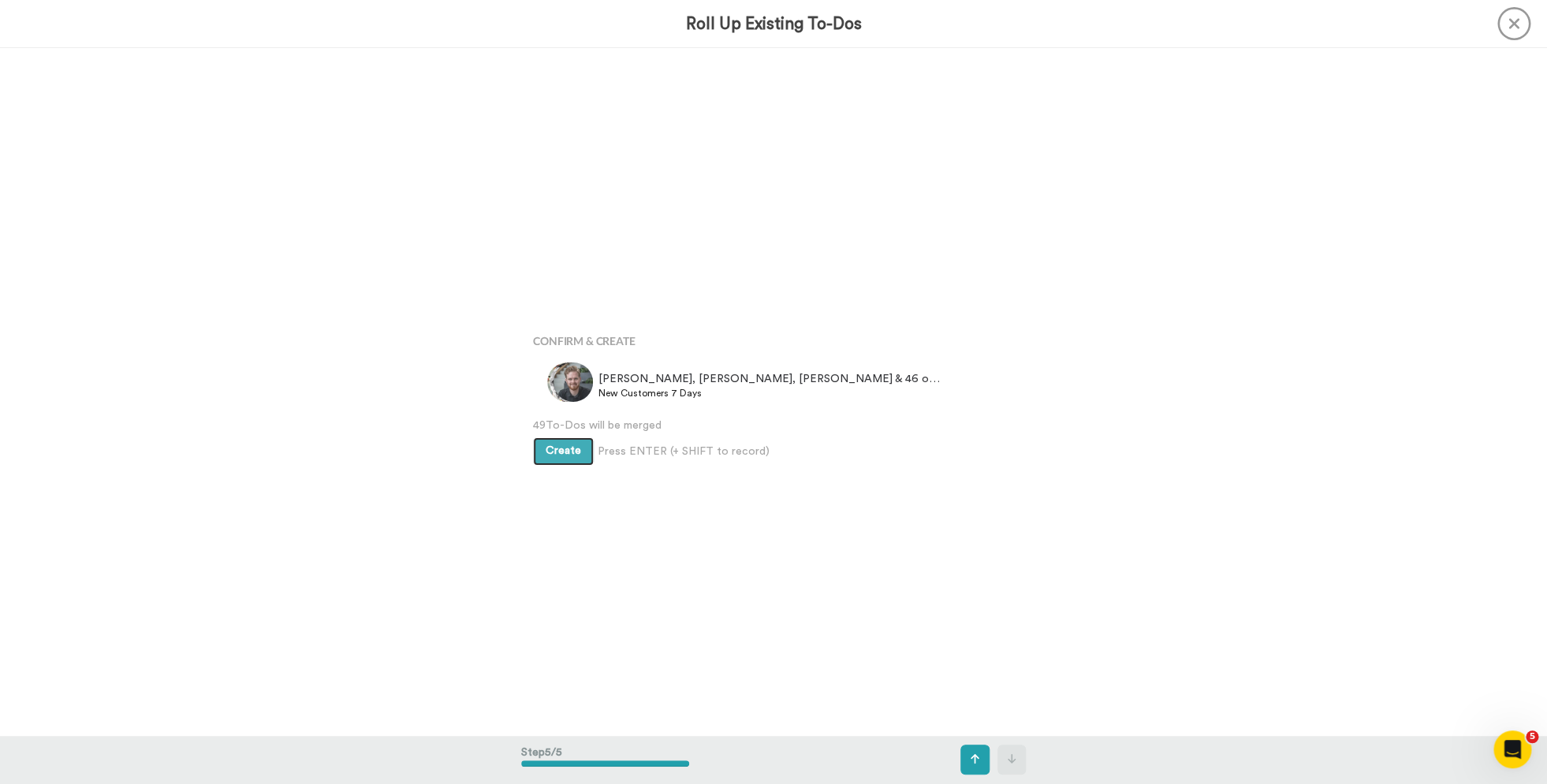
scroll to position [2748, 0]
click at [589, 450] on button "Create" at bounding box center [563, 448] width 61 height 28
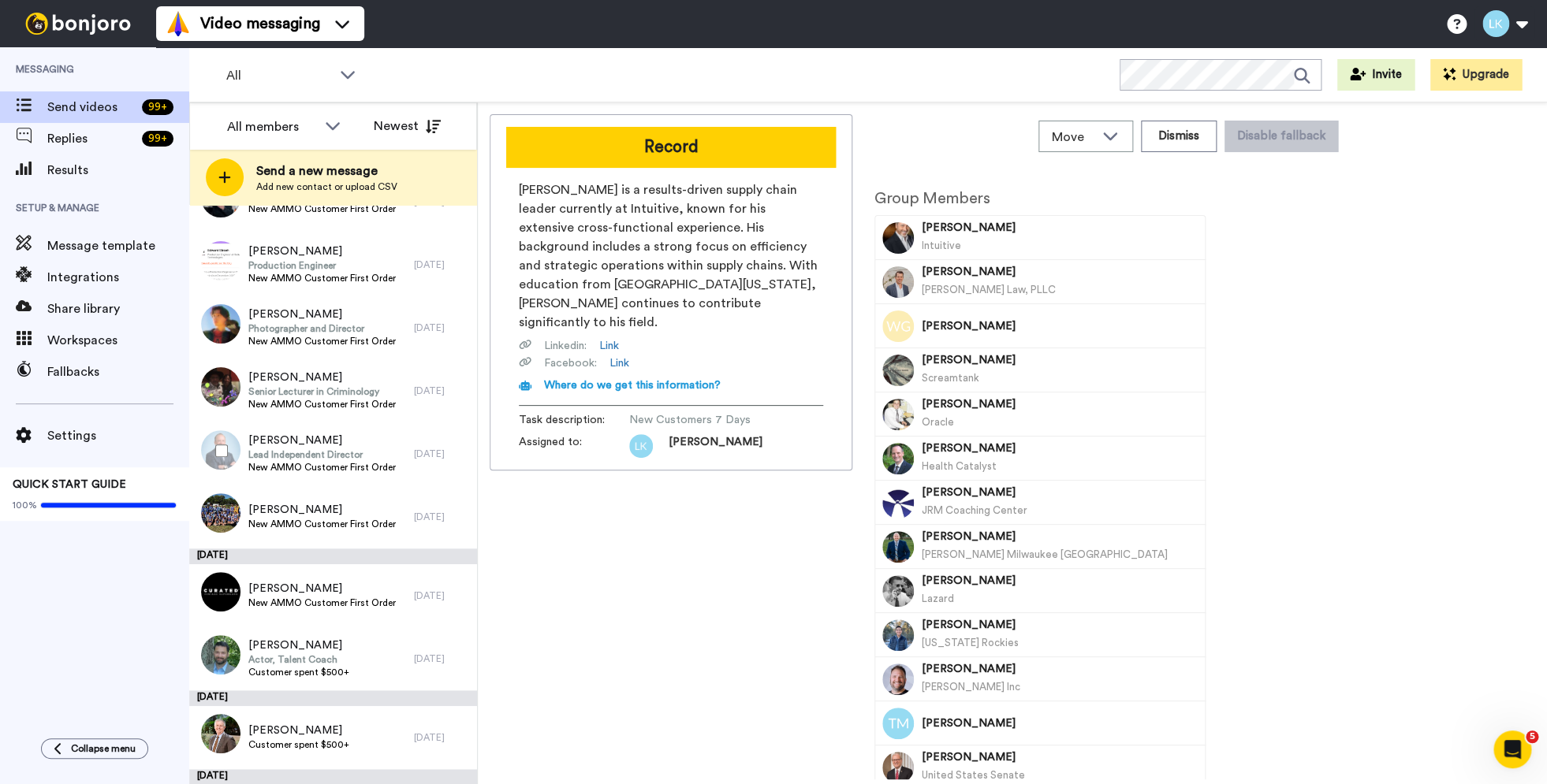
scroll to position [4016, 0]
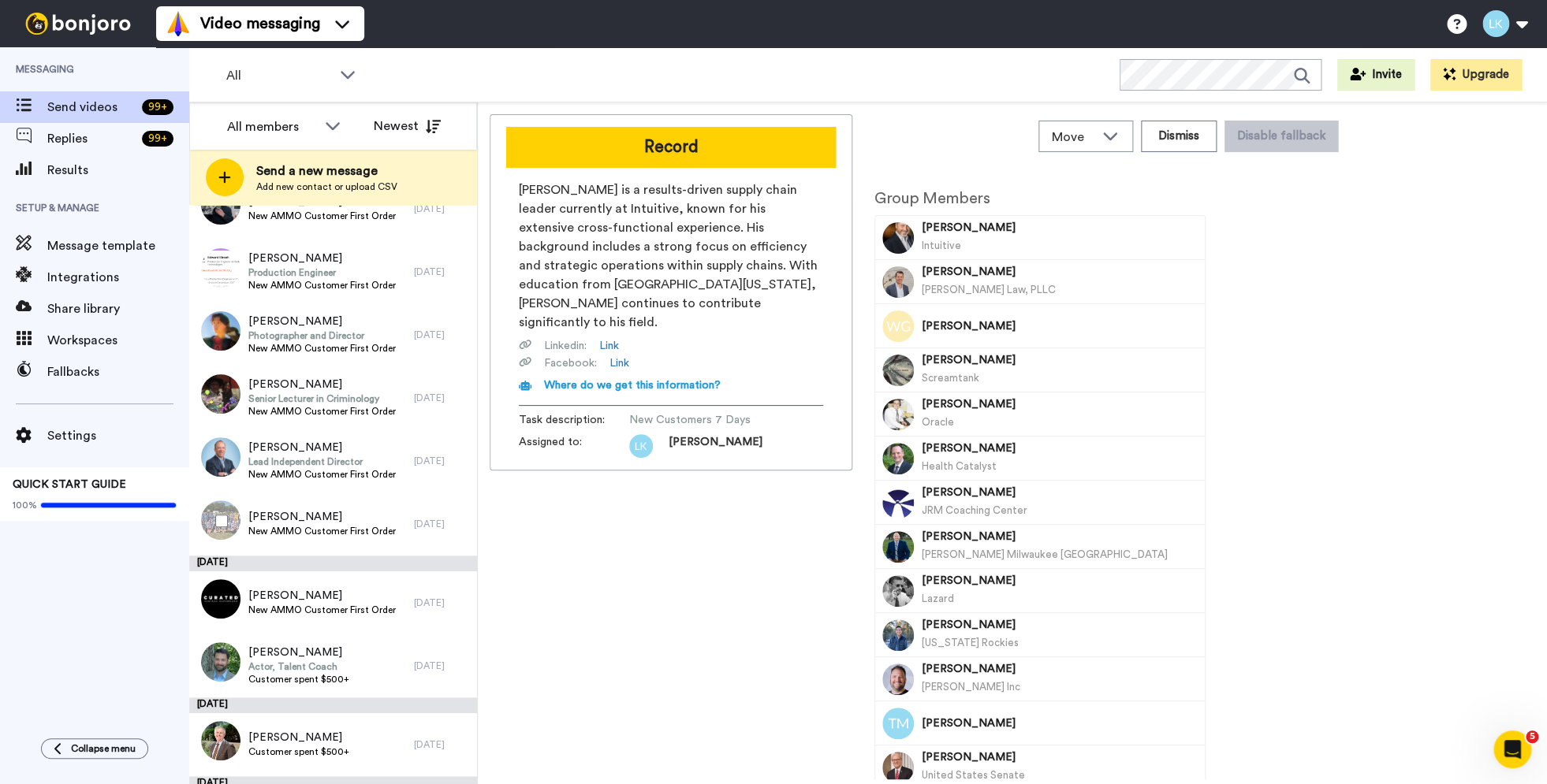
click at [212, 518] on div at bounding box center [218, 521] width 57 height 55
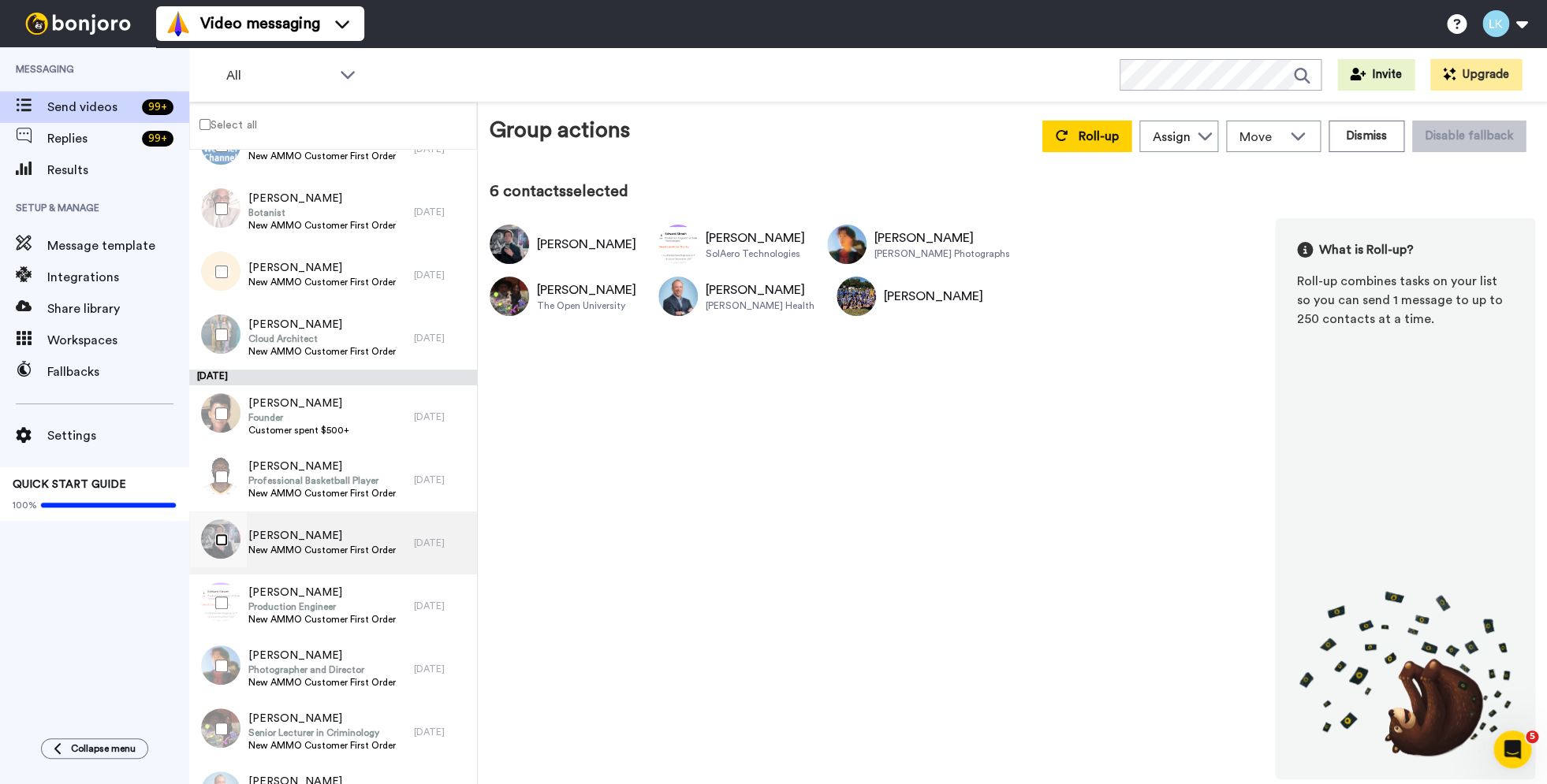
scroll to position [3625, 0]
click at [228, 477] on div at bounding box center [218, 477] width 57 height 55
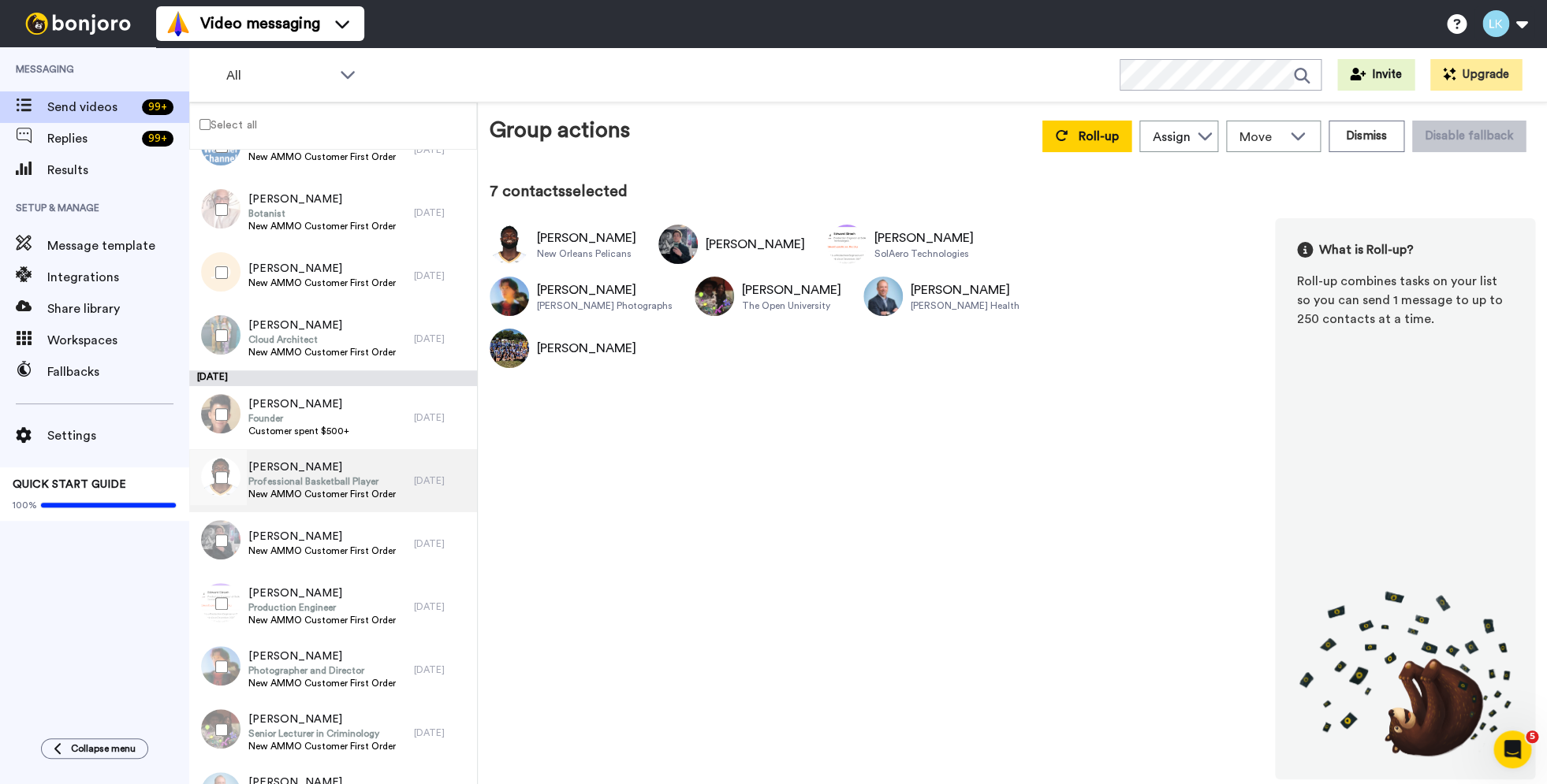
click at [321, 477] on span "Professional Basketball Player" at bounding box center [322, 482] width 147 height 13
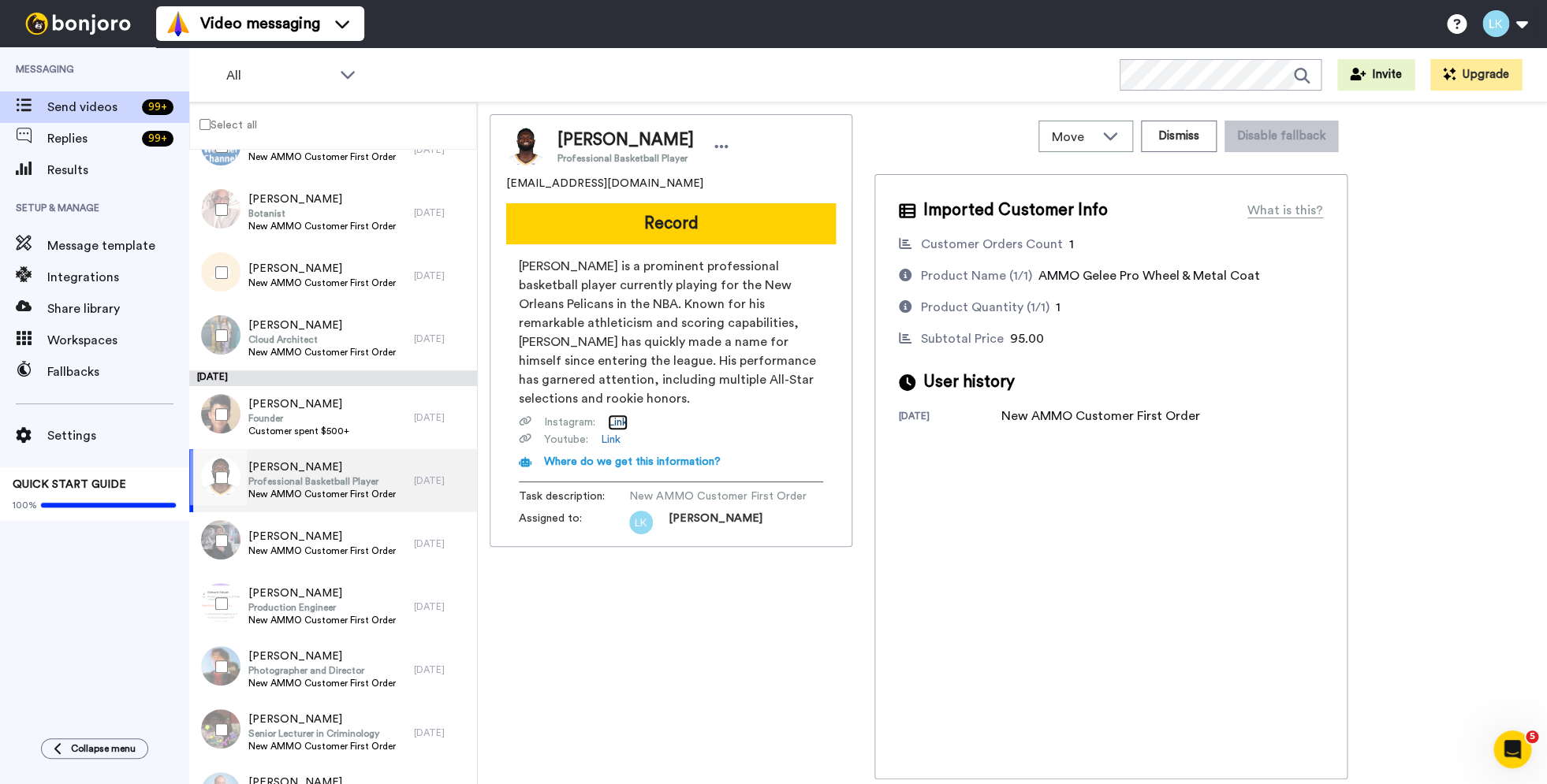
click at [617, 422] on link "Link" at bounding box center [618, 421] width 20 height 15
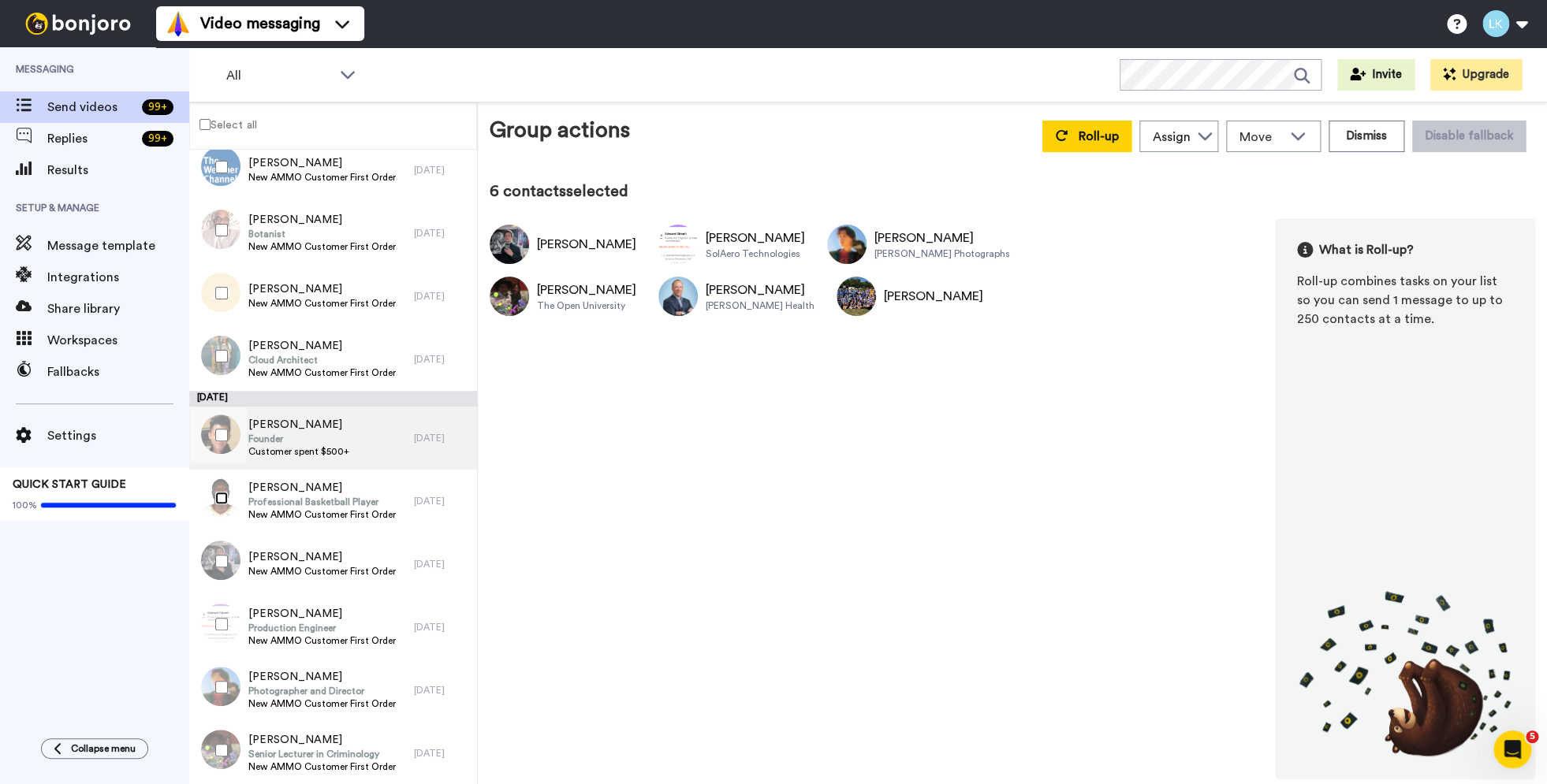
scroll to position [3587, 0]
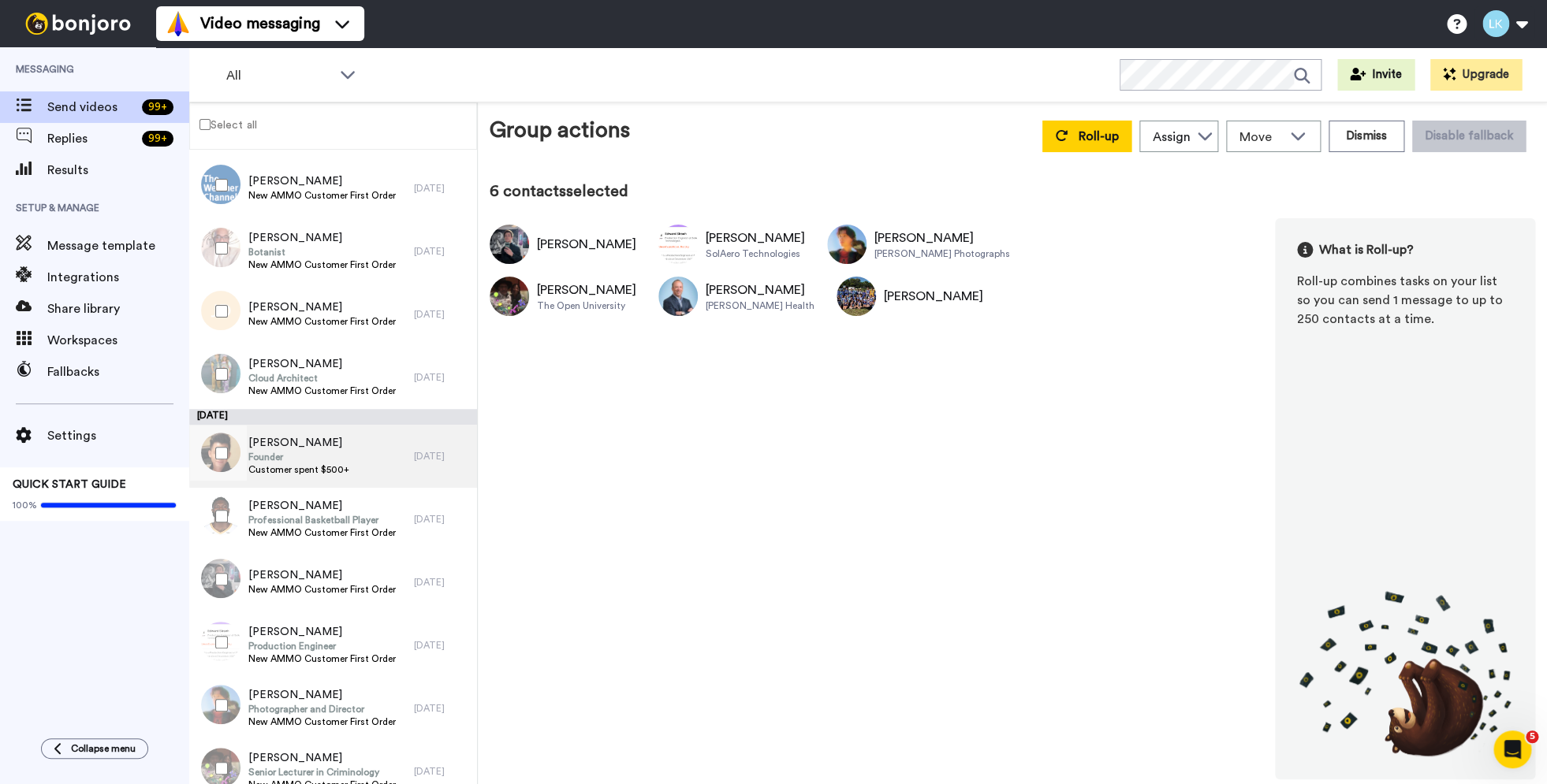
click at [295, 463] on span "Founder" at bounding box center [299, 458] width 101 height 13
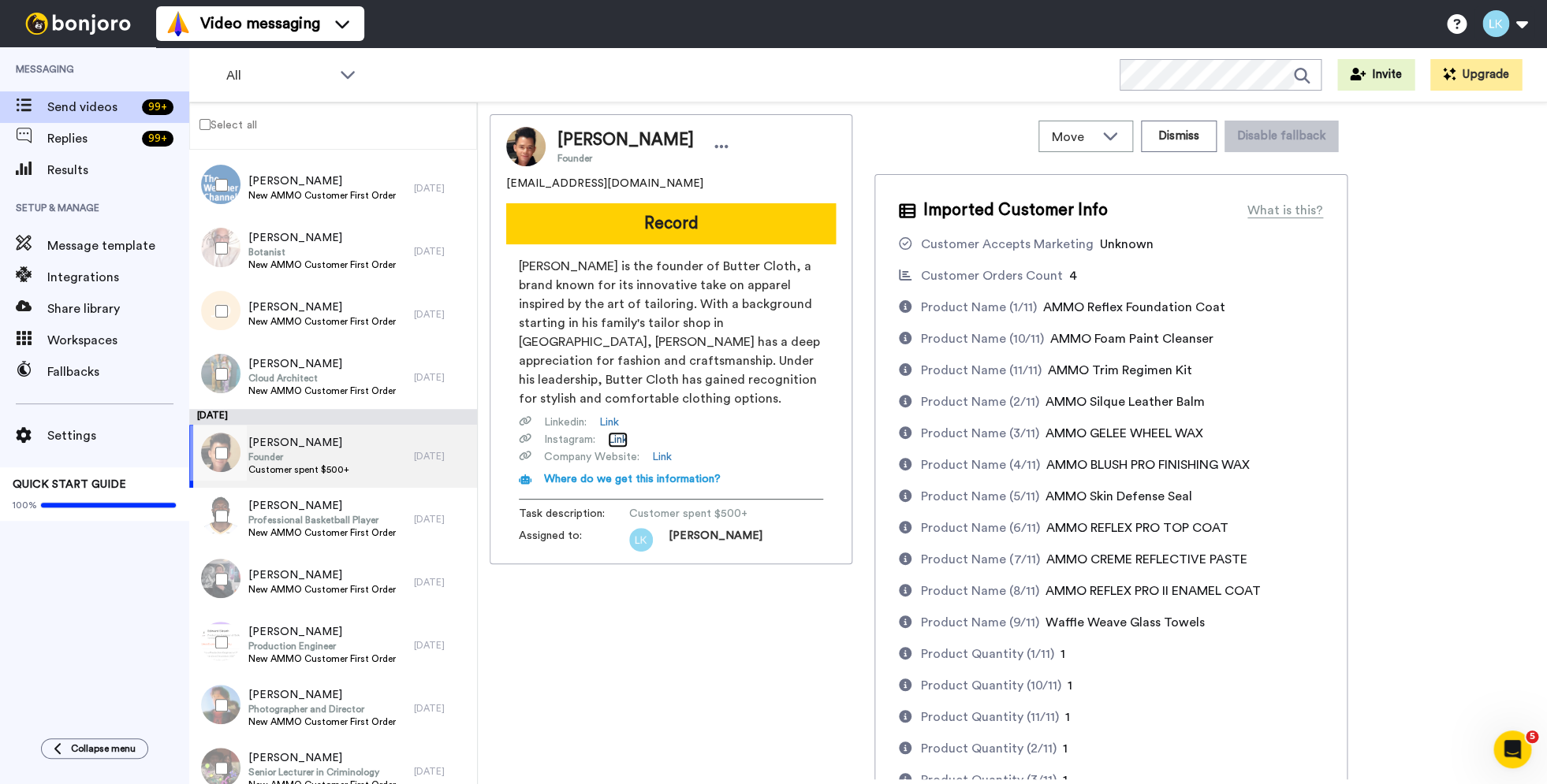
click at [624, 432] on link "Link" at bounding box center [618, 439] width 20 height 15
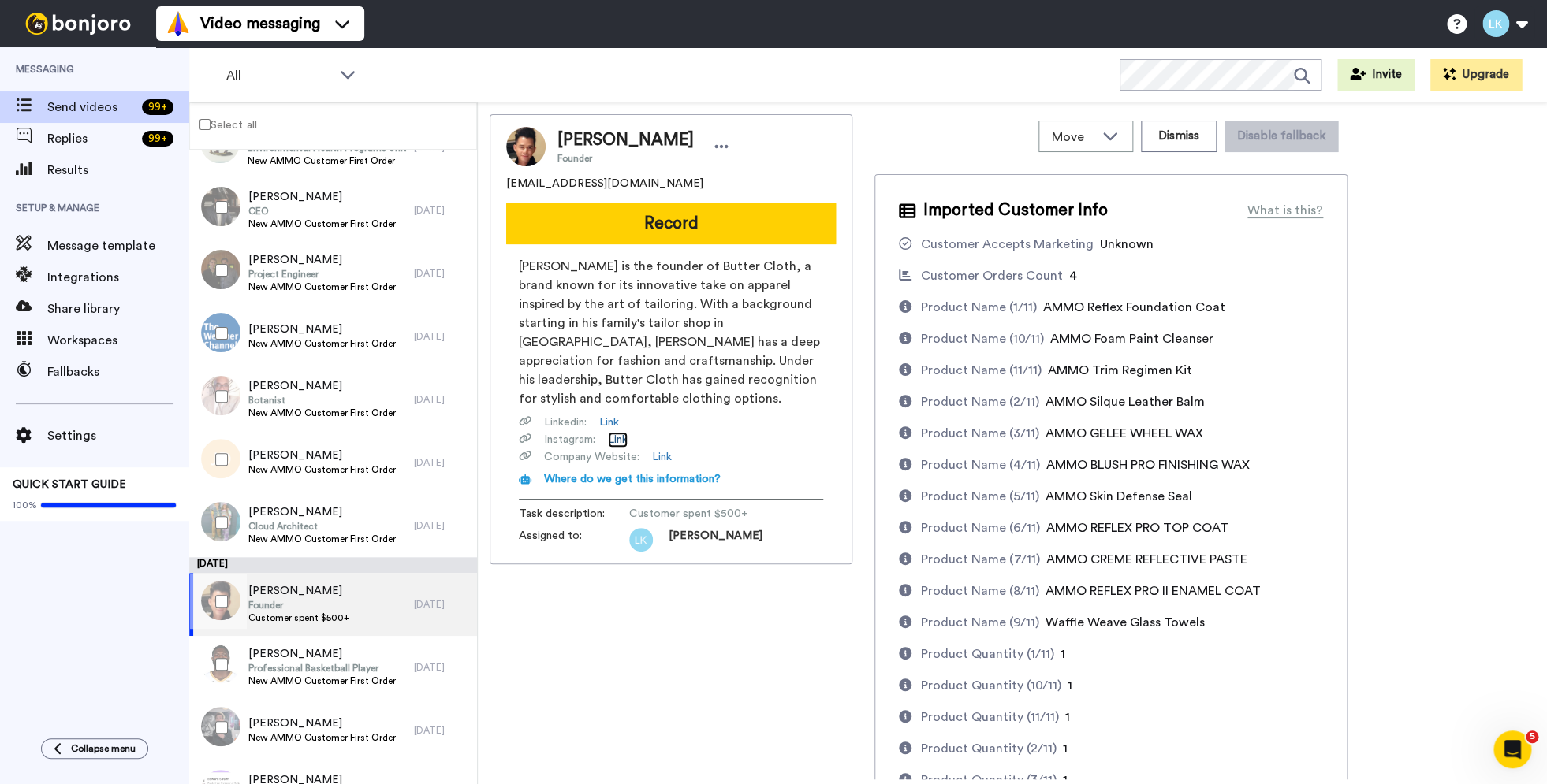
scroll to position [3425, 0]
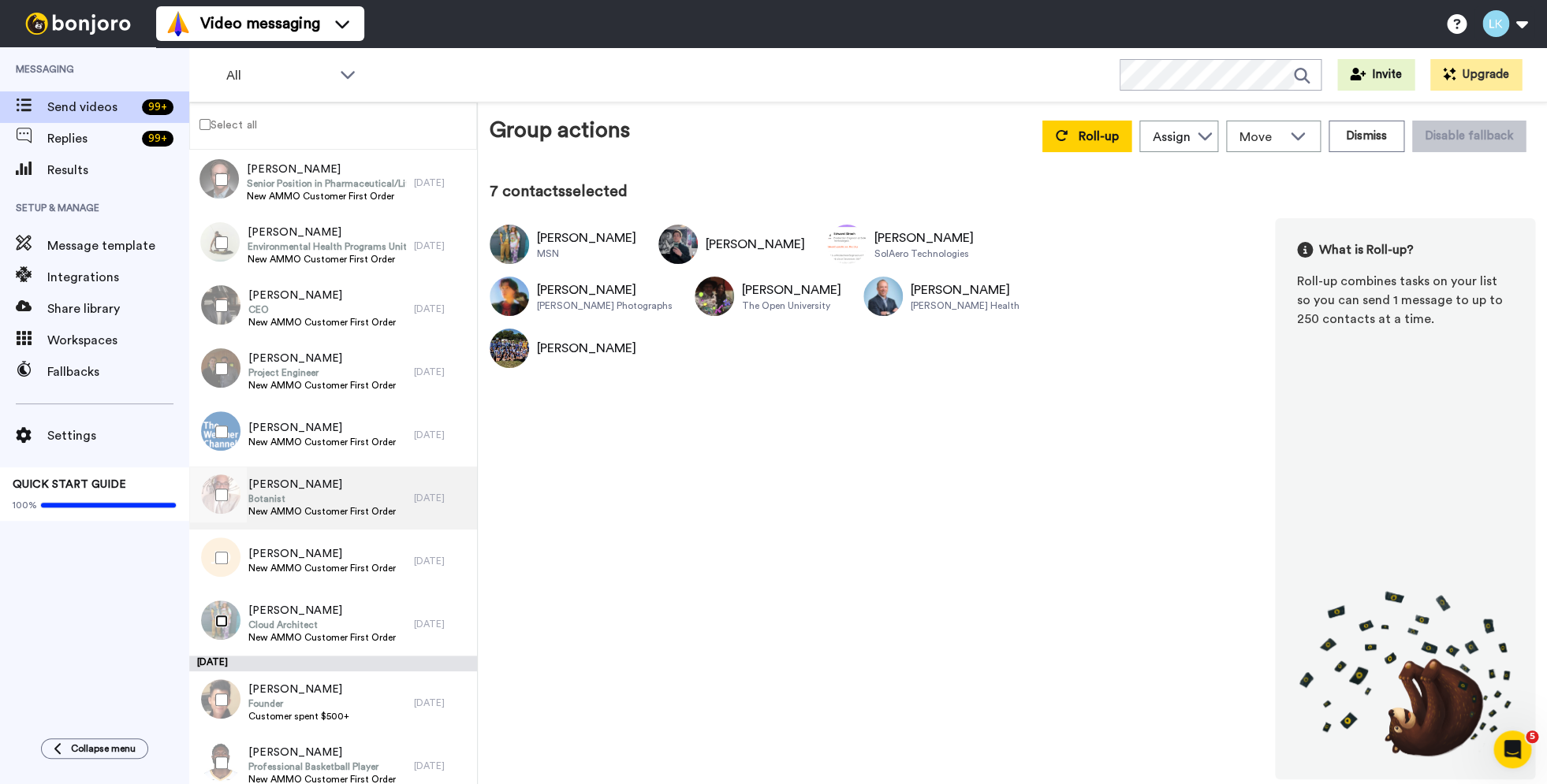
scroll to position [3339, 0]
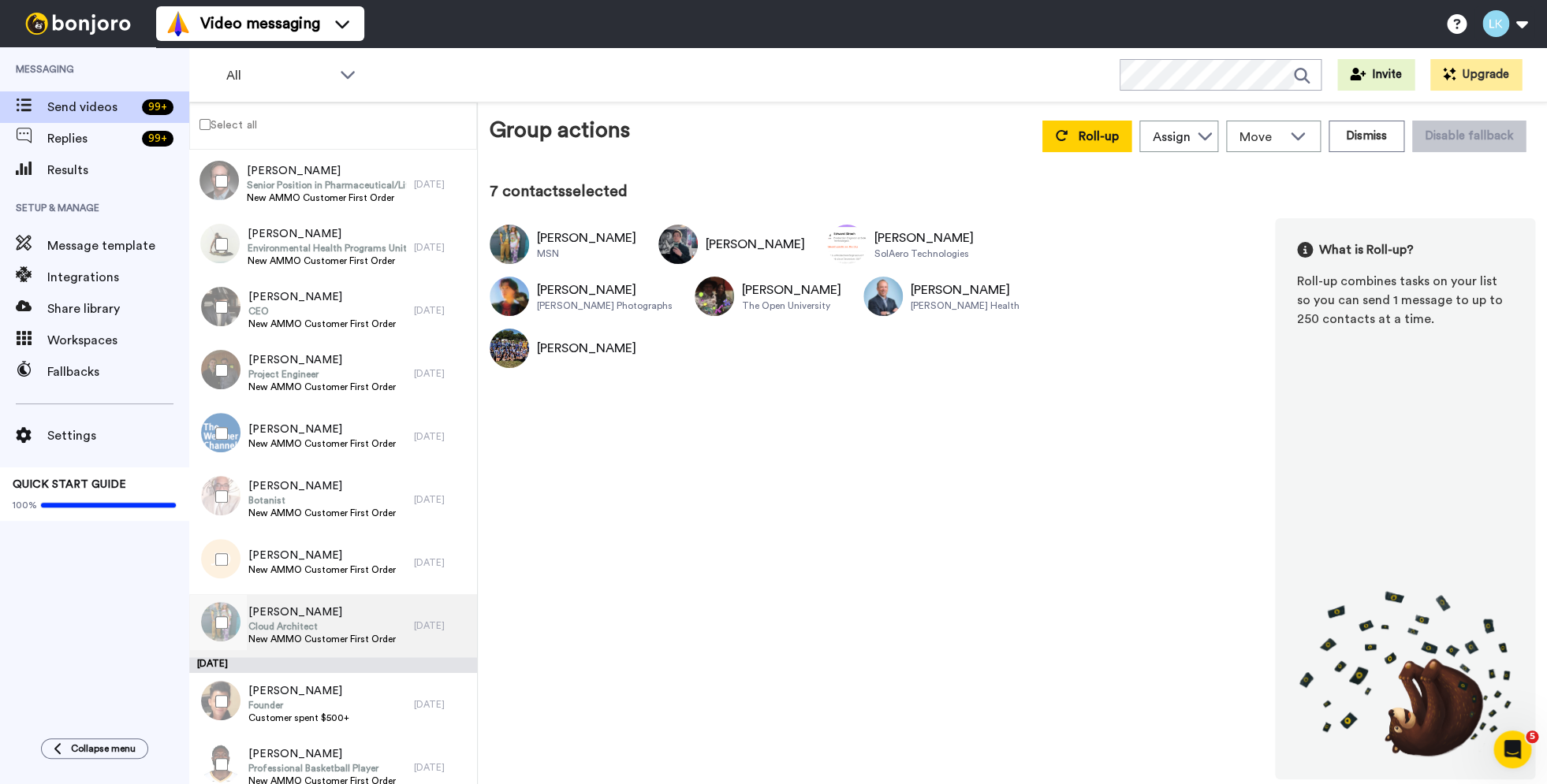
click at [352, 621] on span "Cloud Architect" at bounding box center [322, 627] width 147 height 13
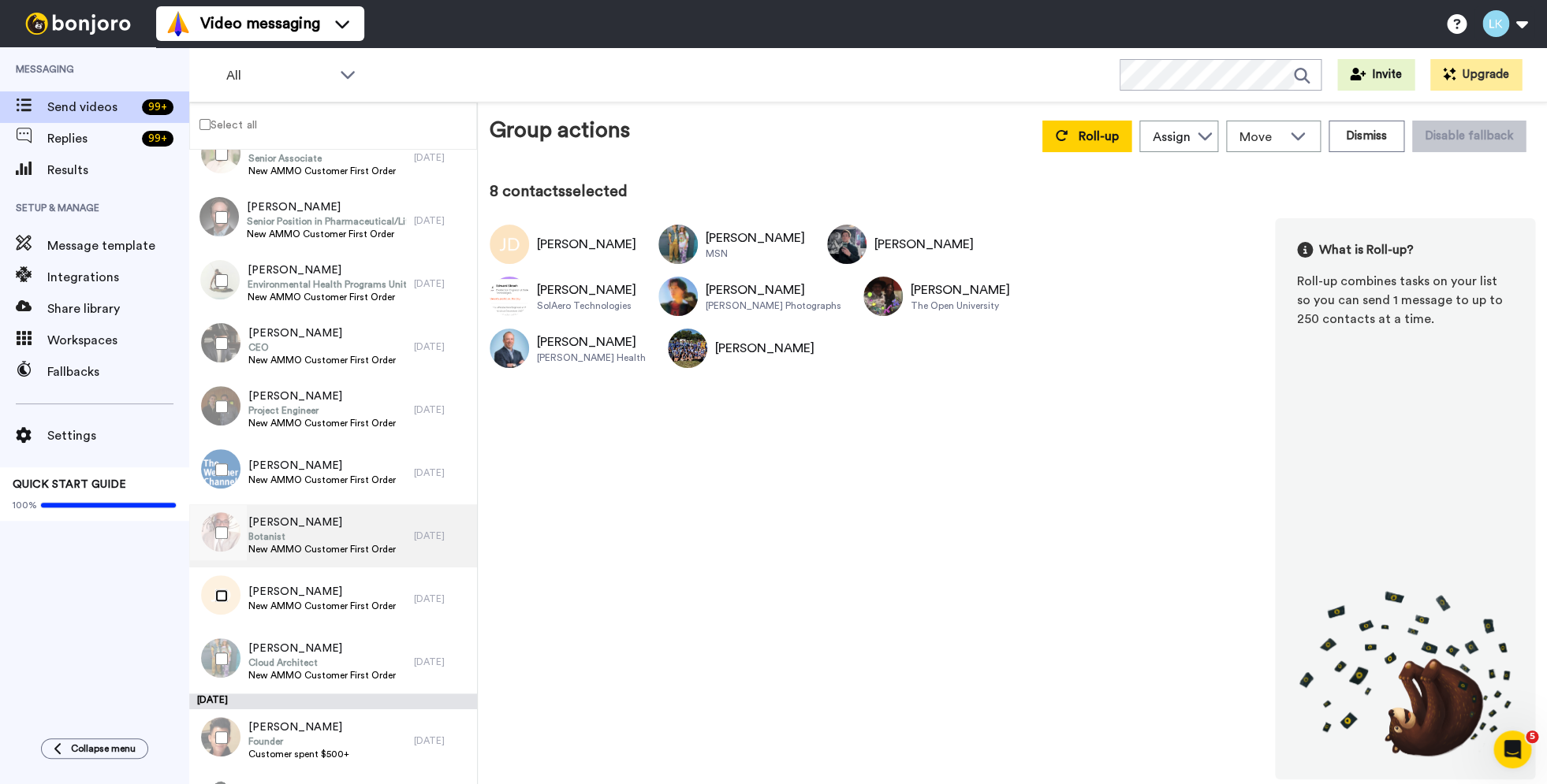
scroll to position [3286, 0]
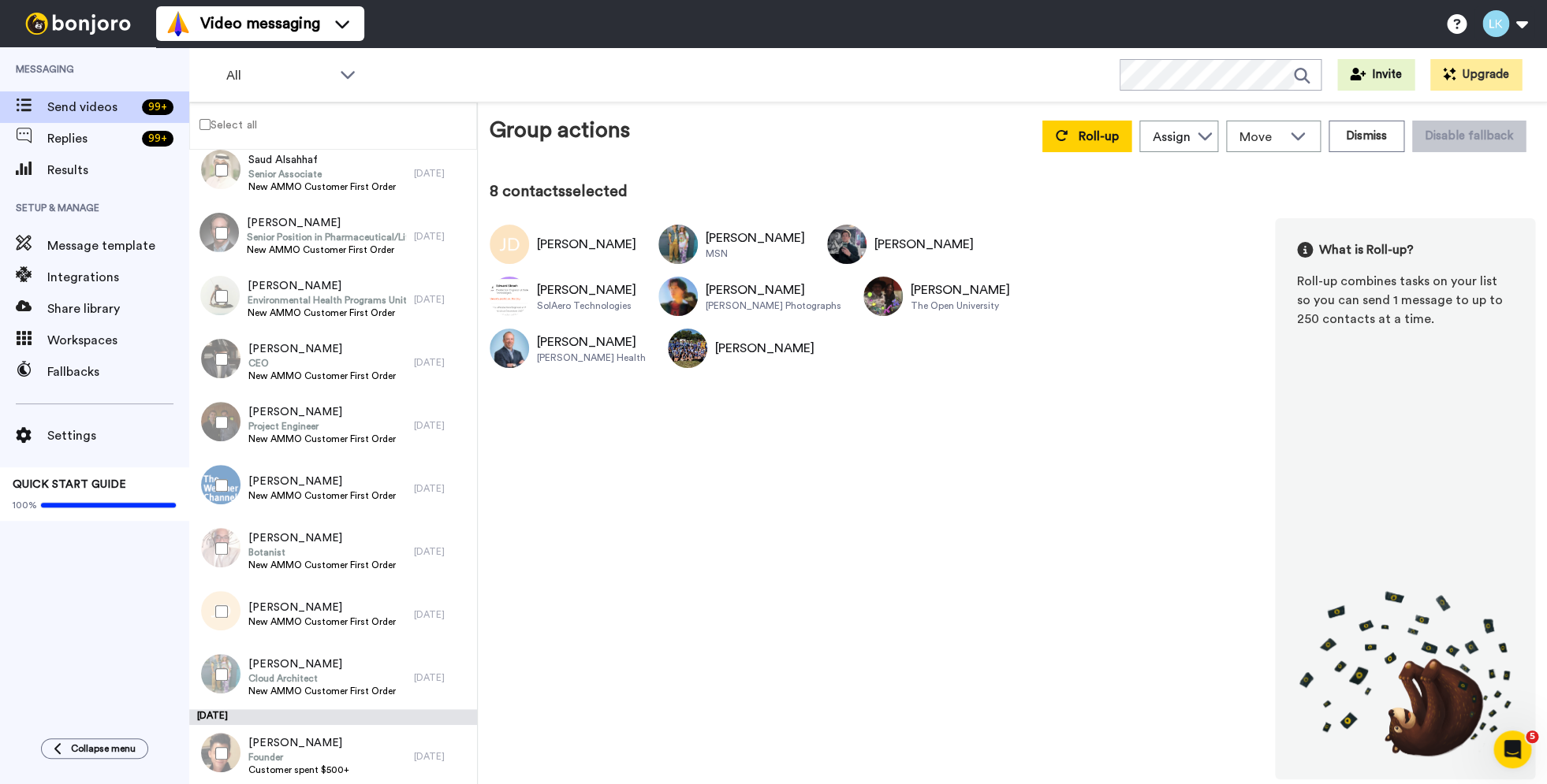
click at [229, 555] on div at bounding box center [218, 548] width 57 height 55
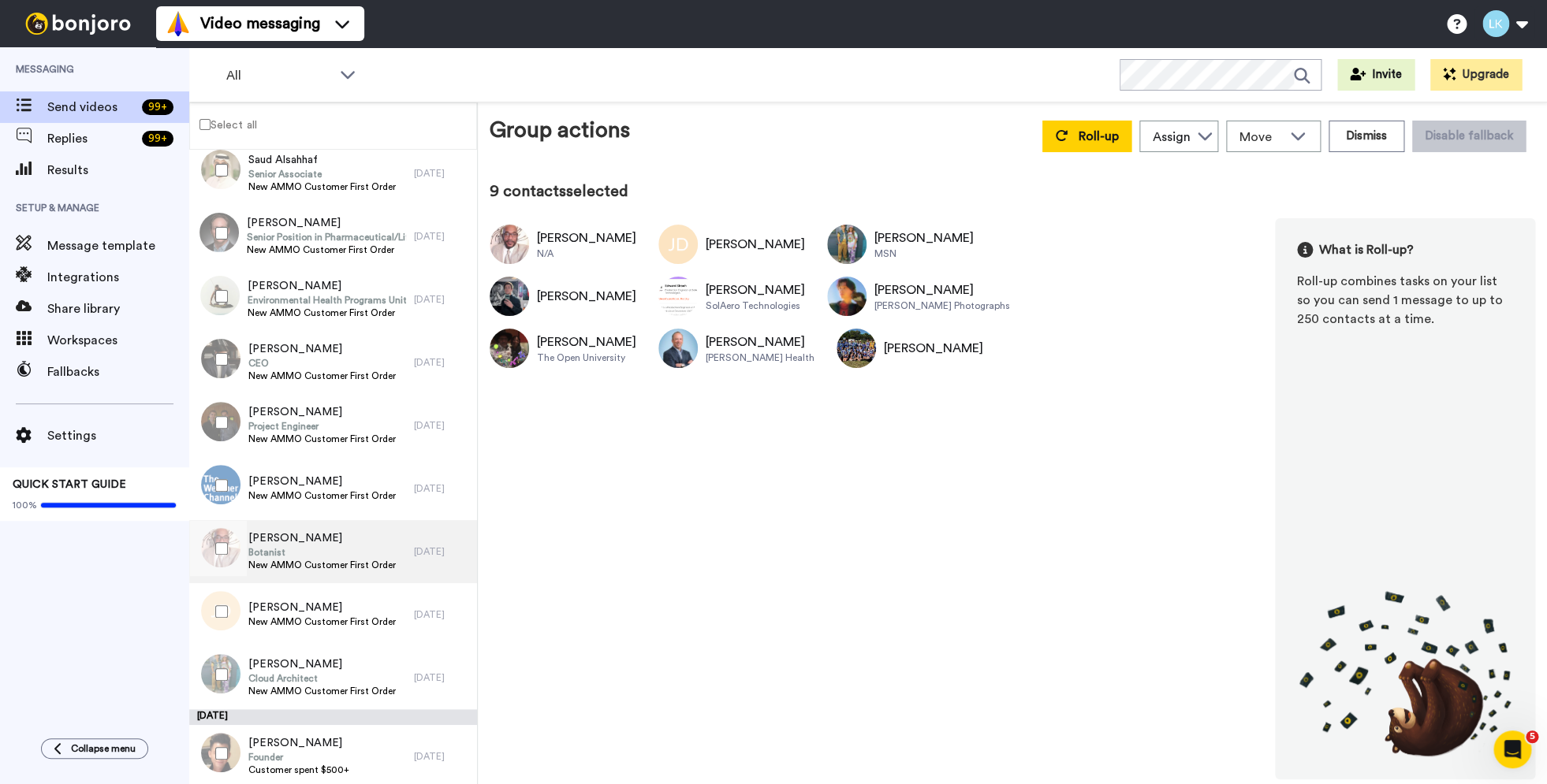
scroll to position [3227, 0]
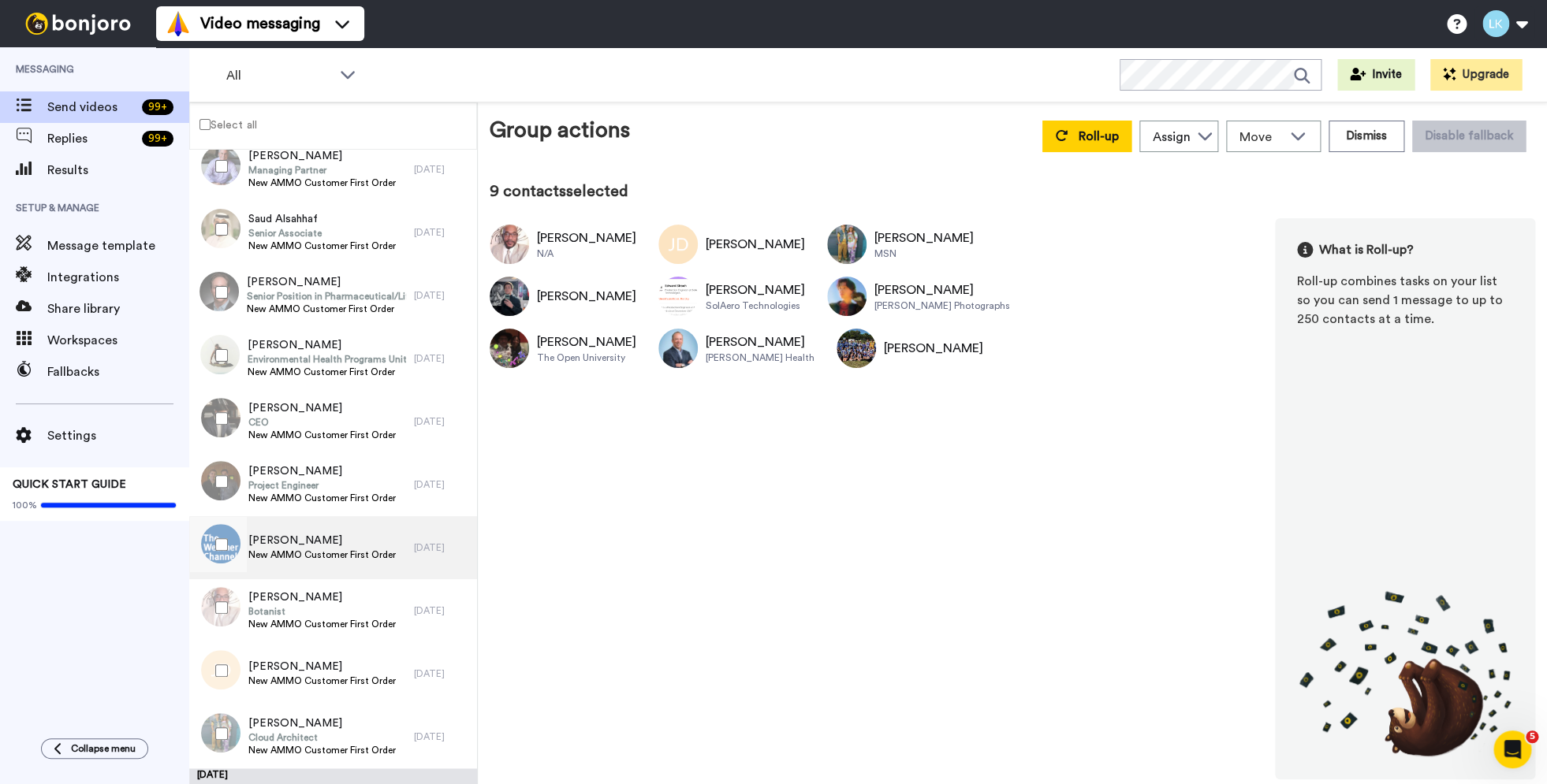
click at [323, 549] on span "[PERSON_NAME]" at bounding box center [322, 540] width 147 height 15
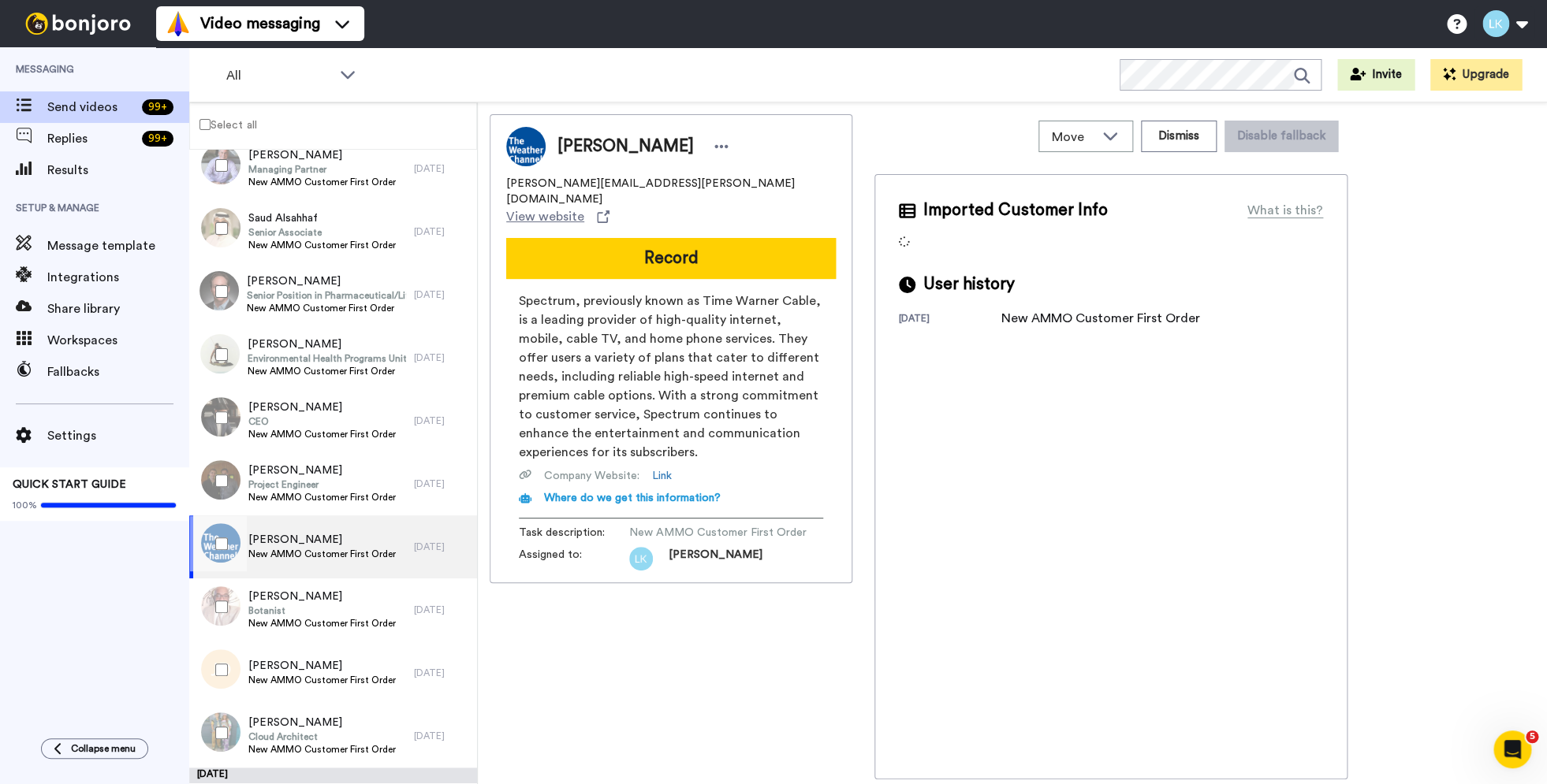
scroll to position [3229, 0]
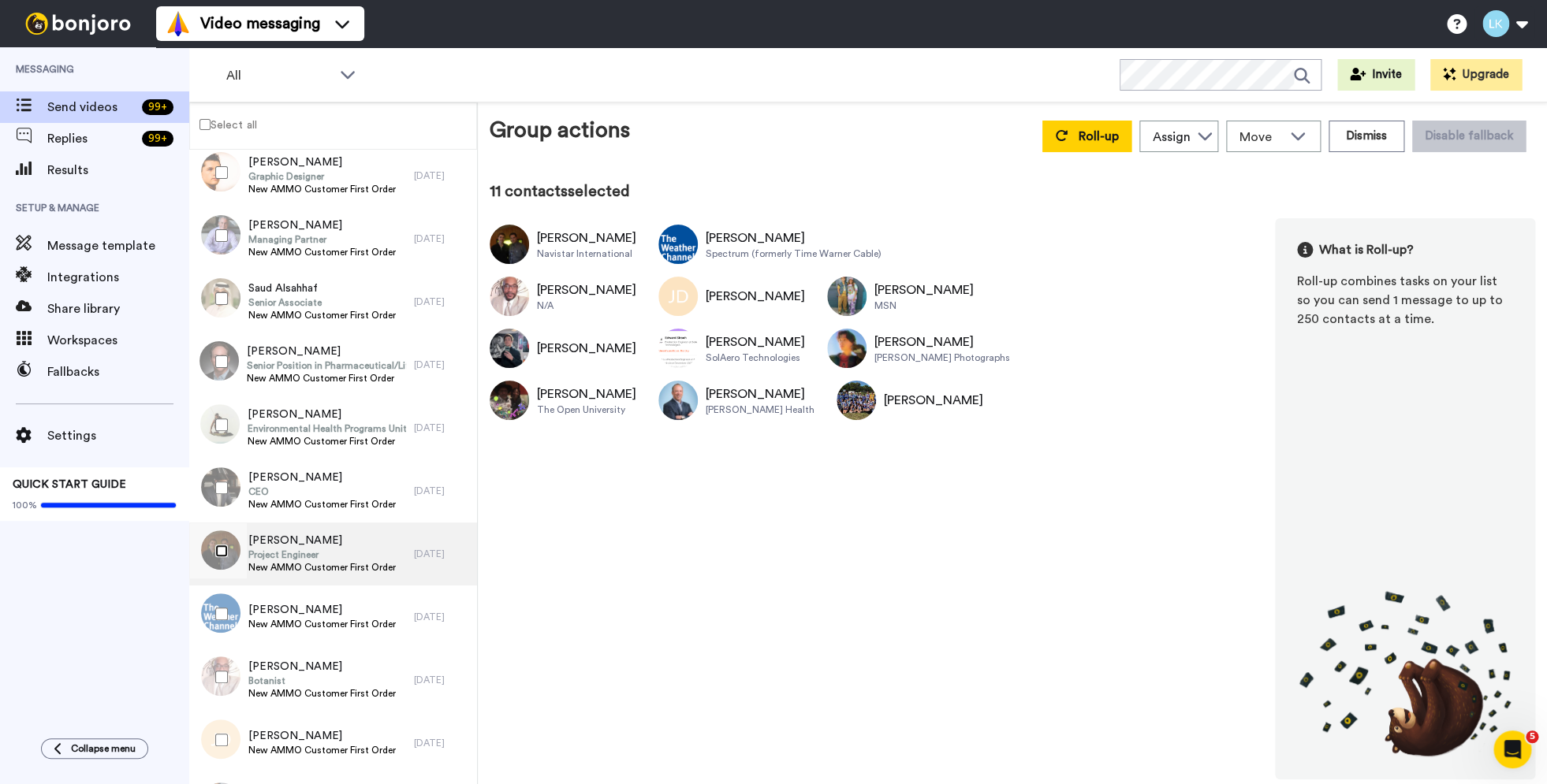
scroll to position [3124, 0]
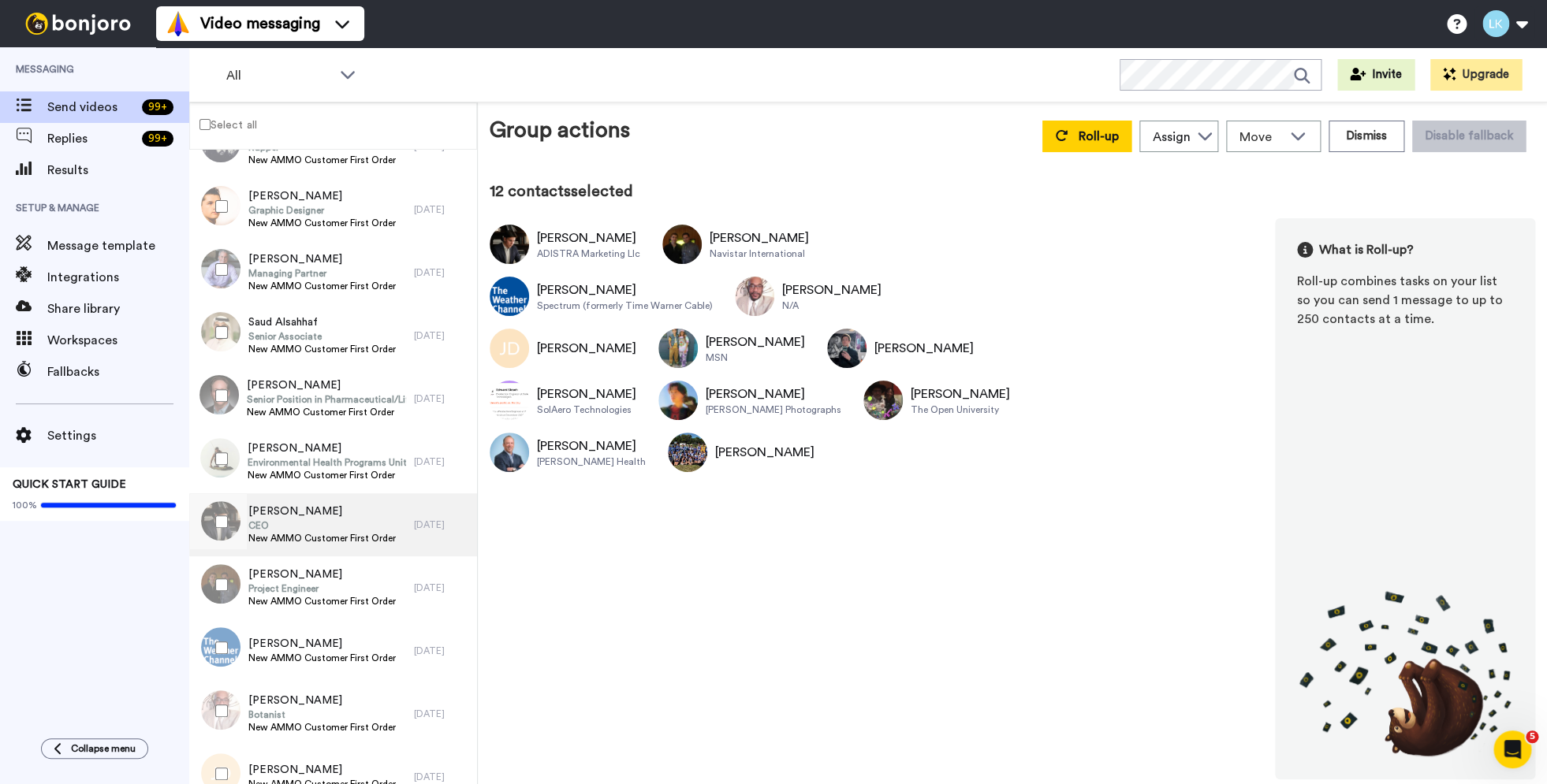
click at [310, 524] on span "CEO" at bounding box center [322, 525] width 147 height 13
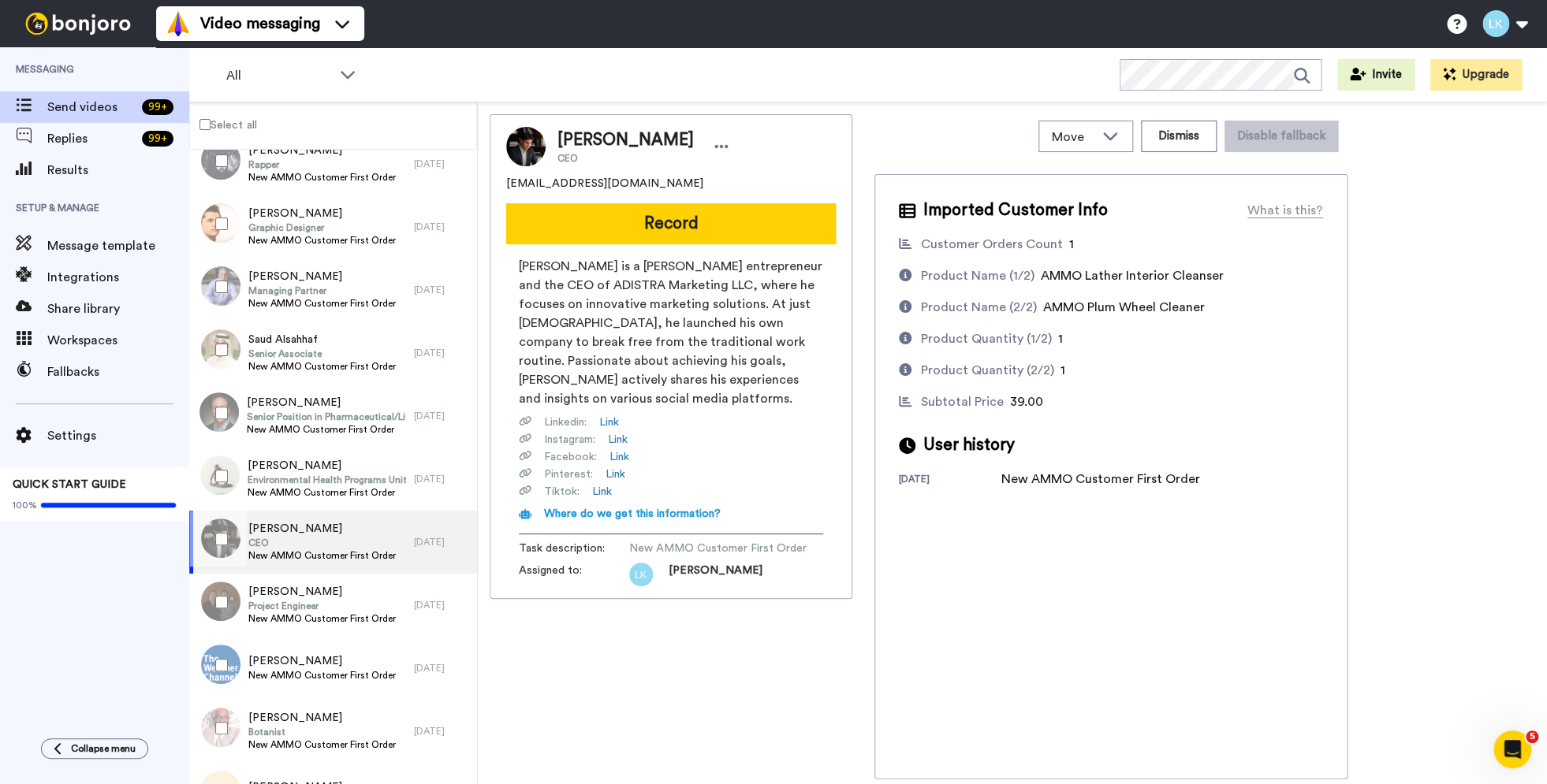
scroll to position [3100, 0]
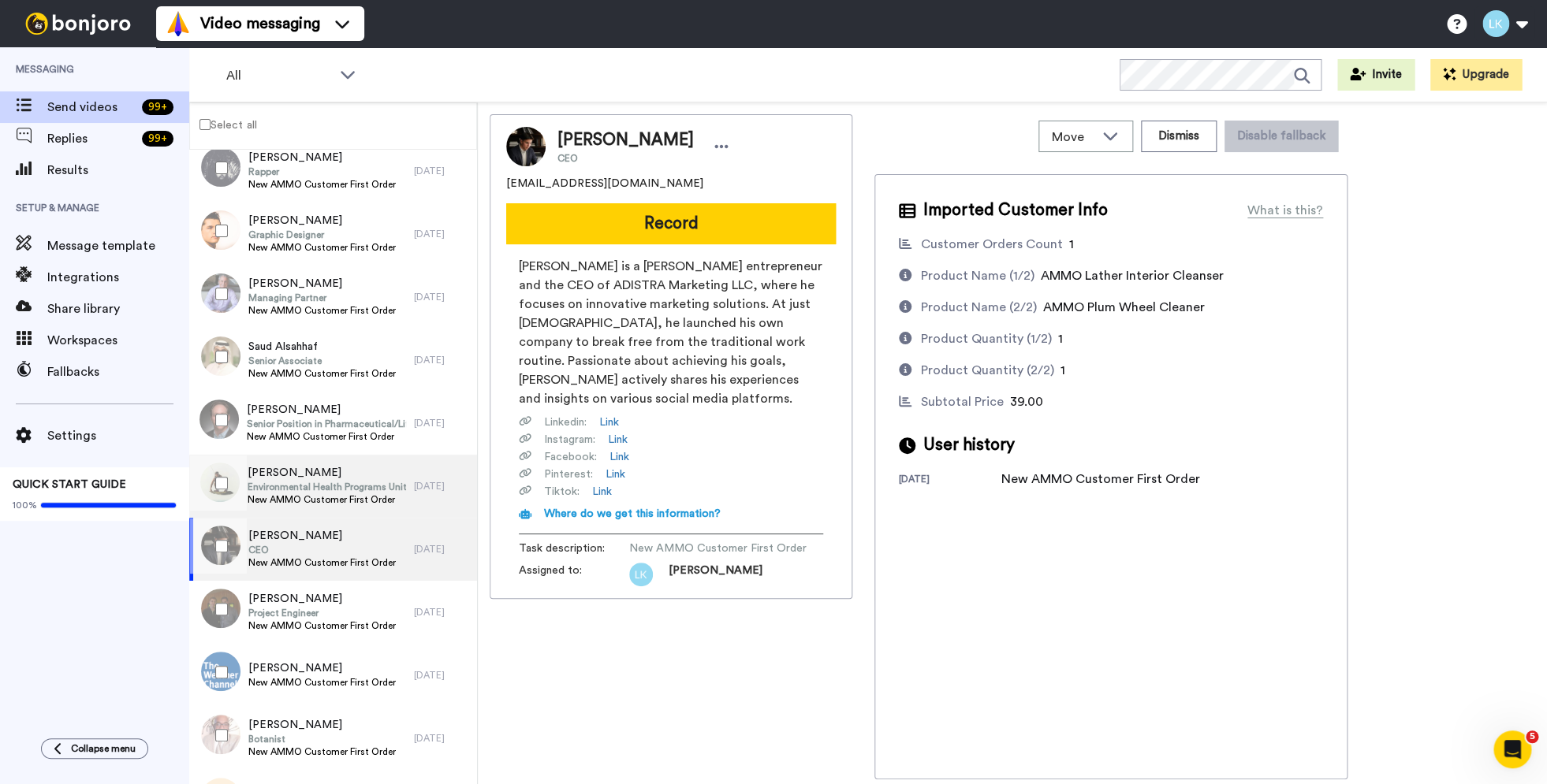
click at [321, 487] on span "Environmental Health Programs Unit Supervisor" at bounding box center [327, 487] width 158 height 13
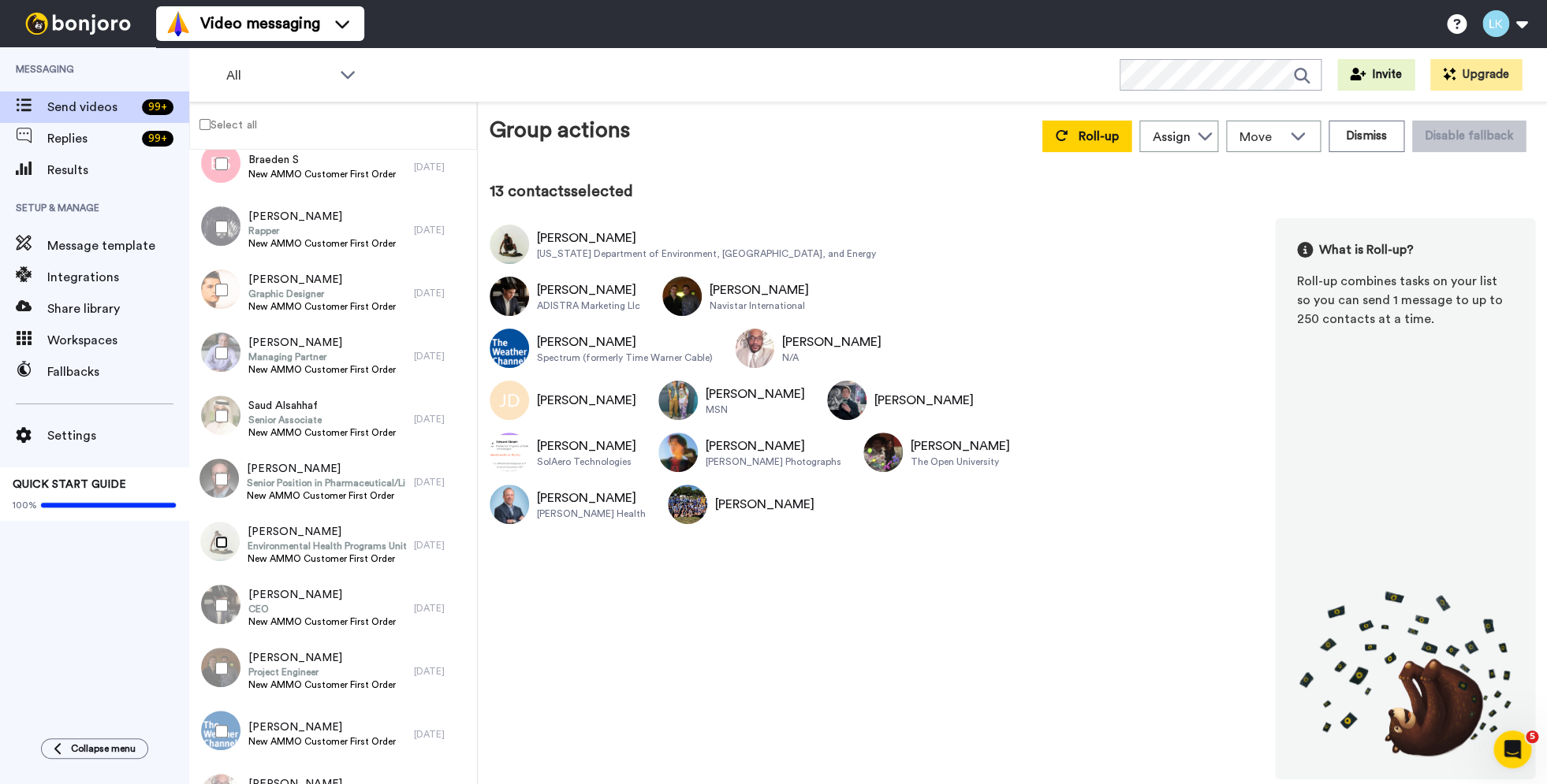
scroll to position [3042, 0]
click at [218, 486] on div at bounding box center [218, 477] width 57 height 55
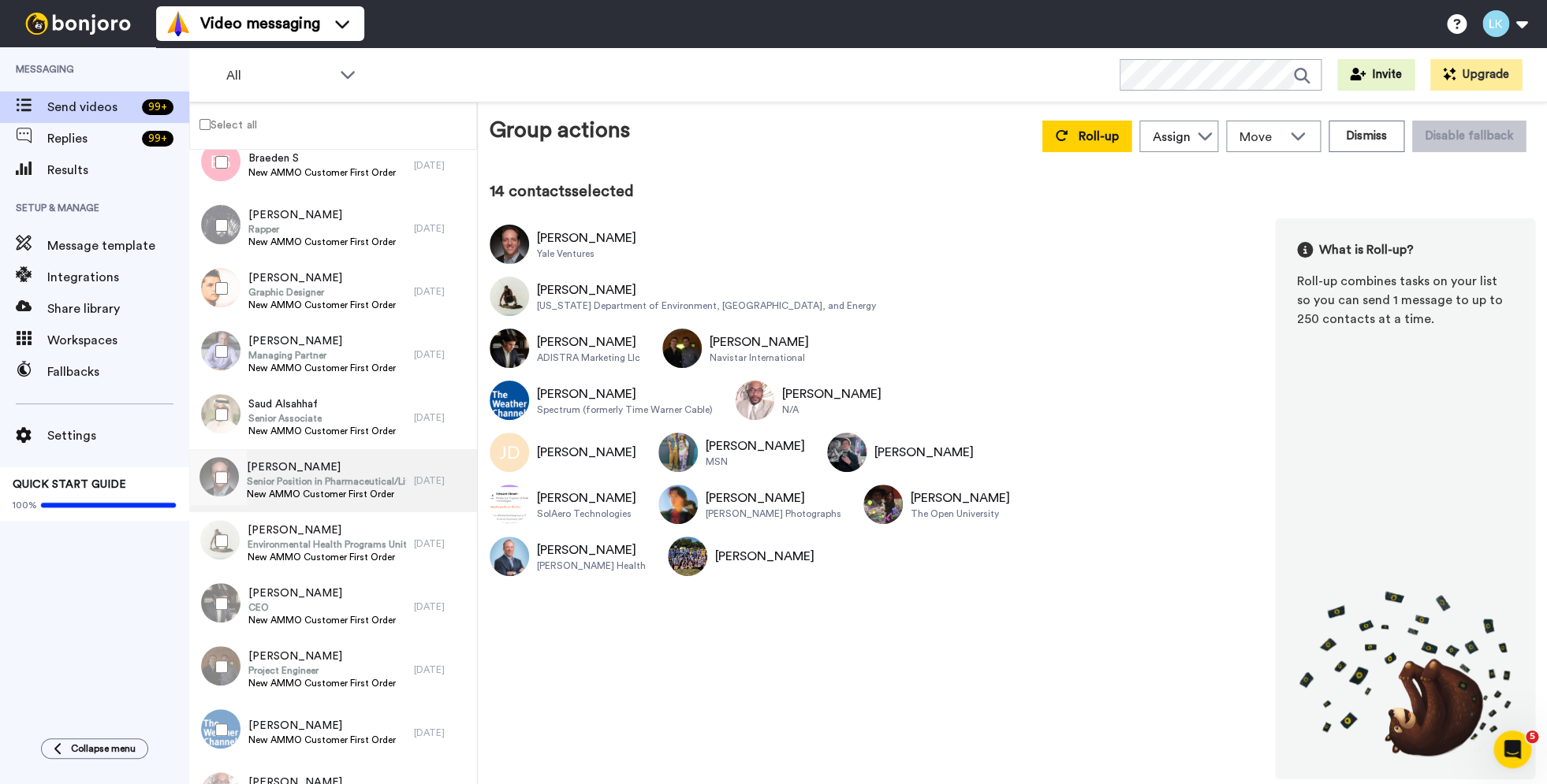
click at [308, 486] on span "Senior Position in Pharmaceutical/Life Science Industry" at bounding box center [327, 482] width 159 height 13
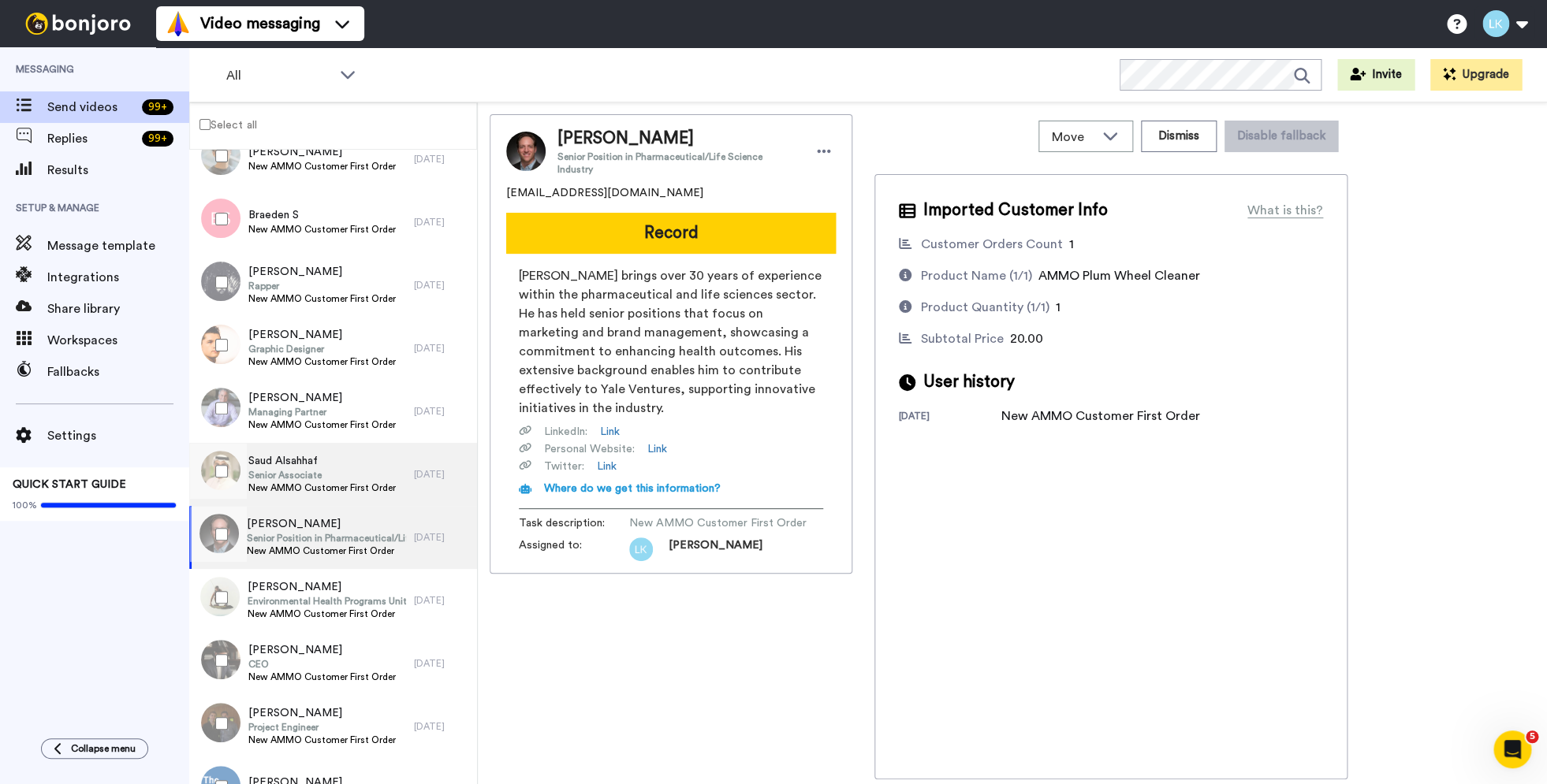
scroll to position [2985, 0]
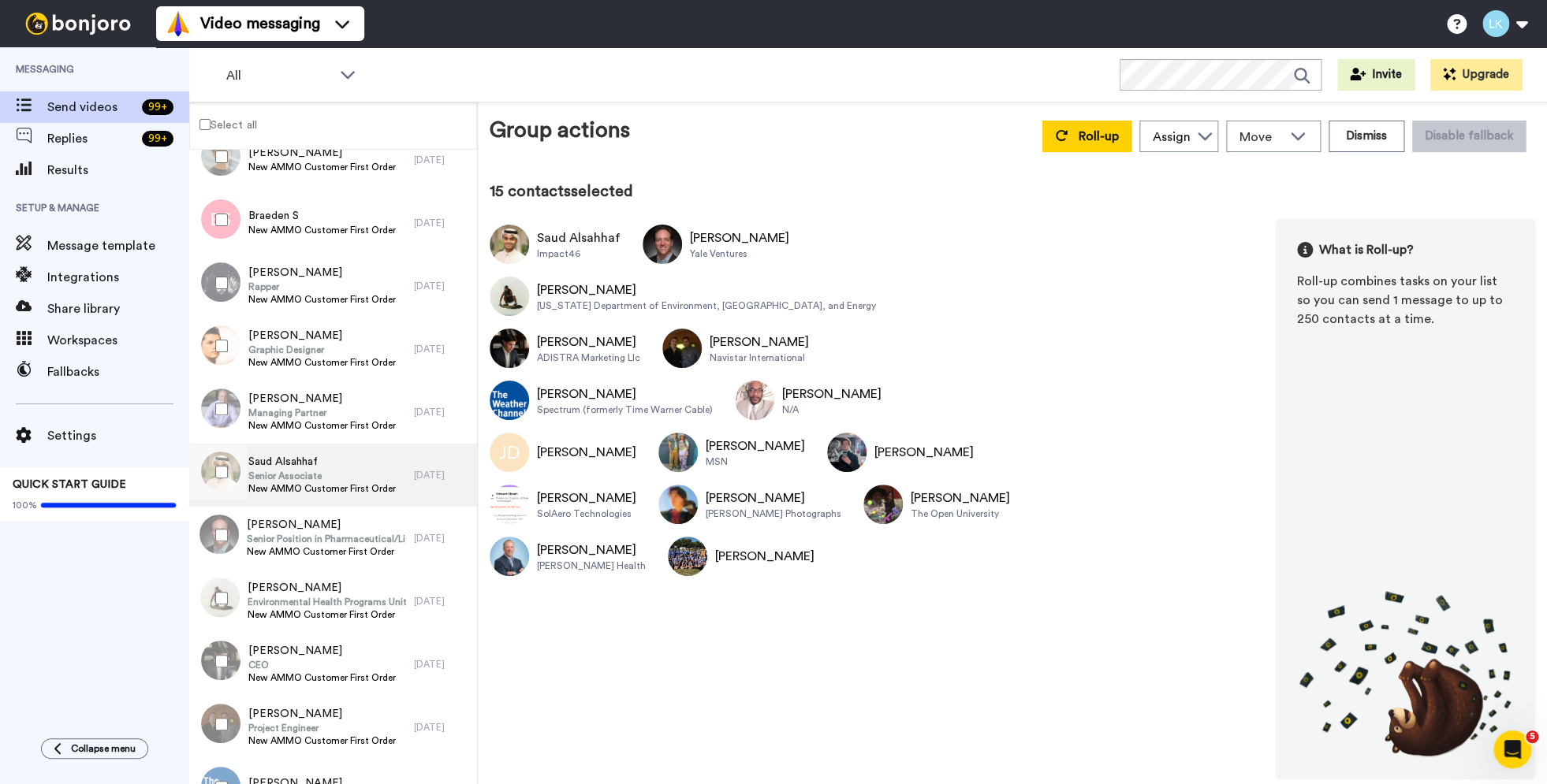
click at [316, 481] on span "Senior Associate" at bounding box center [322, 476] width 147 height 13
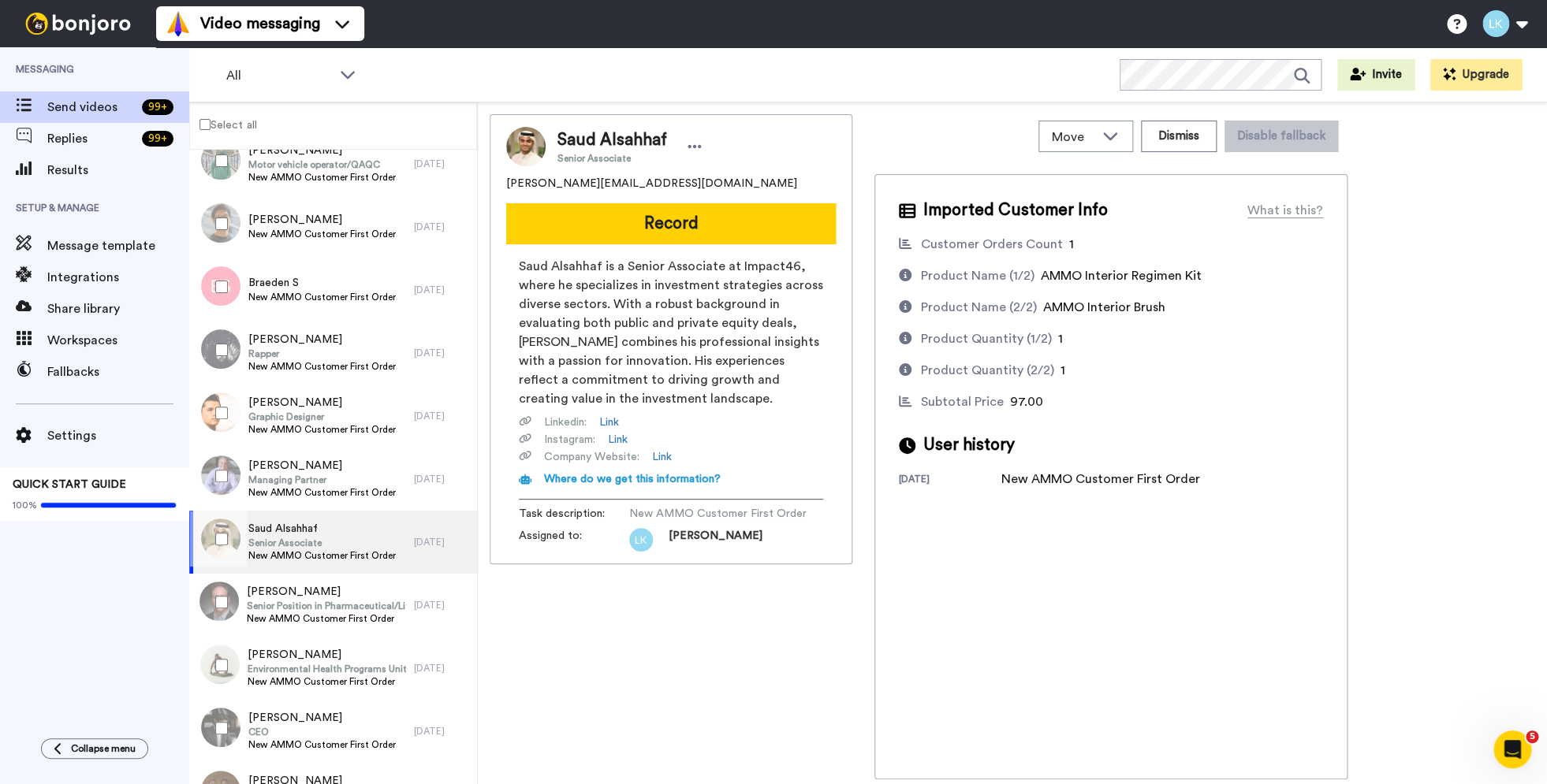
scroll to position [2920, 0]
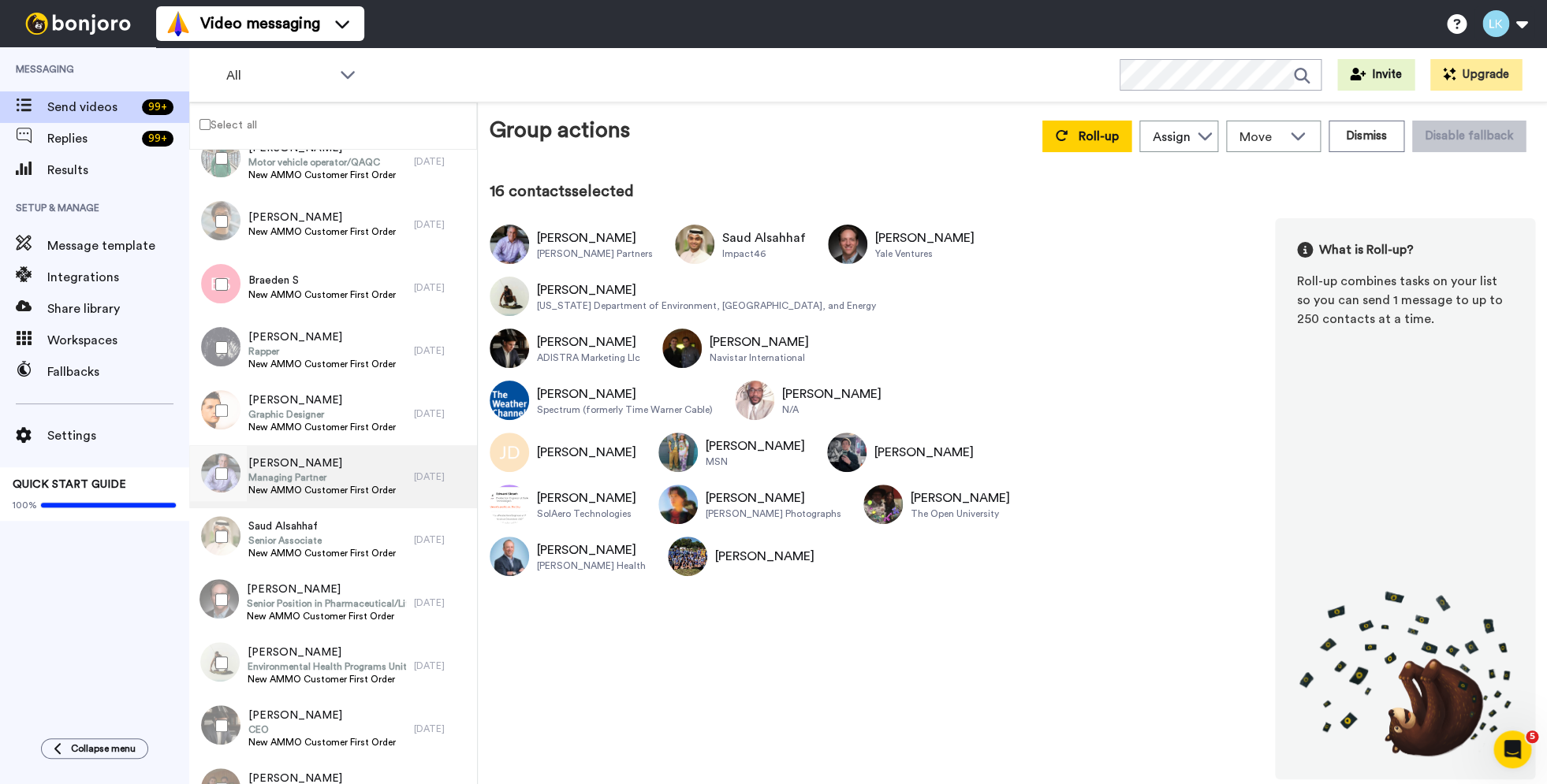
click at [327, 477] on span "Managing Partner" at bounding box center [322, 477] width 147 height 13
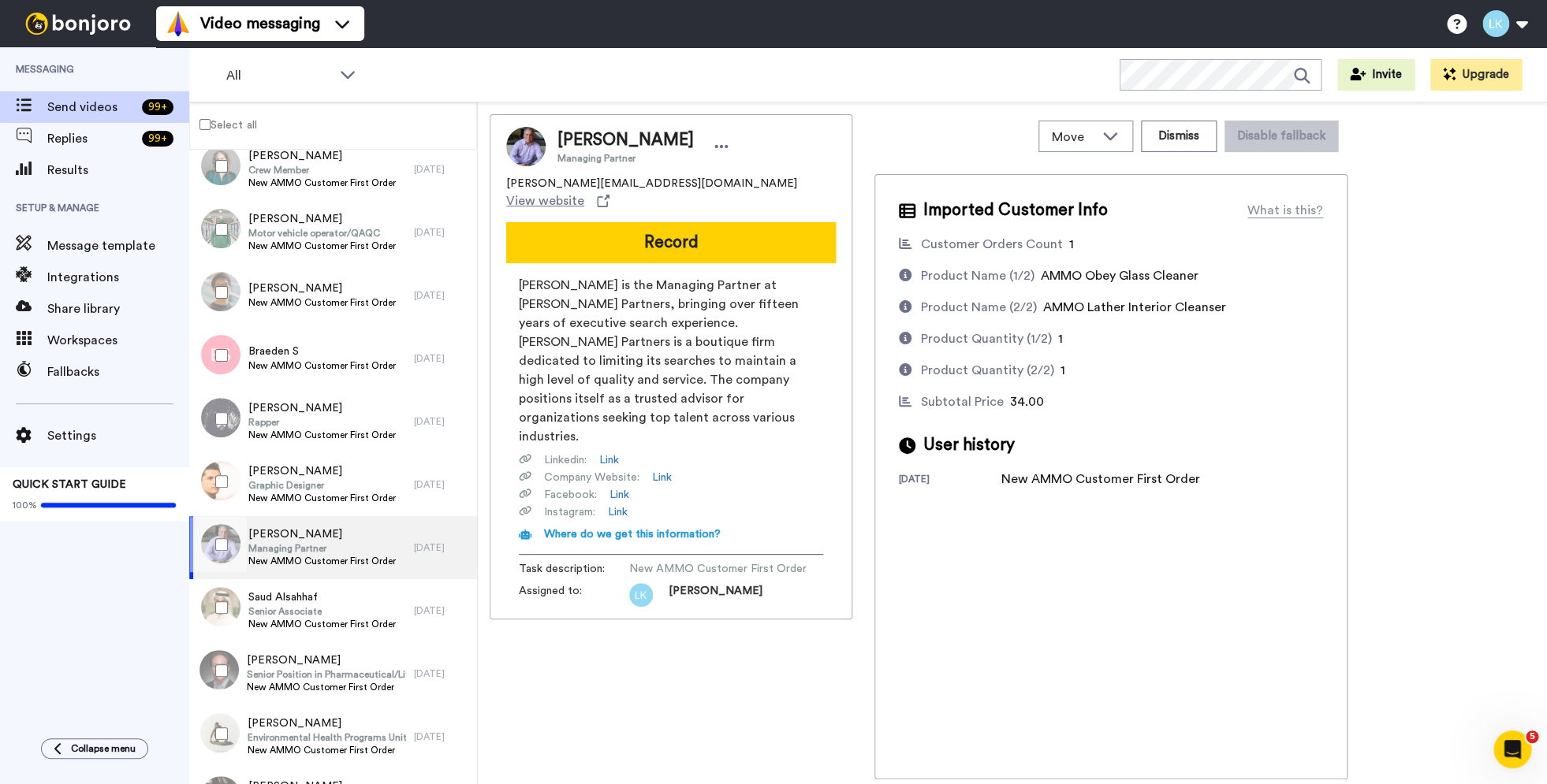
scroll to position [2838, 0]
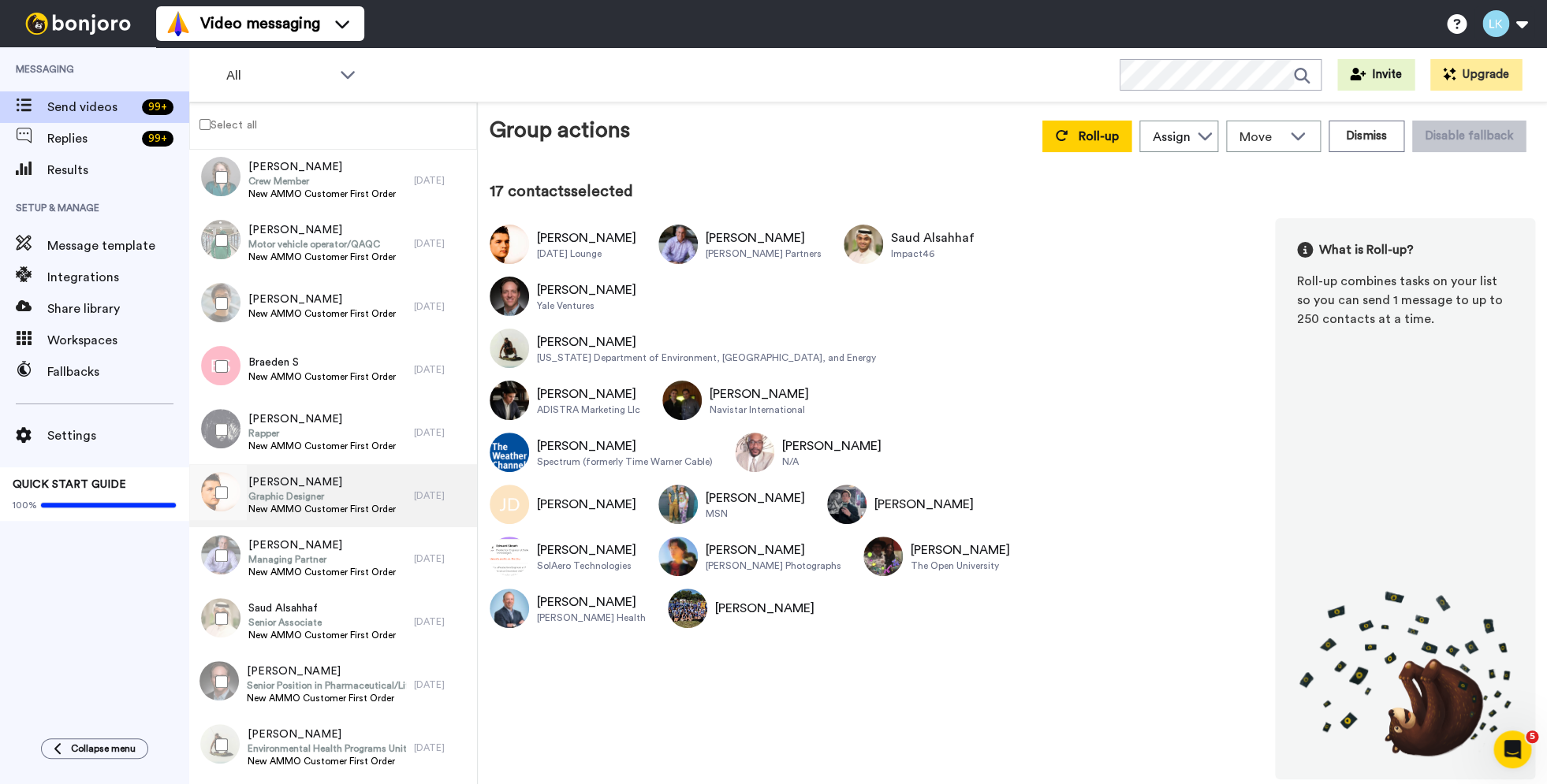
click at [288, 489] on span "[PERSON_NAME]" at bounding box center [322, 482] width 147 height 15
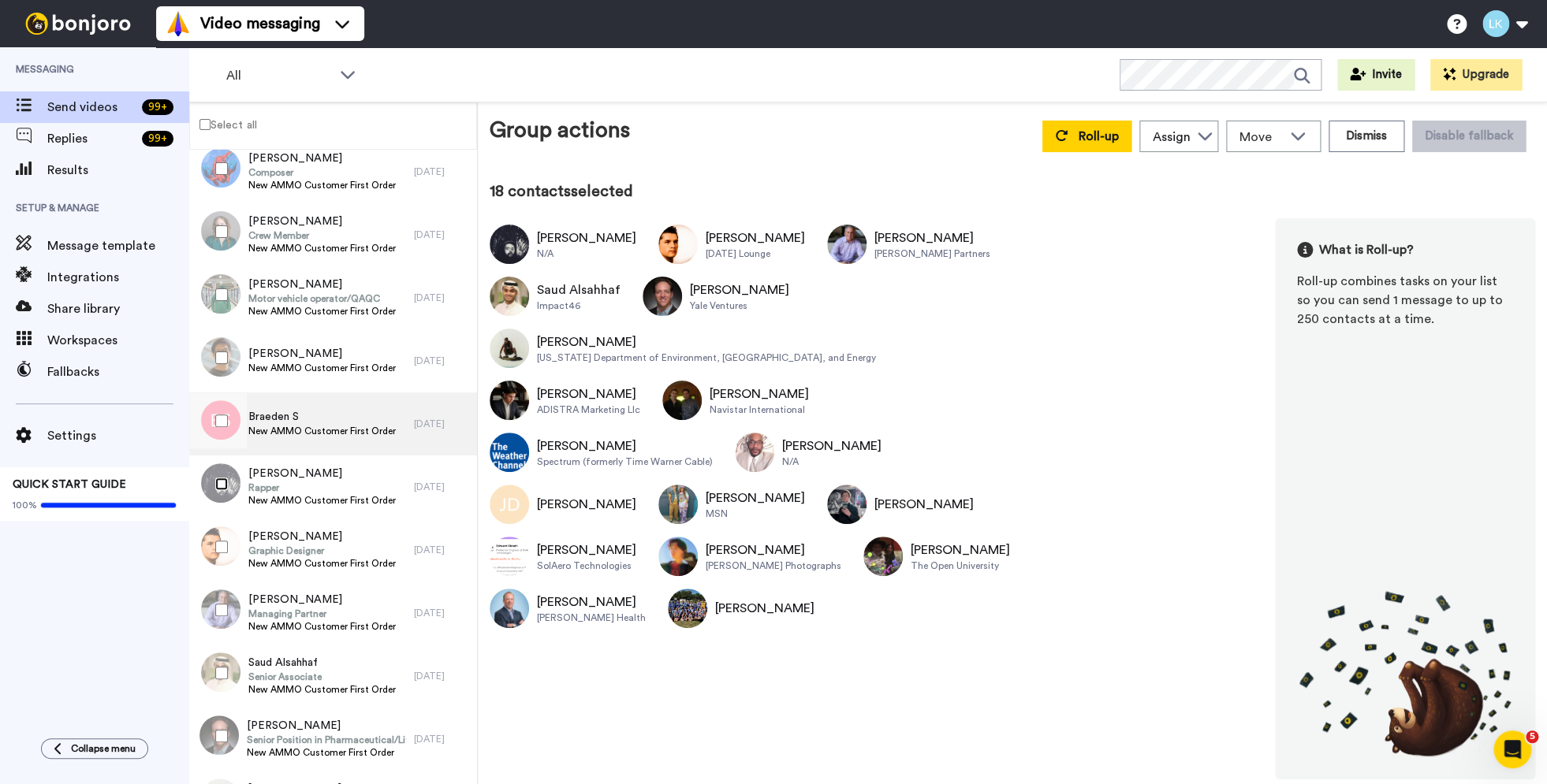
scroll to position [2776, 0]
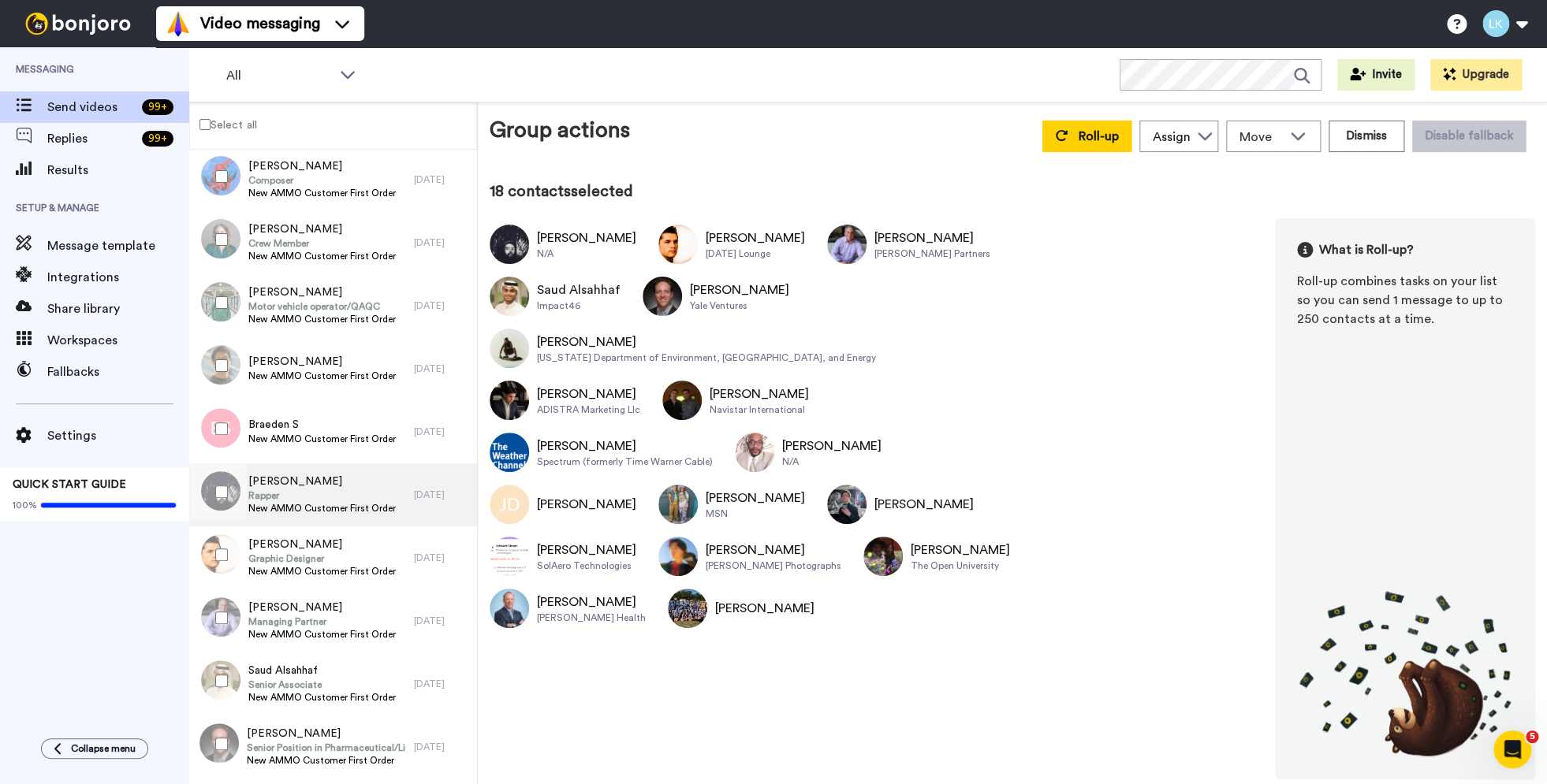
click at [312, 487] on span "[PERSON_NAME]" at bounding box center [322, 481] width 147 height 15
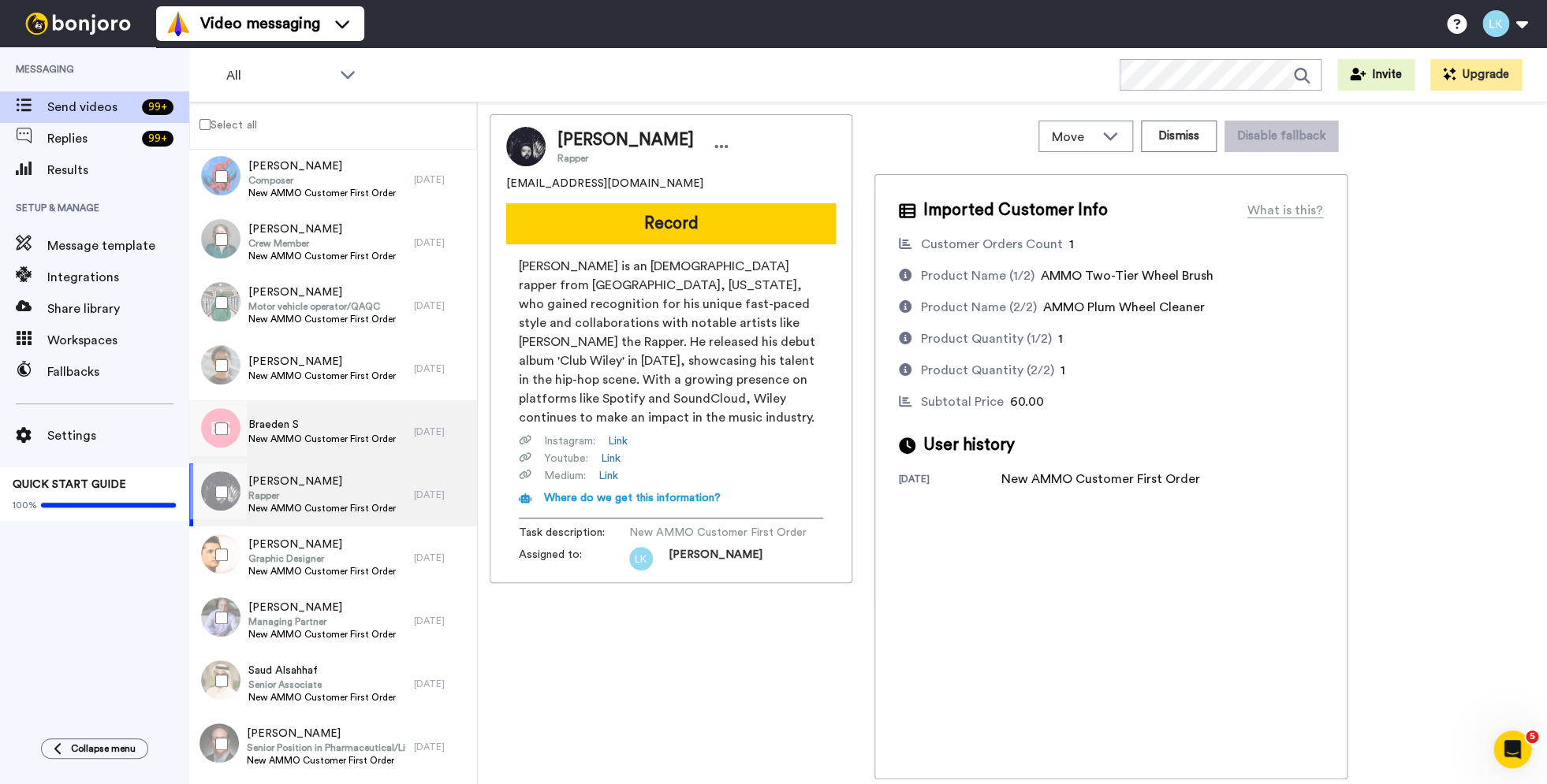
scroll to position [2755, 0]
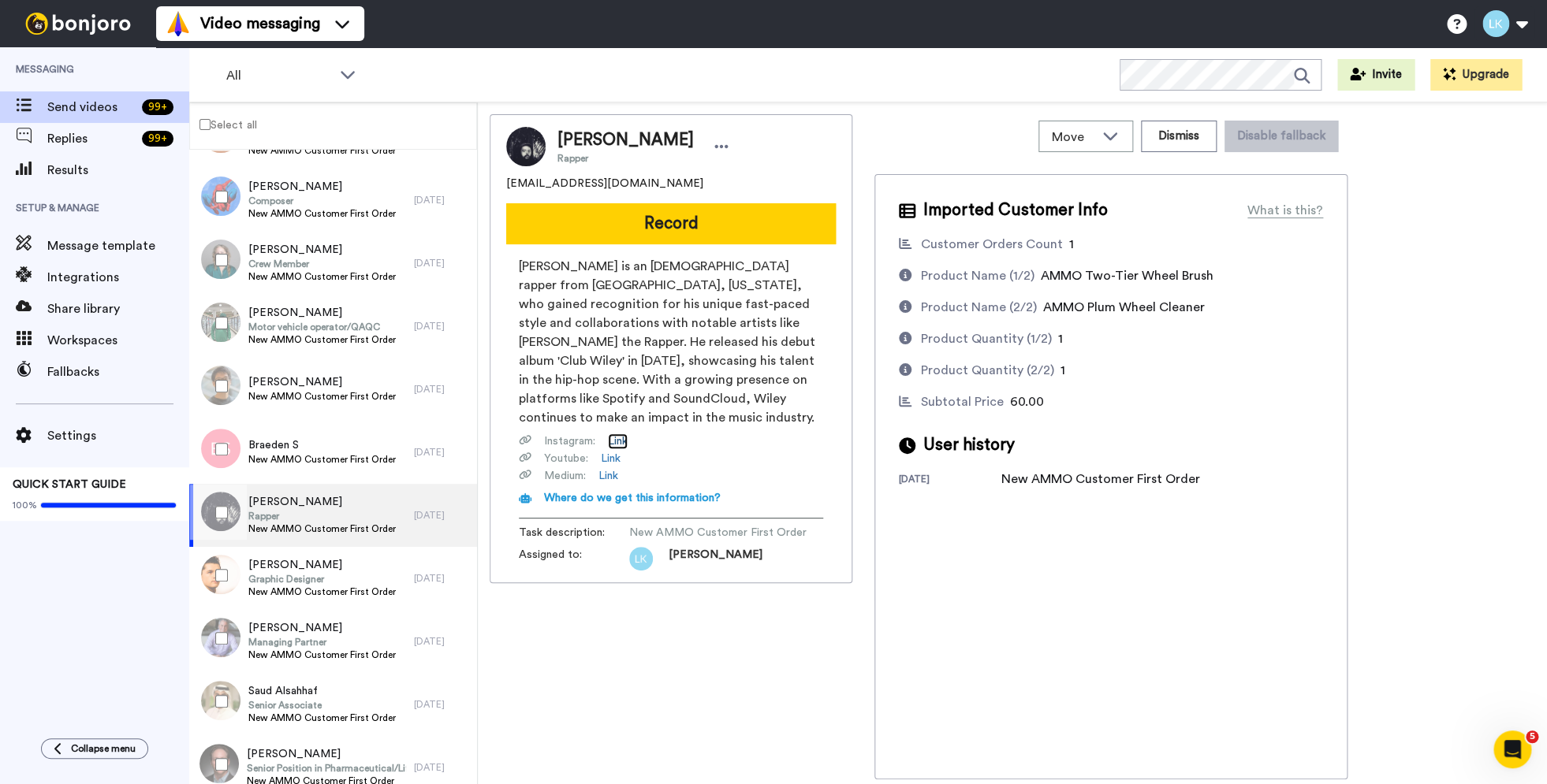
click at [617, 433] on link "Link" at bounding box center [618, 440] width 20 height 15
click at [615, 451] on link "Link" at bounding box center [611, 458] width 20 height 15
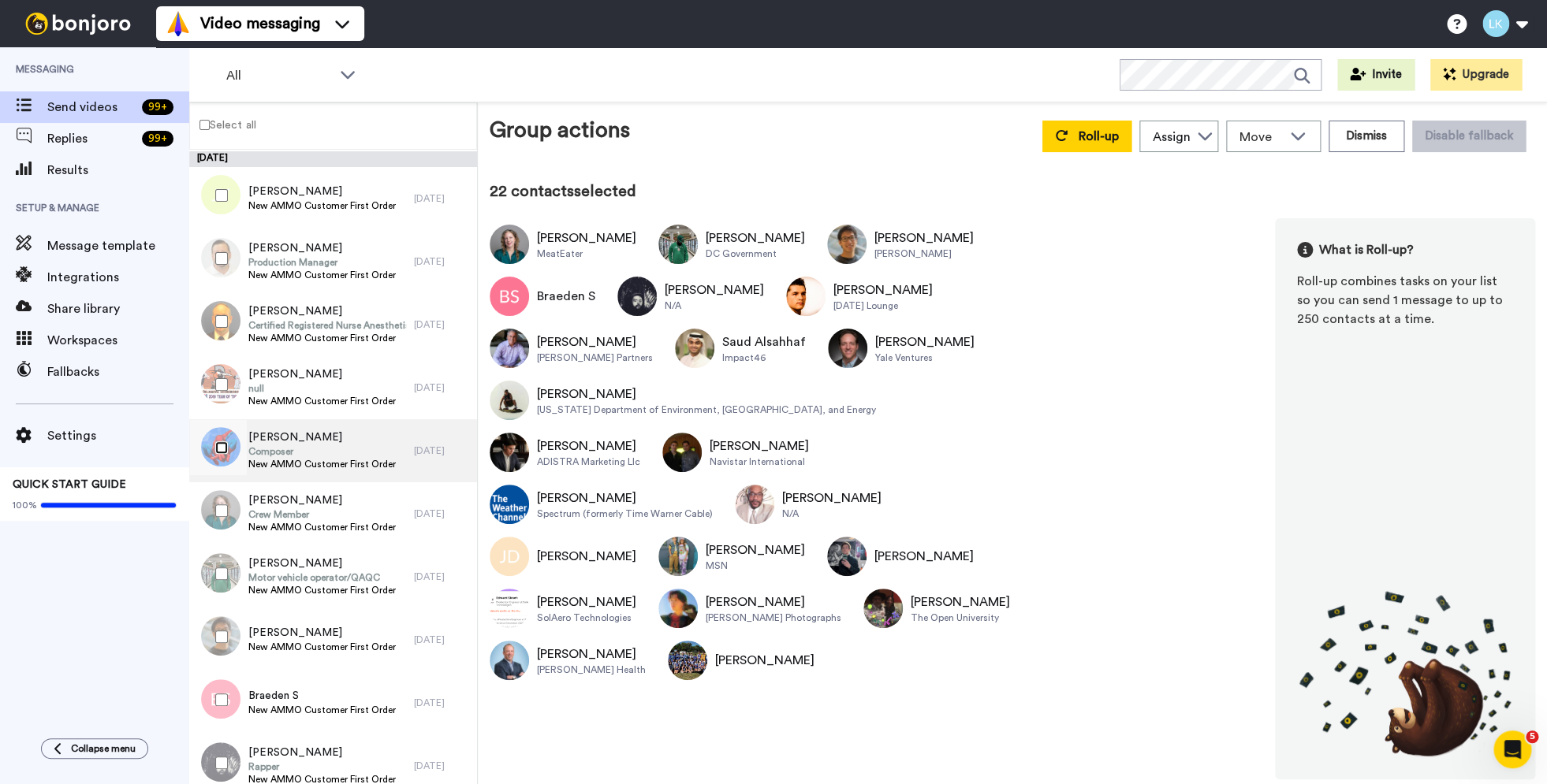
scroll to position [2507, 0]
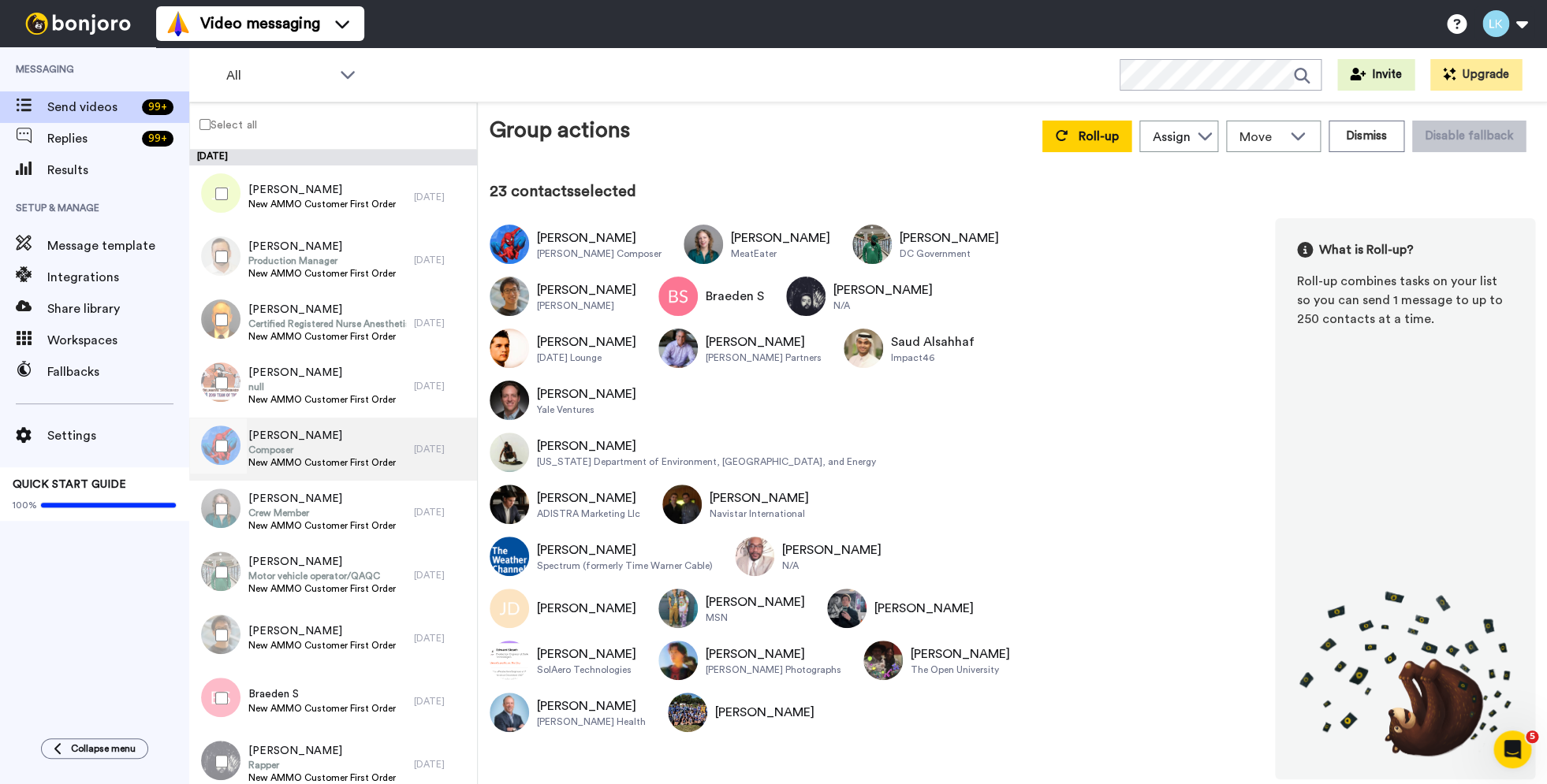
click at [348, 449] on span "Composer" at bounding box center [322, 450] width 147 height 13
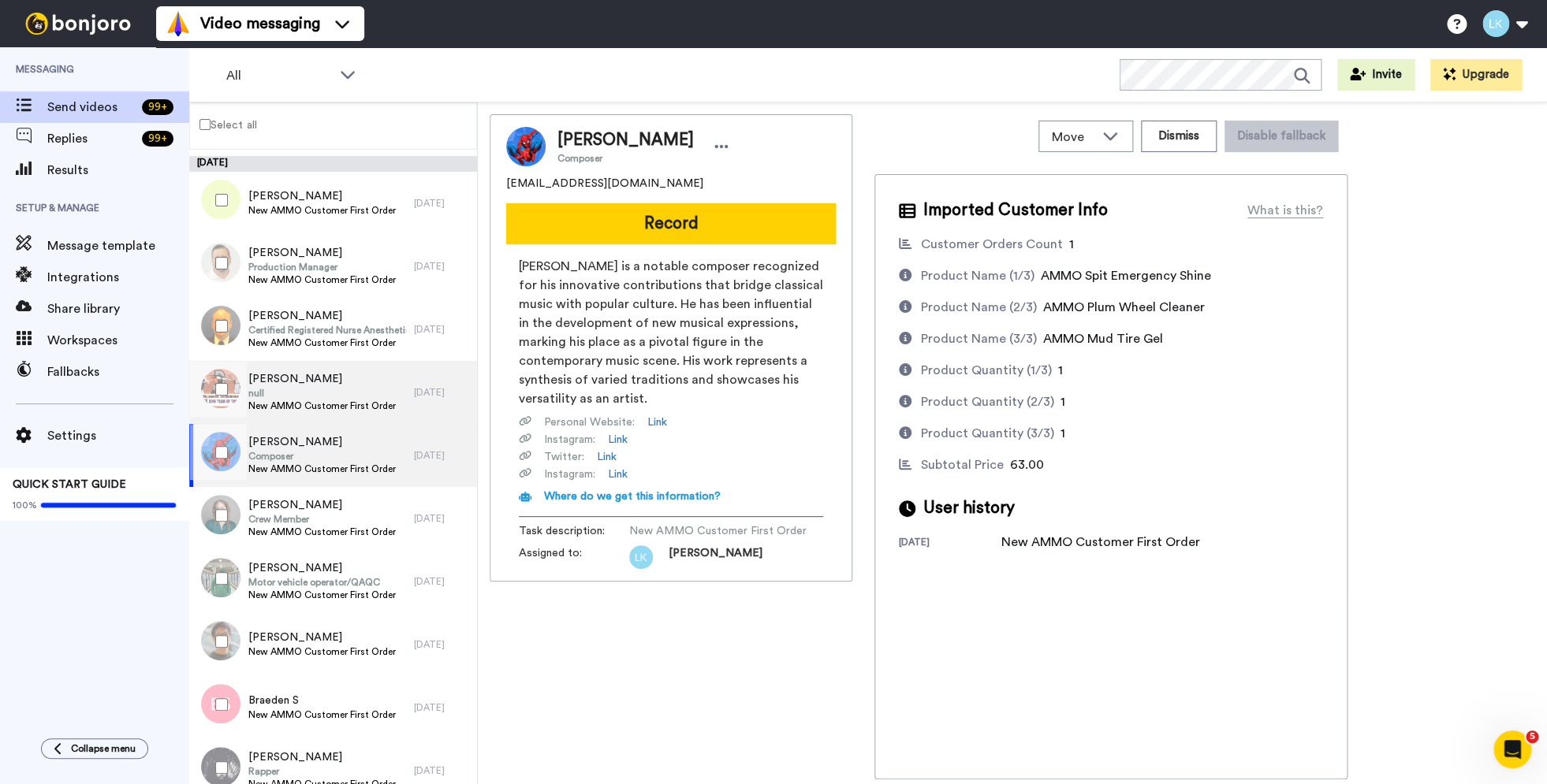
scroll to position [2474, 0]
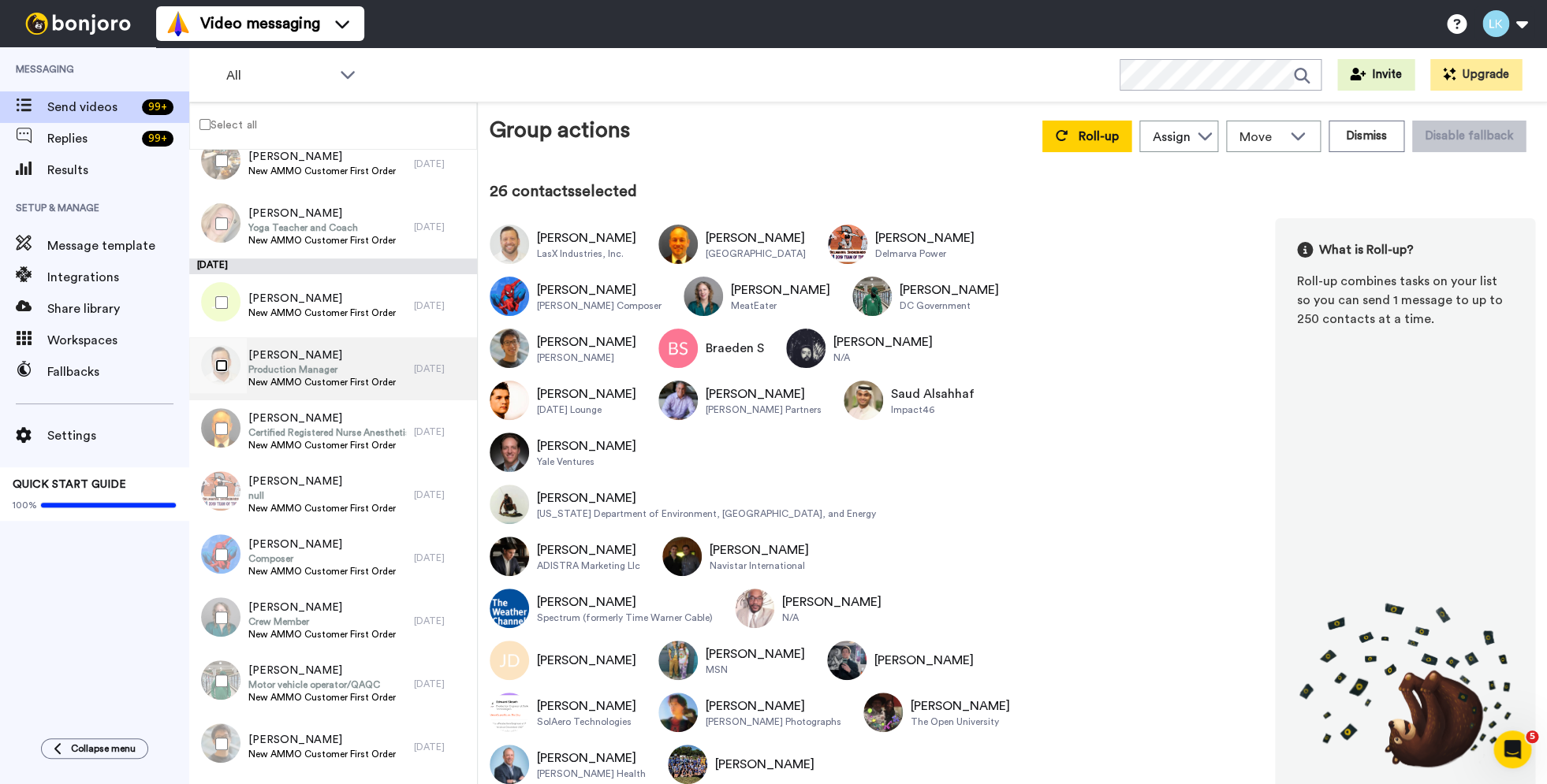
scroll to position [2381, 0]
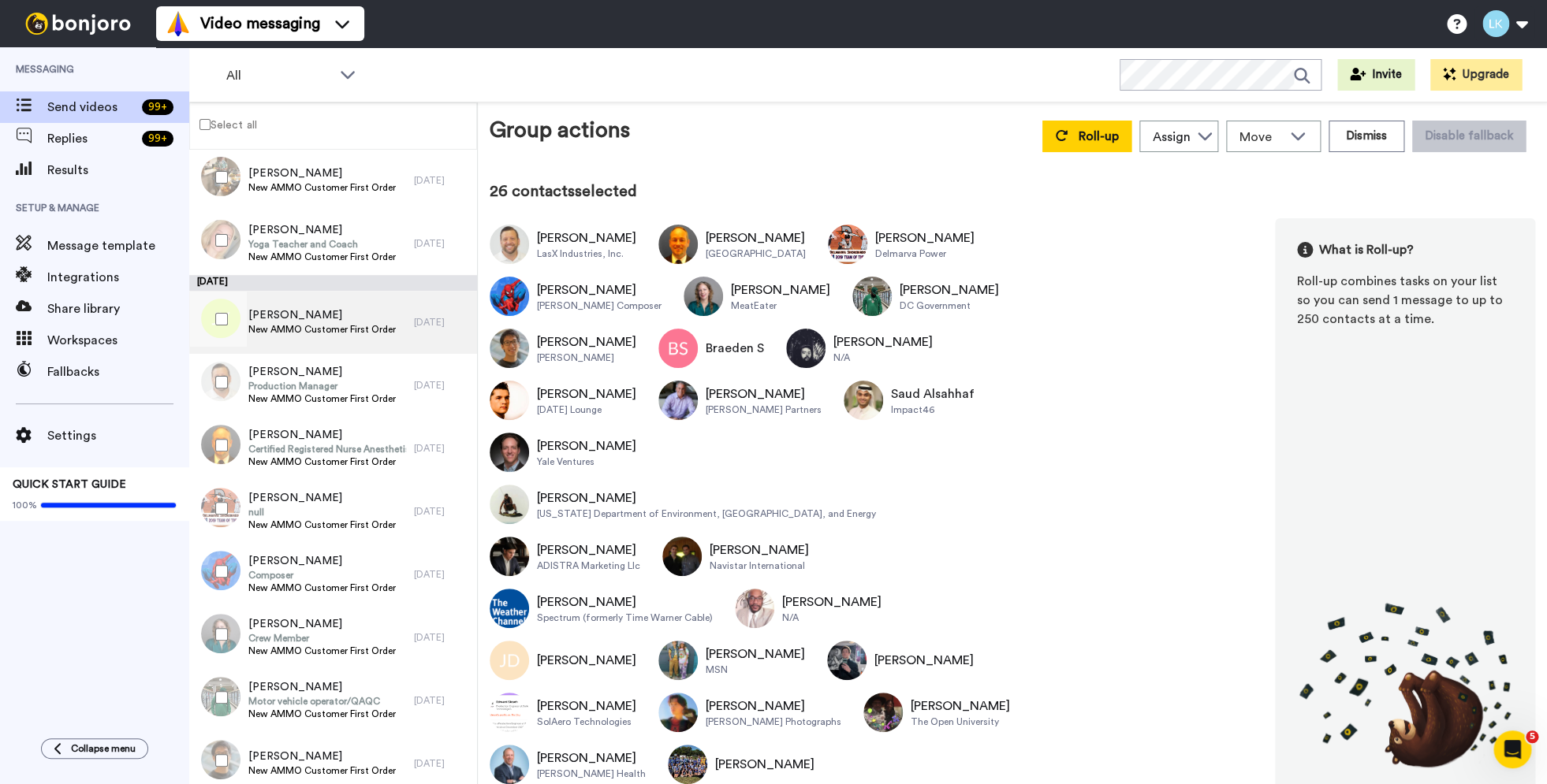
drag, startPoint x: 233, startPoint y: 325, endPoint x: 280, endPoint y: 339, distance: 49.0
click at [233, 325] on div at bounding box center [218, 318] width 57 height 55
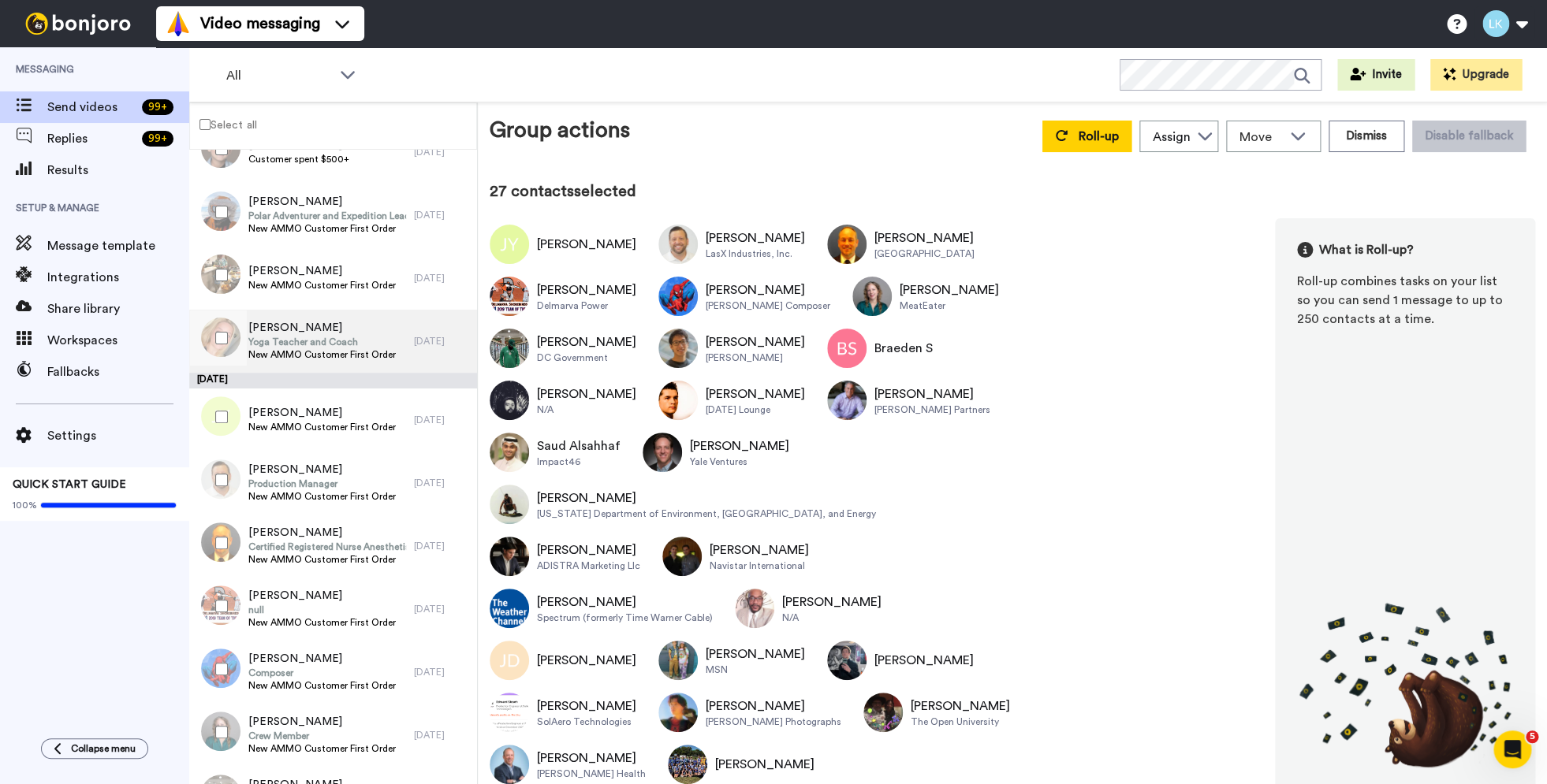
scroll to position [2262, 0]
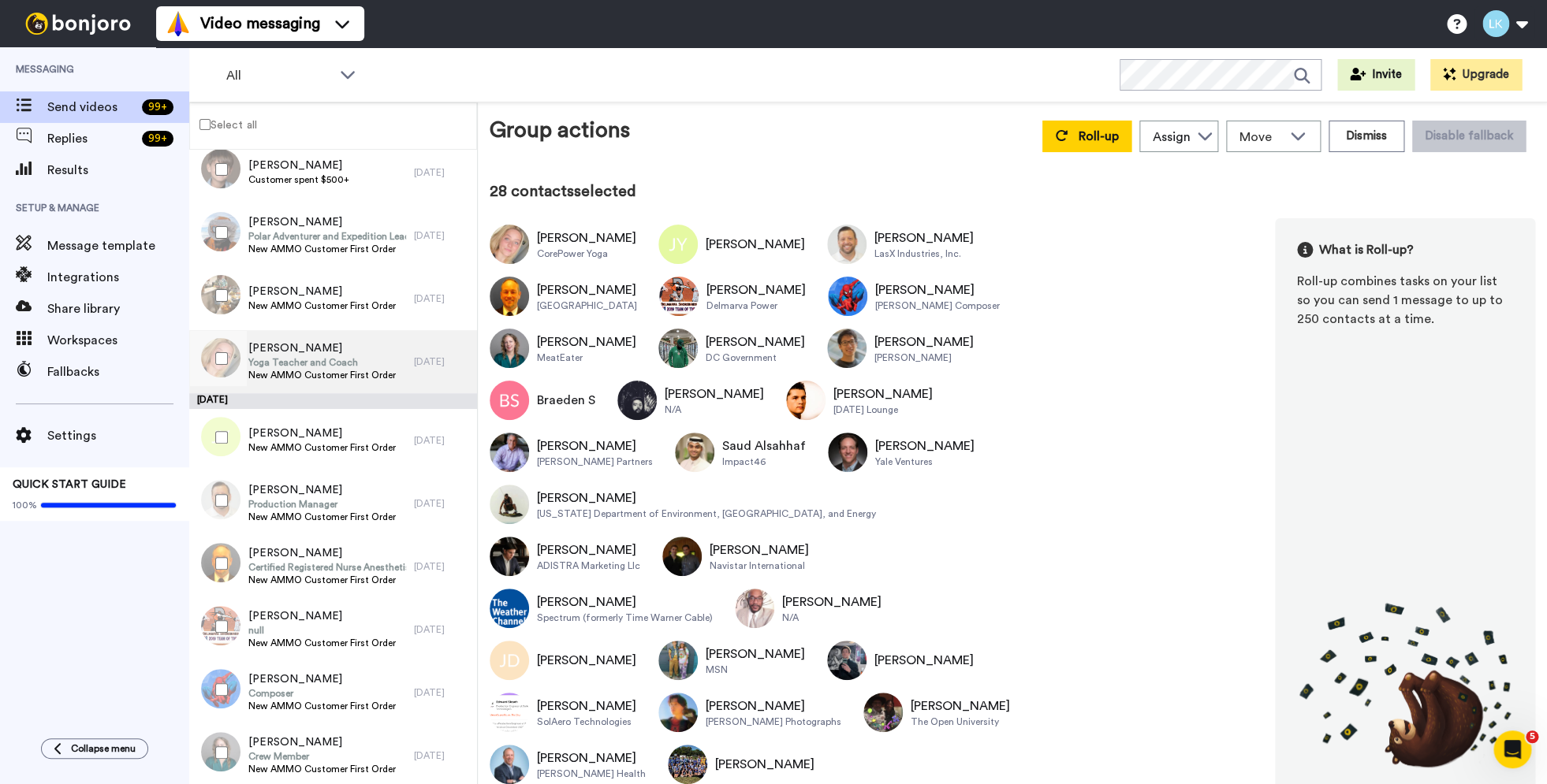
click at [318, 360] on span "Yoga Teacher and Coach" at bounding box center [322, 363] width 147 height 13
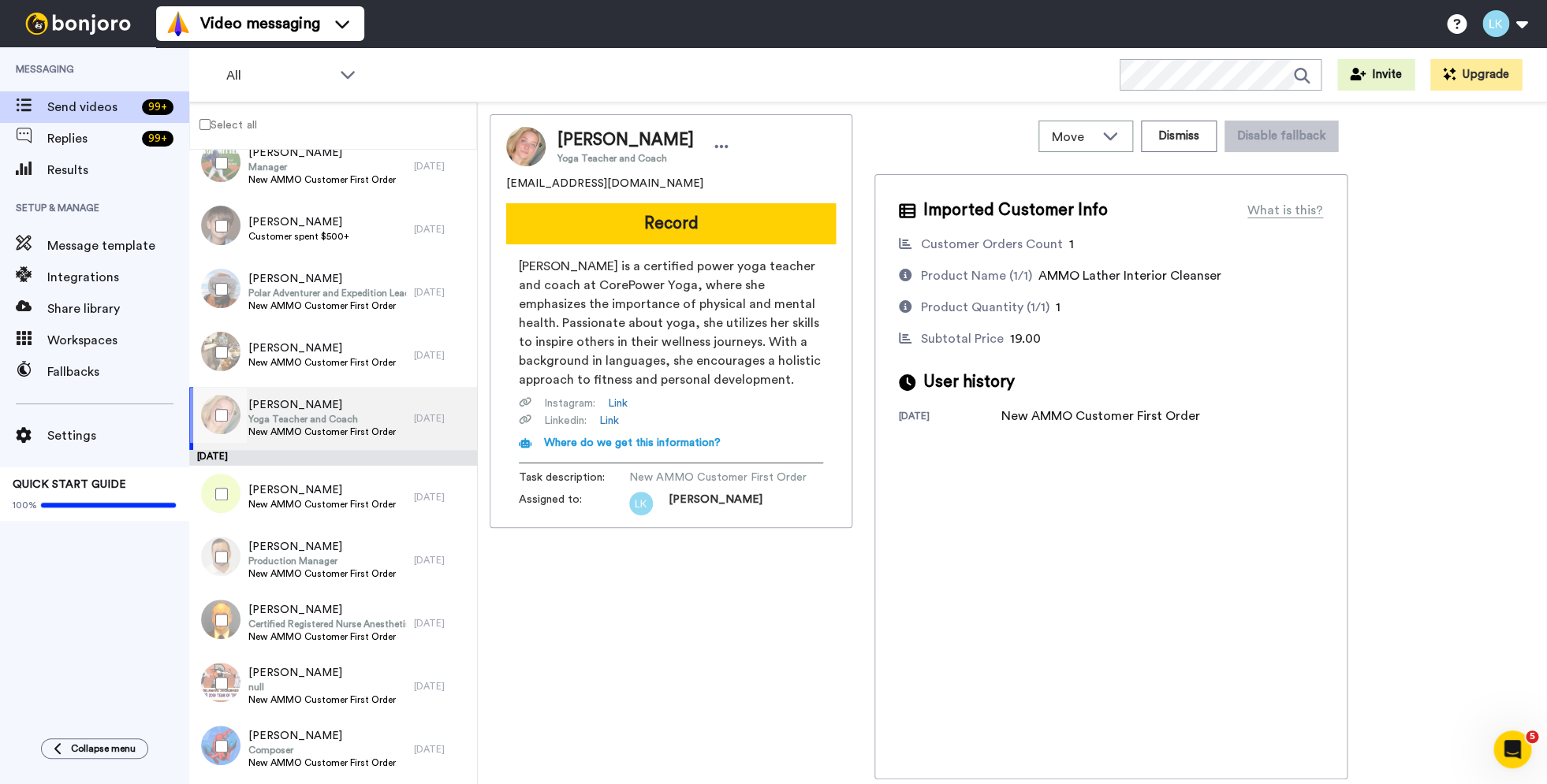
scroll to position [2194, 0]
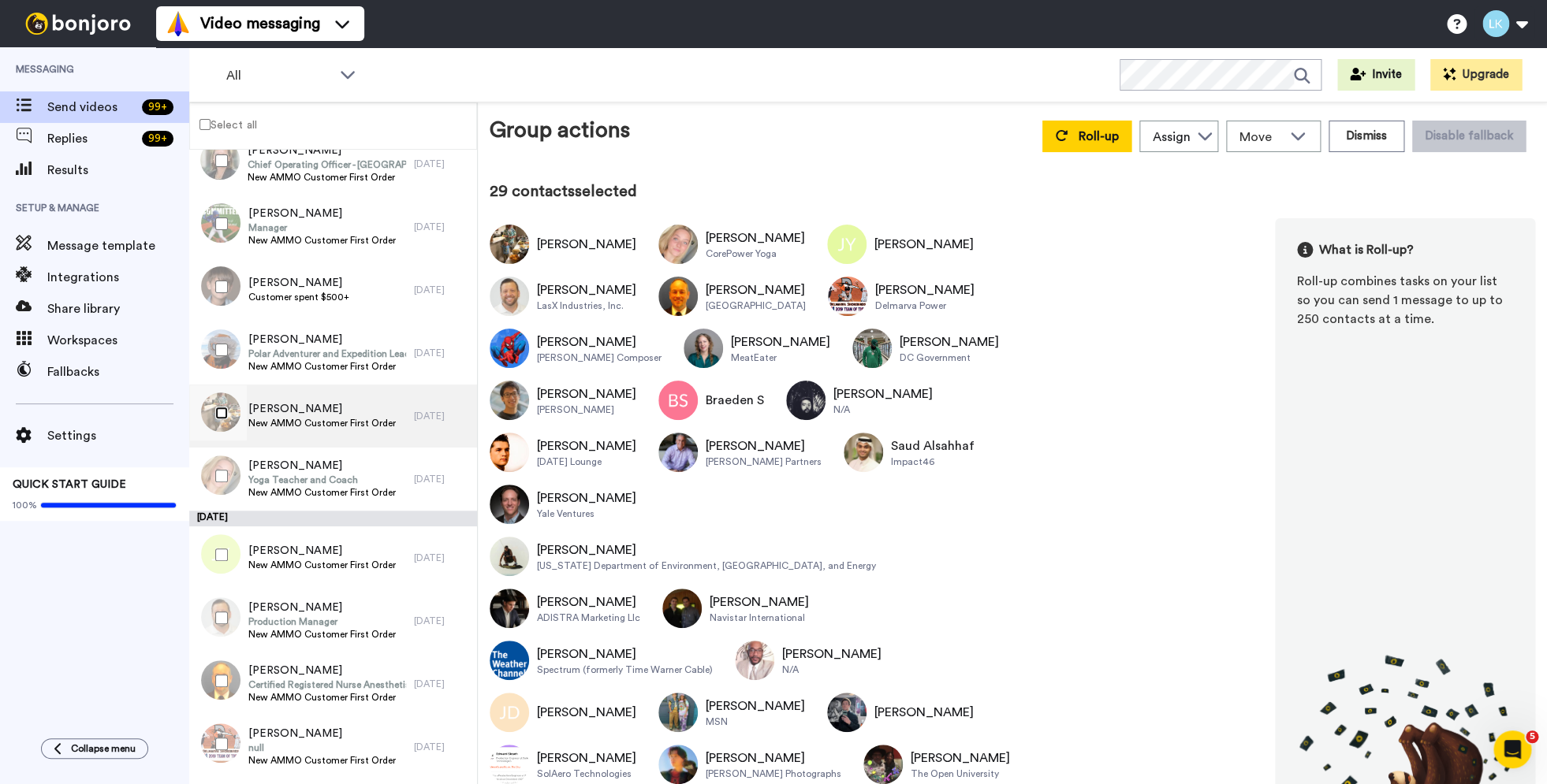
scroll to position [2139, 0]
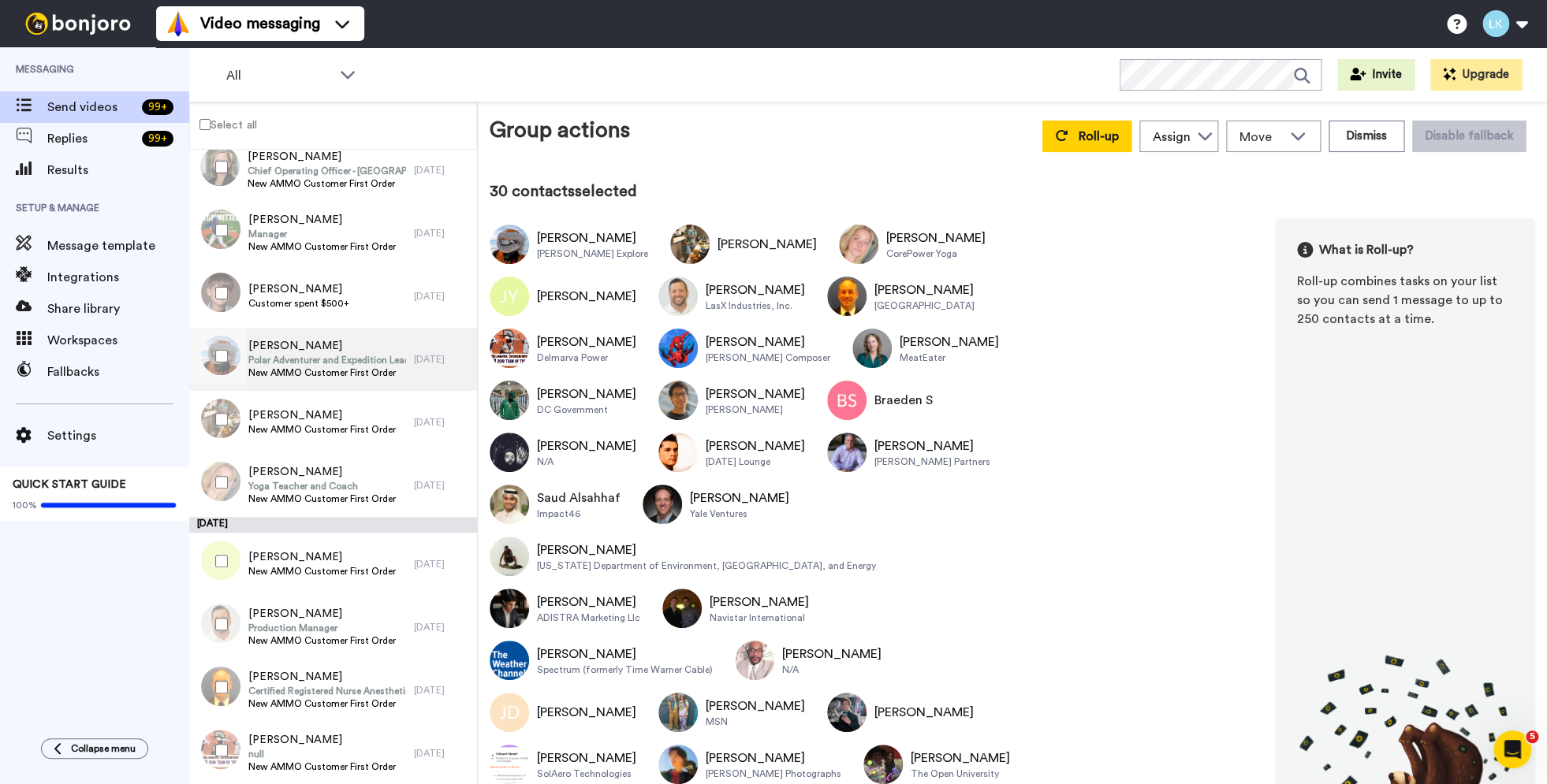
click at [324, 365] on span "Polar Adventurer and Expedition Leader" at bounding box center [327, 360] width 157 height 13
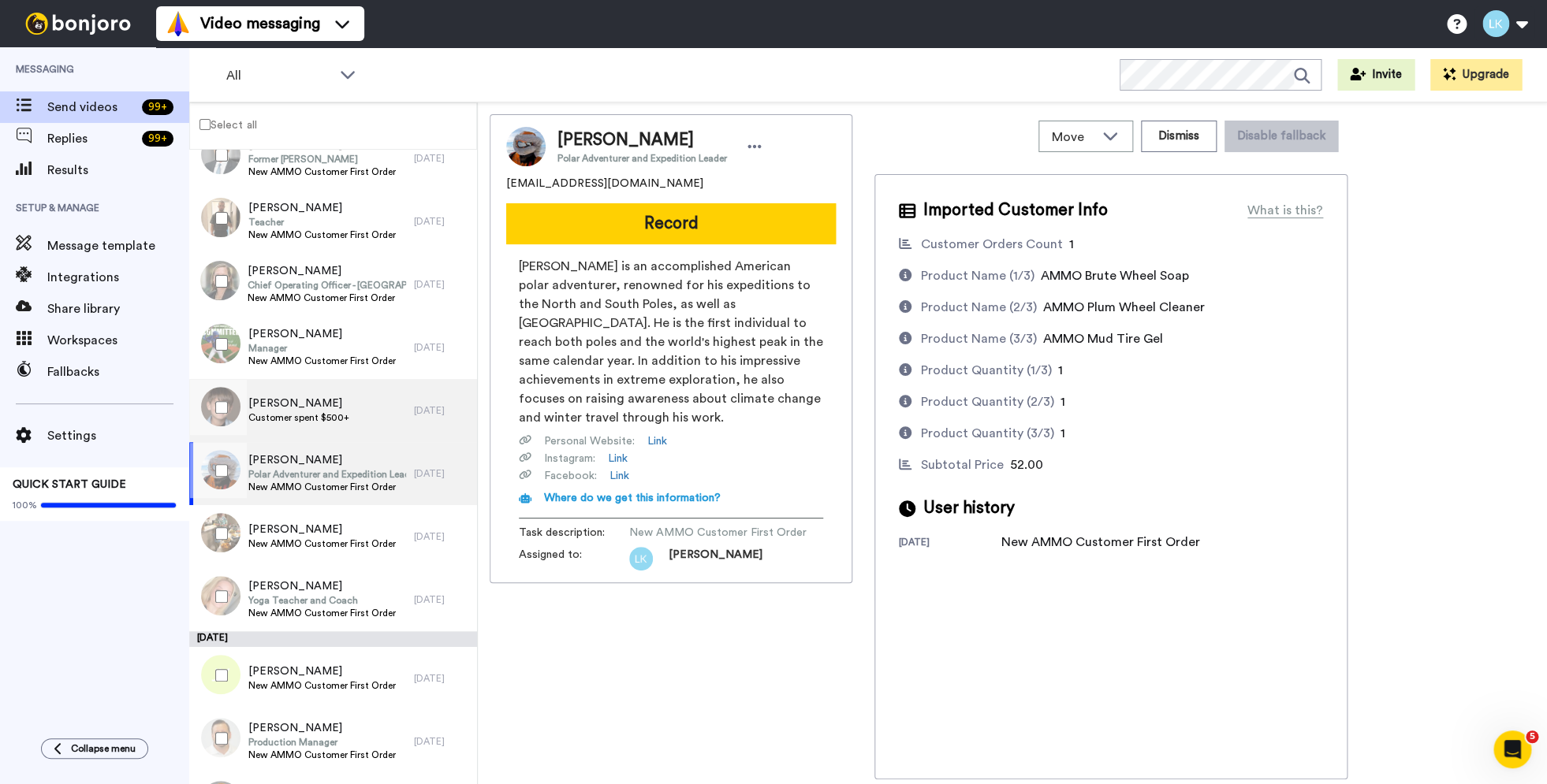
scroll to position [1978, 0]
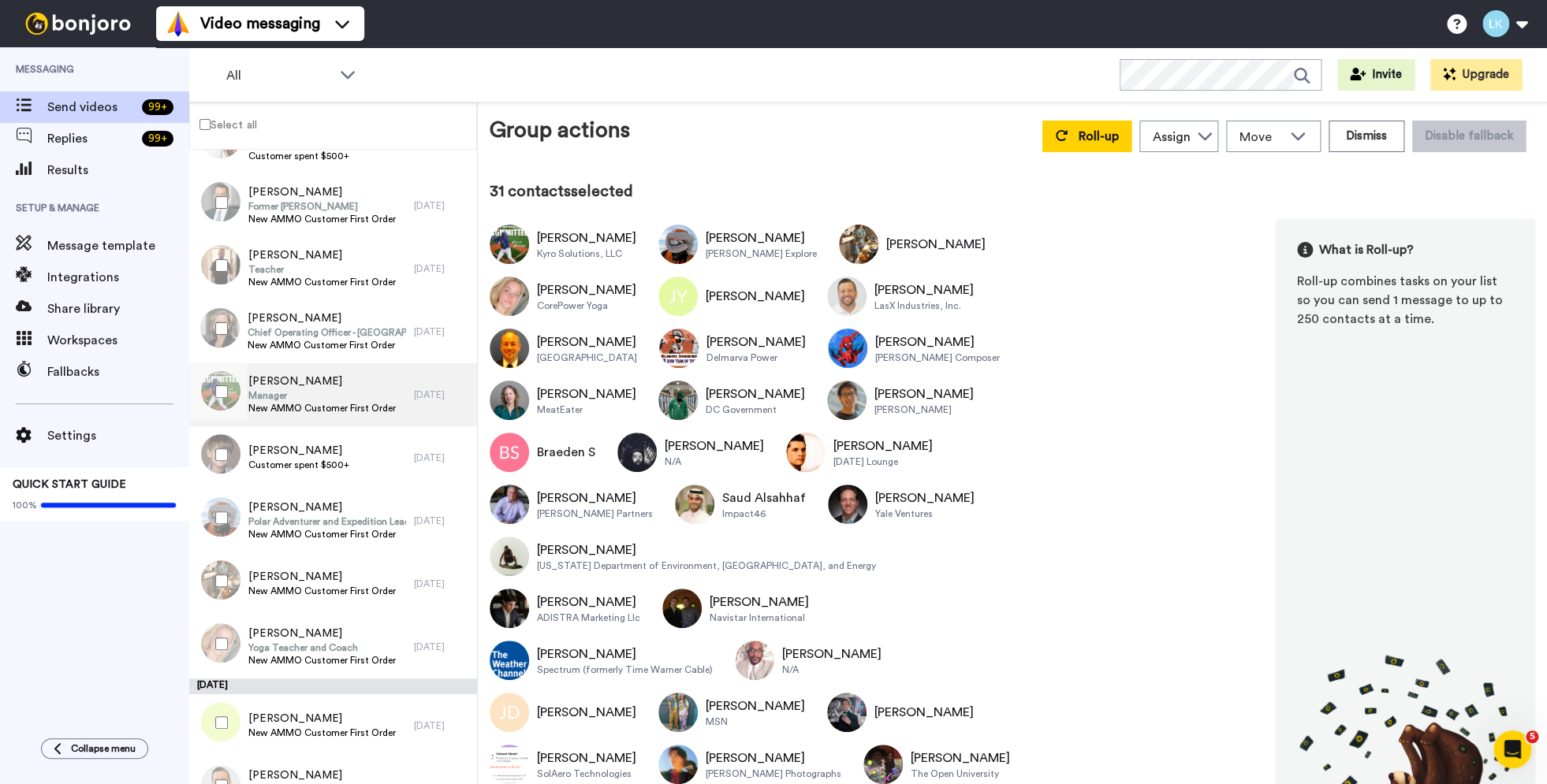
click at [332, 390] on span "Manager" at bounding box center [322, 396] width 147 height 13
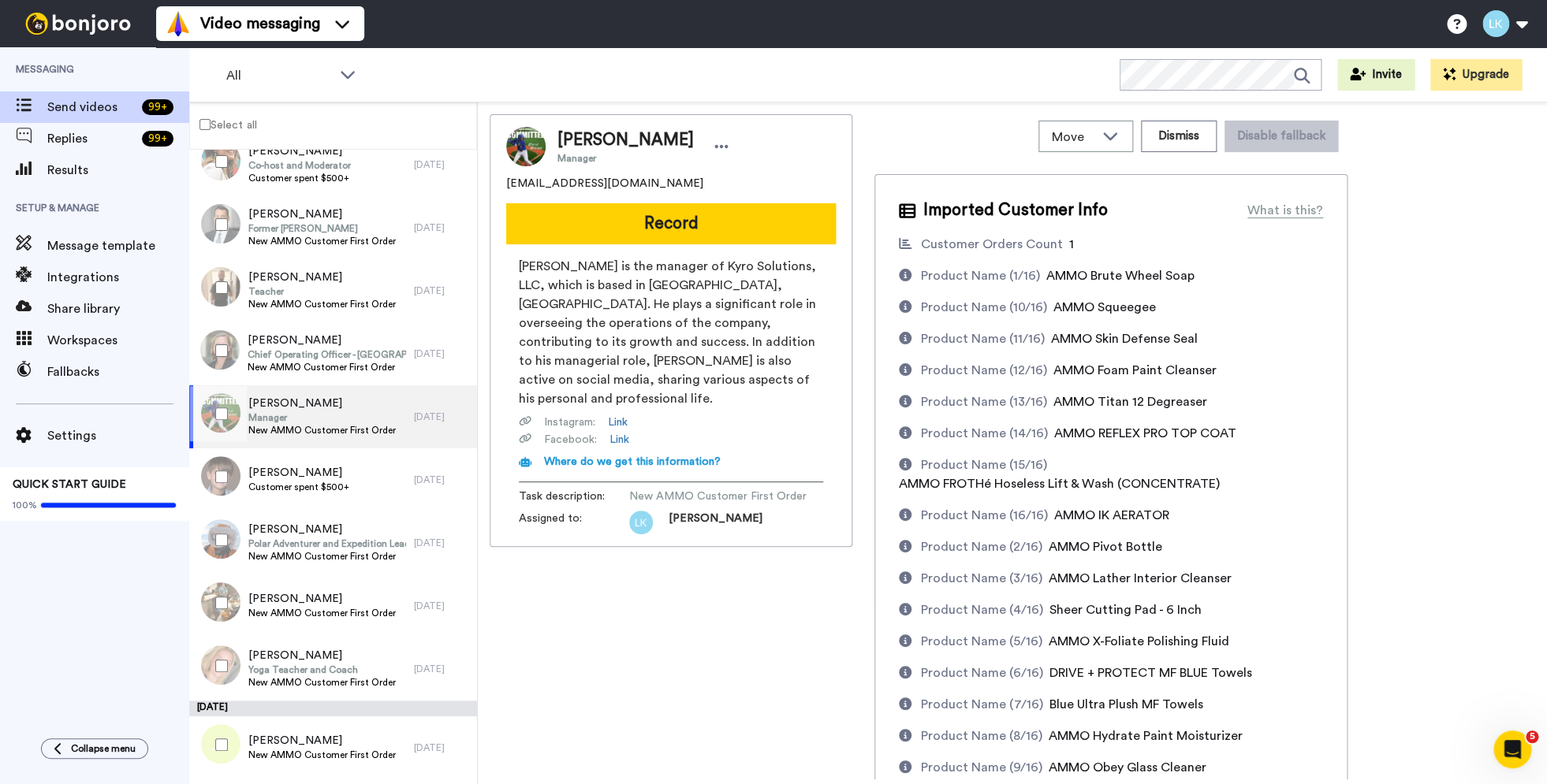
scroll to position [1954, 0]
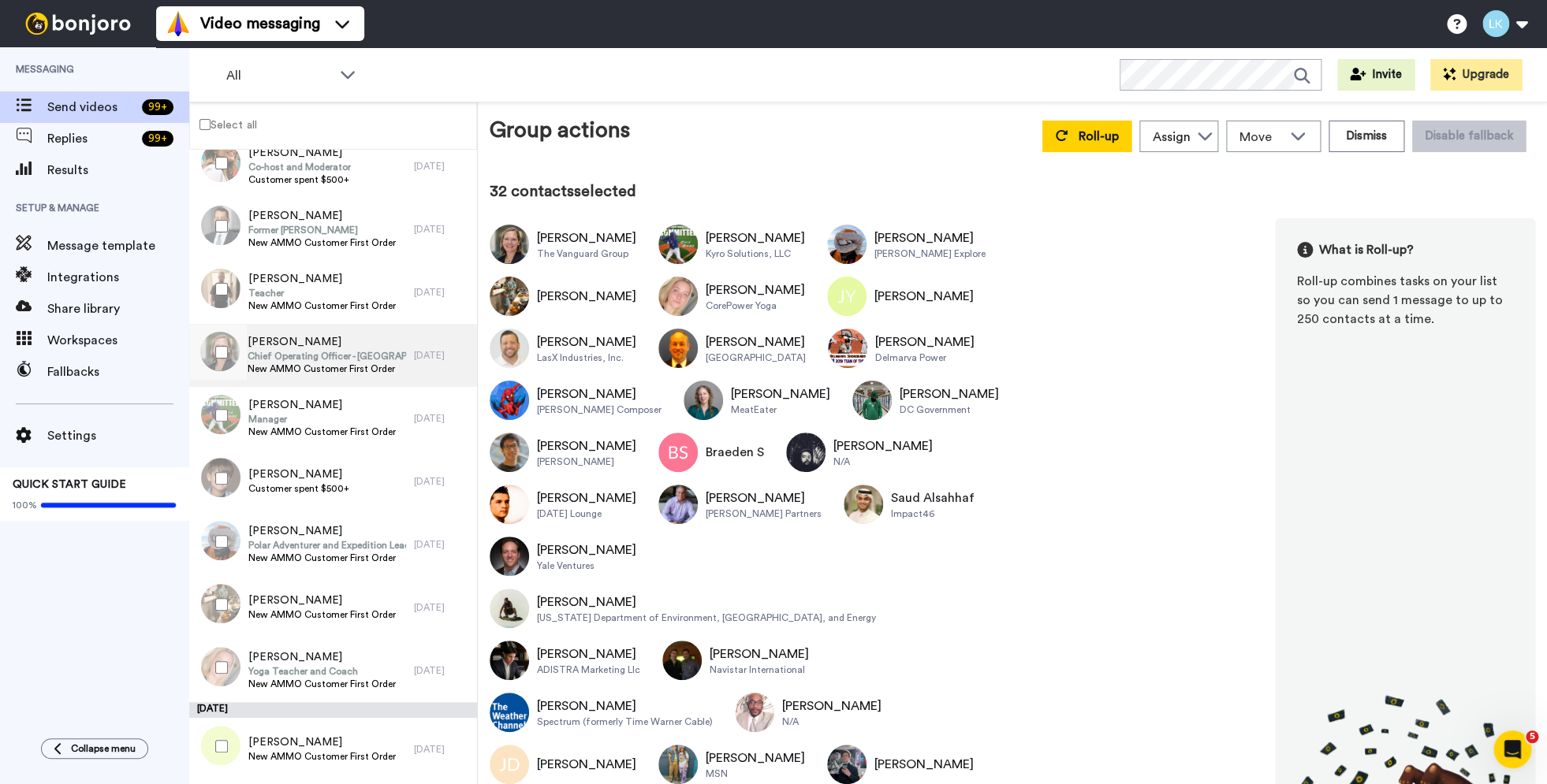
click at [303, 364] on span "New AMMO Customer First Order" at bounding box center [327, 369] width 158 height 13
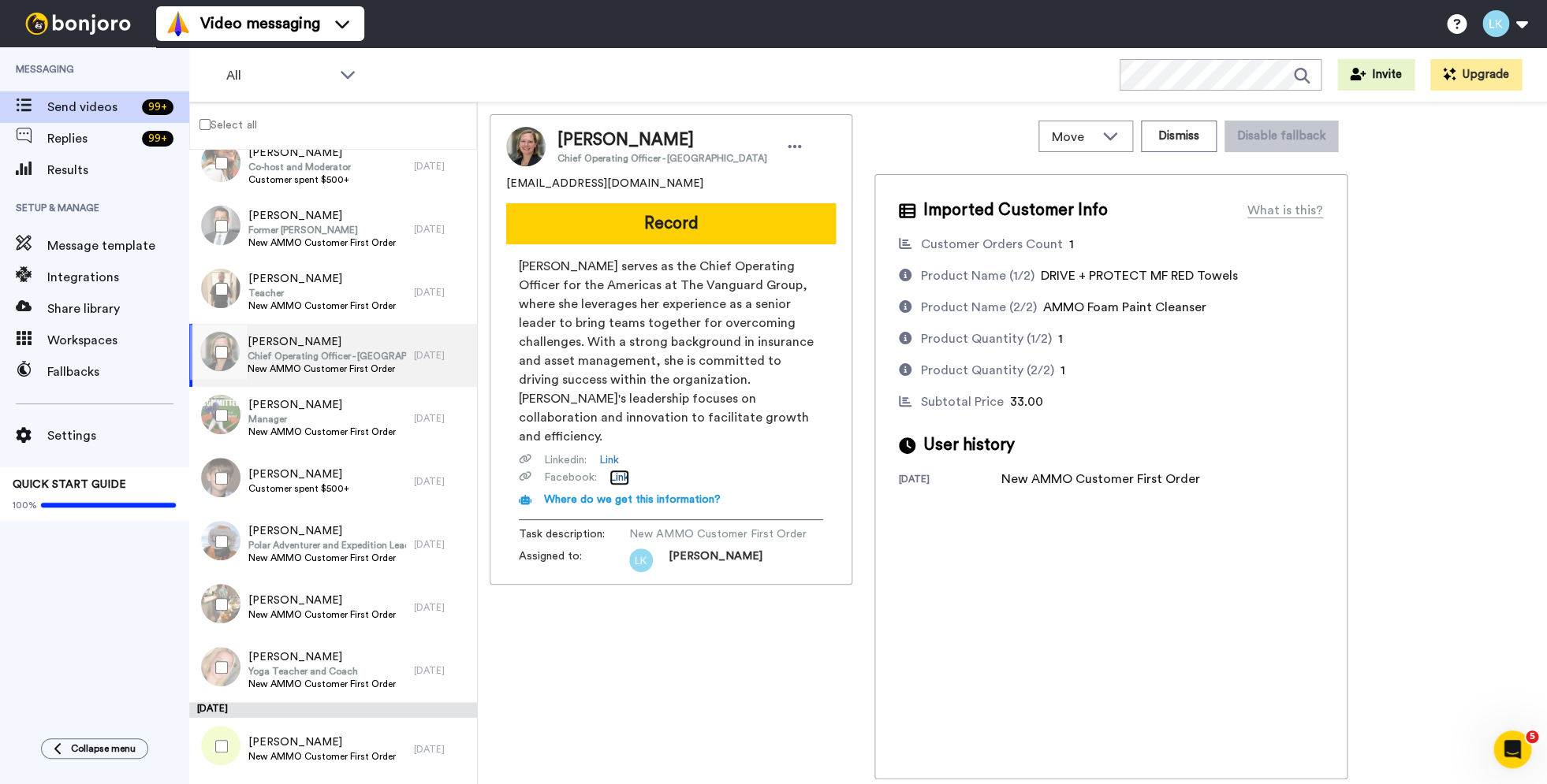
click at [618, 469] on link "Link" at bounding box center [620, 477] width 20 height 15
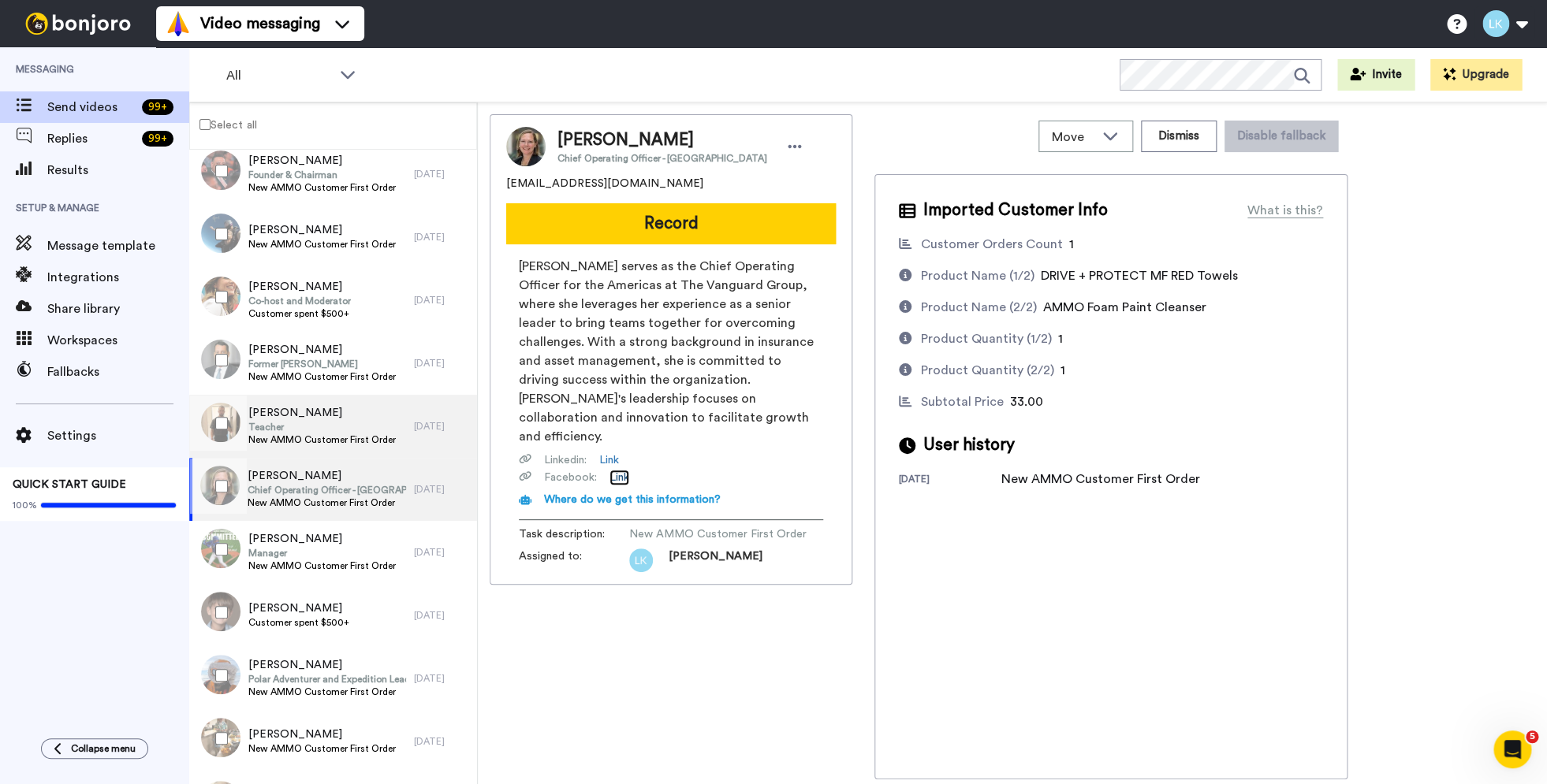
scroll to position [1818, 0]
click at [228, 496] on div at bounding box center [218, 487] width 57 height 55
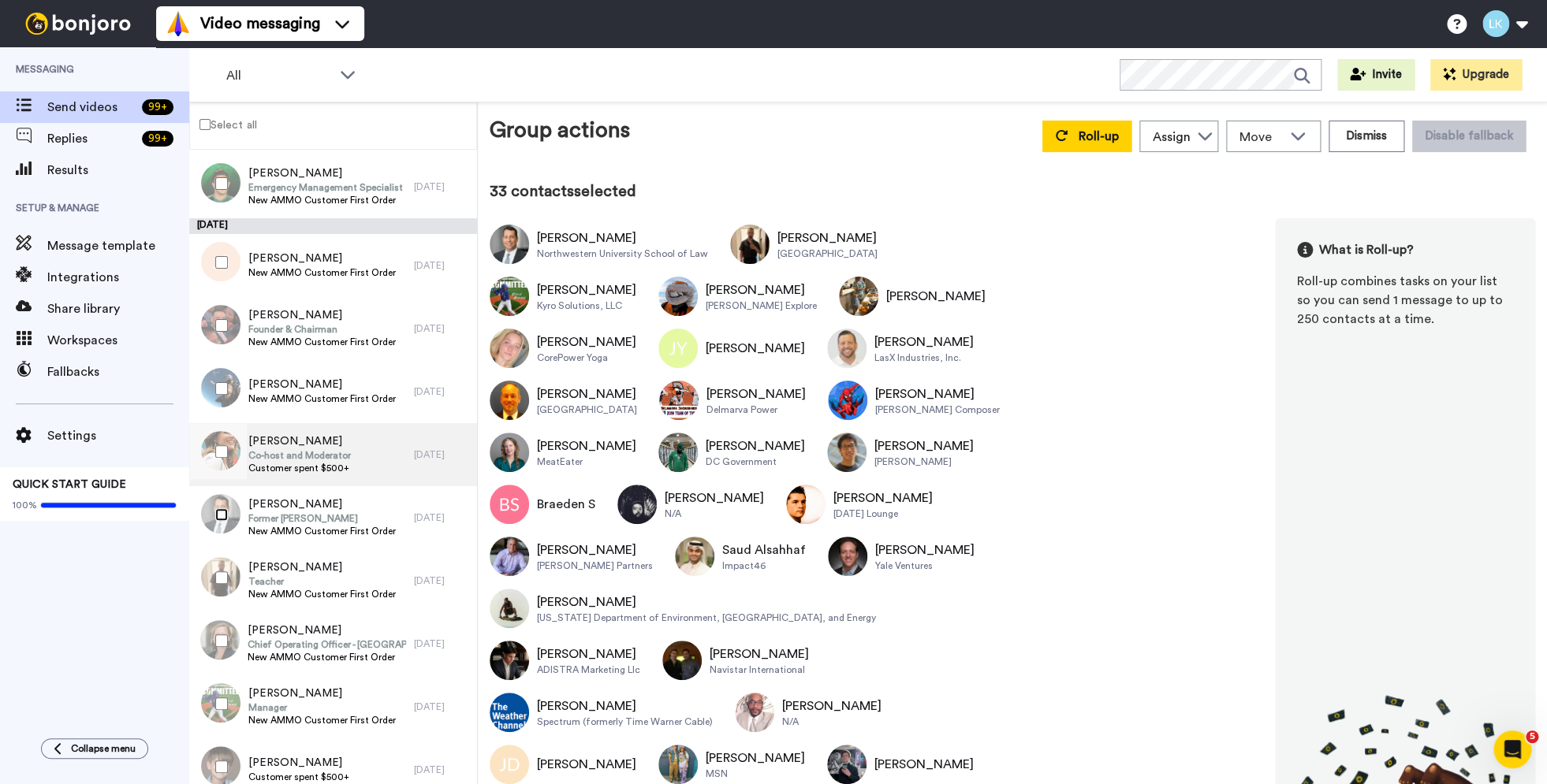
scroll to position [1662, 0]
click at [334, 444] on span "[PERSON_NAME]" at bounding box center [299, 444] width 102 height 15
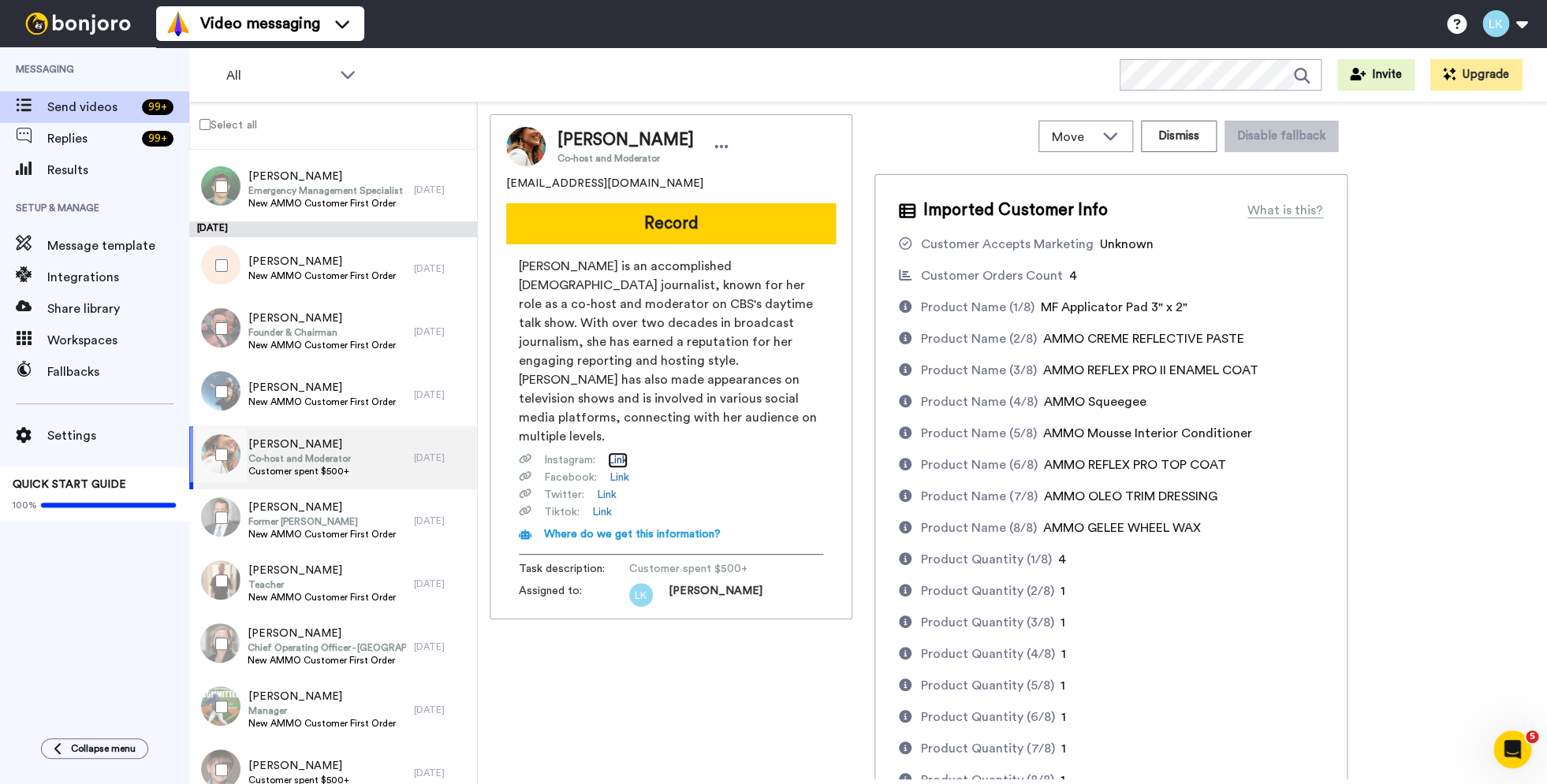
click at [620, 452] on link "Link" at bounding box center [618, 459] width 20 height 15
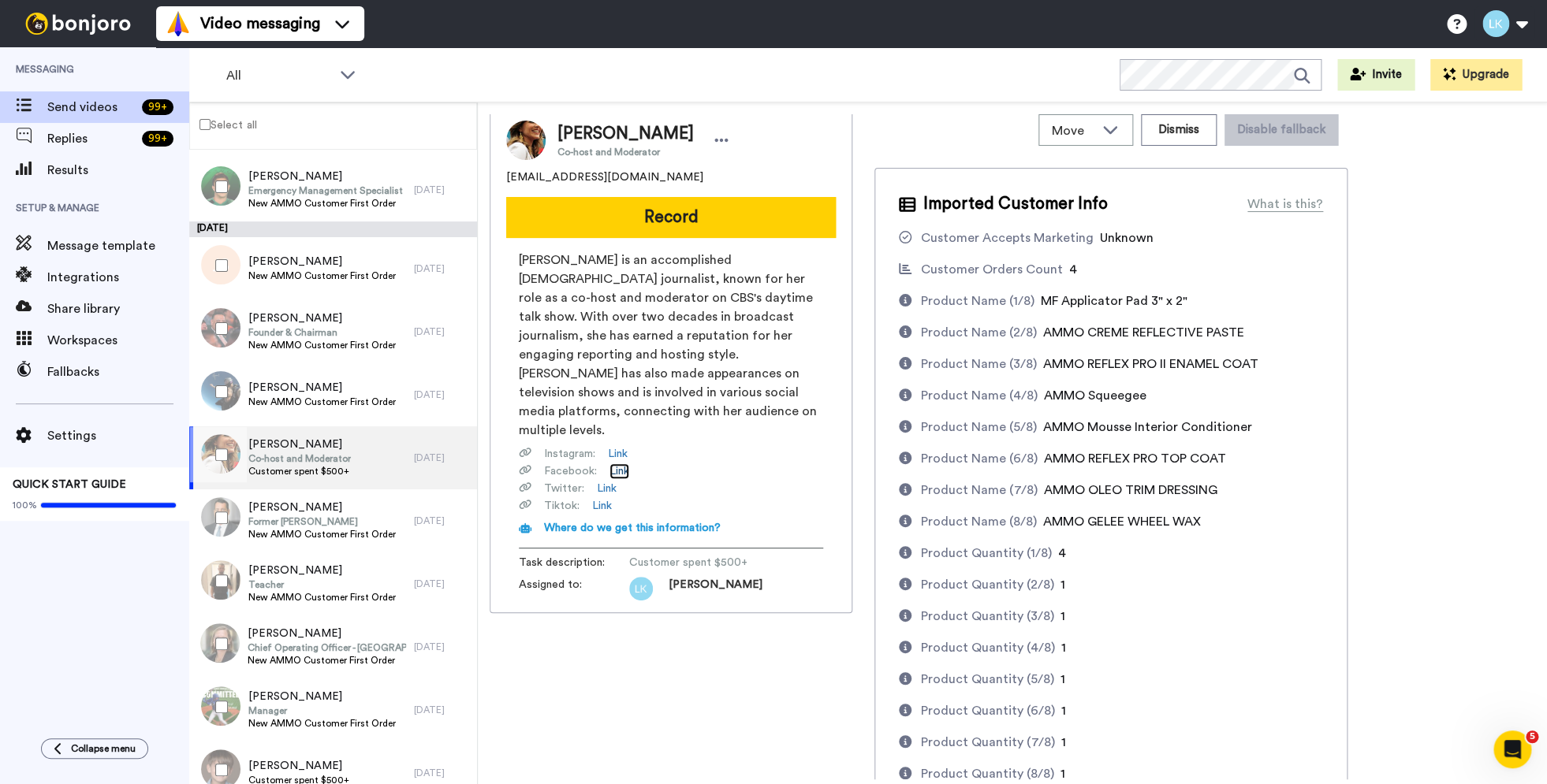
click at [620, 463] on link "Link" at bounding box center [620, 470] width 20 height 15
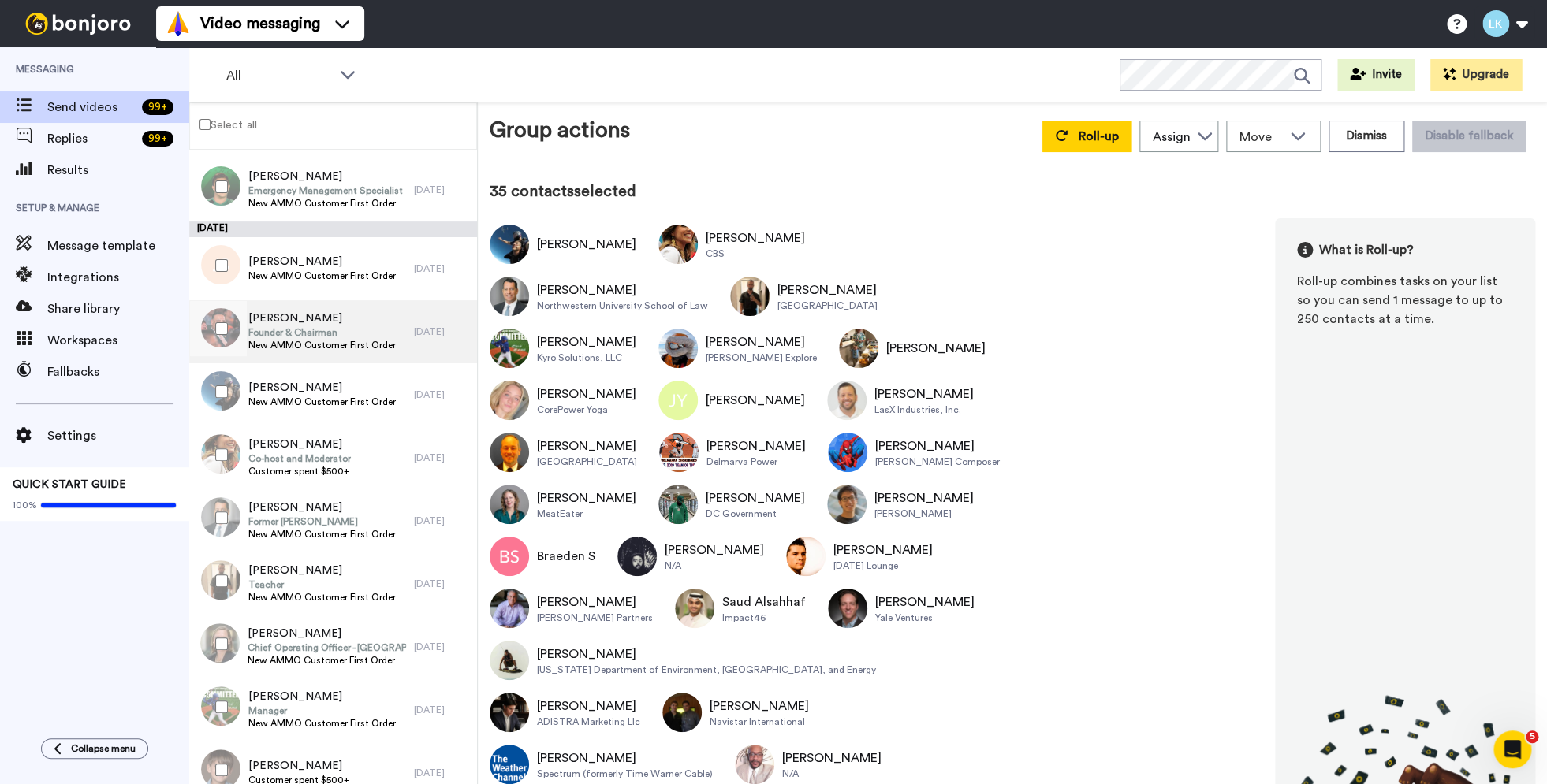
click at [306, 347] on span "New AMMO Customer First Order" at bounding box center [322, 345] width 147 height 13
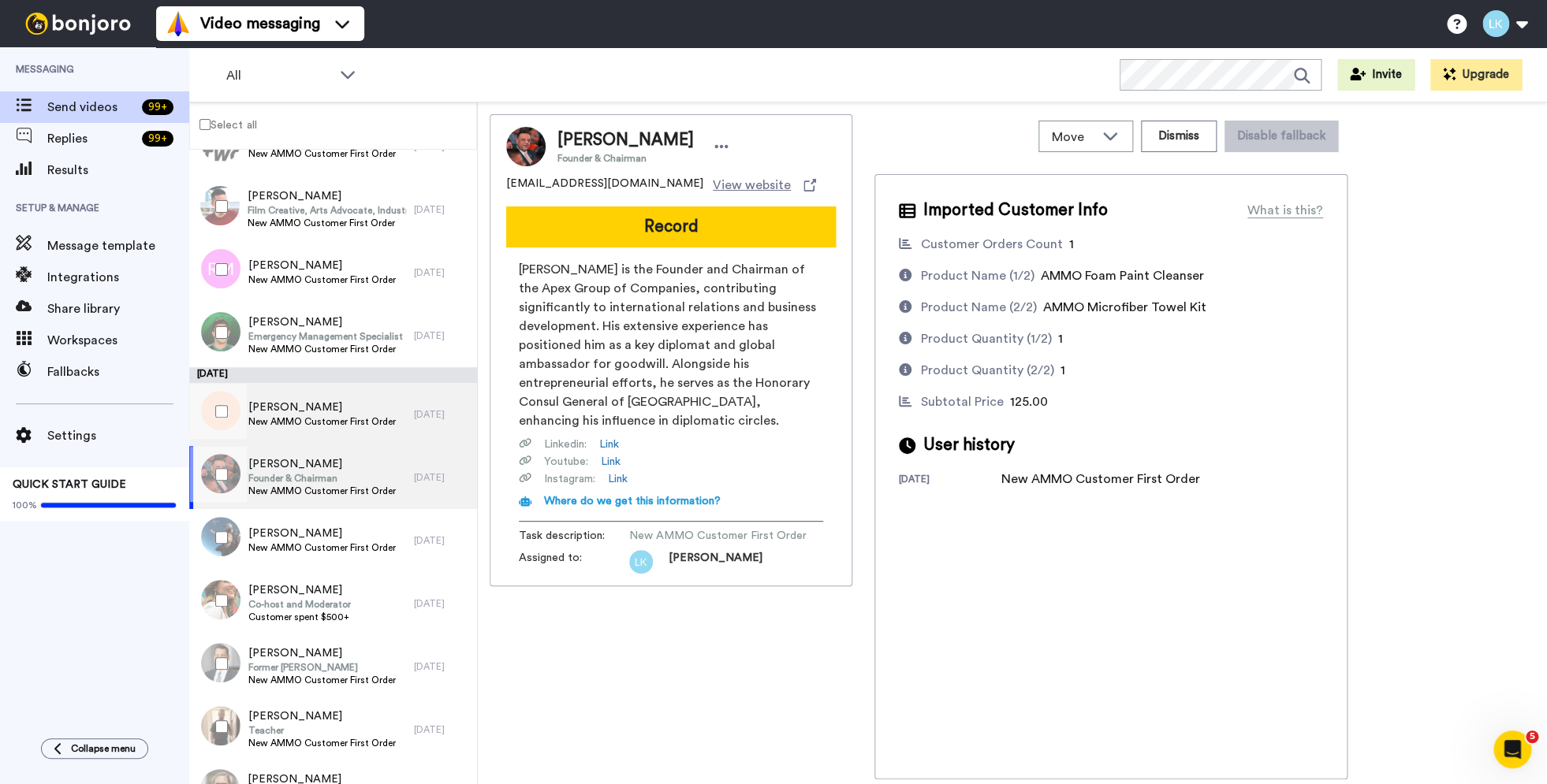
scroll to position [1492, 0]
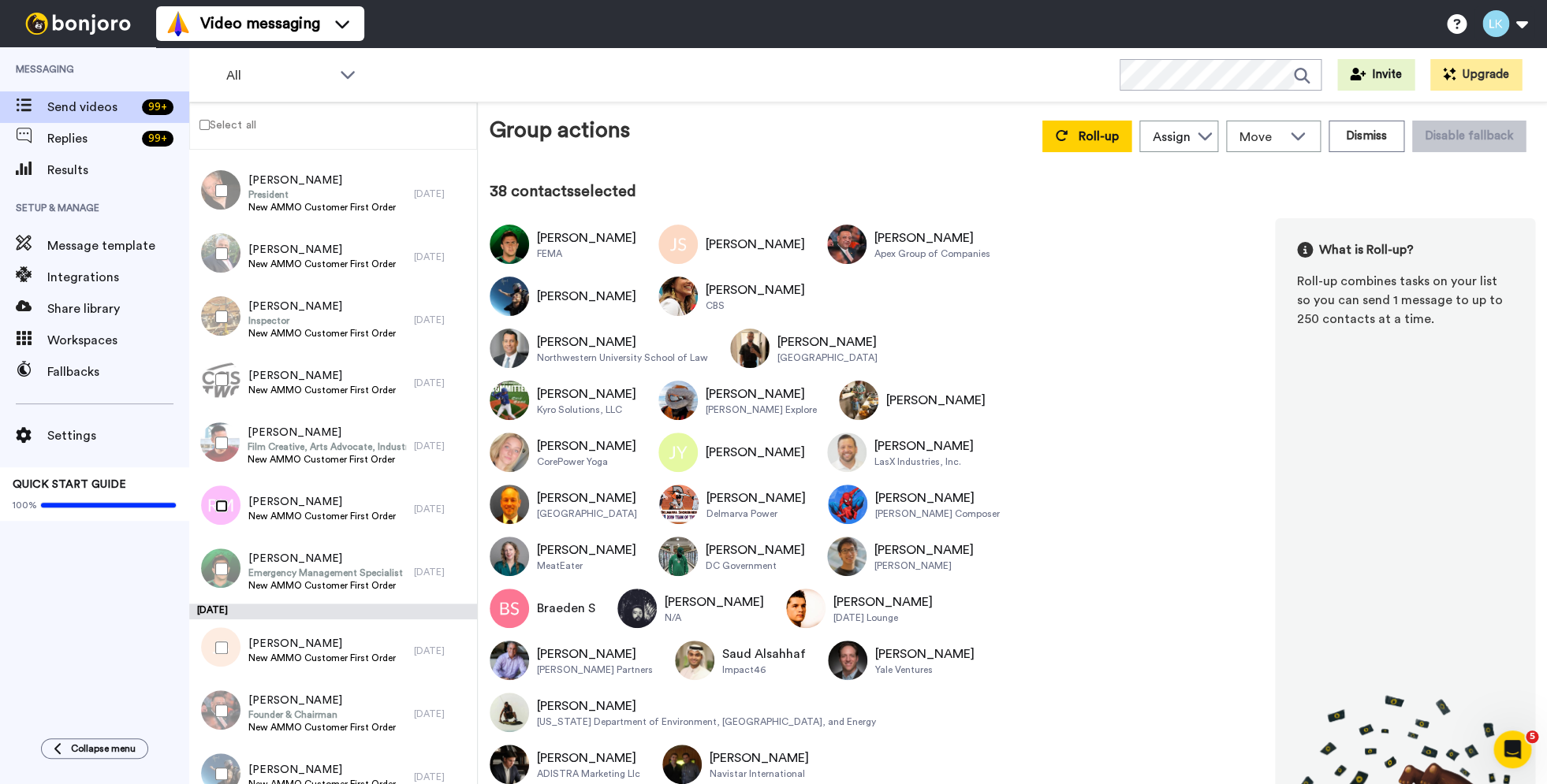
scroll to position [1280, 0]
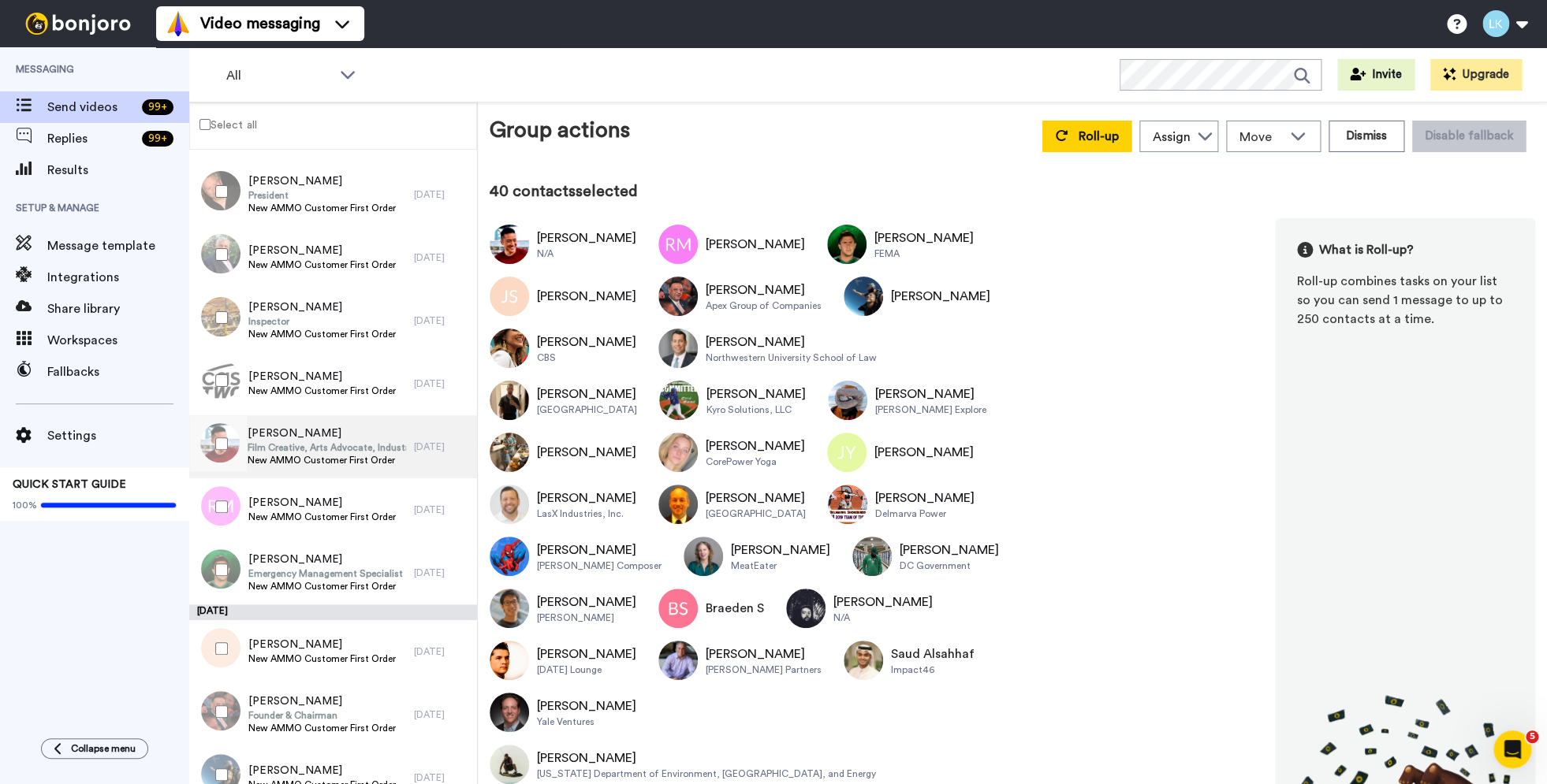
click at [409, 447] on div "Eric Hsiao Film Creative, Arts Advocate, Industry Educator New AMMO Customer Fi…" at bounding box center [301, 447] width 224 height 63
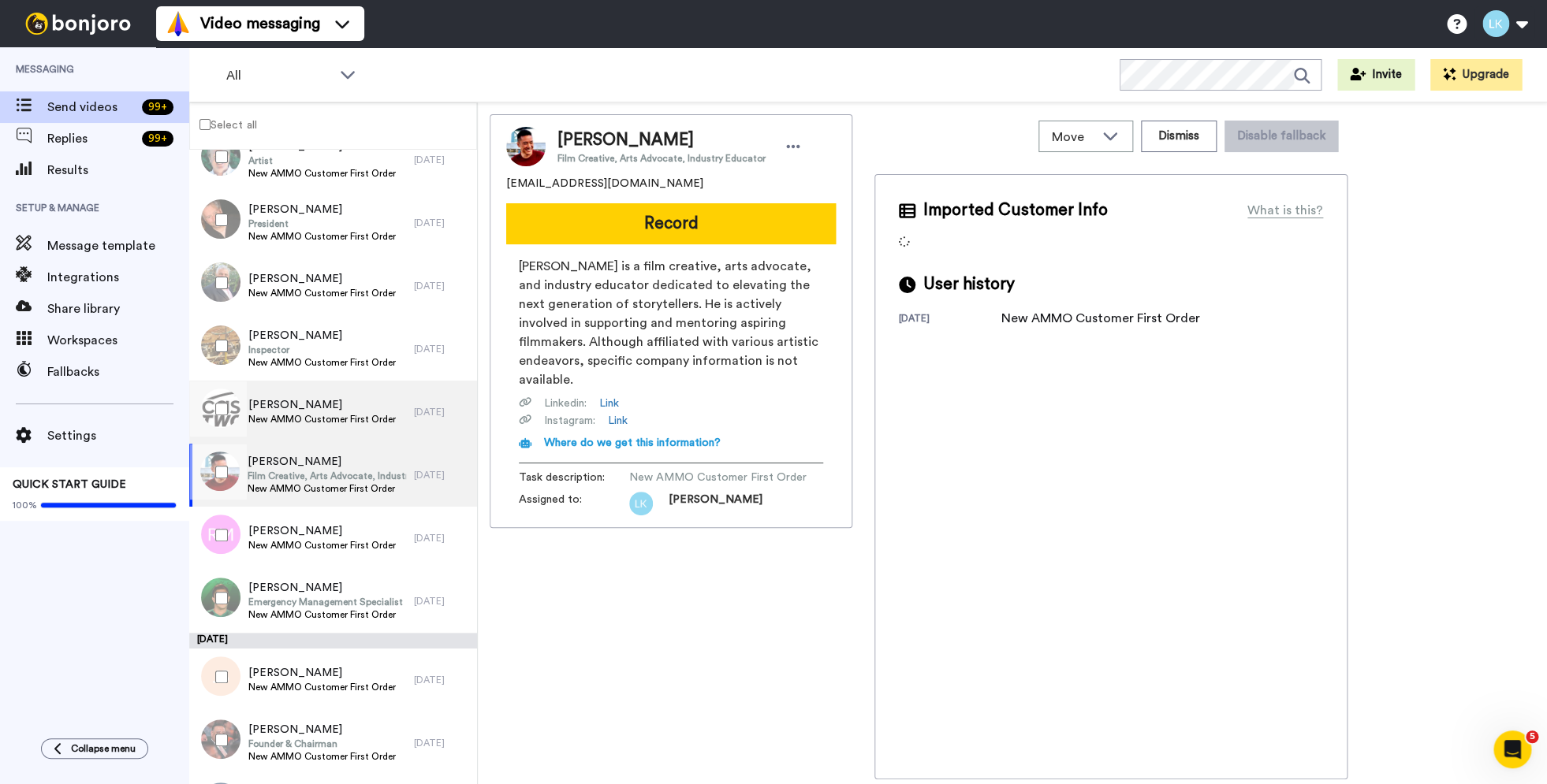
scroll to position [1248, 0]
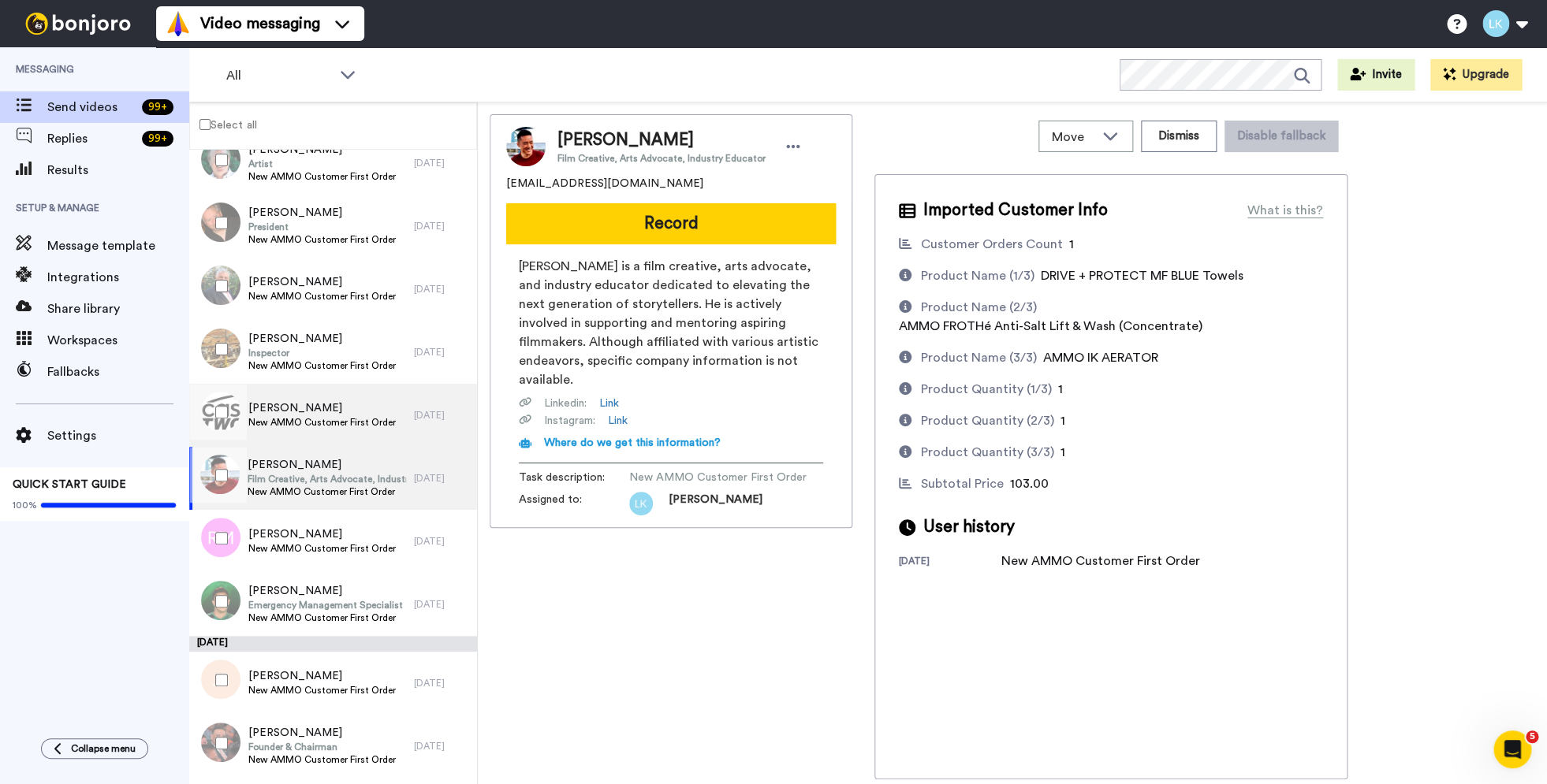
click at [316, 423] on span "New AMMO Customer First Order" at bounding box center [322, 422] width 147 height 13
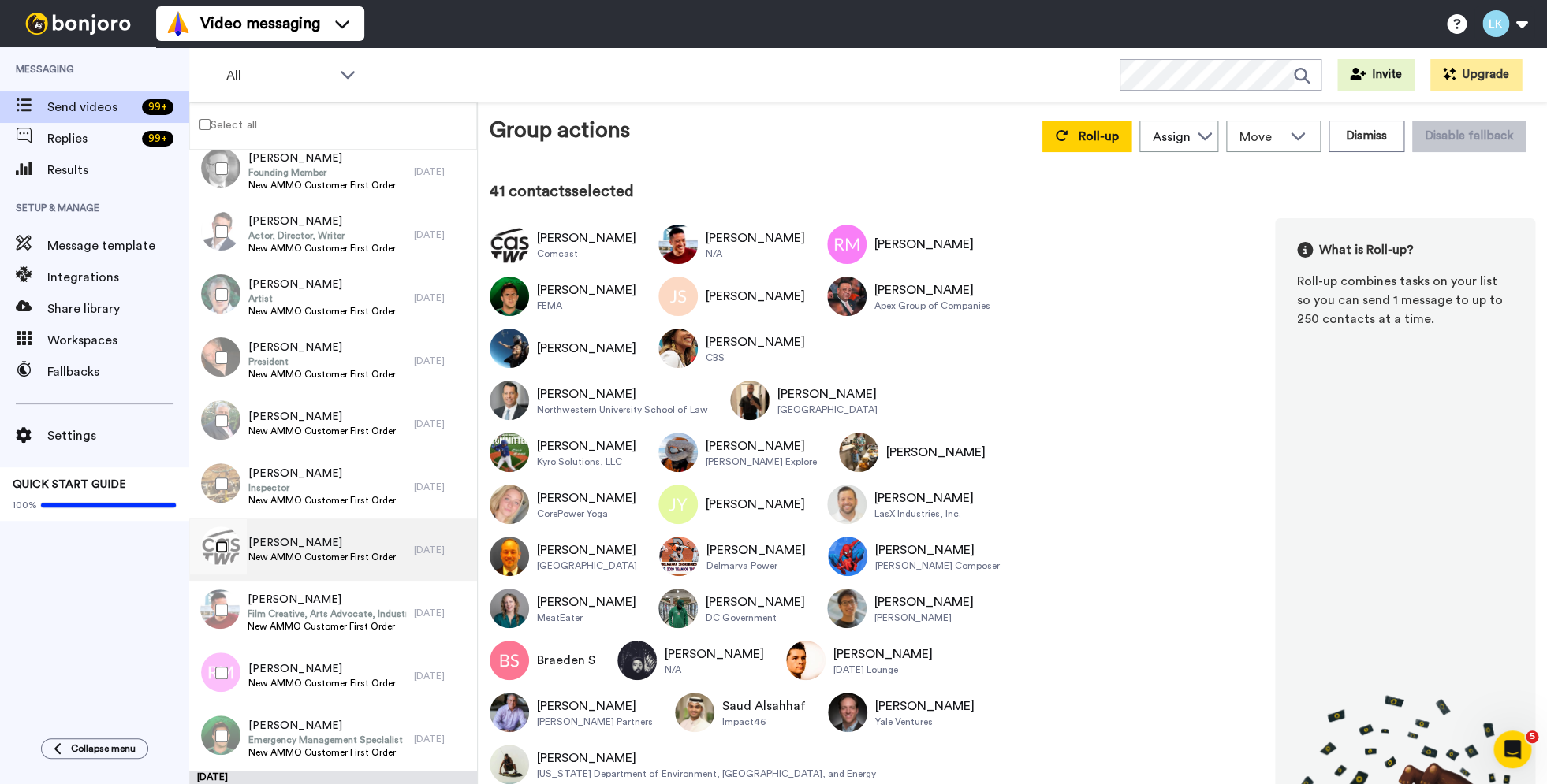
scroll to position [1108, 0]
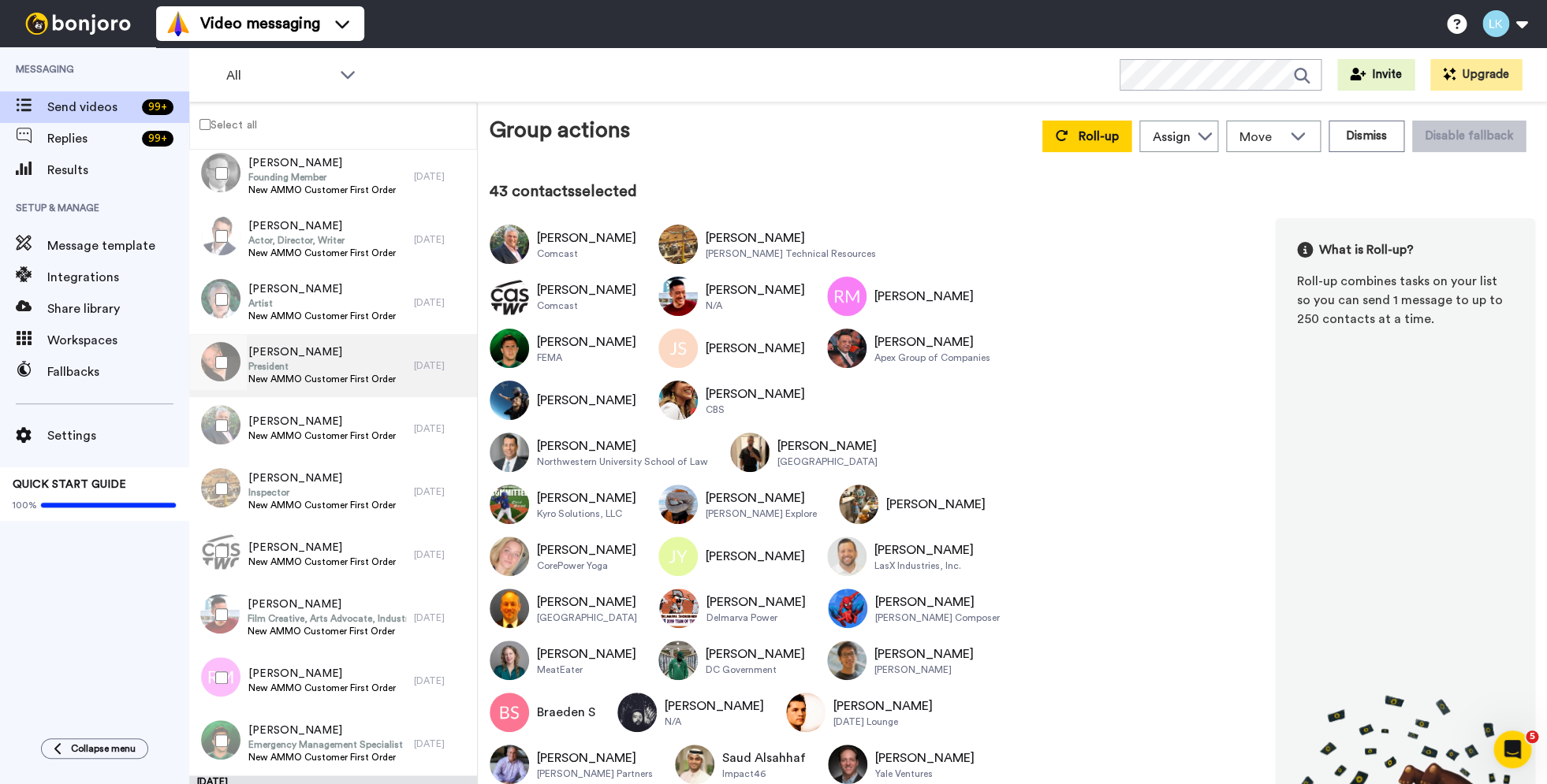
click at [338, 370] on span "President" at bounding box center [322, 366] width 147 height 13
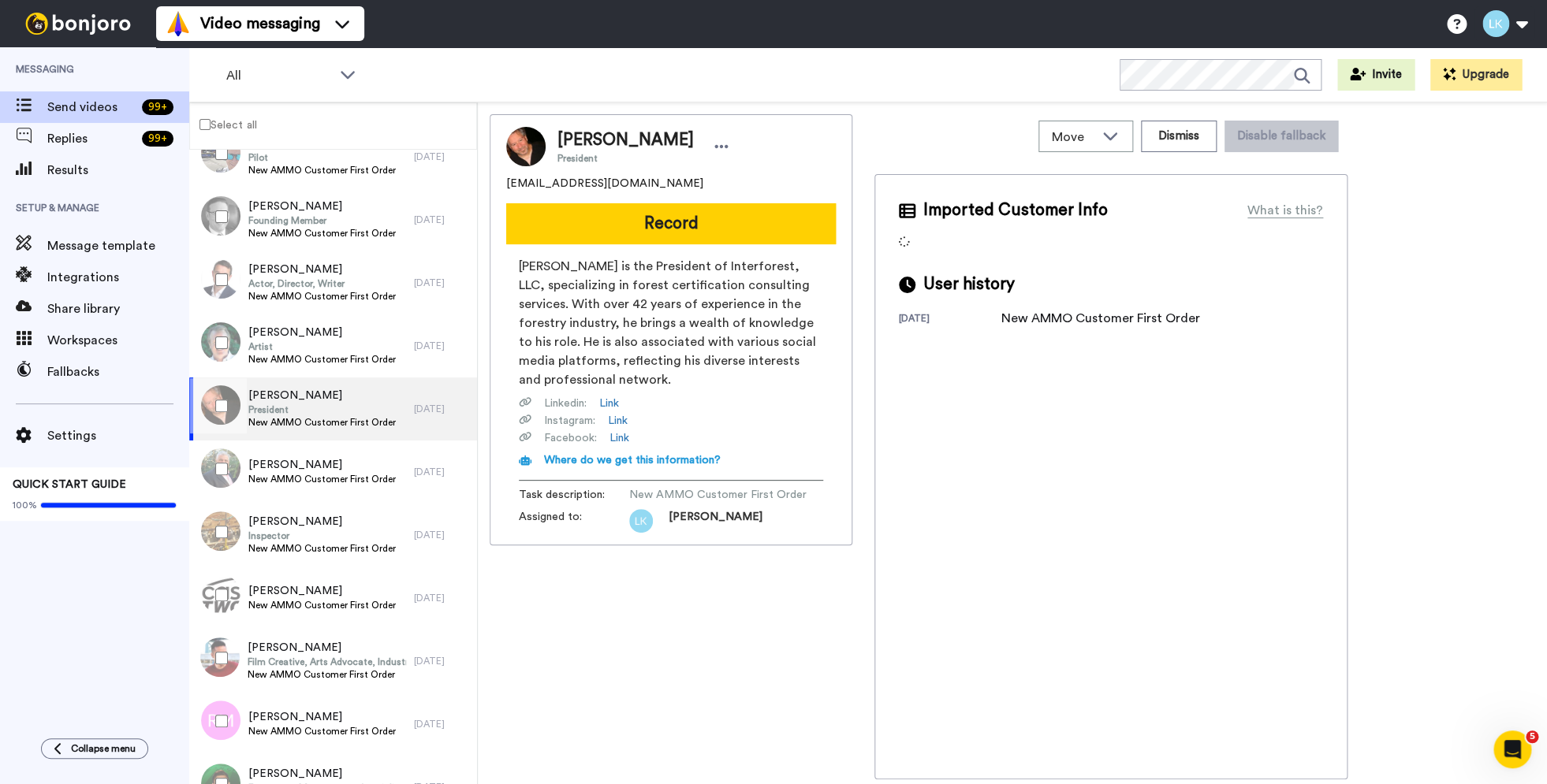
scroll to position [1063, 0]
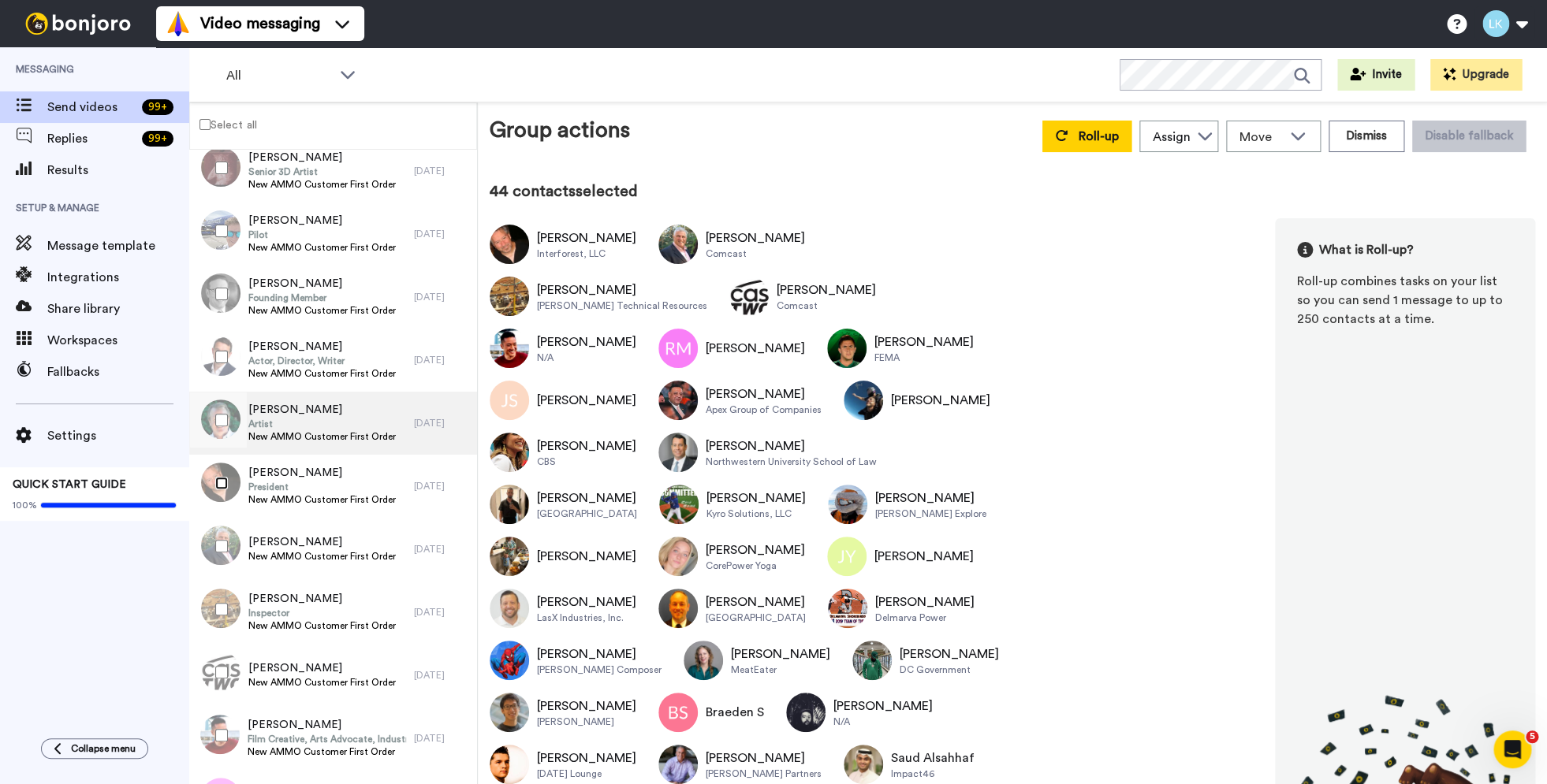
scroll to position [981, 0]
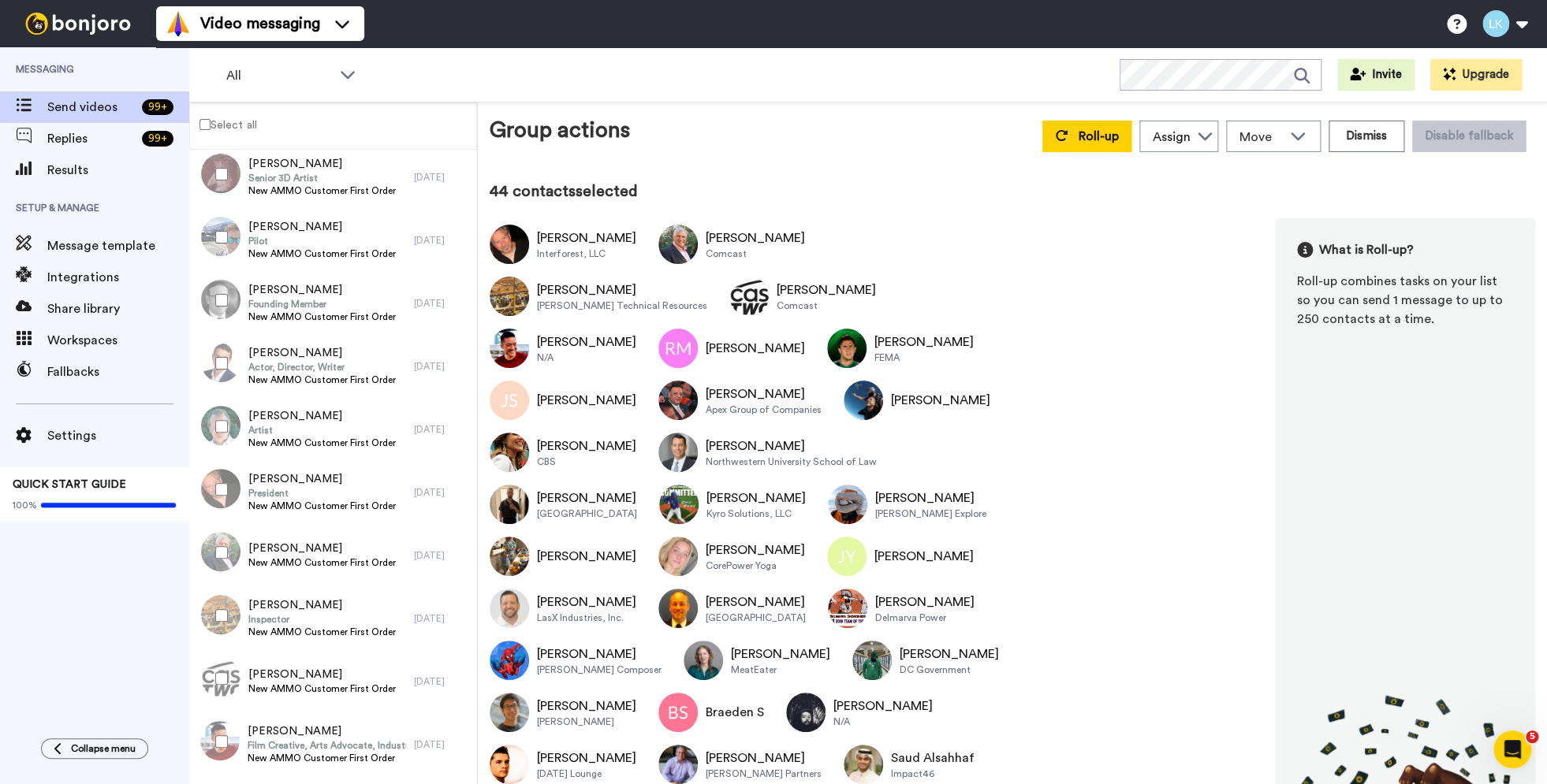
click at [234, 415] on div at bounding box center [218, 426] width 57 height 55
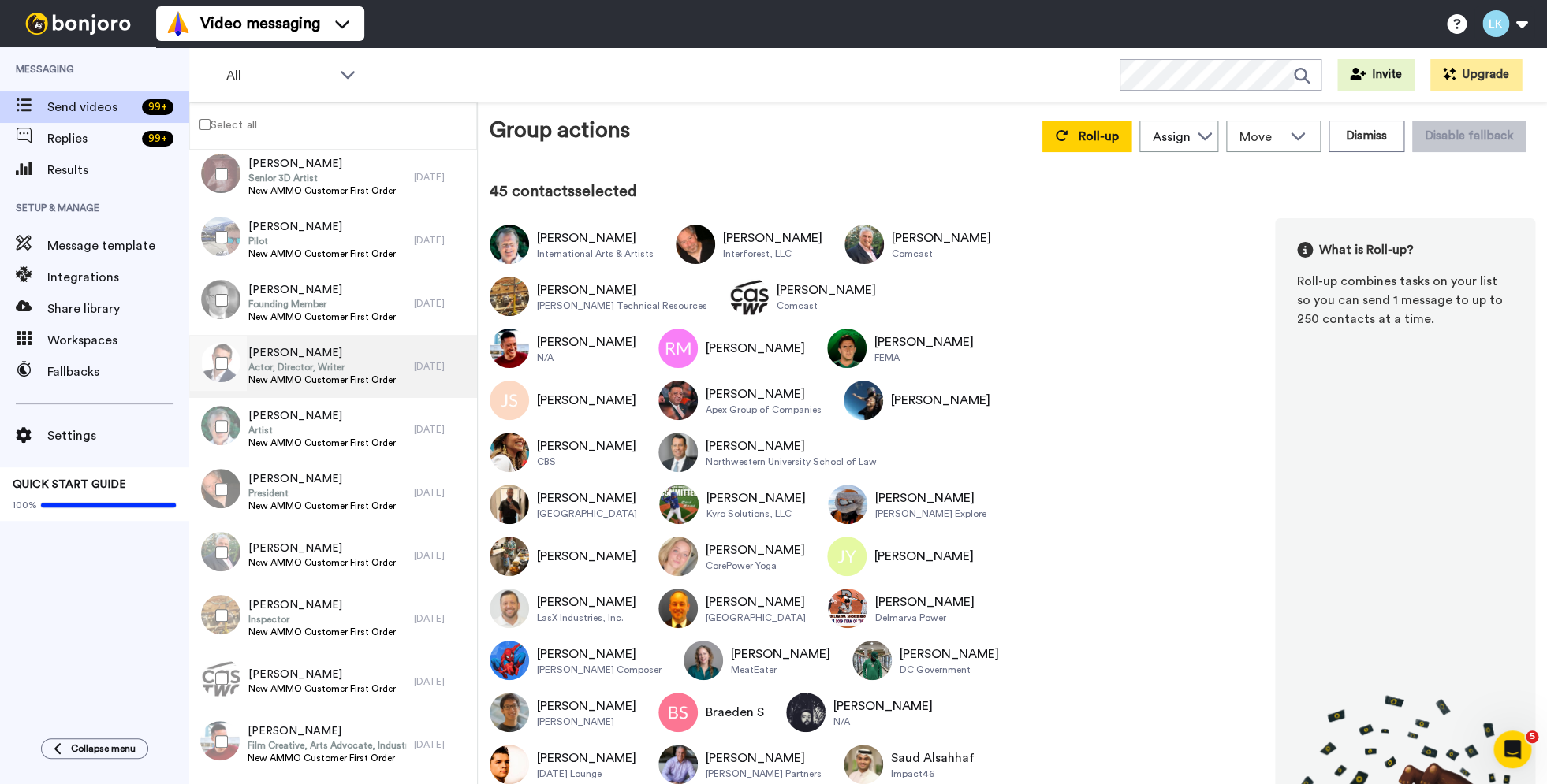
click at [300, 359] on span "[PERSON_NAME]" at bounding box center [322, 353] width 147 height 15
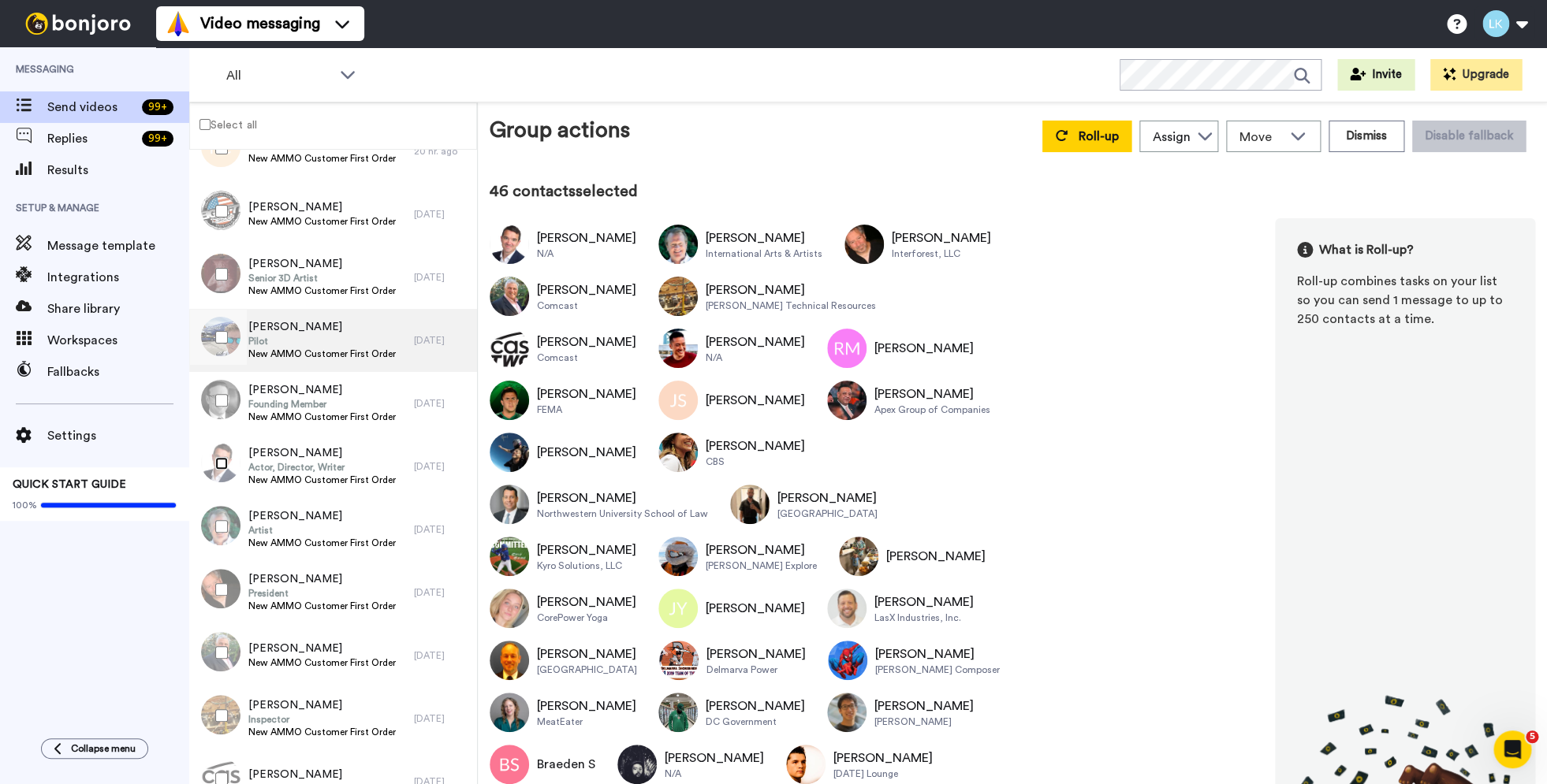
scroll to position [853, 0]
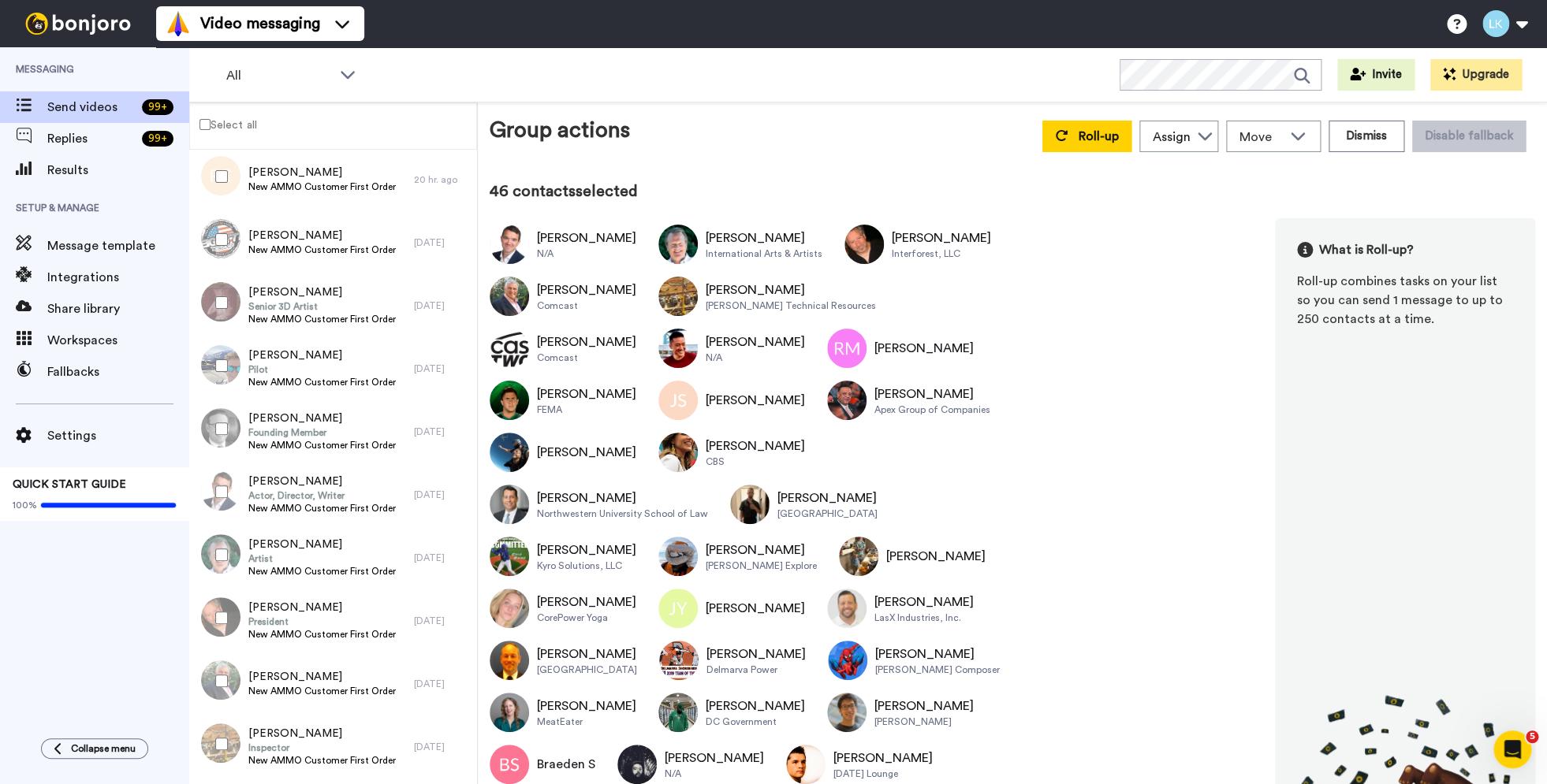
drag, startPoint x: 222, startPoint y: 420, endPoint x: 403, endPoint y: 423, distance: 181.0
click at [222, 420] on div at bounding box center [218, 429] width 57 height 55
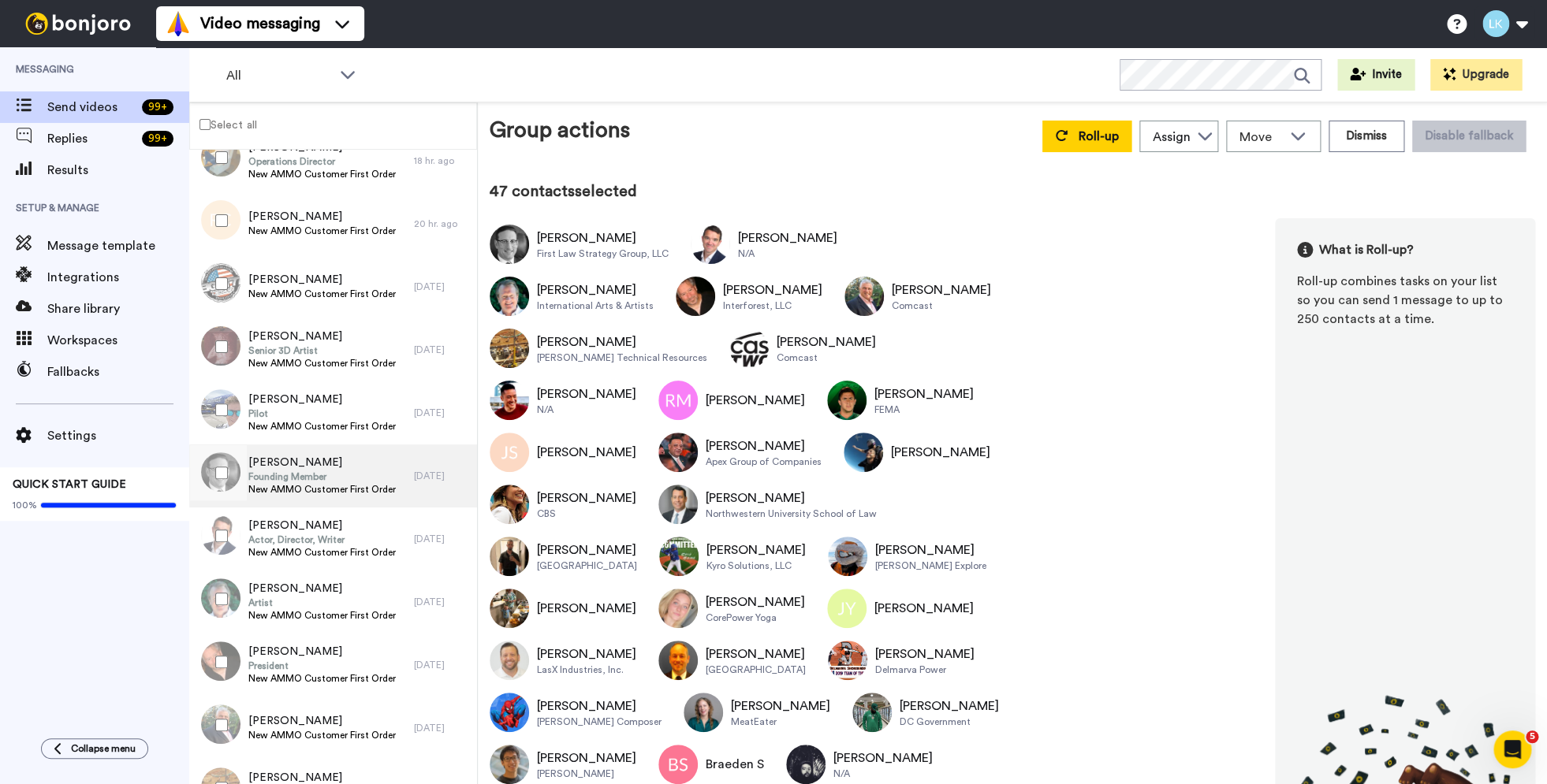
scroll to position [789, 0]
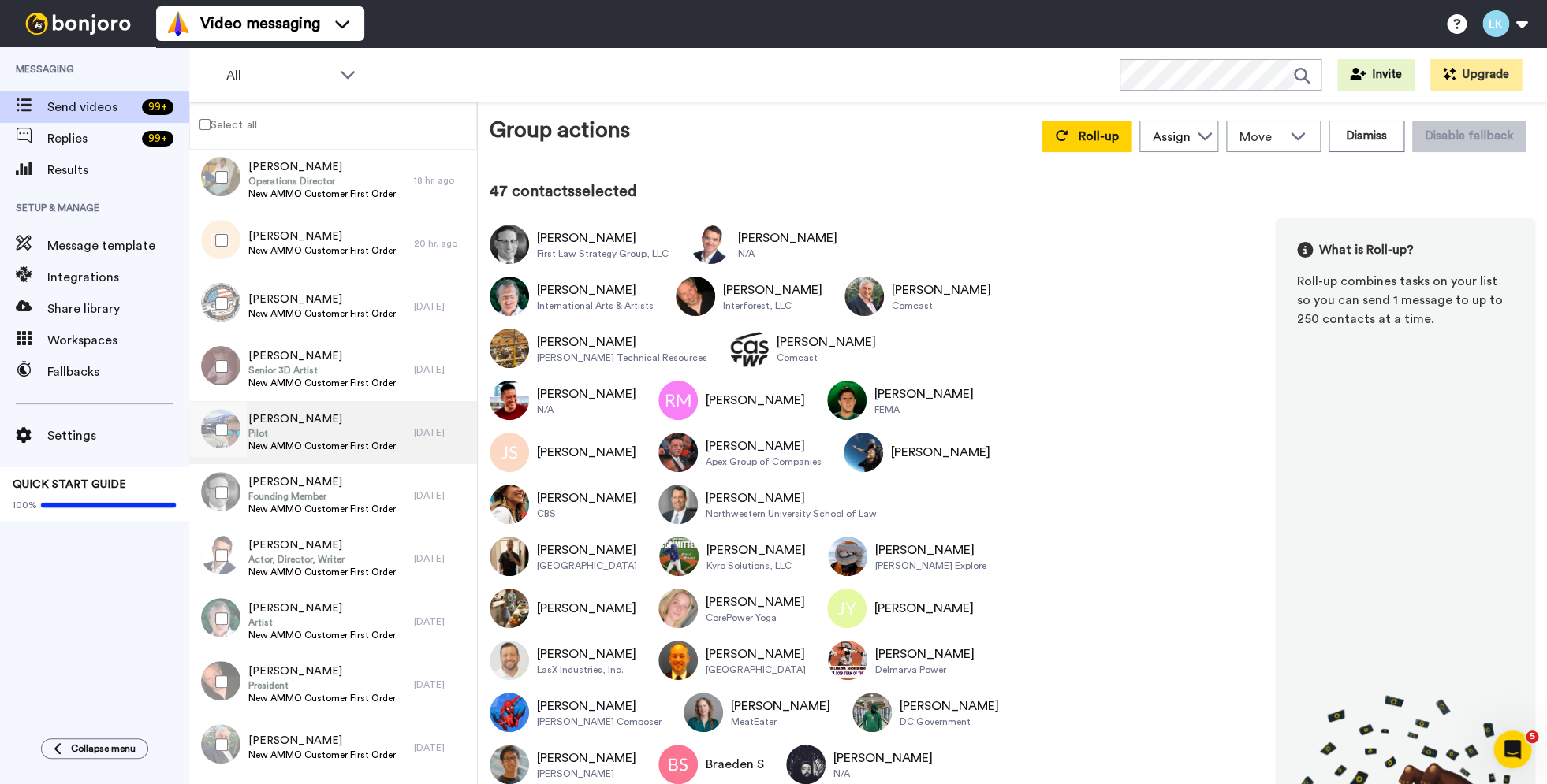
click at [216, 429] on div at bounding box center [218, 430] width 57 height 55
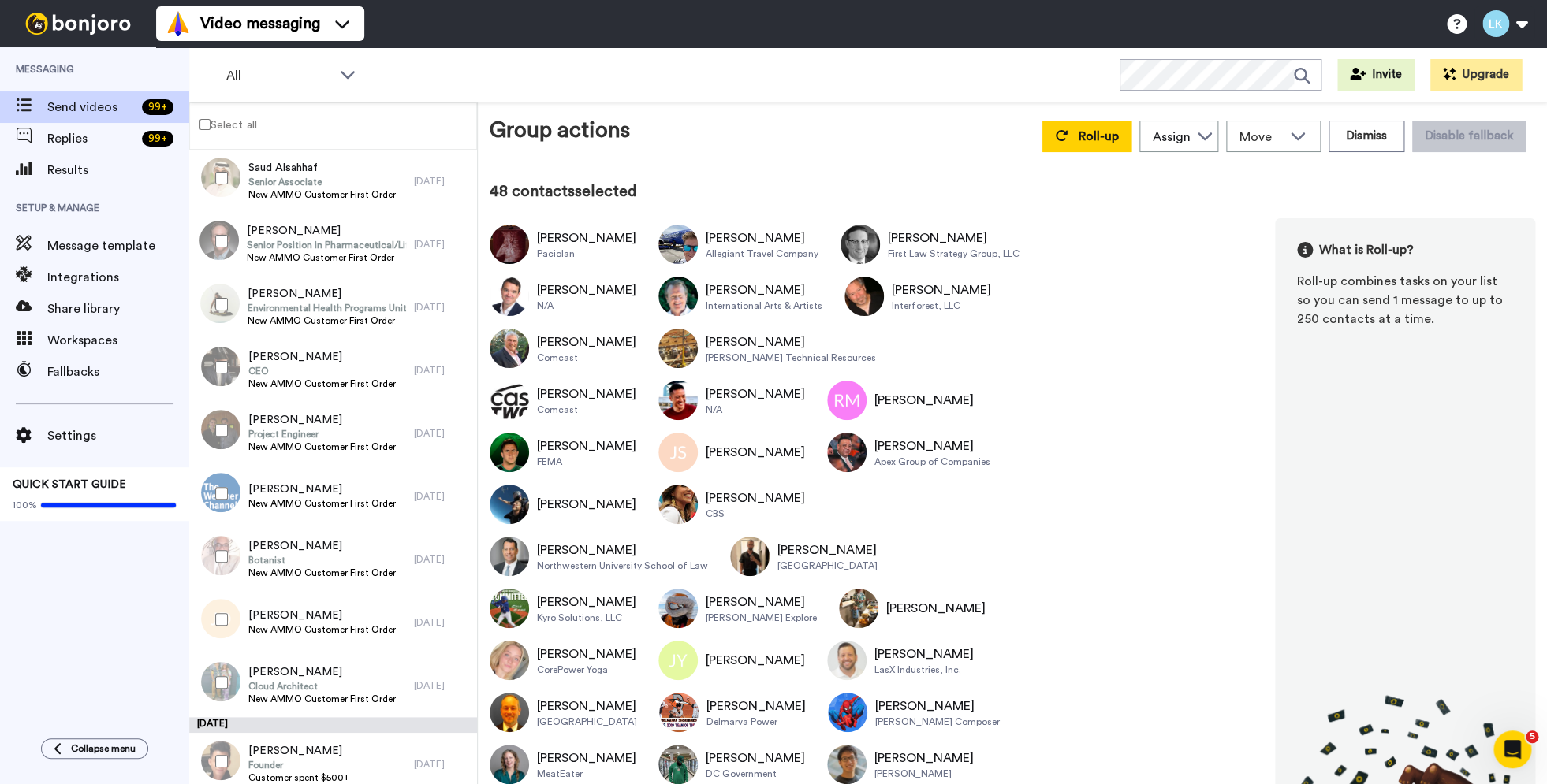
scroll to position [3300, 0]
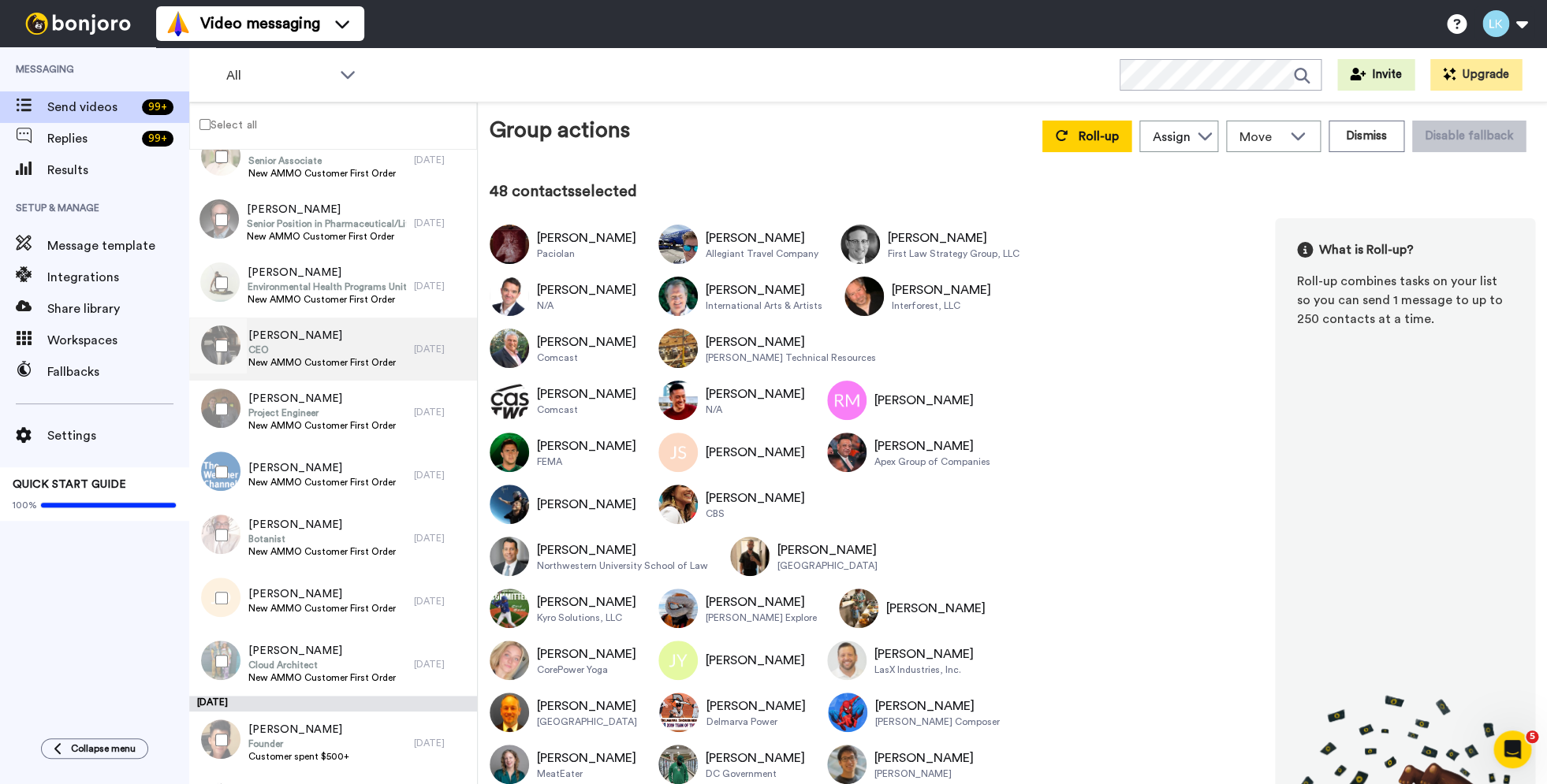
click at [317, 343] on span "[PERSON_NAME]" at bounding box center [322, 335] width 147 height 15
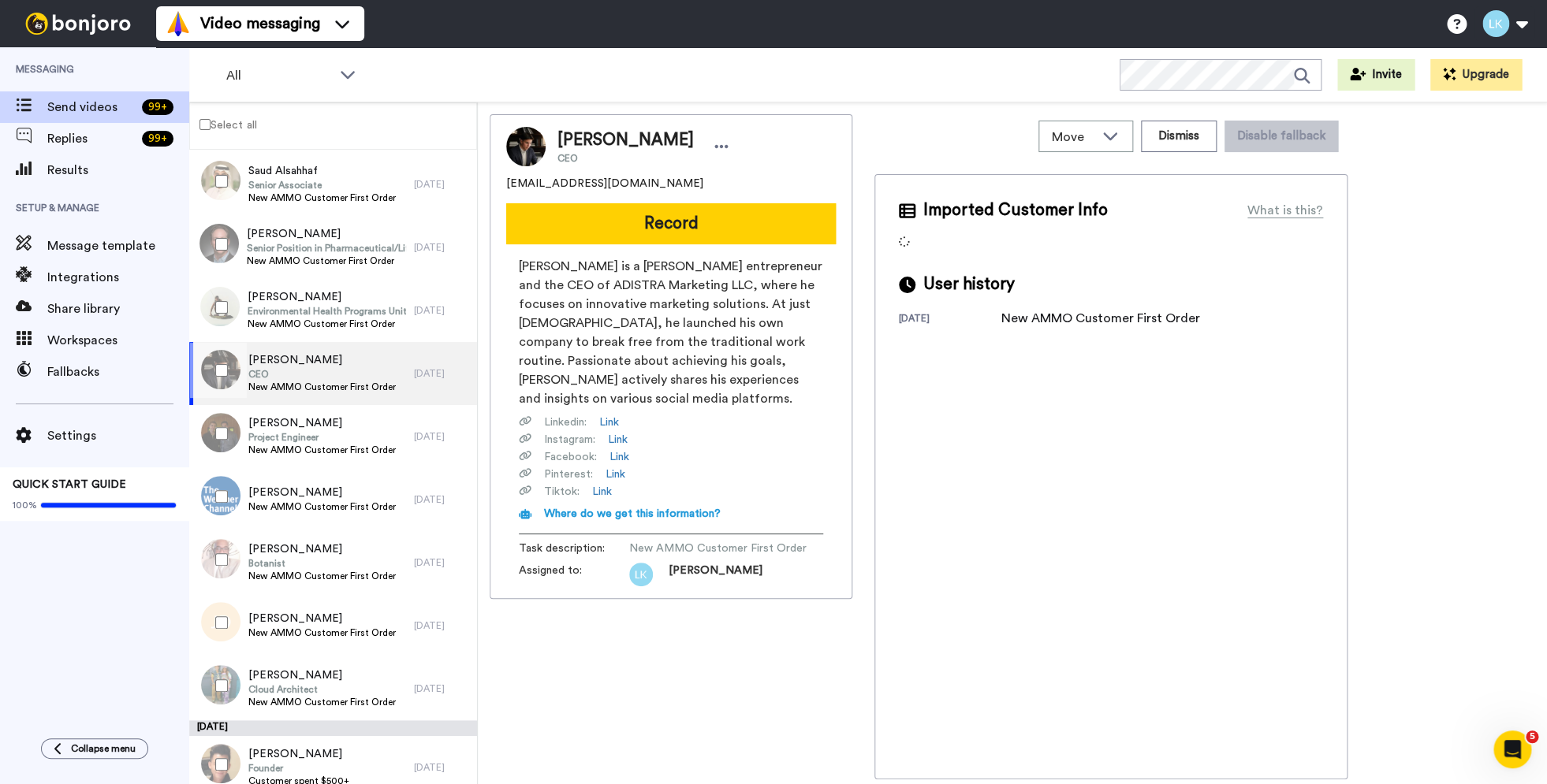
scroll to position [3274, 0]
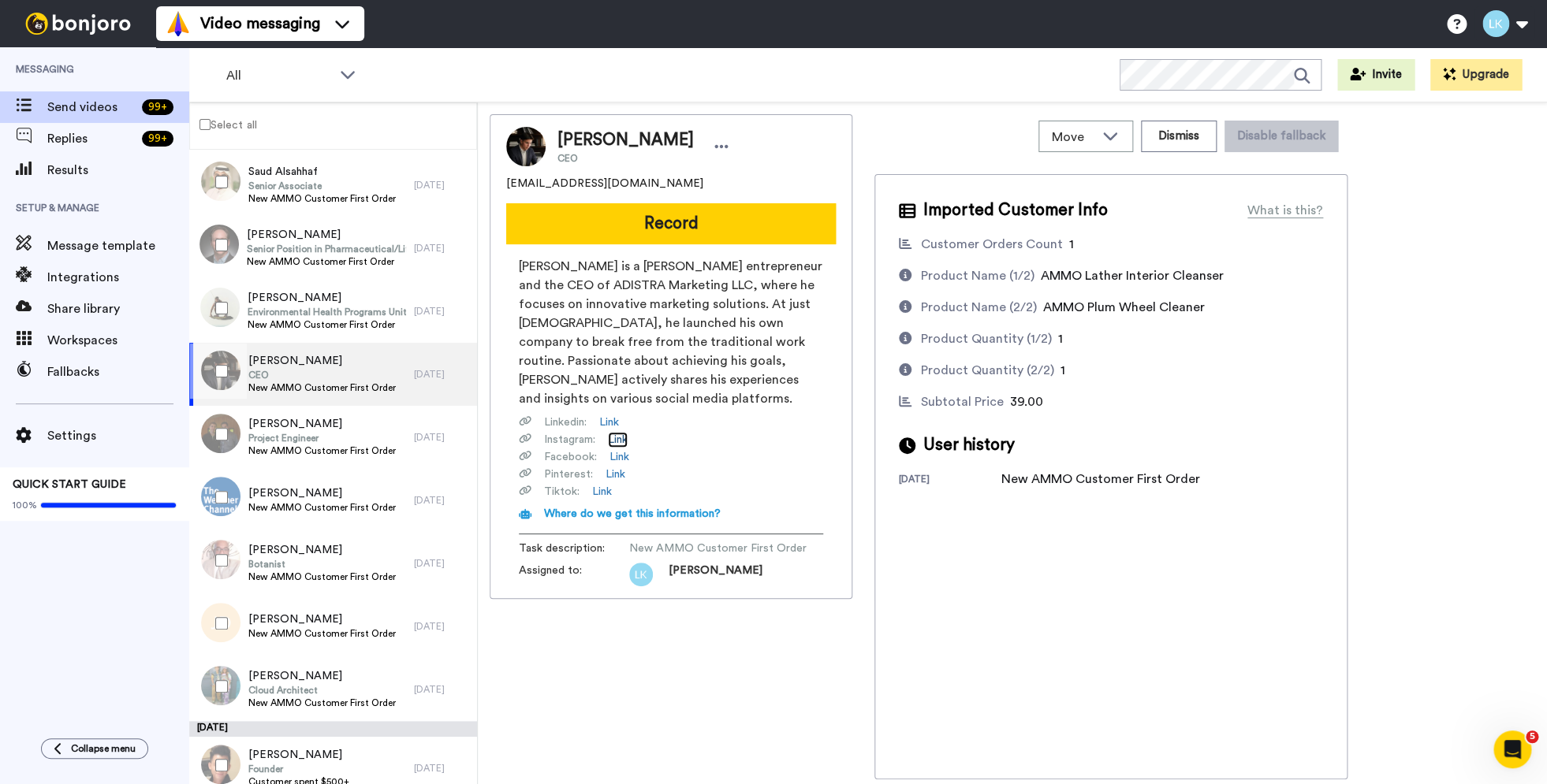
drag, startPoint x: 619, startPoint y: 439, endPoint x: 611, endPoint y: 446, distance: 10.6
click at [618, 441] on link "Link" at bounding box center [618, 439] width 20 height 15
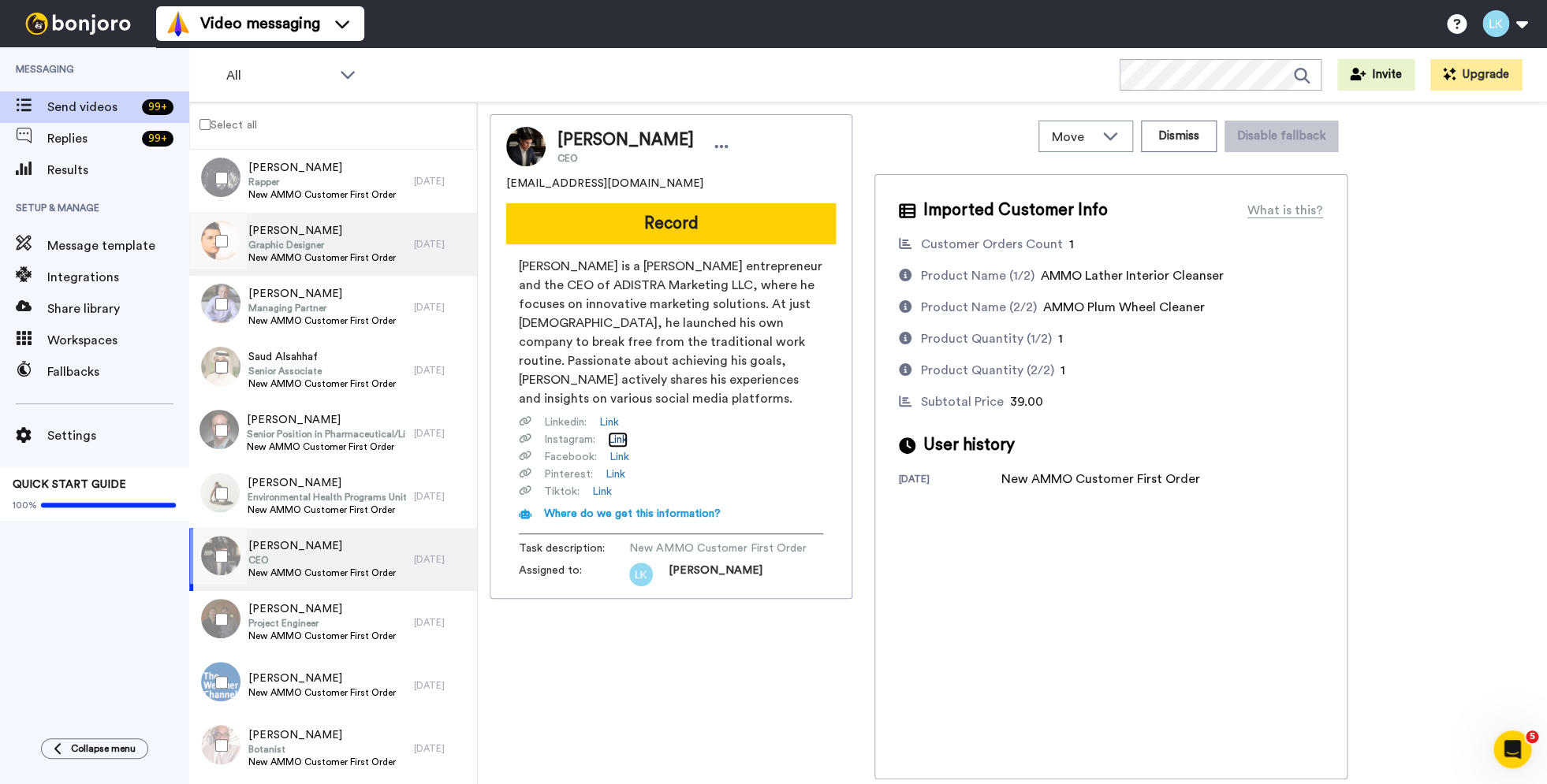
scroll to position [3022, 0]
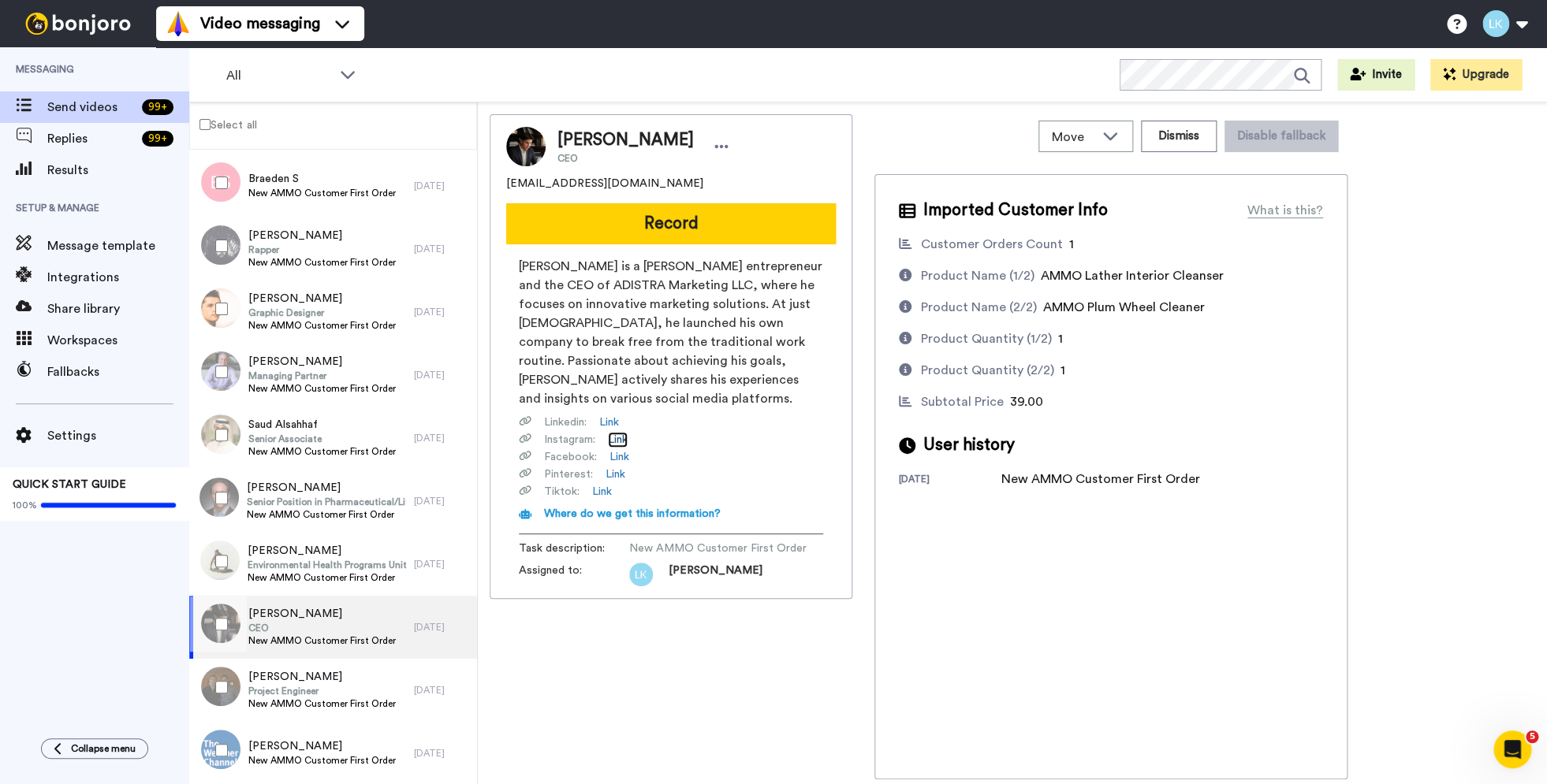
click at [624, 436] on link "Link" at bounding box center [618, 439] width 20 height 15
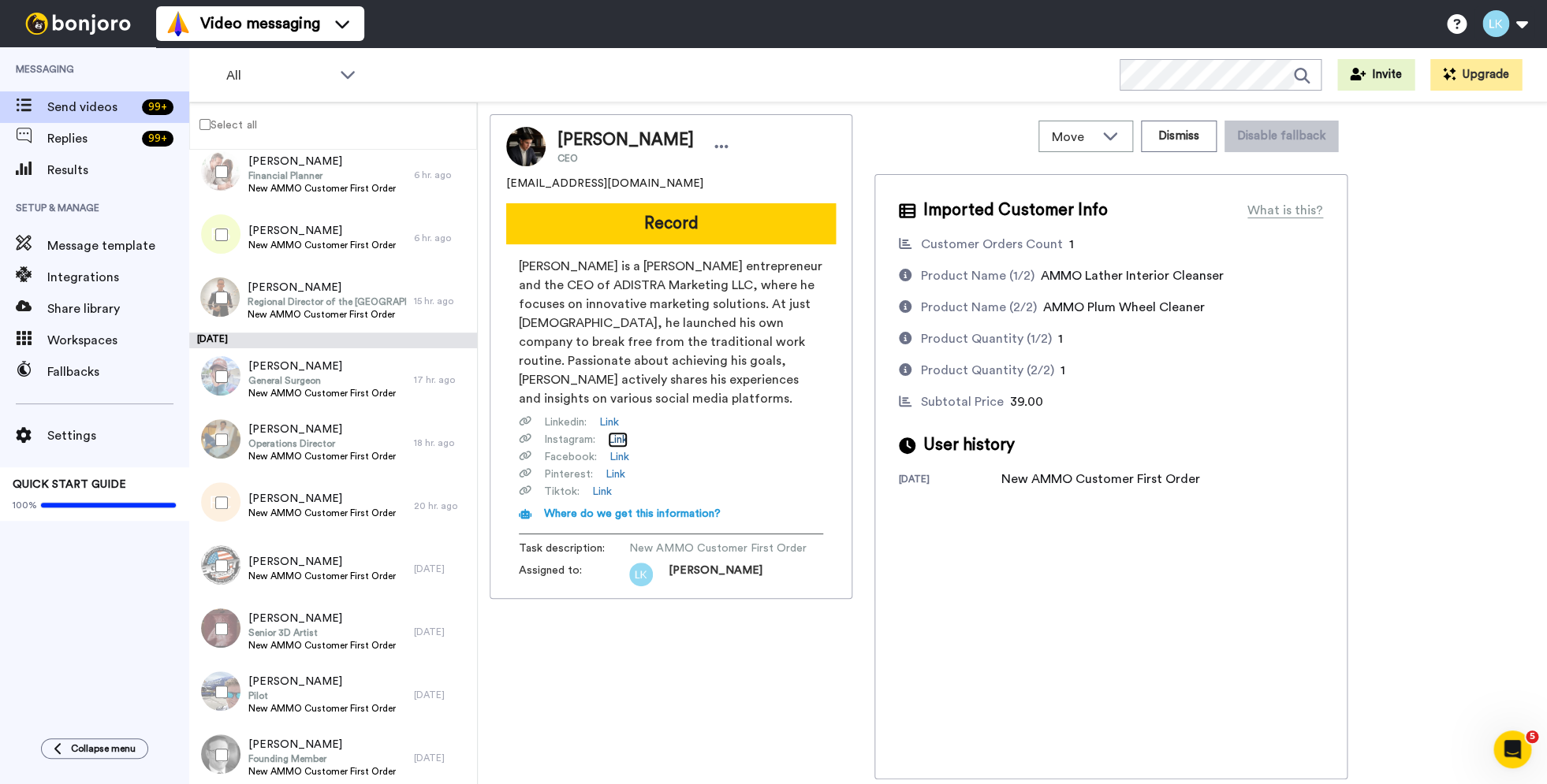
scroll to position [525, 0]
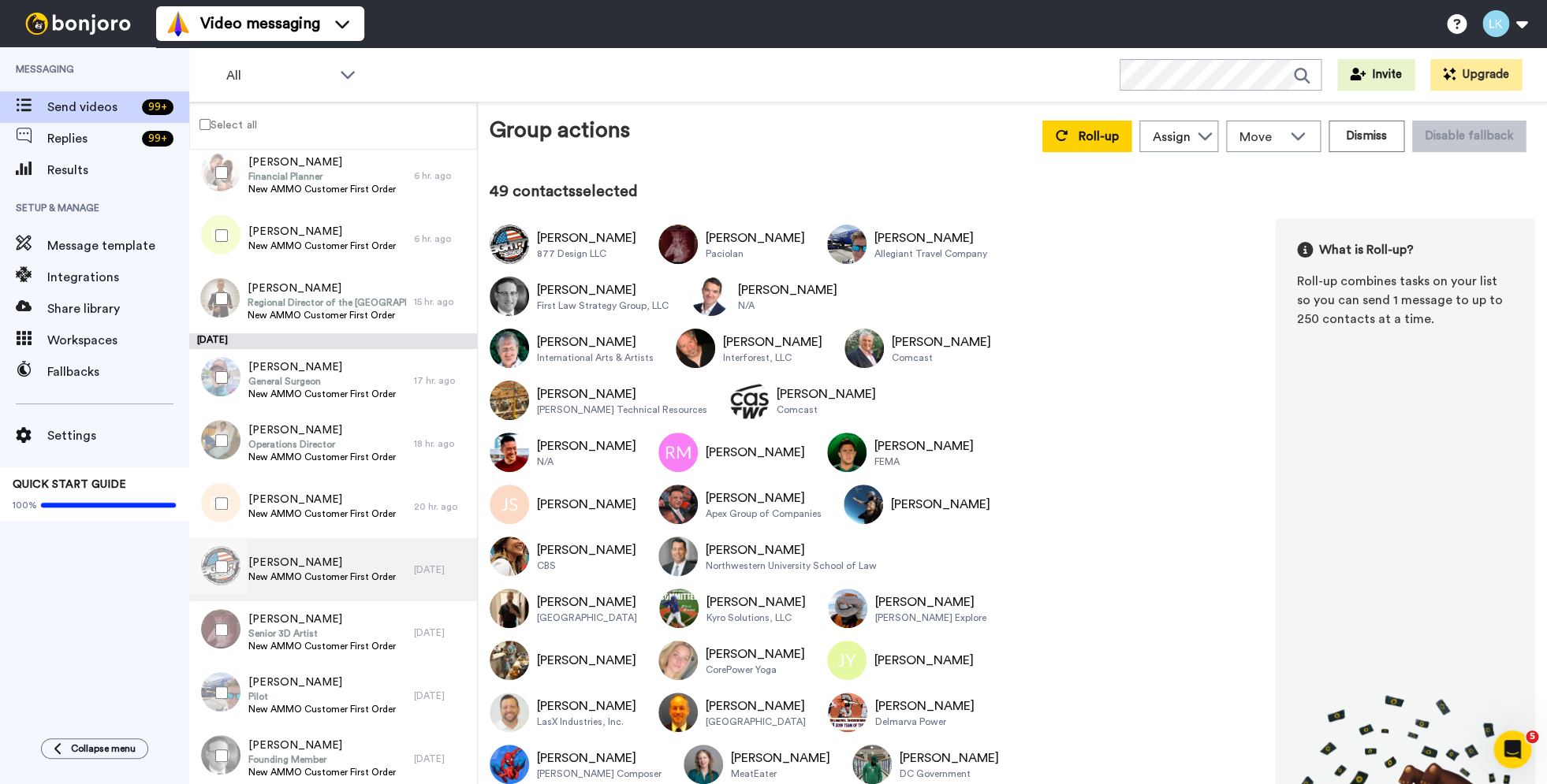
click at [379, 571] on span "New AMMO Customer First Order" at bounding box center [322, 577] width 147 height 13
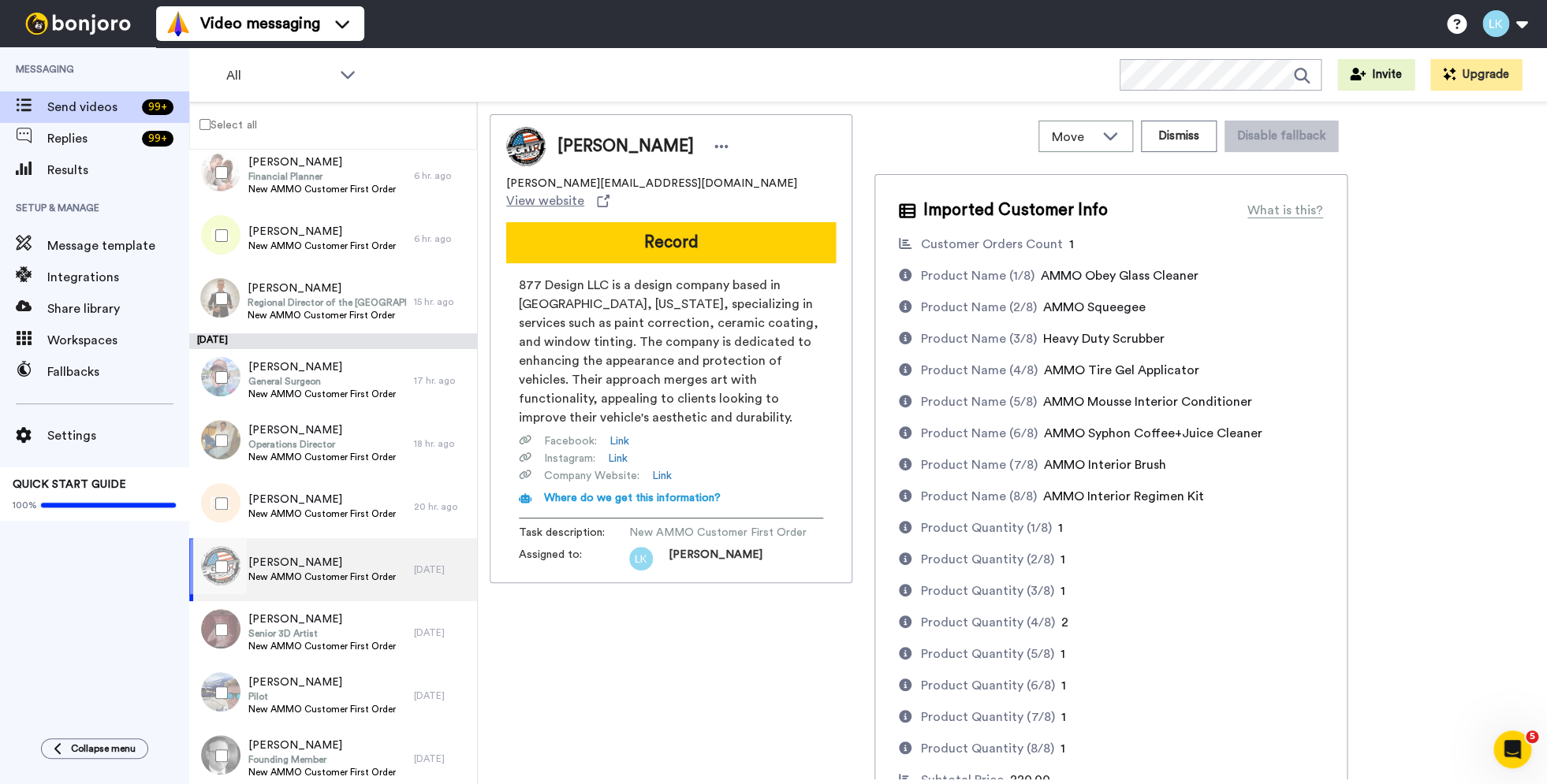
click at [353, 576] on span "New AMMO Customer First Order" at bounding box center [322, 577] width 147 height 13
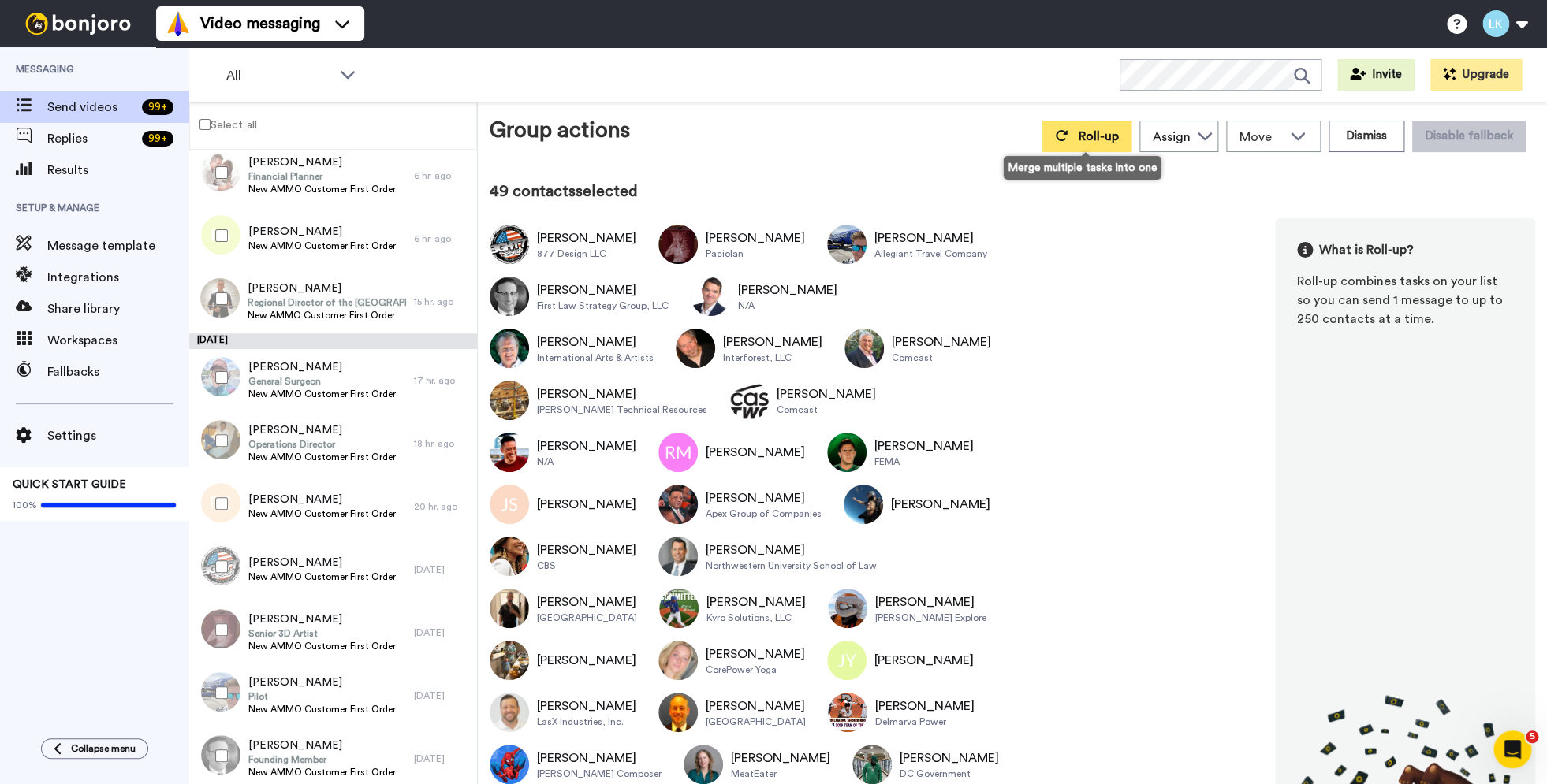
click at [1071, 137] on button "Roll-up" at bounding box center [1087, 136] width 89 height 32
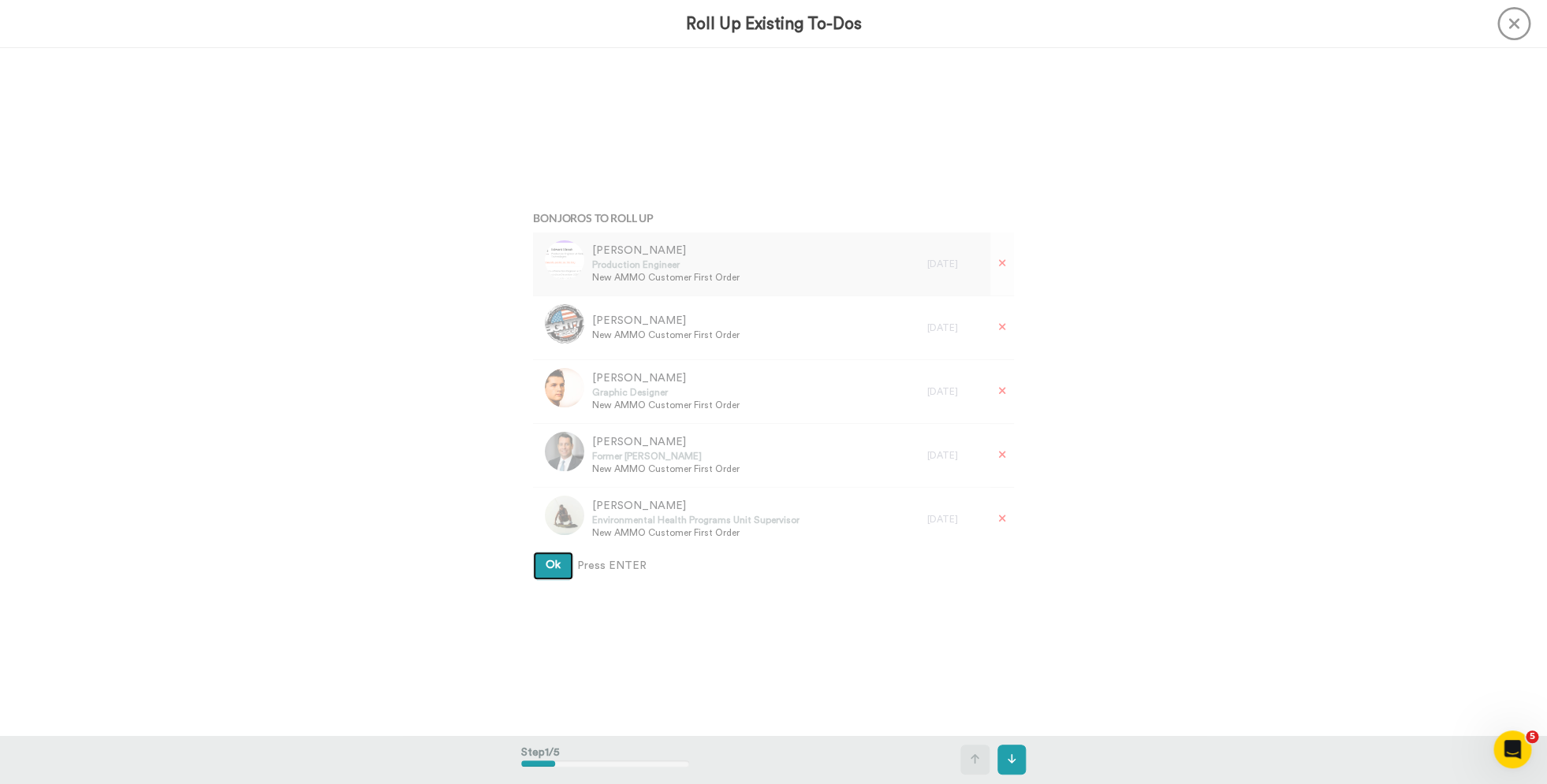
scroll to position [1, 0]
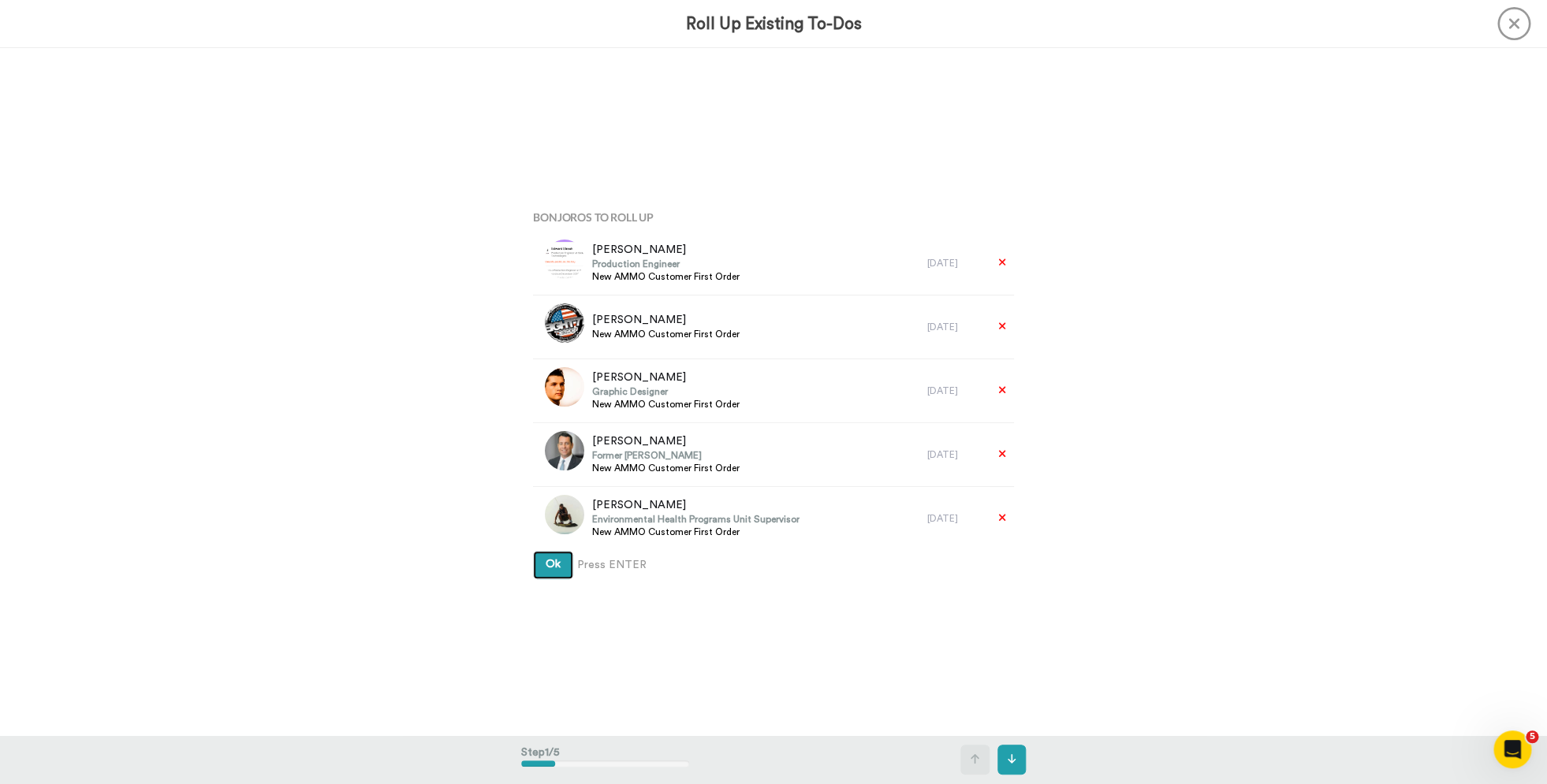
click at [557, 568] on span "Ok" at bounding box center [553, 564] width 15 height 11
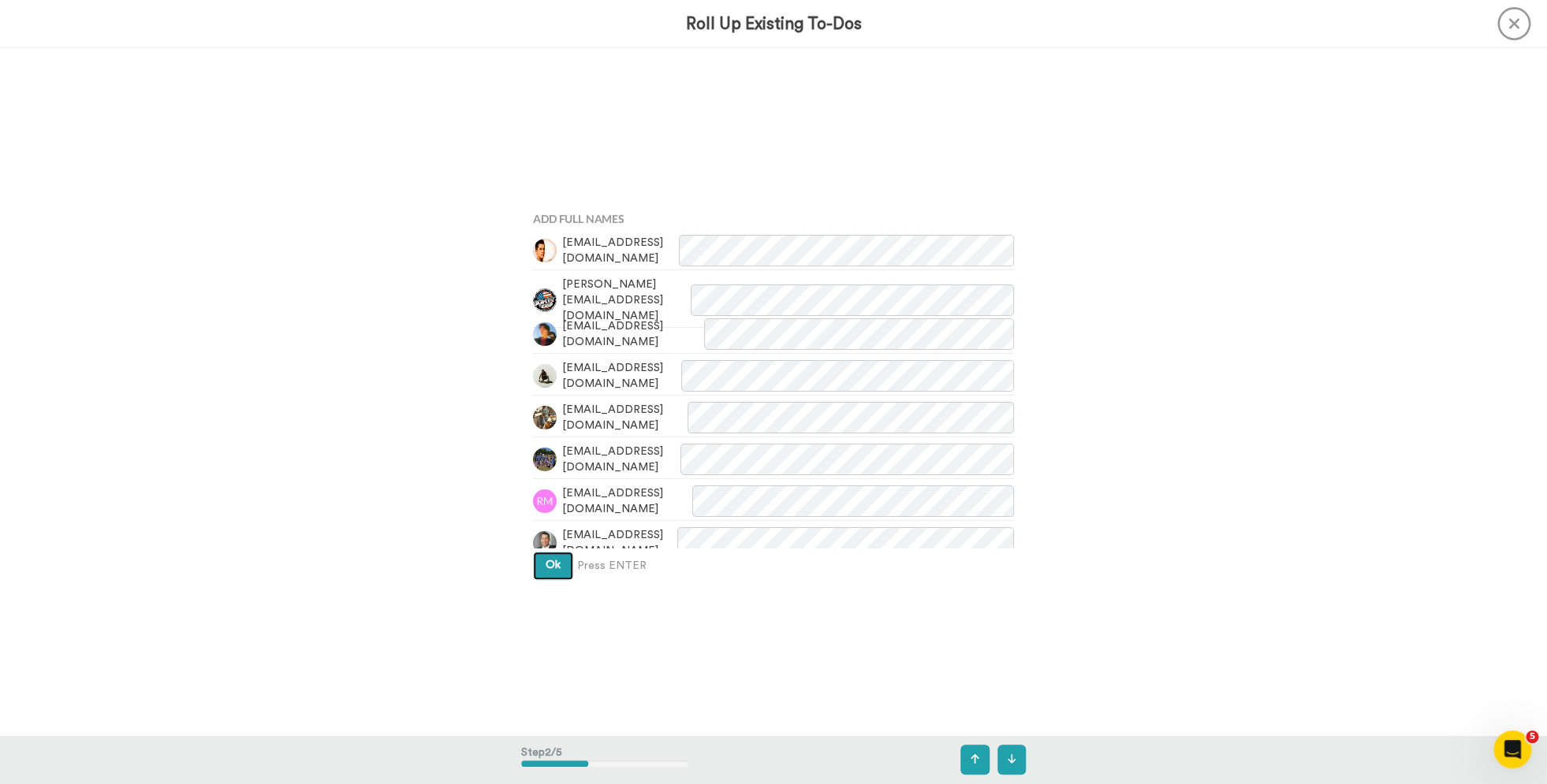
drag, startPoint x: 560, startPoint y: 563, endPoint x: 595, endPoint y: 524, distance: 52.4
click at [560, 563] on span "Ok" at bounding box center [553, 565] width 15 height 11
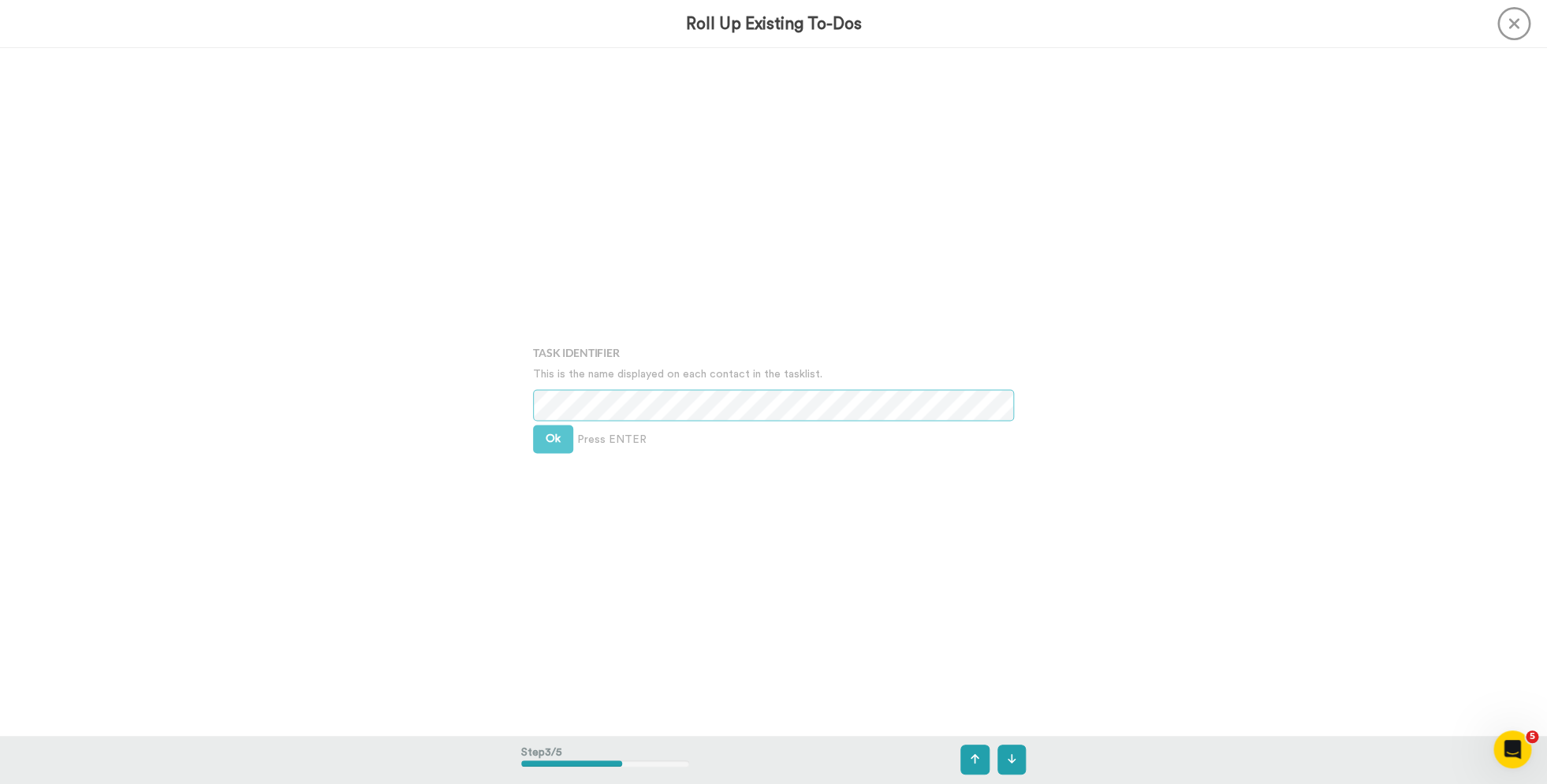
scroll to position [1374, 0]
click at [560, 439] on span "Ok" at bounding box center [553, 435] width 15 height 11
drag, startPoint x: 558, startPoint y: 419, endPoint x: 885, endPoint y: 427, distance: 327.1
click at [558, 419] on span "Ok" at bounding box center [553, 424] width 15 height 11
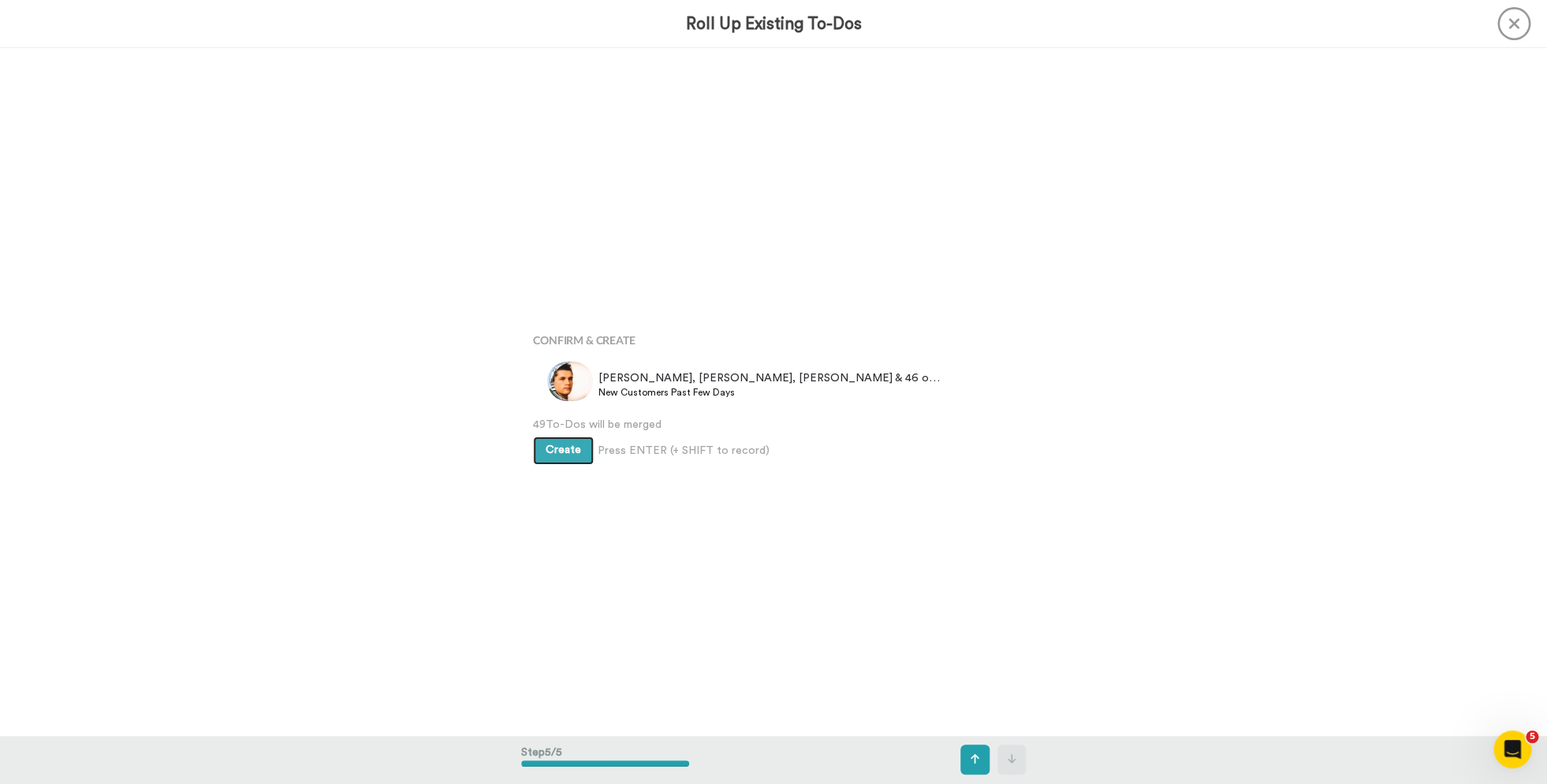
scroll to position [2748, 0]
click at [566, 451] on span "Create" at bounding box center [563, 448] width 35 height 11
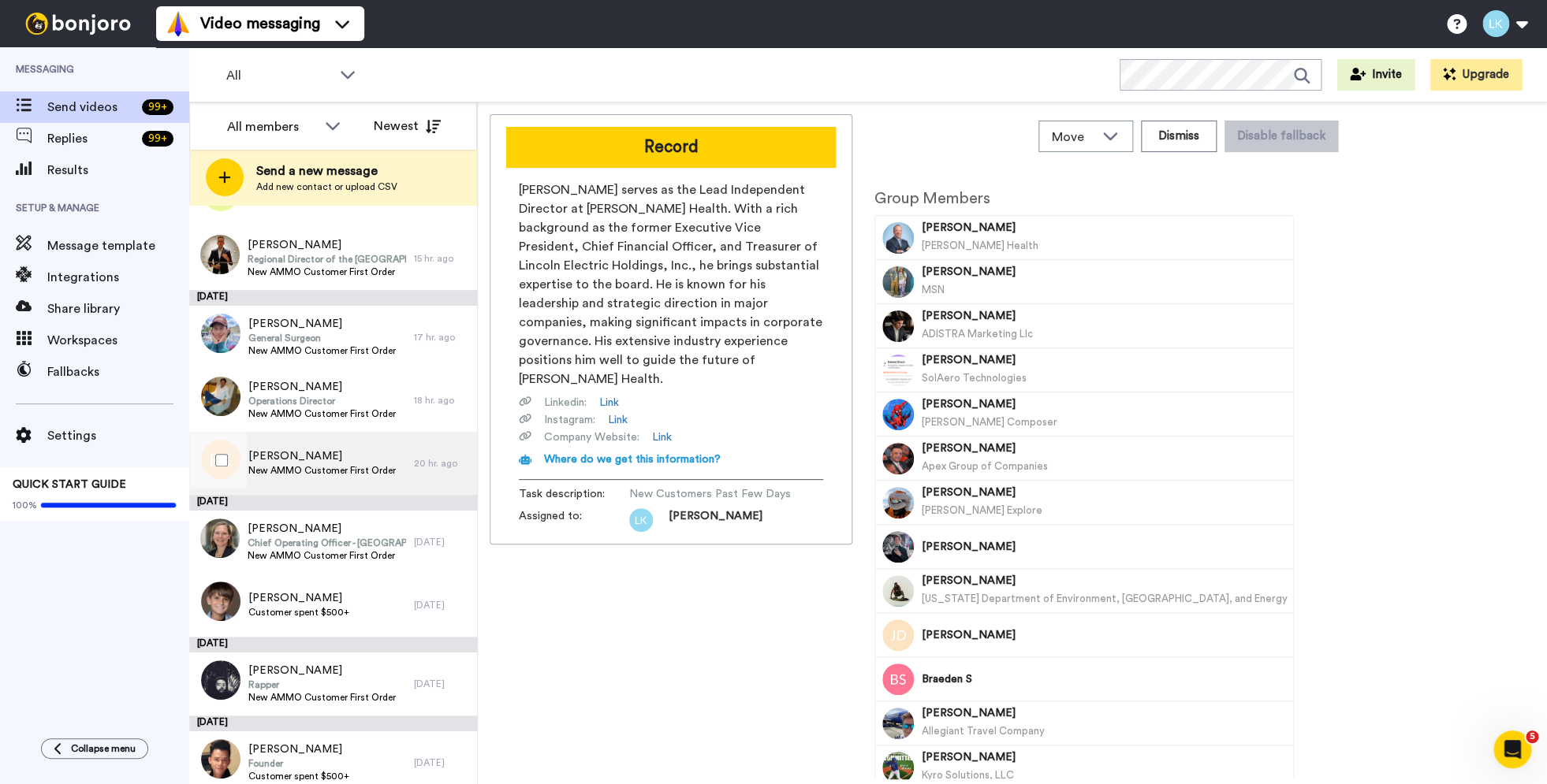
scroll to position [682, 0]
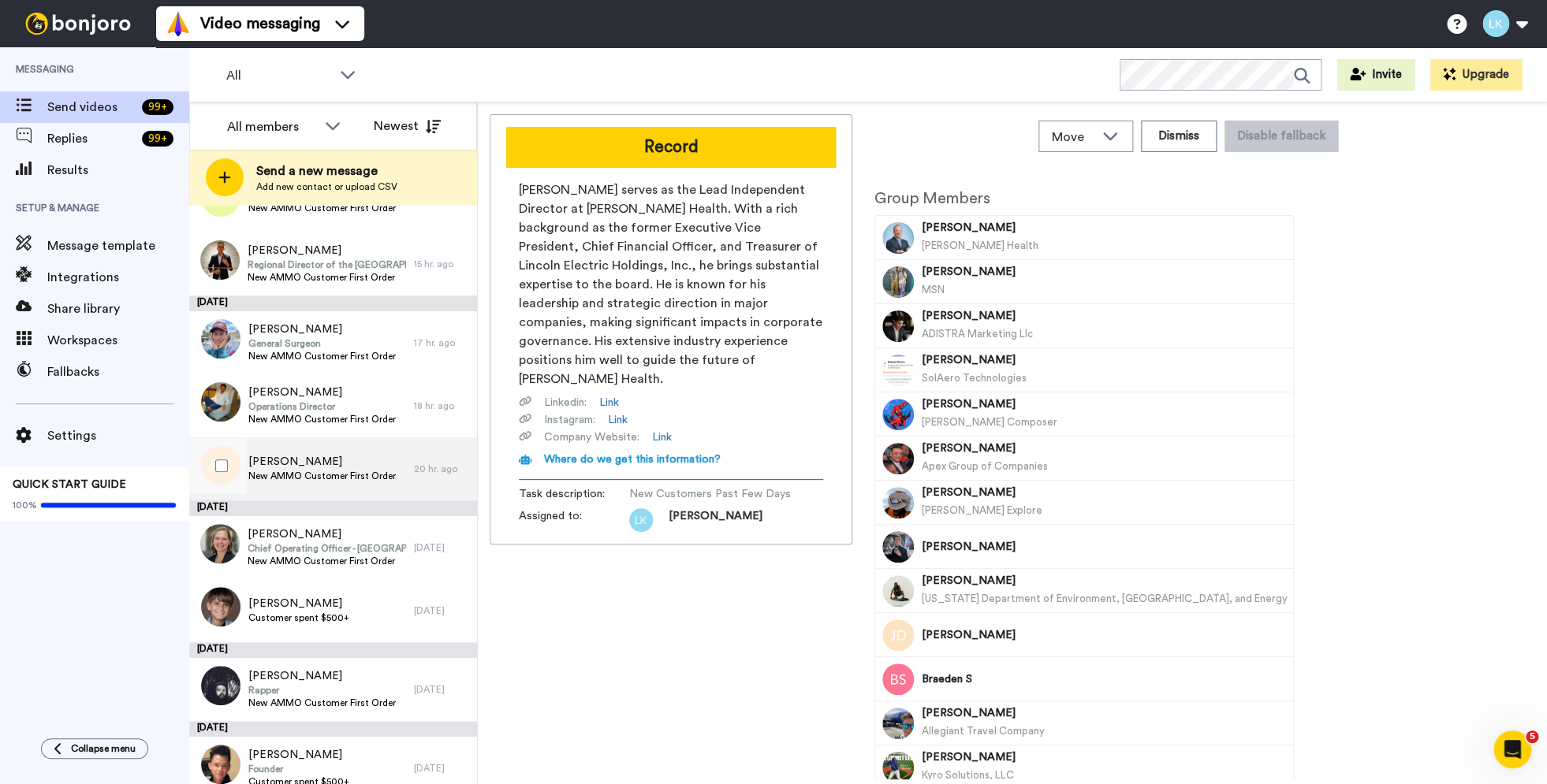
click at [348, 454] on div "[PERSON_NAME] New AMMO Customer First Order" at bounding box center [301, 469] width 224 height 63
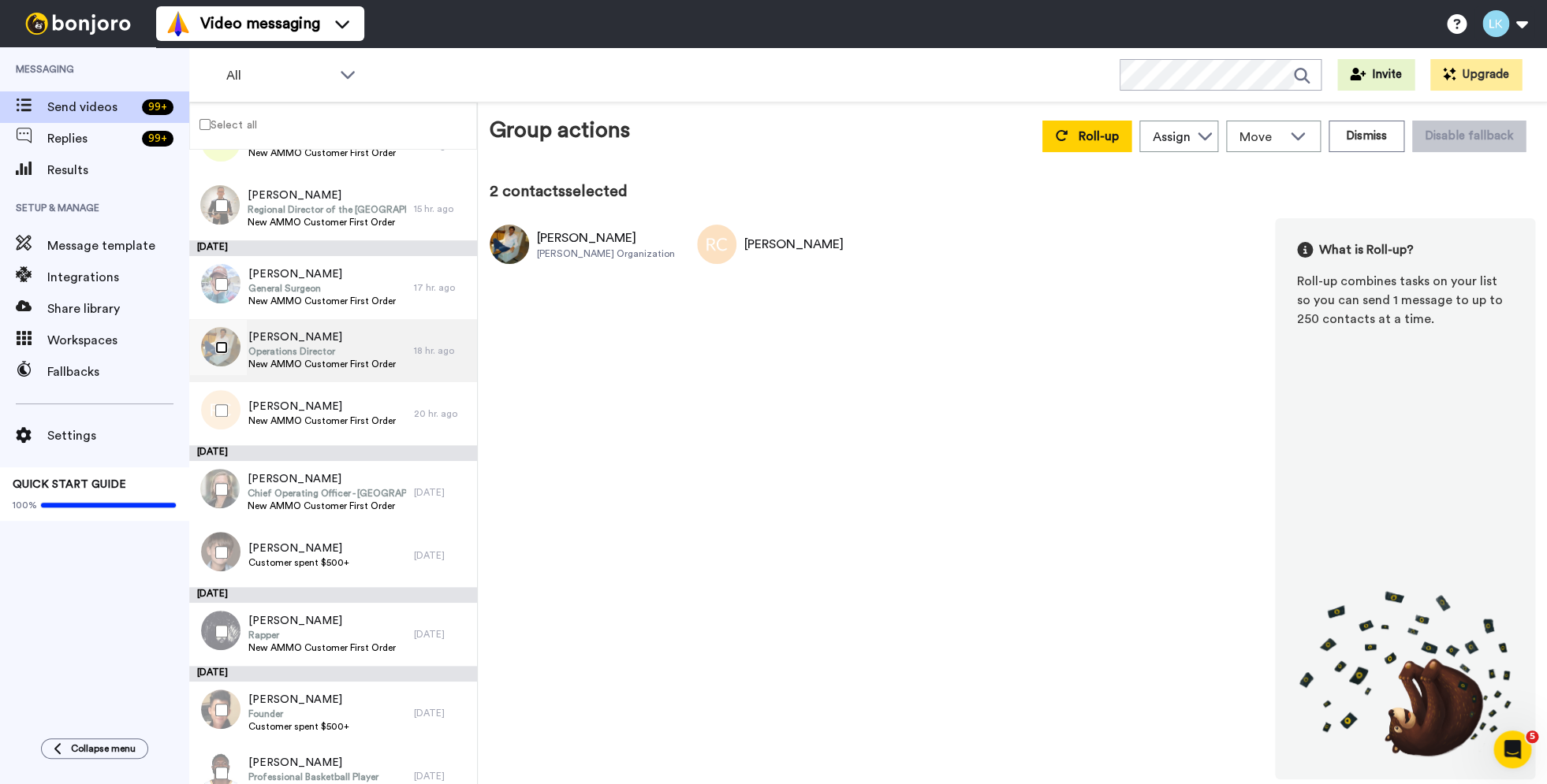
scroll to position [681, 0]
click at [337, 354] on span "Operations Director" at bounding box center [322, 353] width 147 height 13
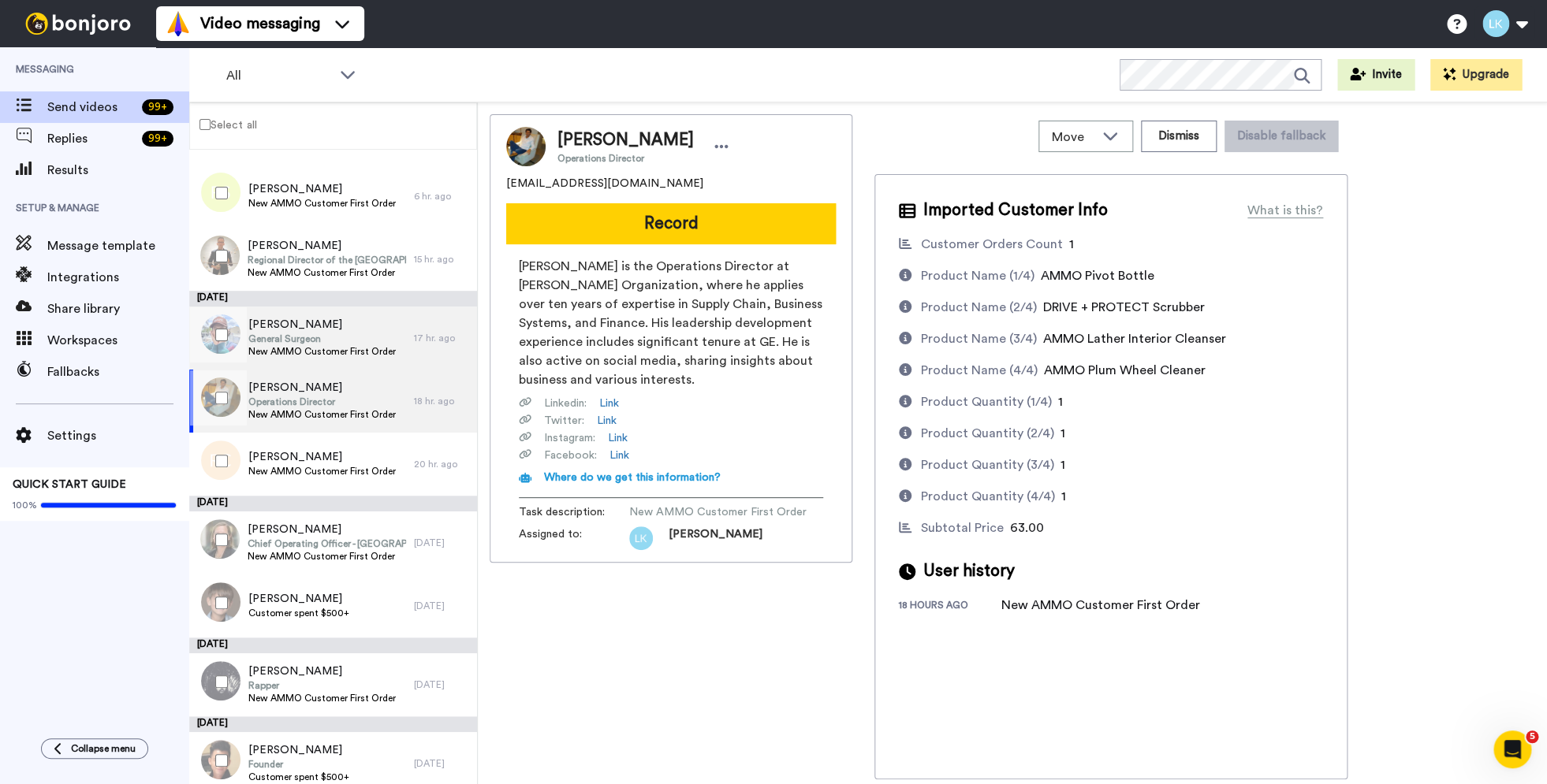
scroll to position [630, 0]
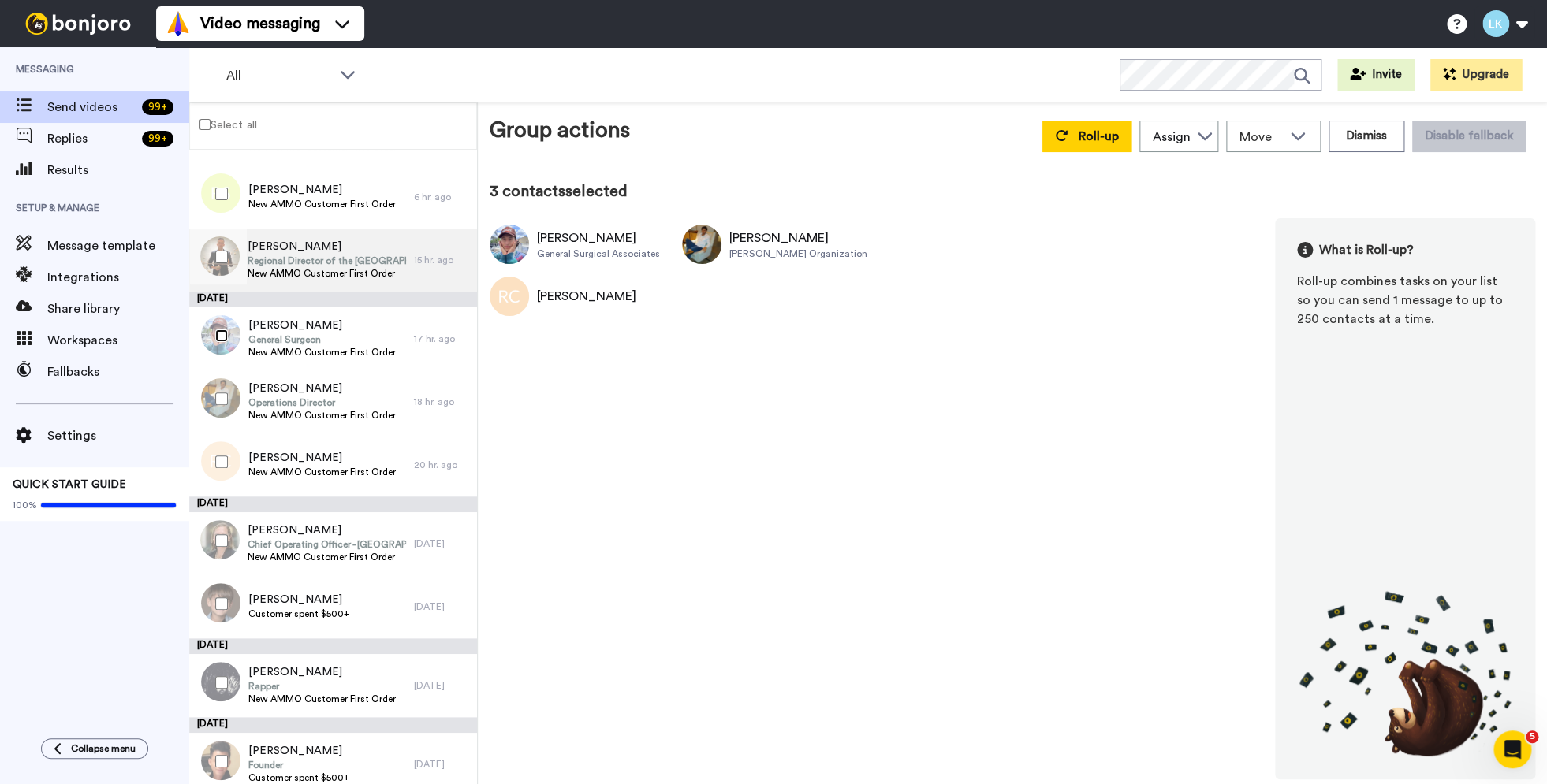
scroll to position [549, 0]
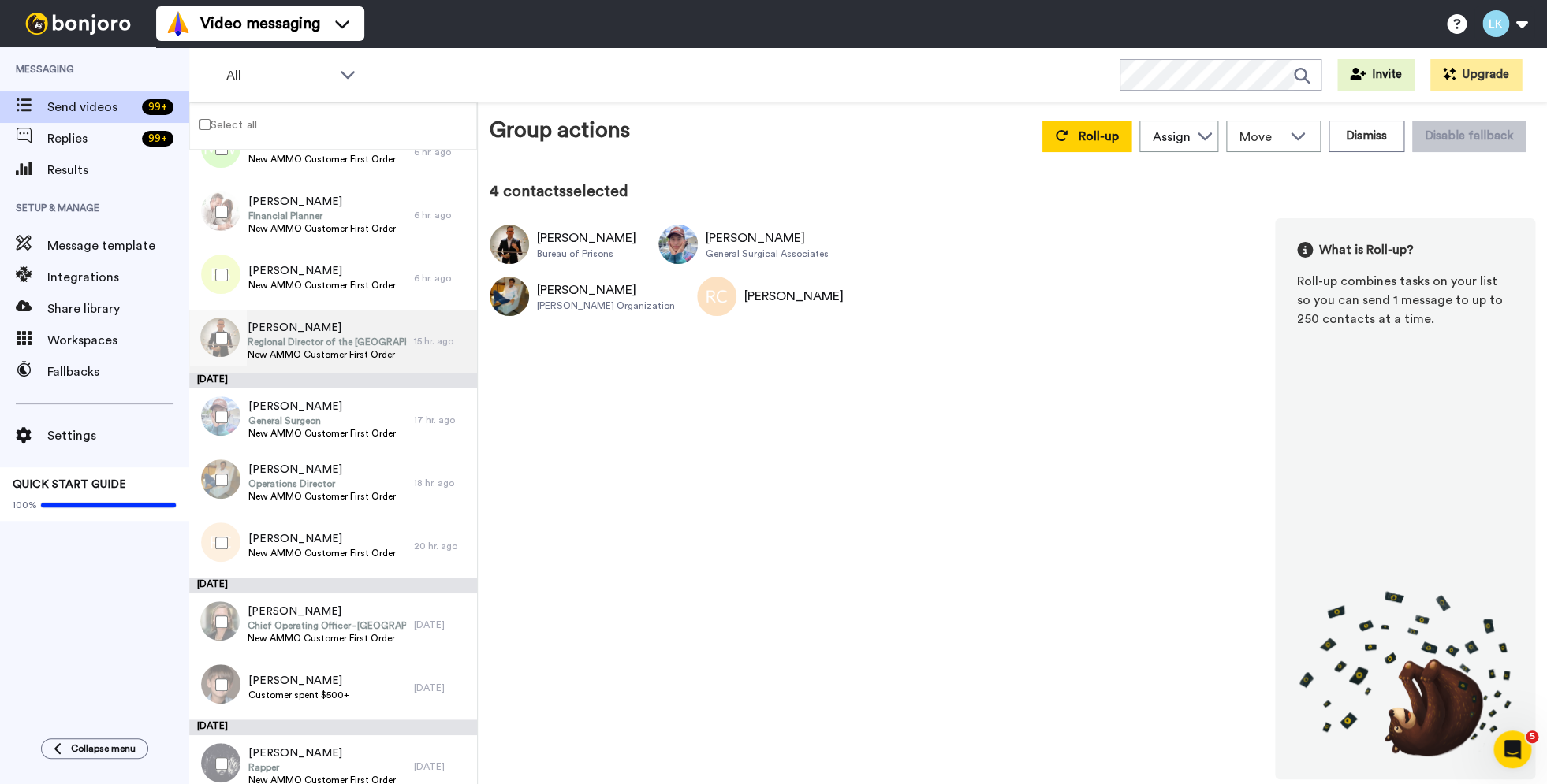
click at [346, 353] on span "New AMMO Customer First Order" at bounding box center [327, 354] width 158 height 13
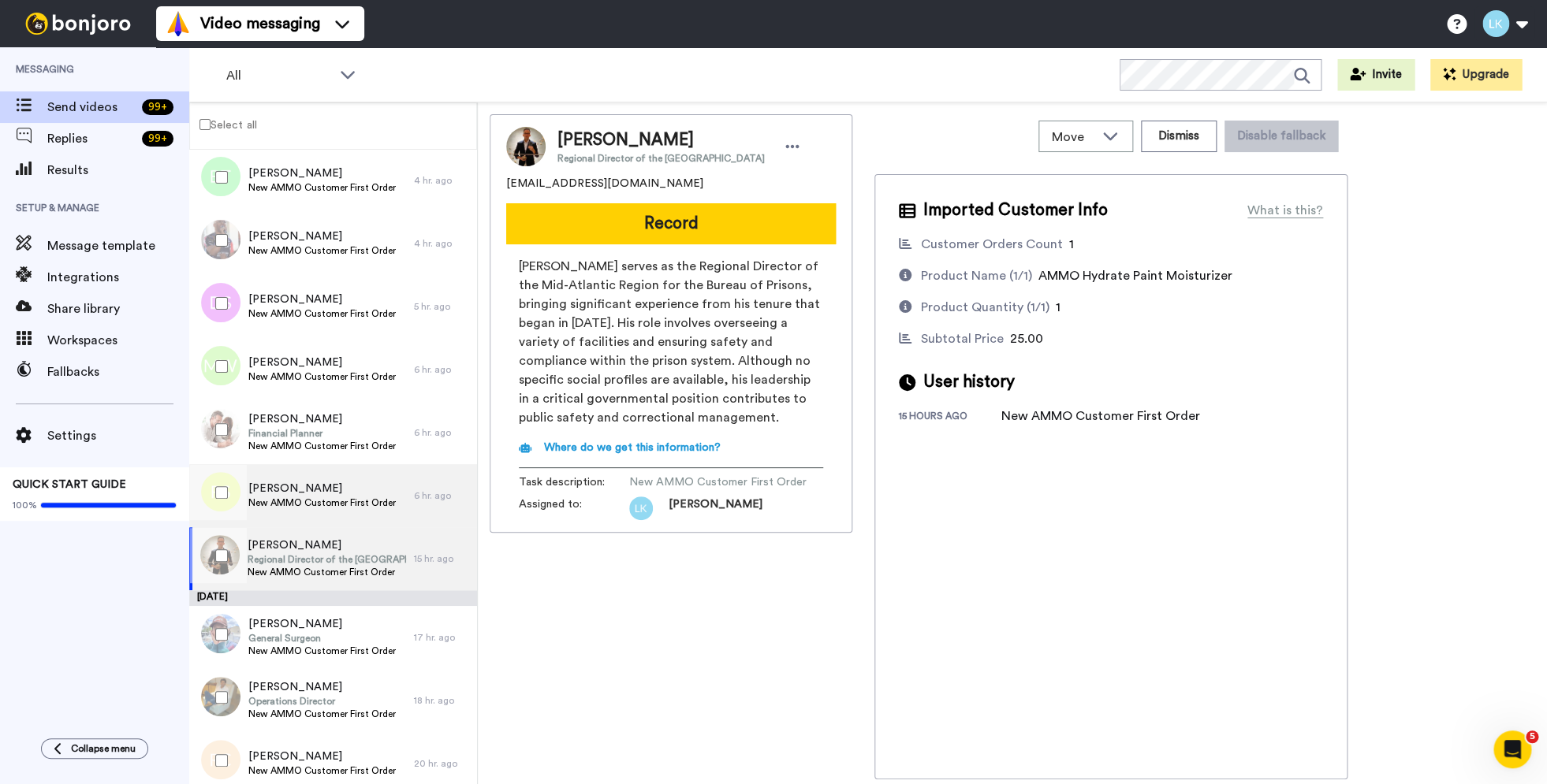
scroll to position [331, 0]
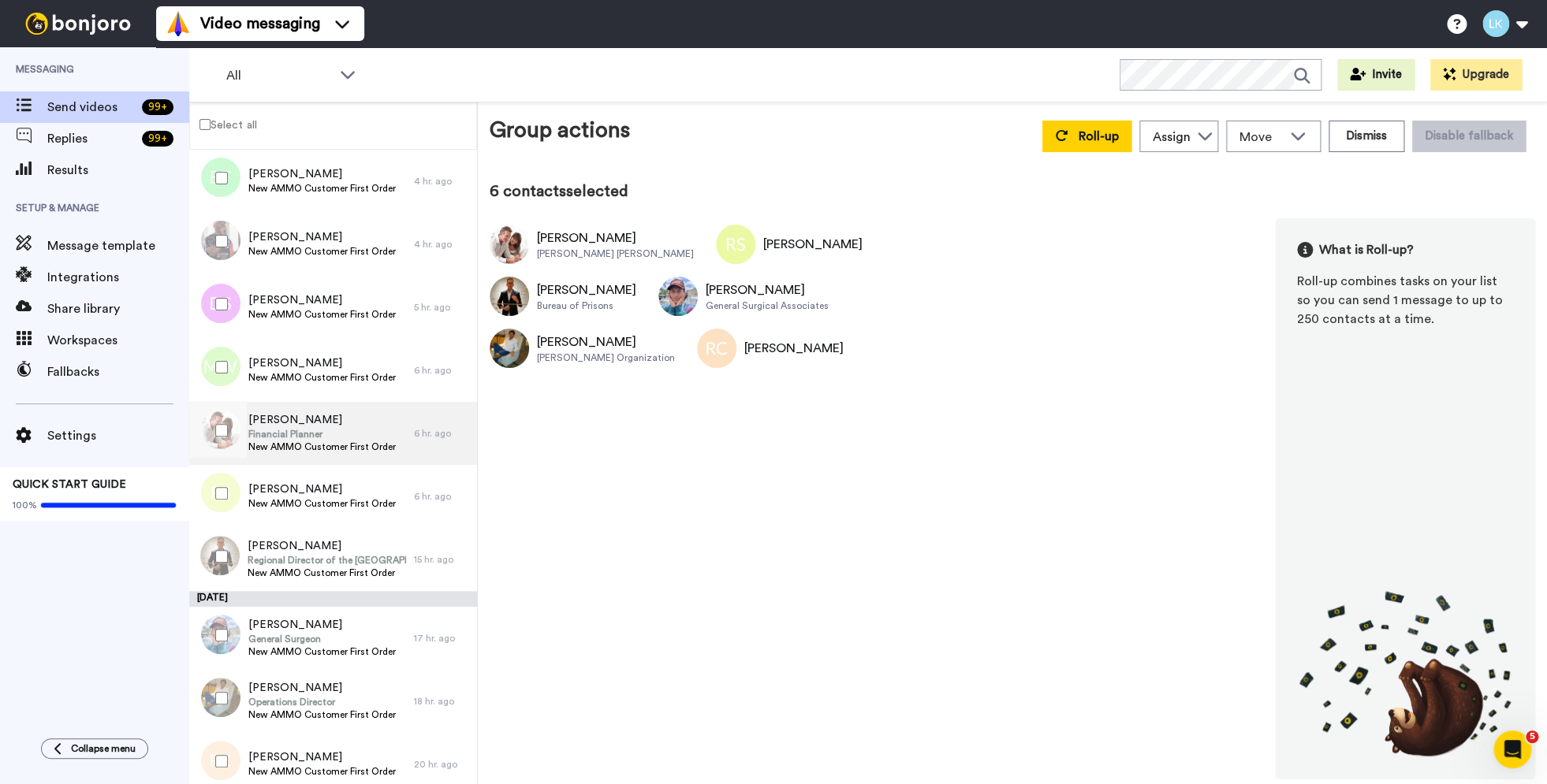
click at [341, 439] on span "Financial Planner" at bounding box center [322, 434] width 147 height 13
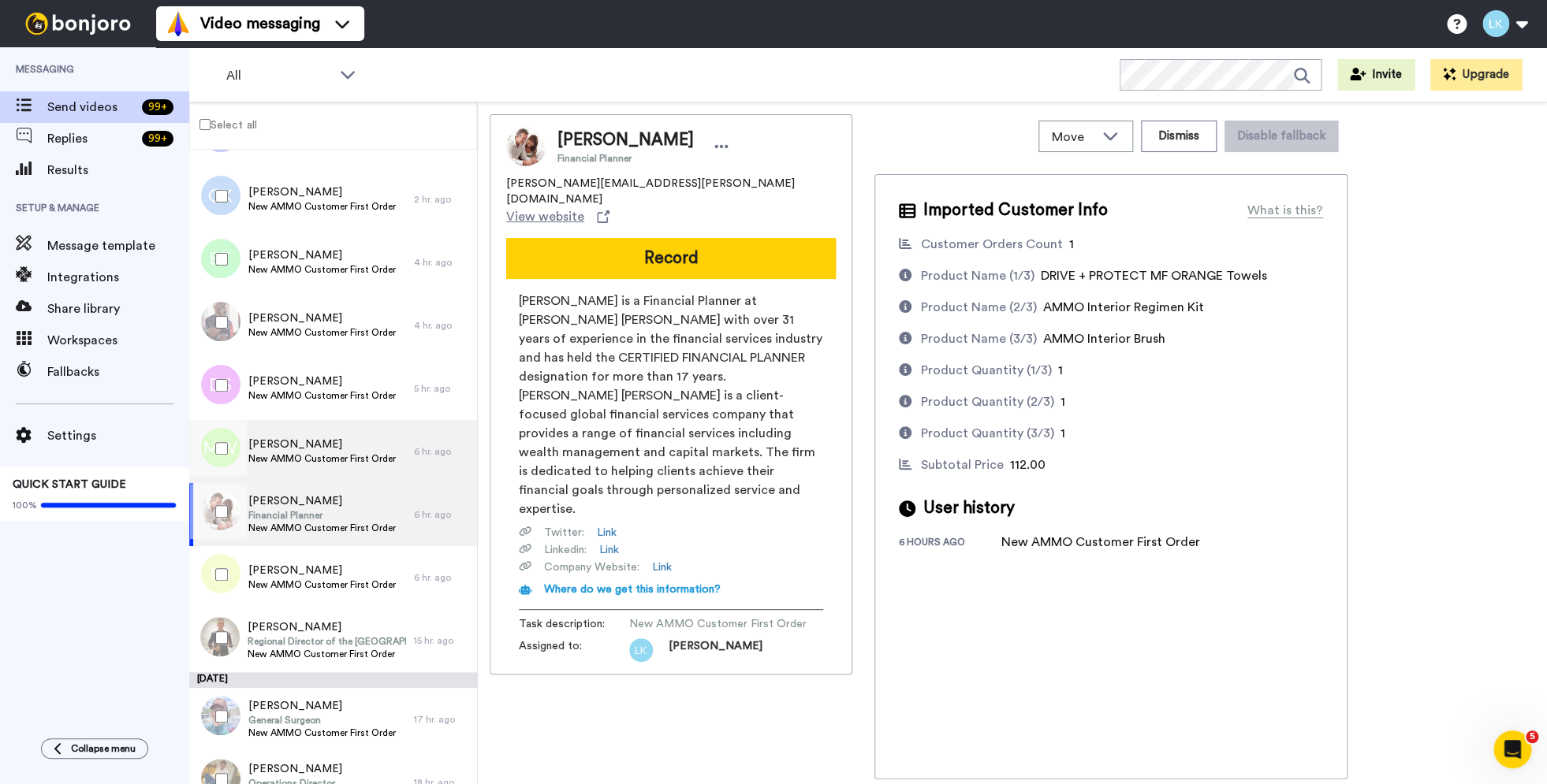
scroll to position [242, 0]
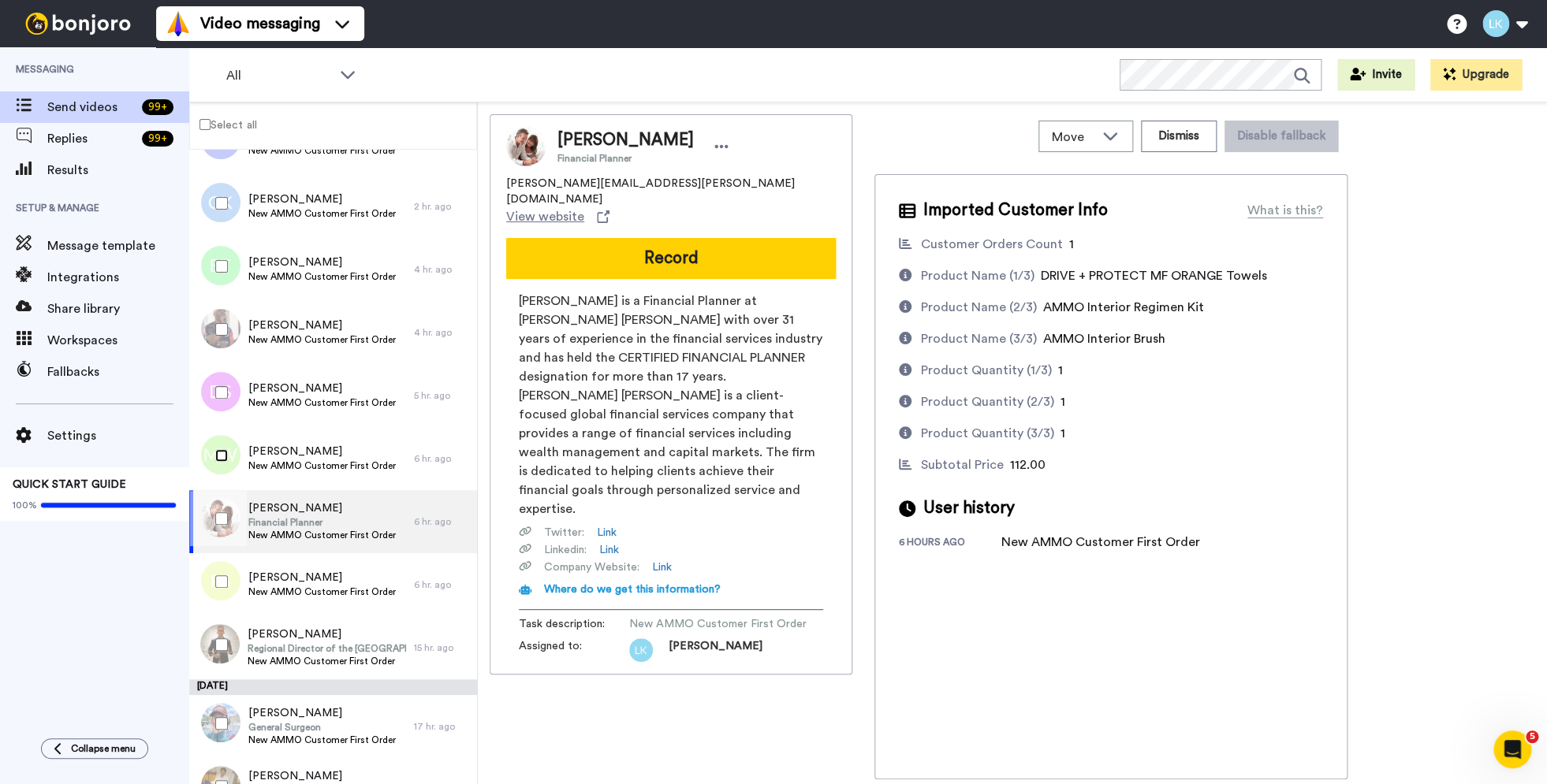
click at [222, 462] on div at bounding box center [218, 455] width 57 height 55
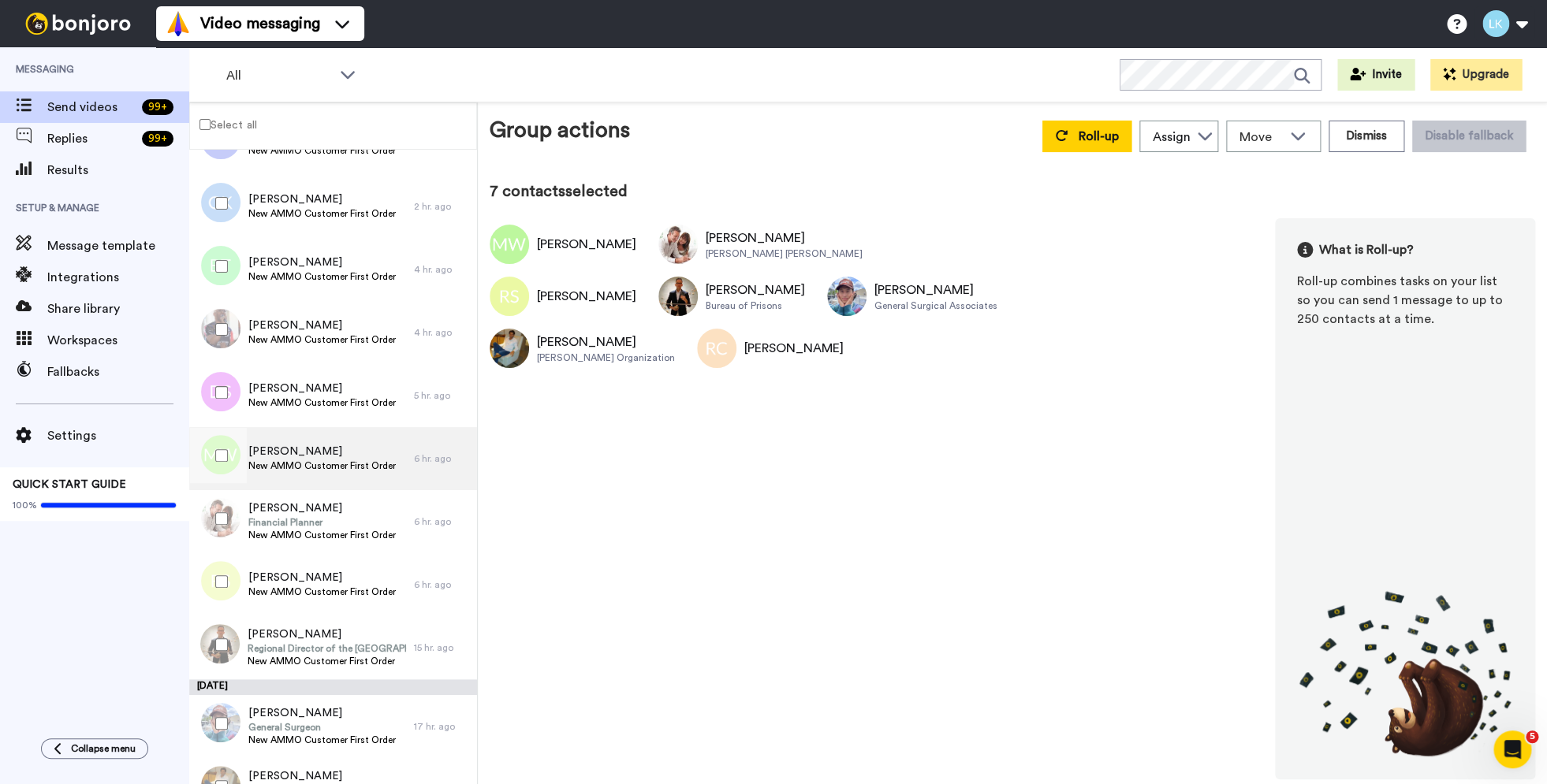
click at [401, 454] on div "[PERSON_NAME] New AMMO Customer First Order" at bounding box center [301, 458] width 224 height 63
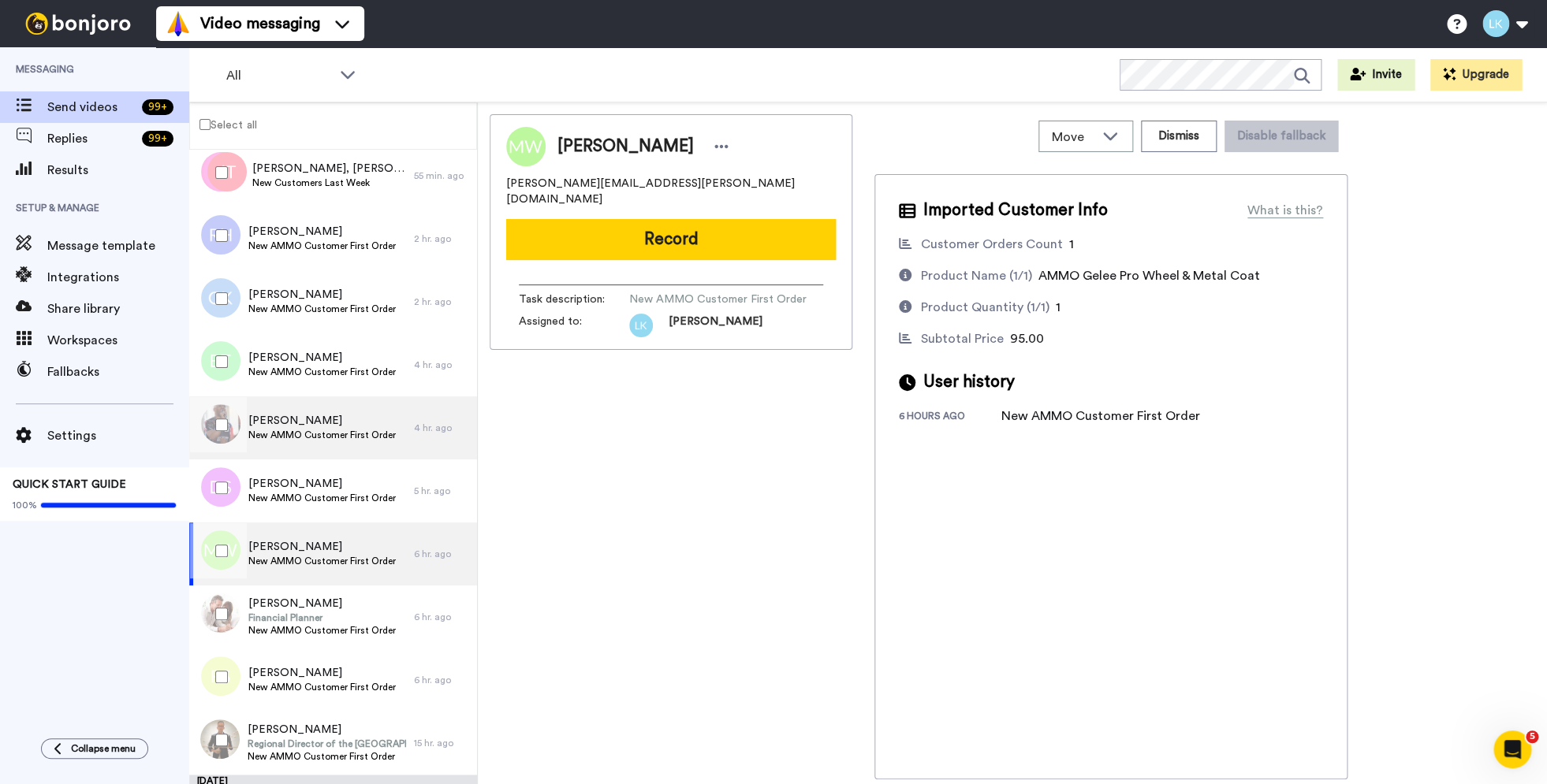
scroll to position [145, 0]
click at [213, 556] on div at bounding box center [218, 553] width 57 height 55
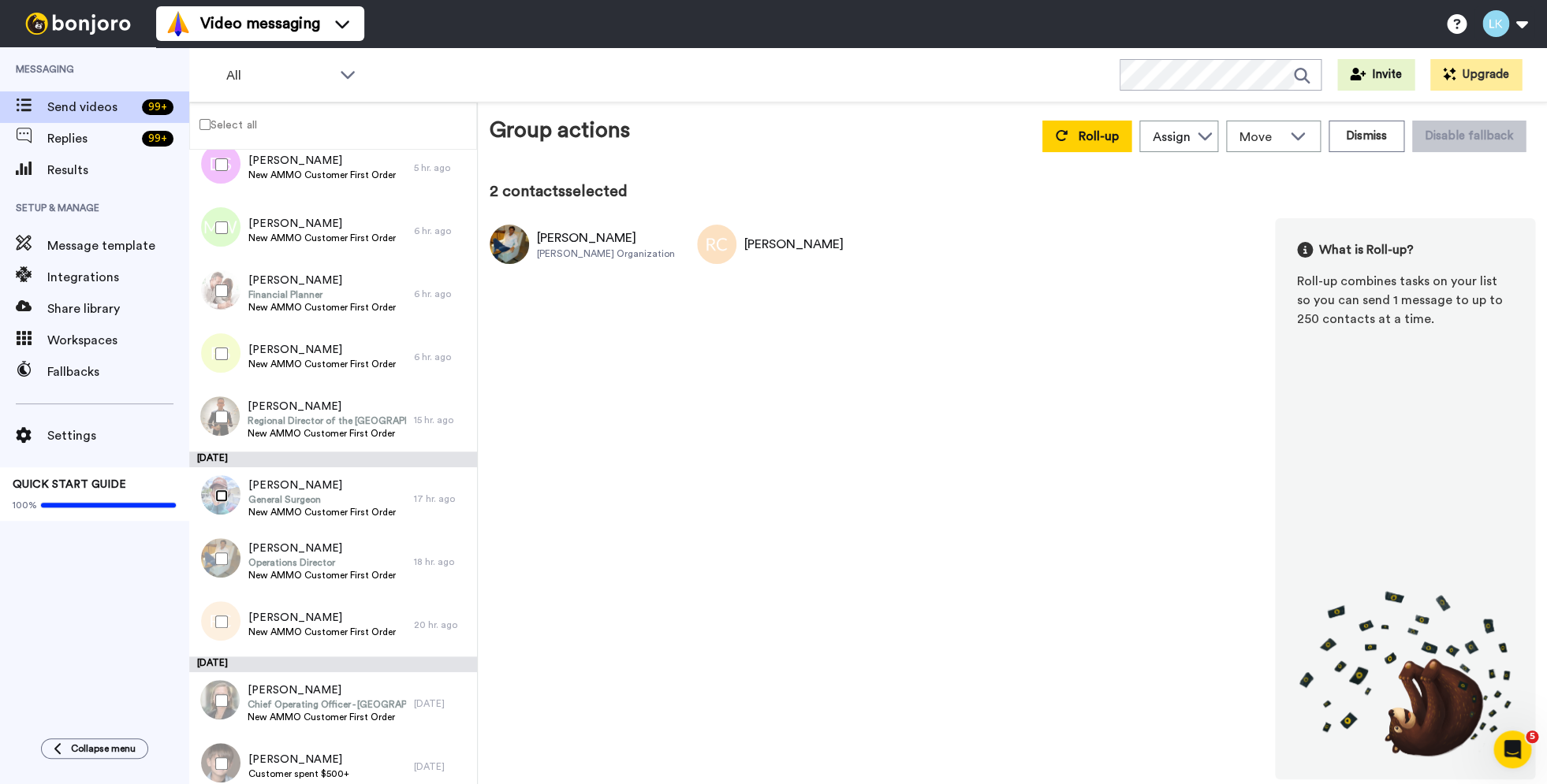
scroll to position [557, 0]
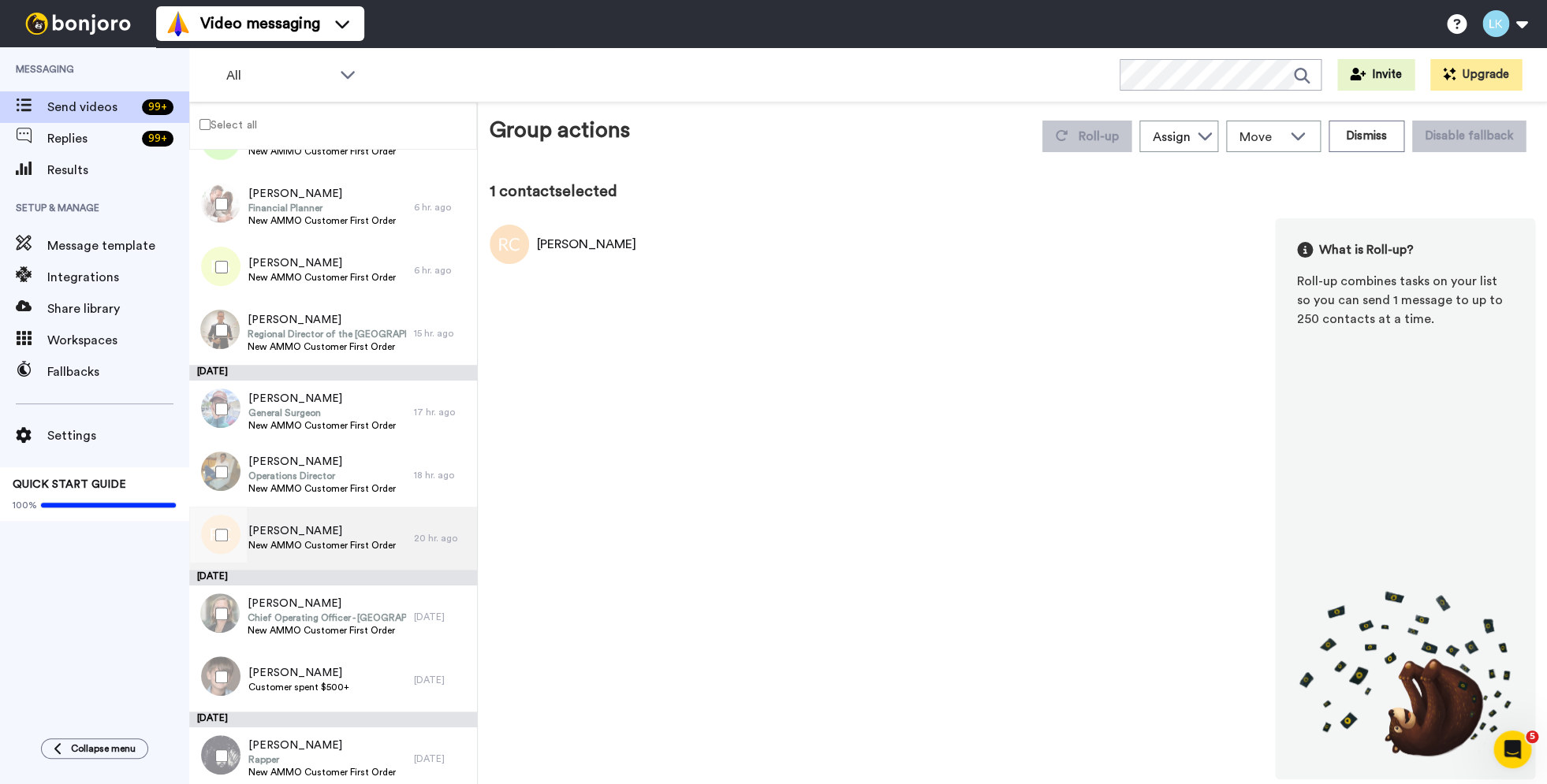
drag, startPoint x: 226, startPoint y: 524, endPoint x: 280, endPoint y: 534, distance: 54.9
click at [232, 526] on div at bounding box center [218, 534] width 57 height 55
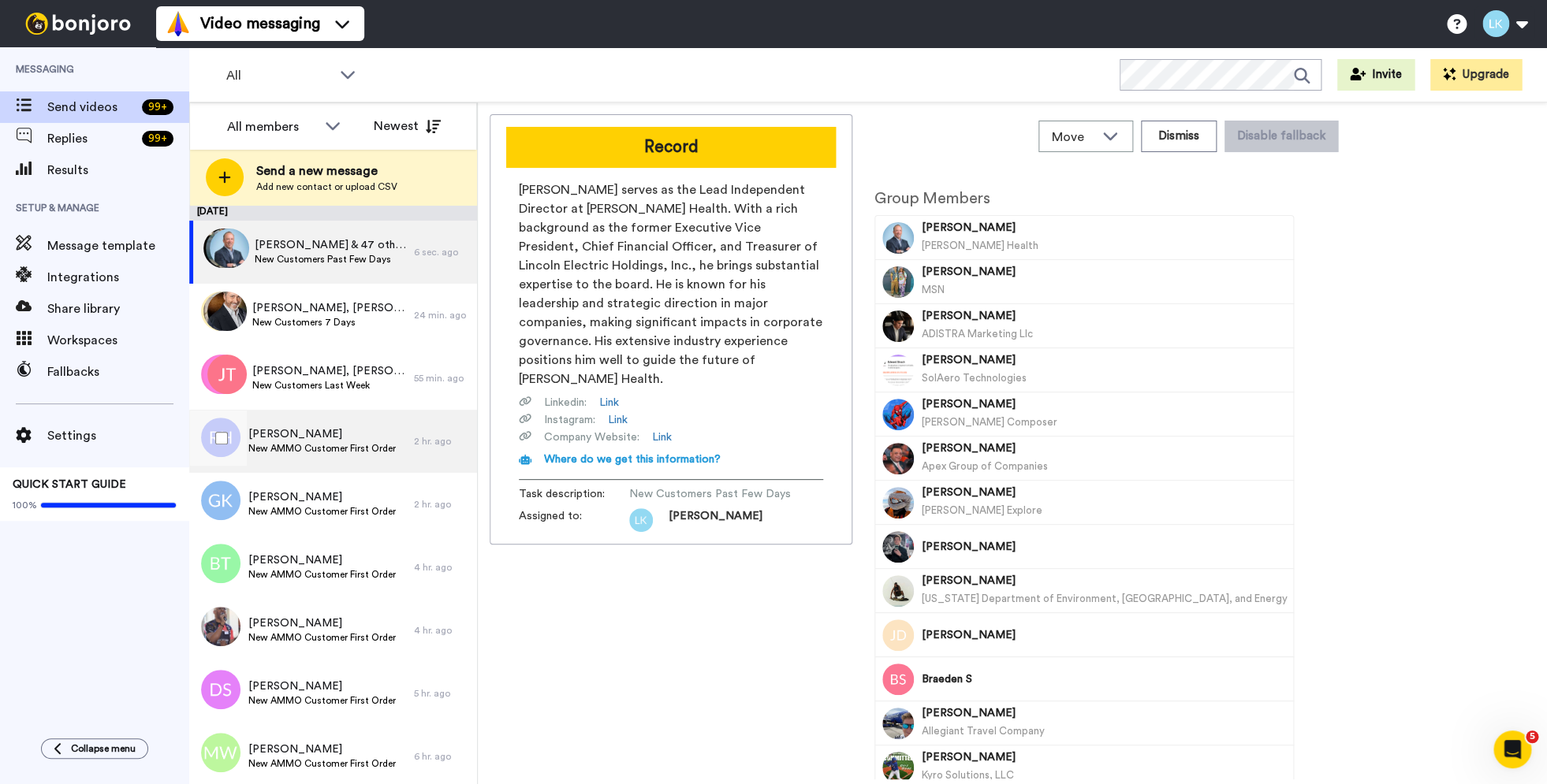
click at [360, 458] on div "[PERSON_NAME] New AMMO Customer First Order" at bounding box center [301, 441] width 224 height 63
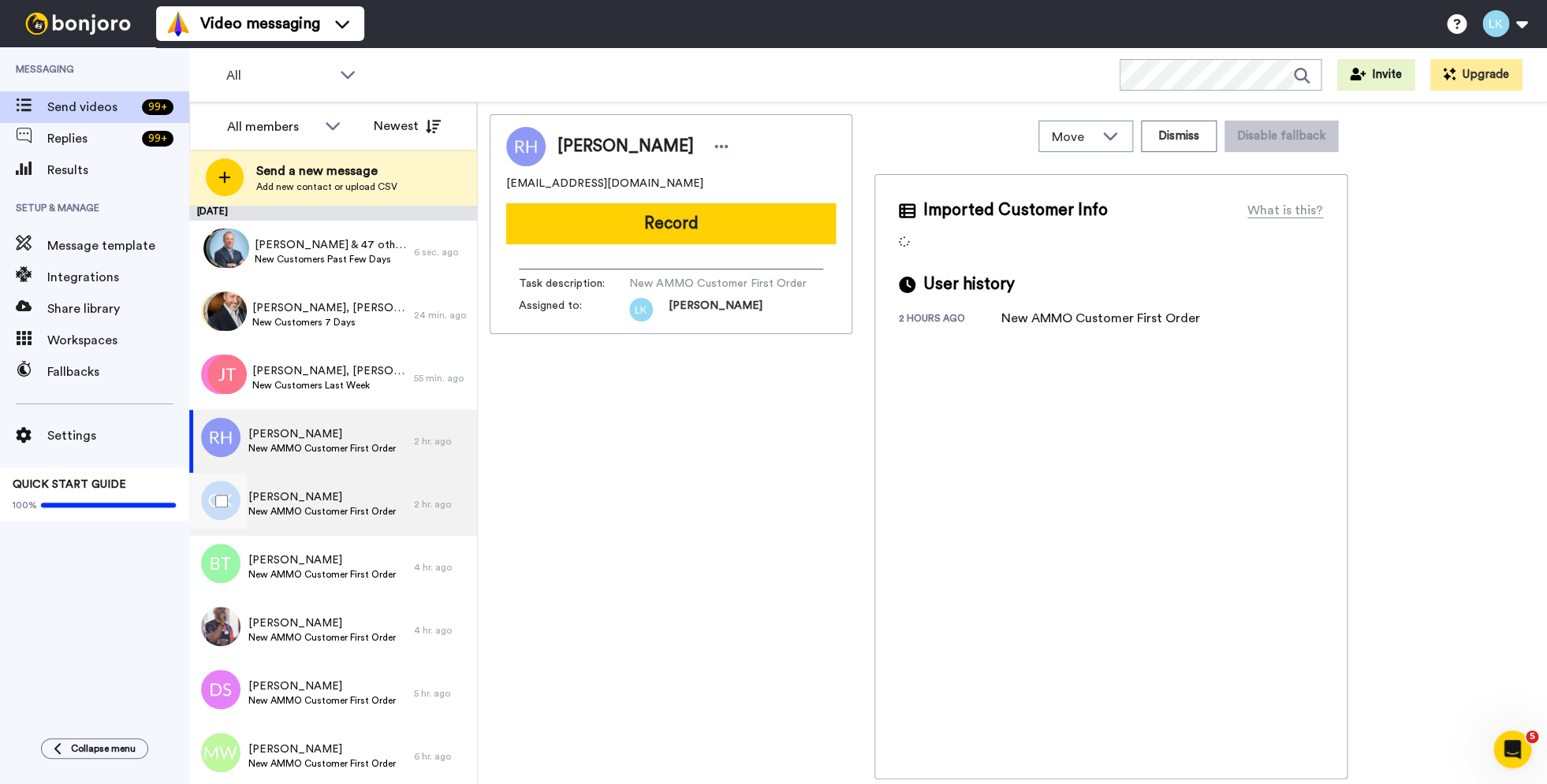
click at [336, 489] on div "[PERSON_NAME] New AMMO Customer First Order" at bounding box center [301, 505] width 224 height 63
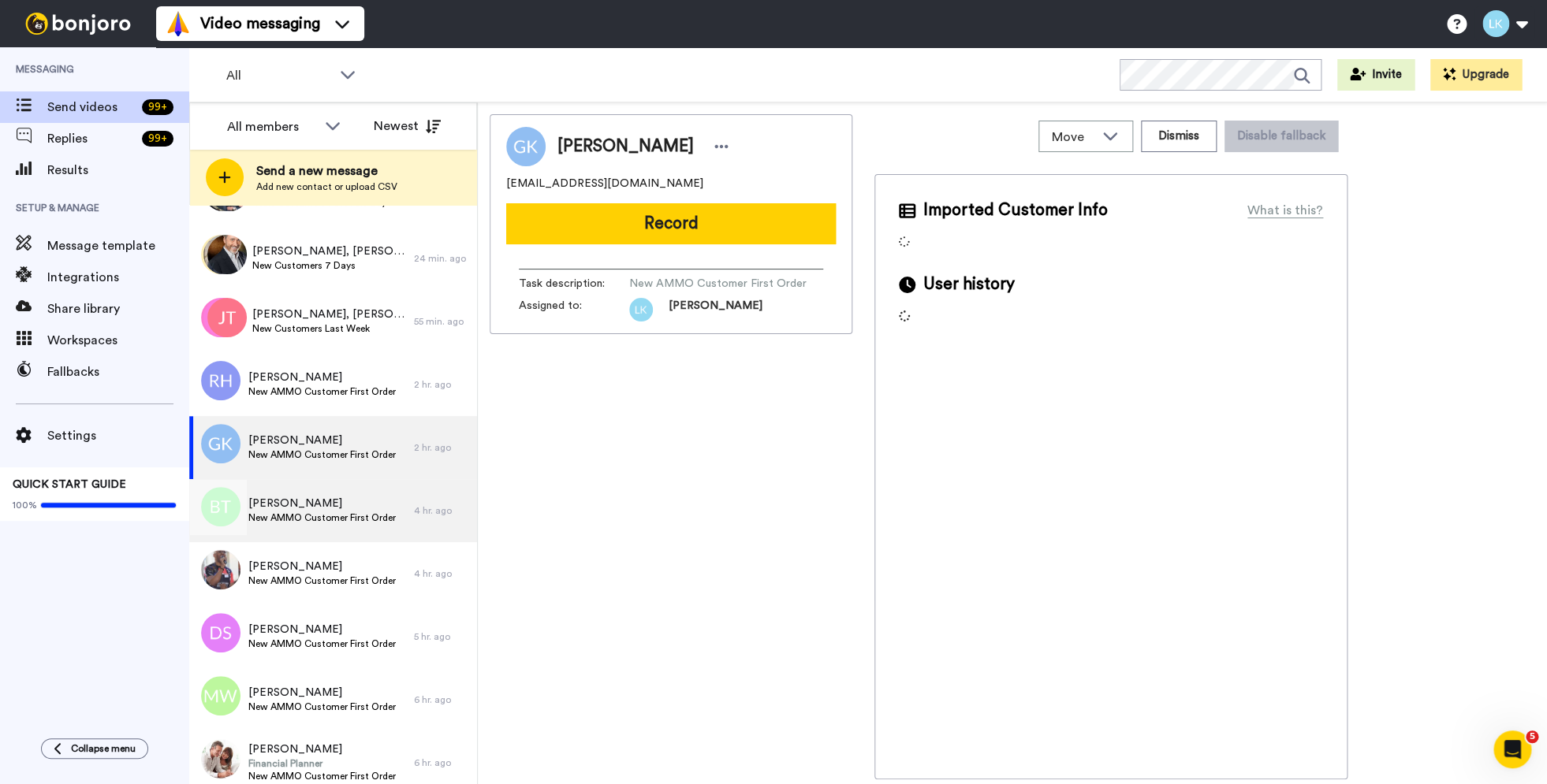
scroll to position [58, 0]
drag, startPoint x: 329, startPoint y: 489, endPoint x: 339, endPoint y: 484, distance: 11.2
click at [332, 488] on div "[PERSON_NAME] New AMMO Customer First Order" at bounding box center [301, 509] width 224 height 63
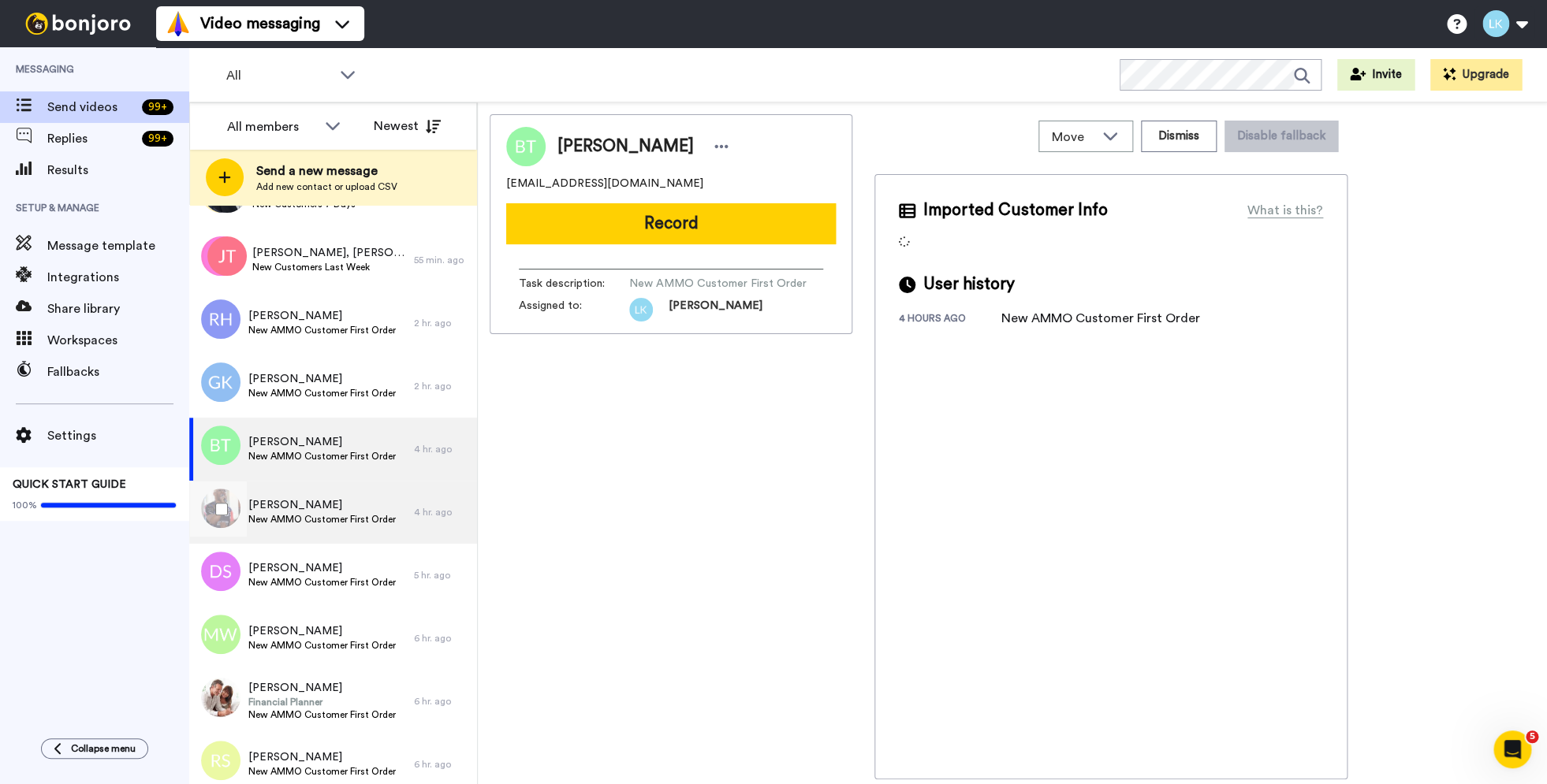
scroll to position [126, 0]
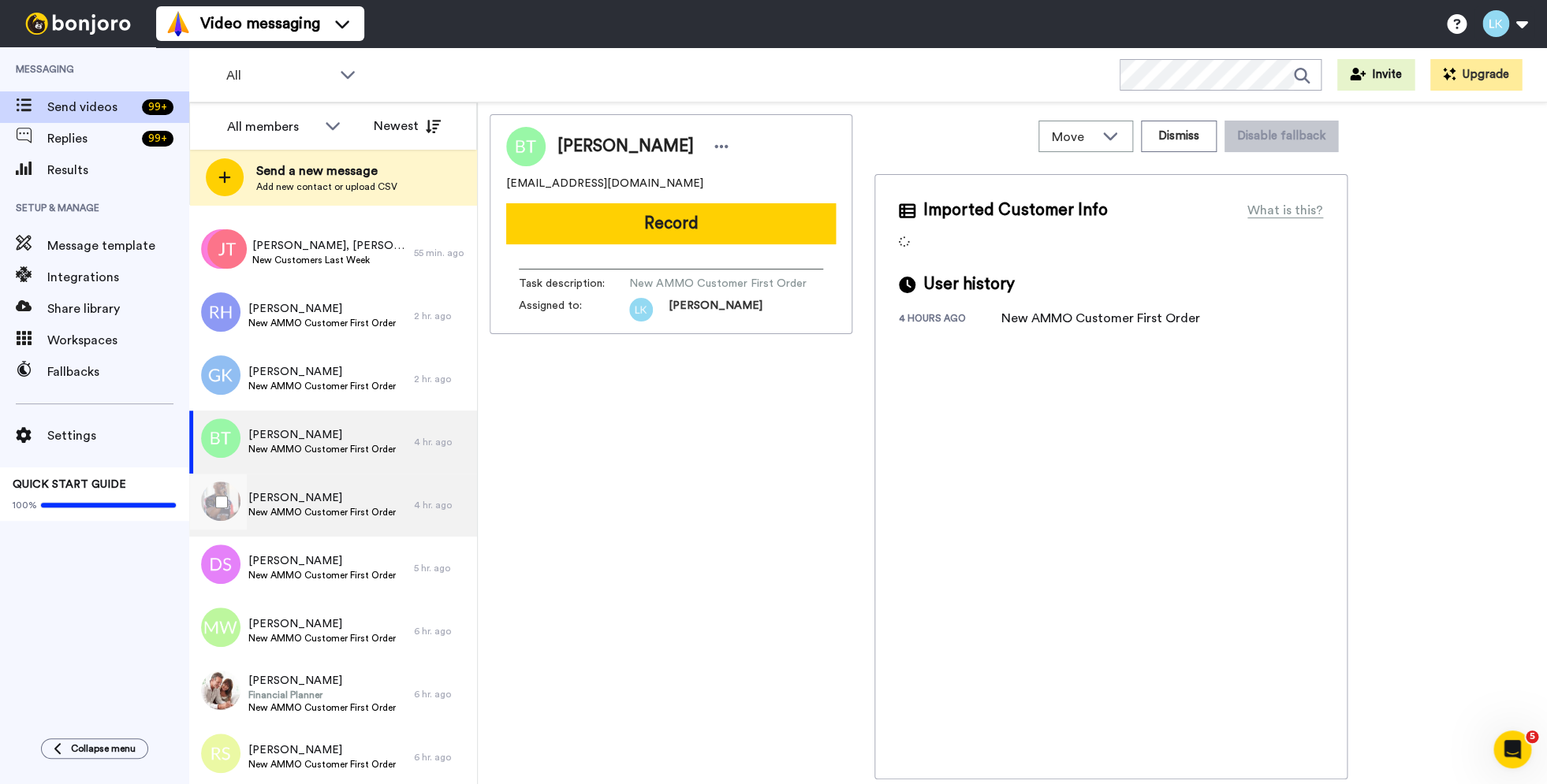
click at [345, 483] on div "[PERSON_NAME] New AMMO Customer First Order" at bounding box center [301, 505] width 224 height 63
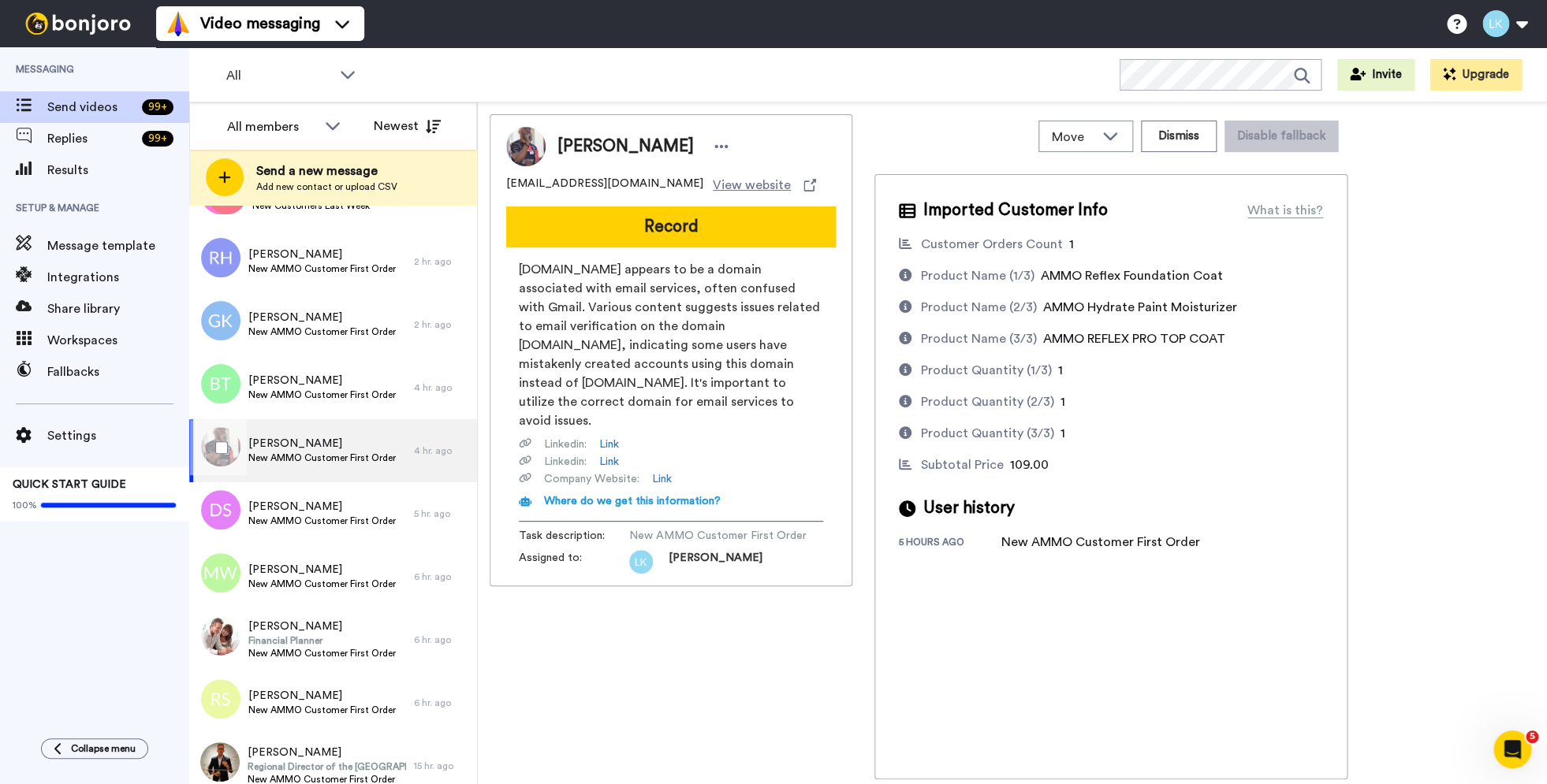
scroll to position [181, 0]
